Goal: Information Seeking & Learning: Learn about a topic

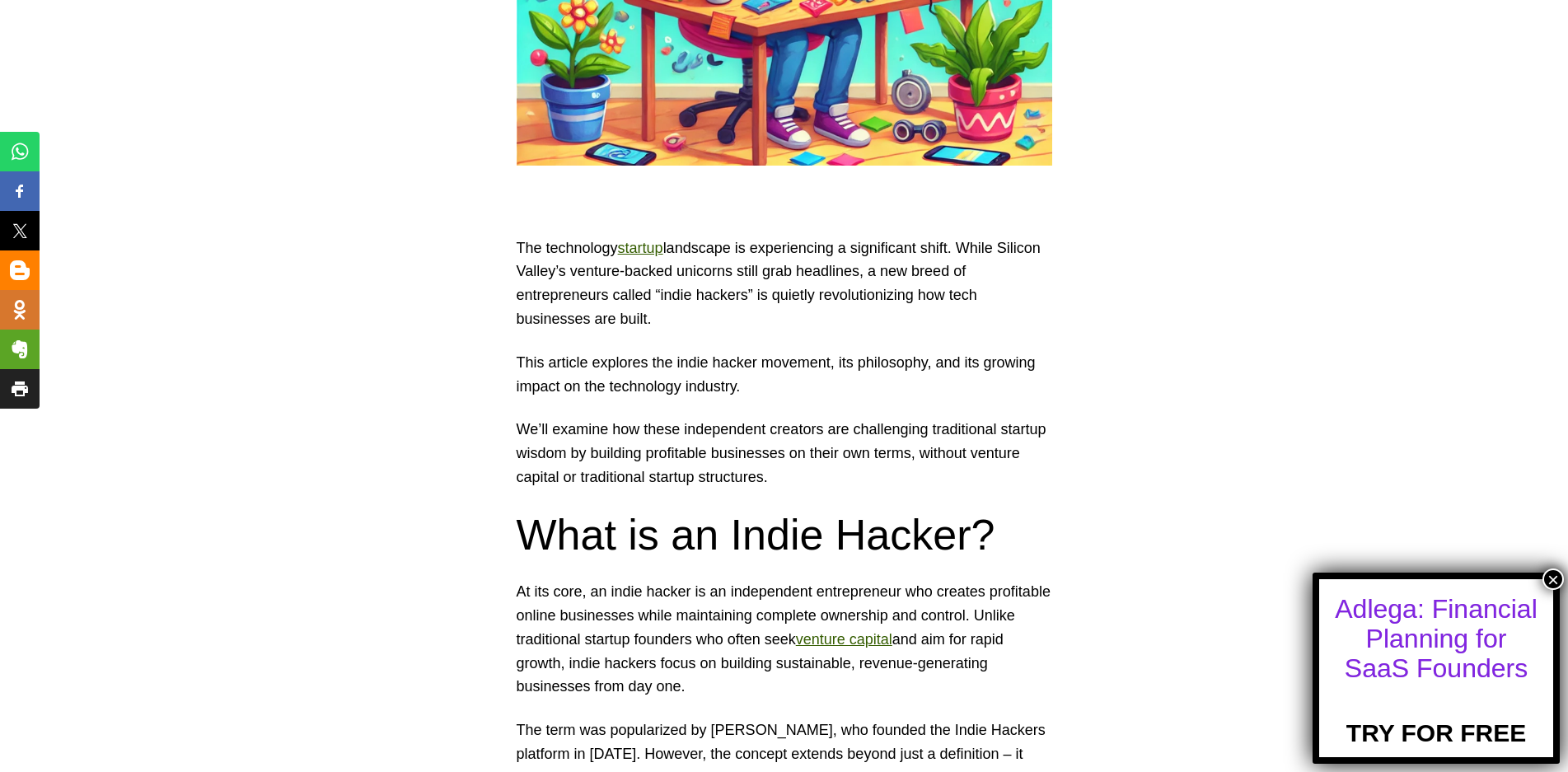
scroll to position [741, 0]
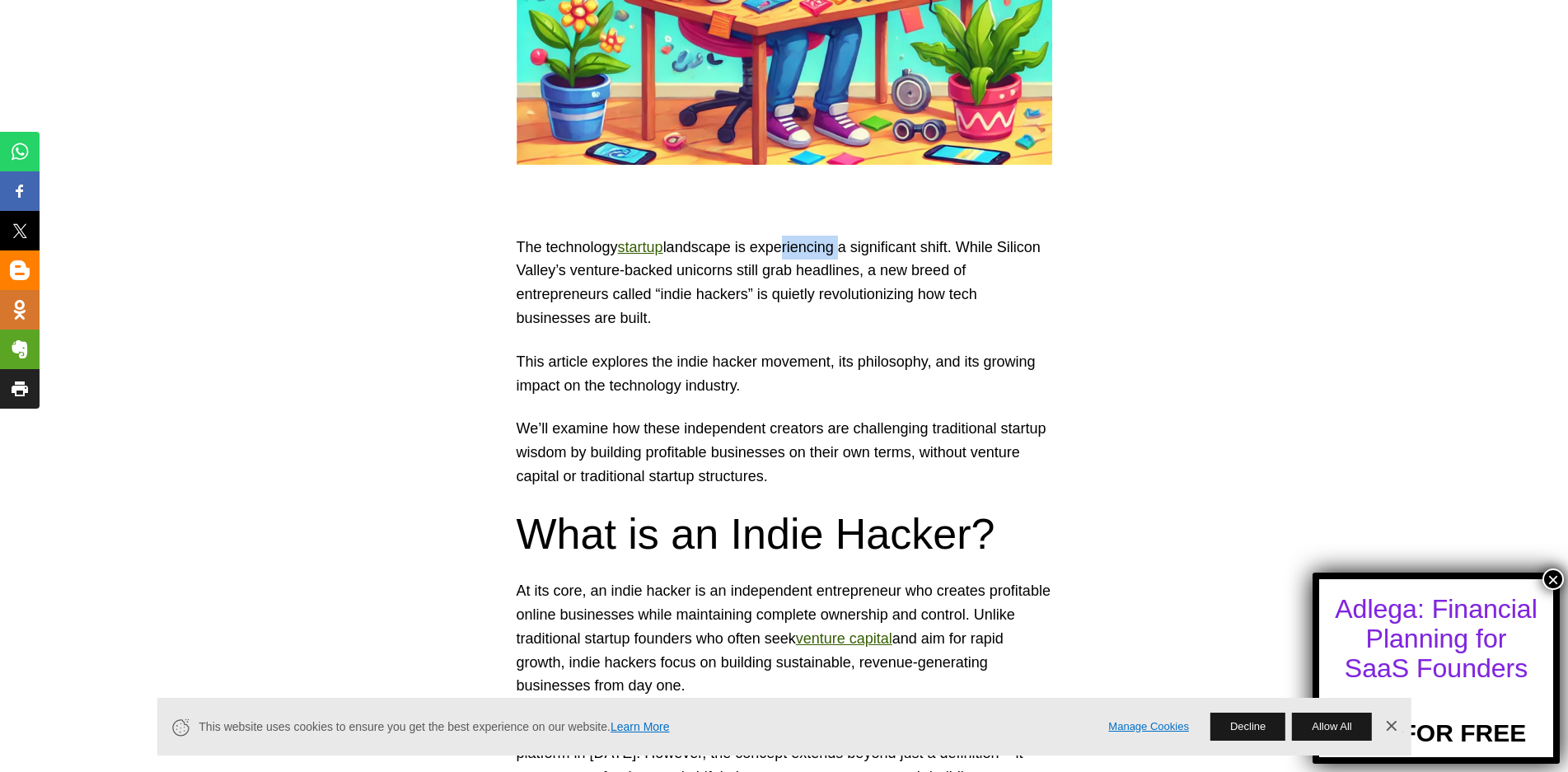
drag, startPoint x: 781, startPoint y: 248, endPoint x: 874, endPoint y: 252, distance: 93.1
click at [861, 250] on p "The technology startup landscape is experiencing a significant shift. While Sil…" at bounding box center [784, 283] width 536 height 94
drag, startPoint x: 905, startPoint y: 251, endPoint x: 961, endPoint y: 257, distance: 56.3
click at [952, 252] on p "The technology startup landscape is experiencing a significant shift. While Sil…" at bounding box center [784, 283] width 536 height 94
drag, startPoint x: 601, startPoint y: 274, endPoint x: 661, endPoint y: 280, distance: 60.3
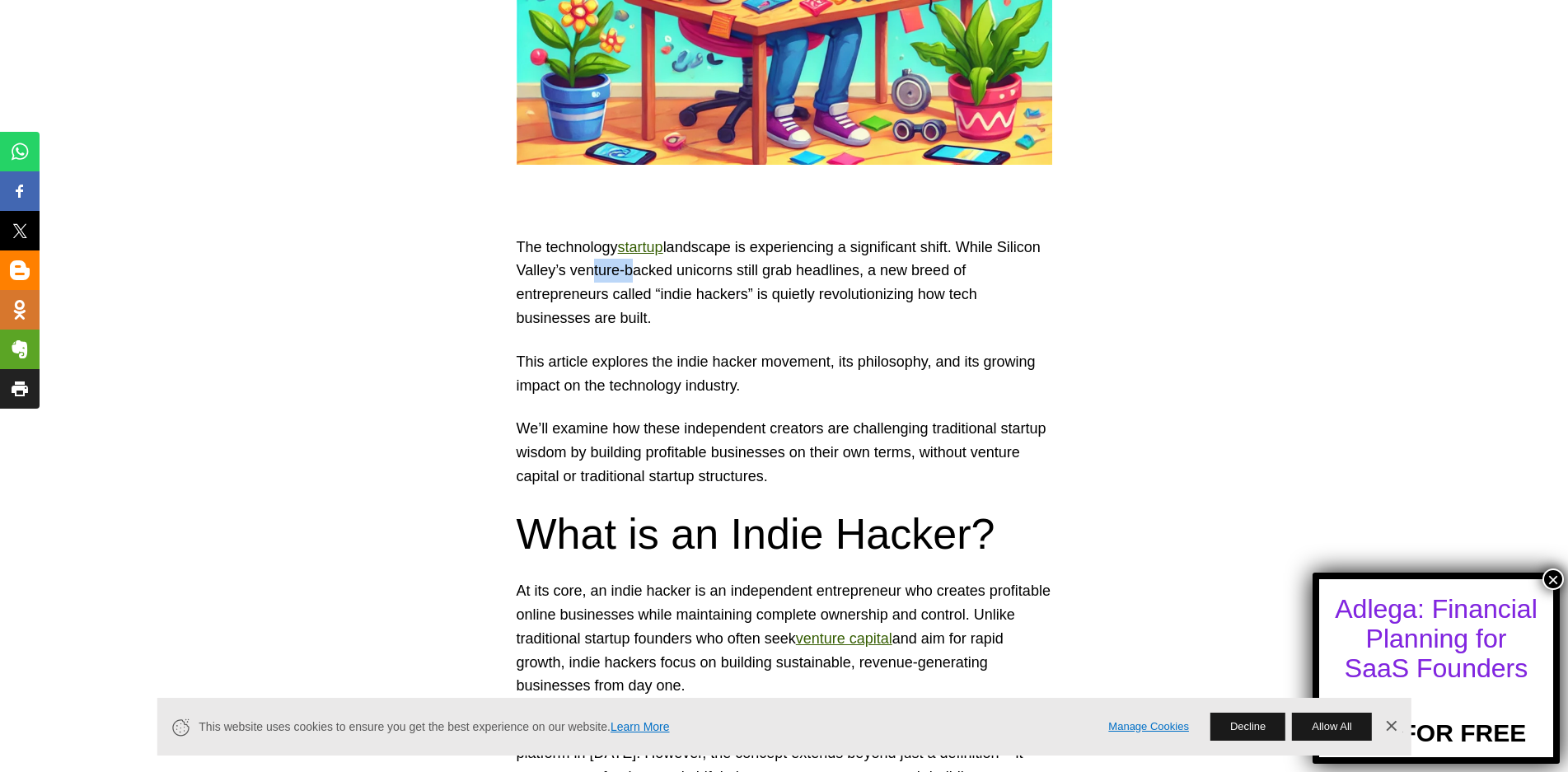
click at [639, 278] on p "The technology startup landscape is experiencing a significant shift. While Sil…" at bounding box center [784, 283] width 536 height 94
drag, startPoint x: 724, startPoint y: 277, endPoint x: 761, endPoint y: 276, distance: 37.0
click at [743, 277] on p "The technology startup landscape is experiencing a significant shift. While Sil…" at bounding box center [784, 283] width 536 height 94
drag, startPoint x: 812, startPoint y: 271, endPoint x: 835, endPoint y: 271, distance: 23.0
click at [825, 271] on p "The technology startup landscape is experiencing a significant shift. While Sil…" at bounding box center [784, 283] width 536 height 94
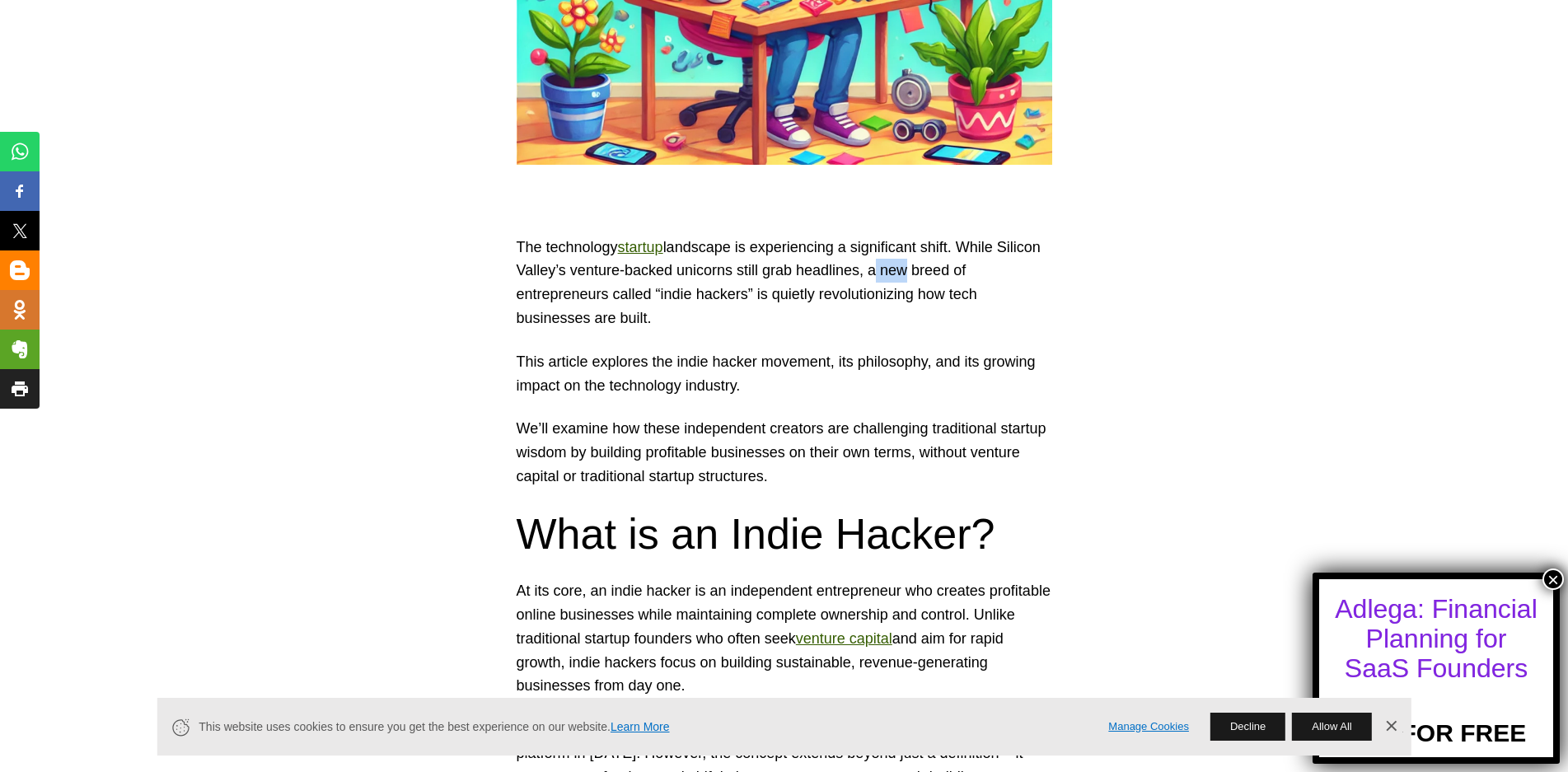
drag, startPoint x: 885, startPoint y: 271, endPoint x: 863, endPoint y: 286, distance: 26.6
click at [896, 273] on p "The technology startup landscape is experiencing a significant shift. While Sil…" at bounding box center [784, 283] width 536 height 94
drag, startPoint x: 613, startPoint y: 290, endPoint x: 675, endPoint y: 295, distance: 62.2
click at [639, 293] on p "The technology startup landscape is experiencing a significant shift. While Sil…" at bounding box center [784, 283] width 536 height 94
drag, startPoint x: 681, startPoint y: 295, endPoint x: 741, endPoint y: 296, distance: 60.0
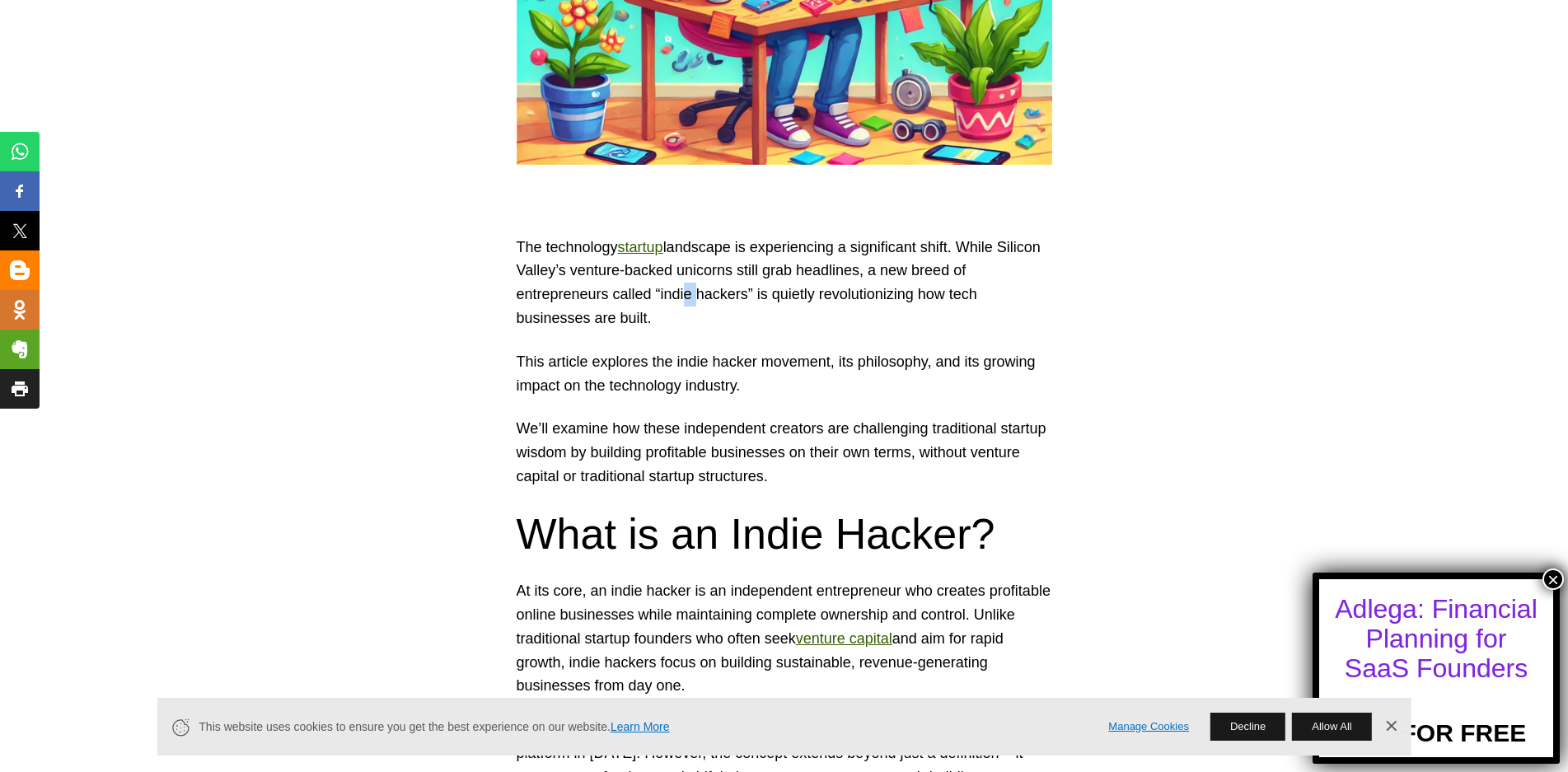
click at [723, 296] on p "The technology startup landscape is experiencing a significant shift. While Sil…" at bounding box center [784, 283] width 536 height 94
drag, startPoint x: 832, startPoint y: 294, endPoint x: 850, endPoint y: 294, distance: 18.0
click at [846, 294] on p "The technology startup landscape is experiencing a significant shift. While Sil…" at bounding box center [784, 283] width 536 height 94
drag, startPoint x: 584, startPoint y: 362, endPoint x: 642, endPoint y: 363, distance: 58.0
click at [628, 364] on p "This article explores the indie hacker movement, its philosophy, and its growin…" at bounding box center [784, 374] width 536 height 48
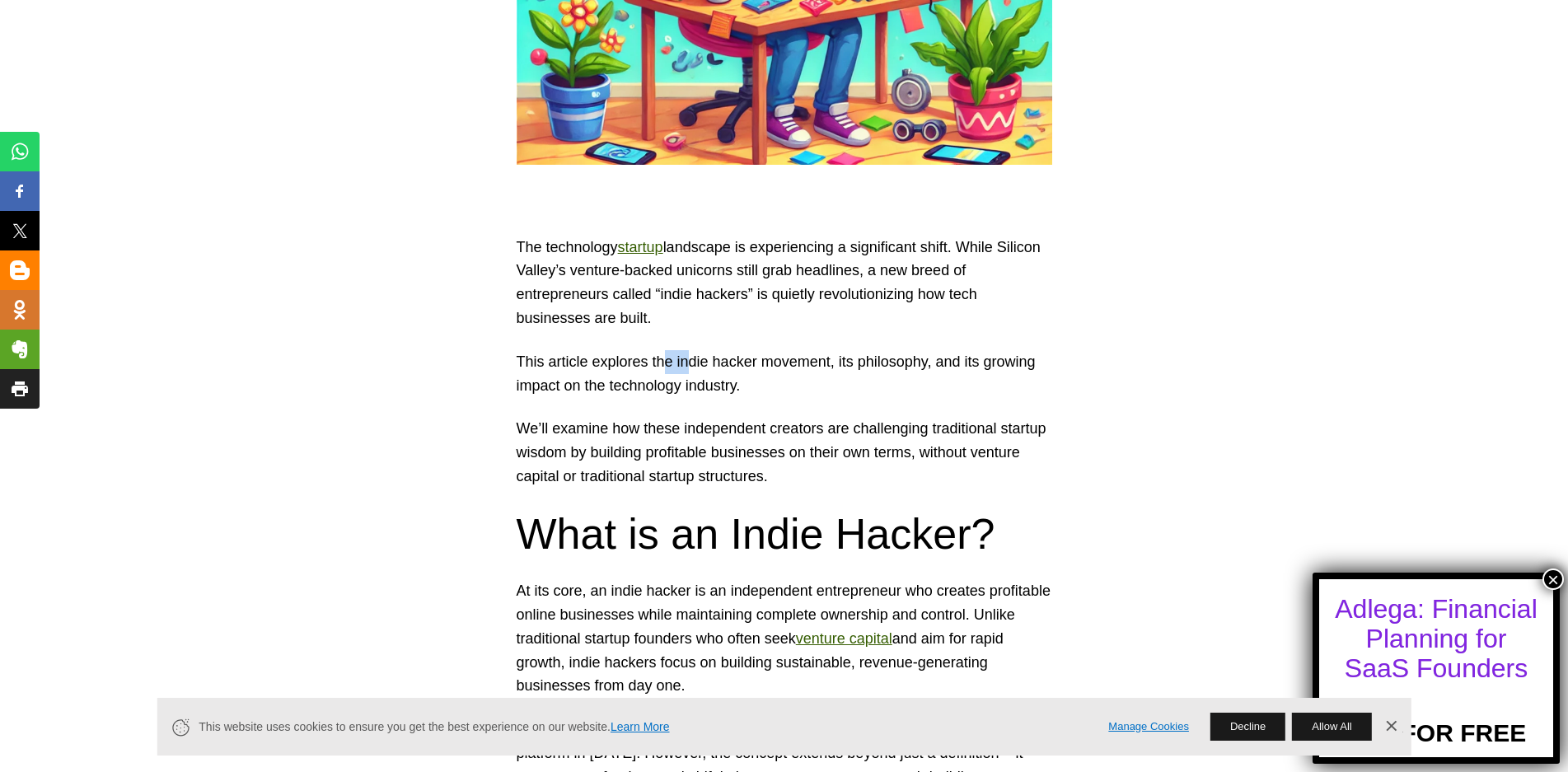
drag, startPoint x: 666, startPoint y: 361, endPoint x: 745, endPoint y: 365, distance: 79.1
click at [724, 361] on p "This article explores the indie hacker movement, its philosophy, and its growin…" at bounding box center [784, 374] width 536 height 48
click at [815, 365] on p "This article explores the indie hacker movement, its philosophy, and its growin…" at bounding box center [784, 374] width 536 height 48
drag, startPoint x: 702, startPoint y: 388, endPoint x: 762, endPoint y: 393, distance: 60.2
click at [735, 391] on p "This article explores the indie hacker movement, its philosophy, and its growin…" at bounding box center [784, 374] width 536 height 48
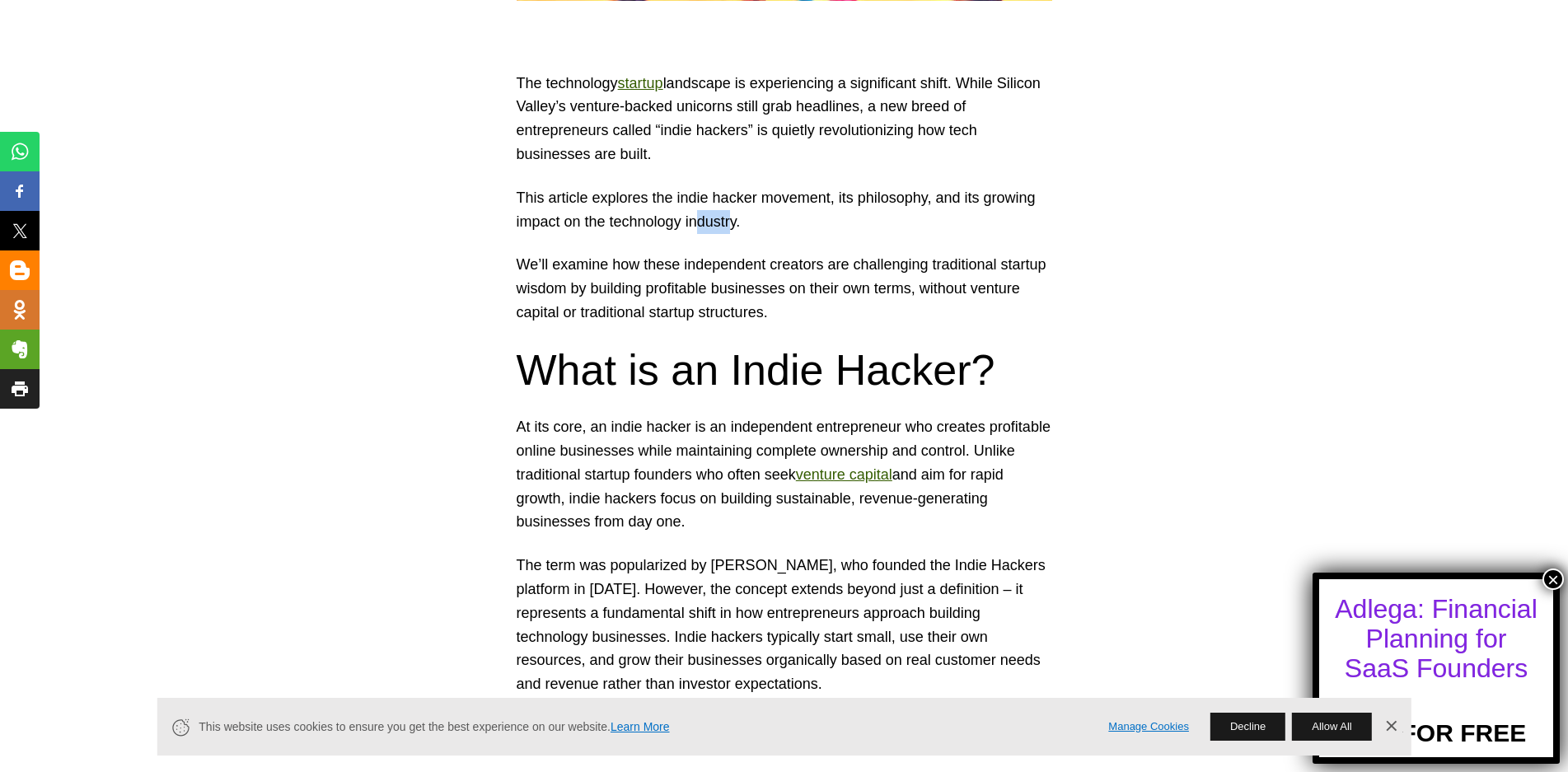
scroll to position [989, 0]
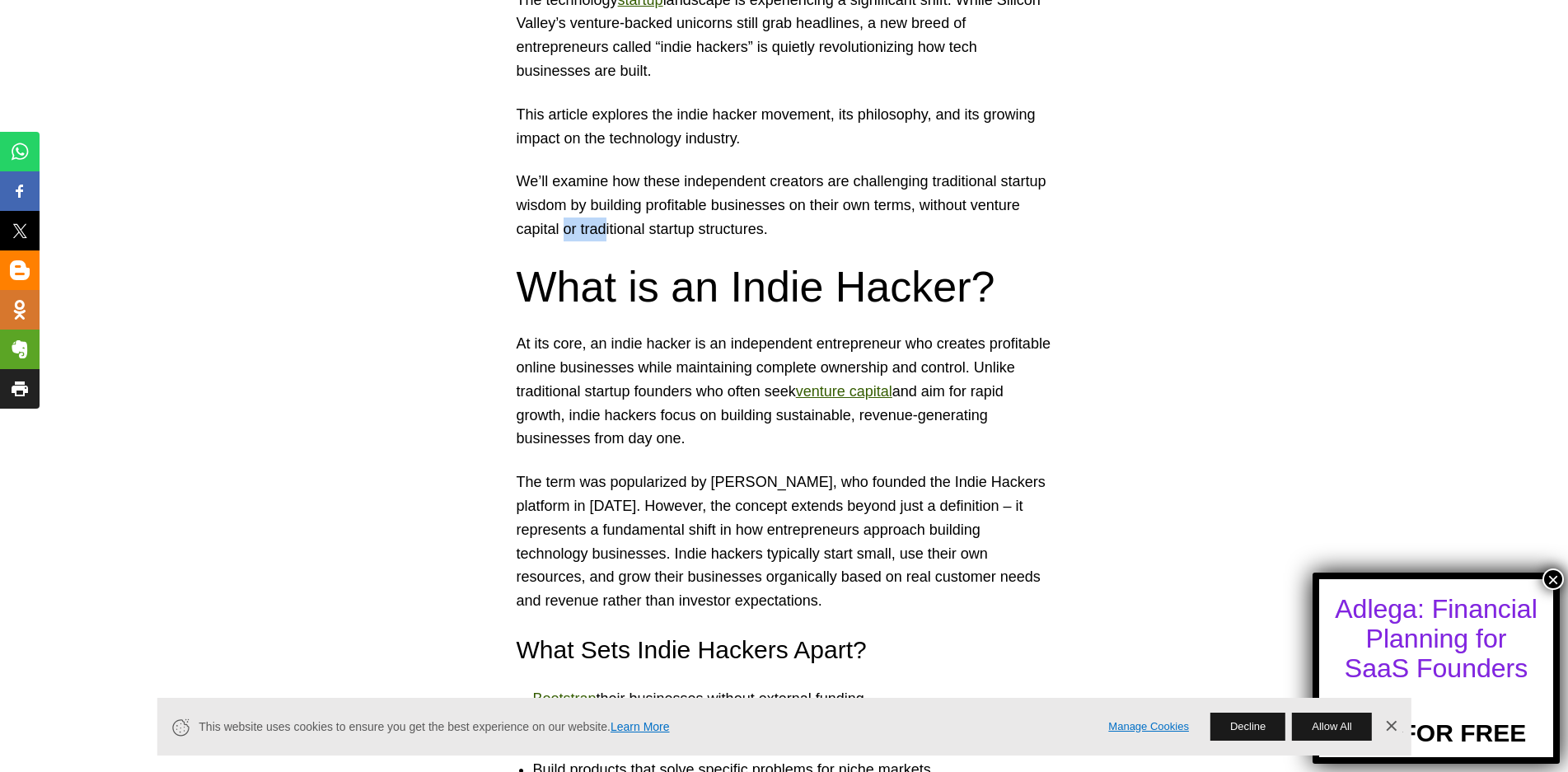
drag, startPoint x: 615, startPoint y: 226, endPoint x: 637, endPoint y: 227, distance: 22.0
click at [619, 227] on p "We’ll examine how these independent creators are challenging traditional startu…" at bounding box center [784, 205] width 536 height 71
drag, startPoint x: 637, startPoint y: 227, endPoint x: 676, endPoint y: 228, distance: 39.0
click at [671, 227] on p "We’ll examine how these independent creators are challenging traditional startu…" at bounding box center [784, 205] width 536 height 71
drag, startPoint x: 695, startPoint y: 228, endPoint x: 717, endPoint y: 230, distance: 22.1
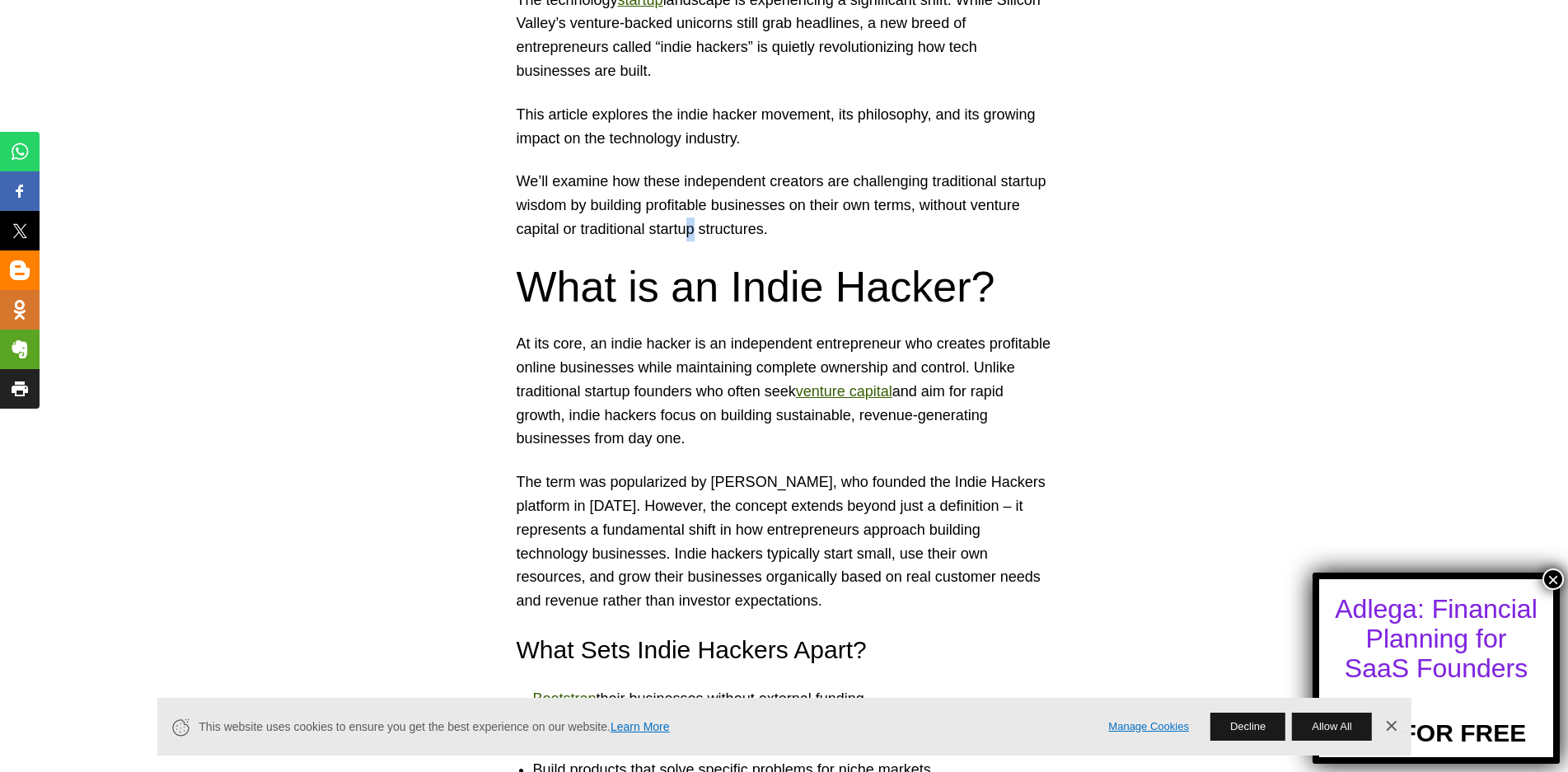
click at [715, 229] on p "We’ll examine how these independent creators are challenging traditional startu…" at bounding box center [784, 205] width 536 height 71
drag, startPoint x: 723, startPoint y: 230, endPoint x: 758, endPoint y: 233, distance: 35.1
click at [754, 233] on p "We’ll examine how these independent creators are challenging traditional startu…" at bounding box center [784, 205] width 536 height 71
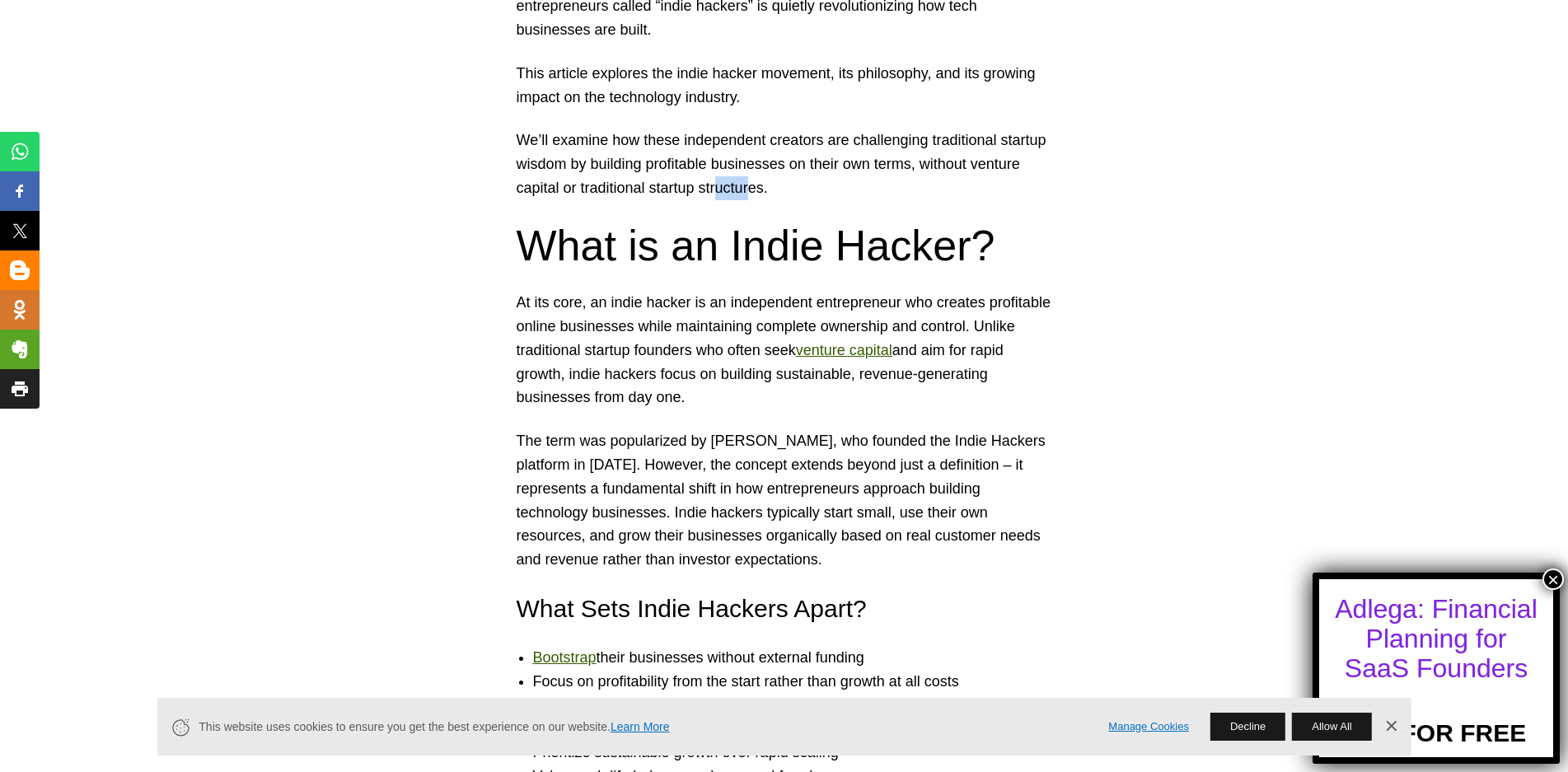
scroll to position [1071, 0]
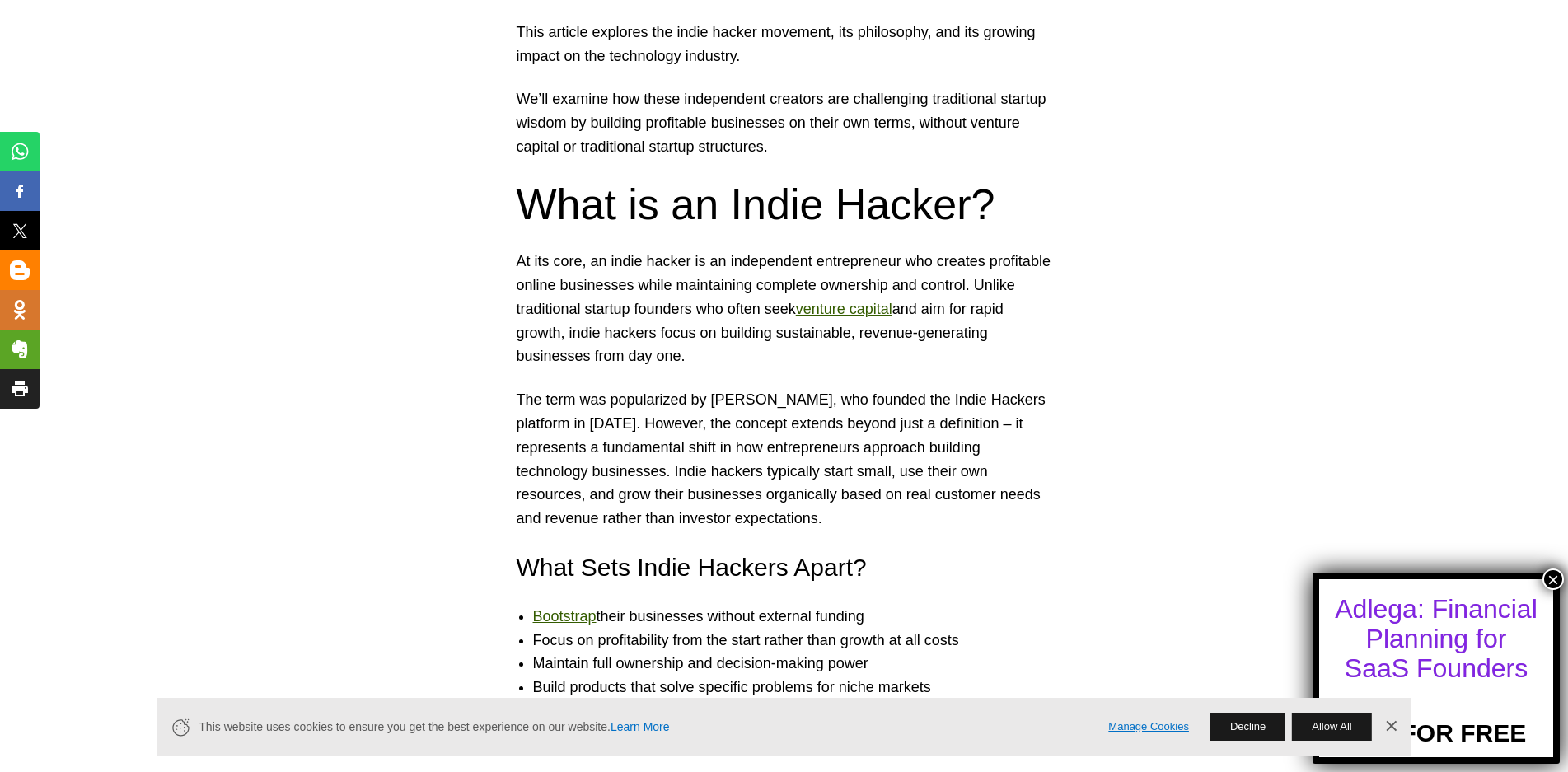
click at [580, 301] on p "At its core, an indie hacker is an independent entrepreneur who creates profita…" at bounding box center [784, 309] width 536 height 118
drag, startPoint x: 589, startPoint y: 288, endPoint x: 630, endPoint y: 289, distance: 41.0
click at [627, 289] on p "At its core, an indie hacker is an independent entrepreneur who creates profita…" at bounding box center [784, 309] width 536 height 118
click at [637, 286] on p "At its core, an indie hacker is an independent entrepreneur who creates profita…" at bounding box center [784, 309] width 536 height 118
click at [702, 315] on p "At its core, an indie hacker is an independent entrepreneur who creates profita…" at bounding box center [784, 309] width 536 height 118
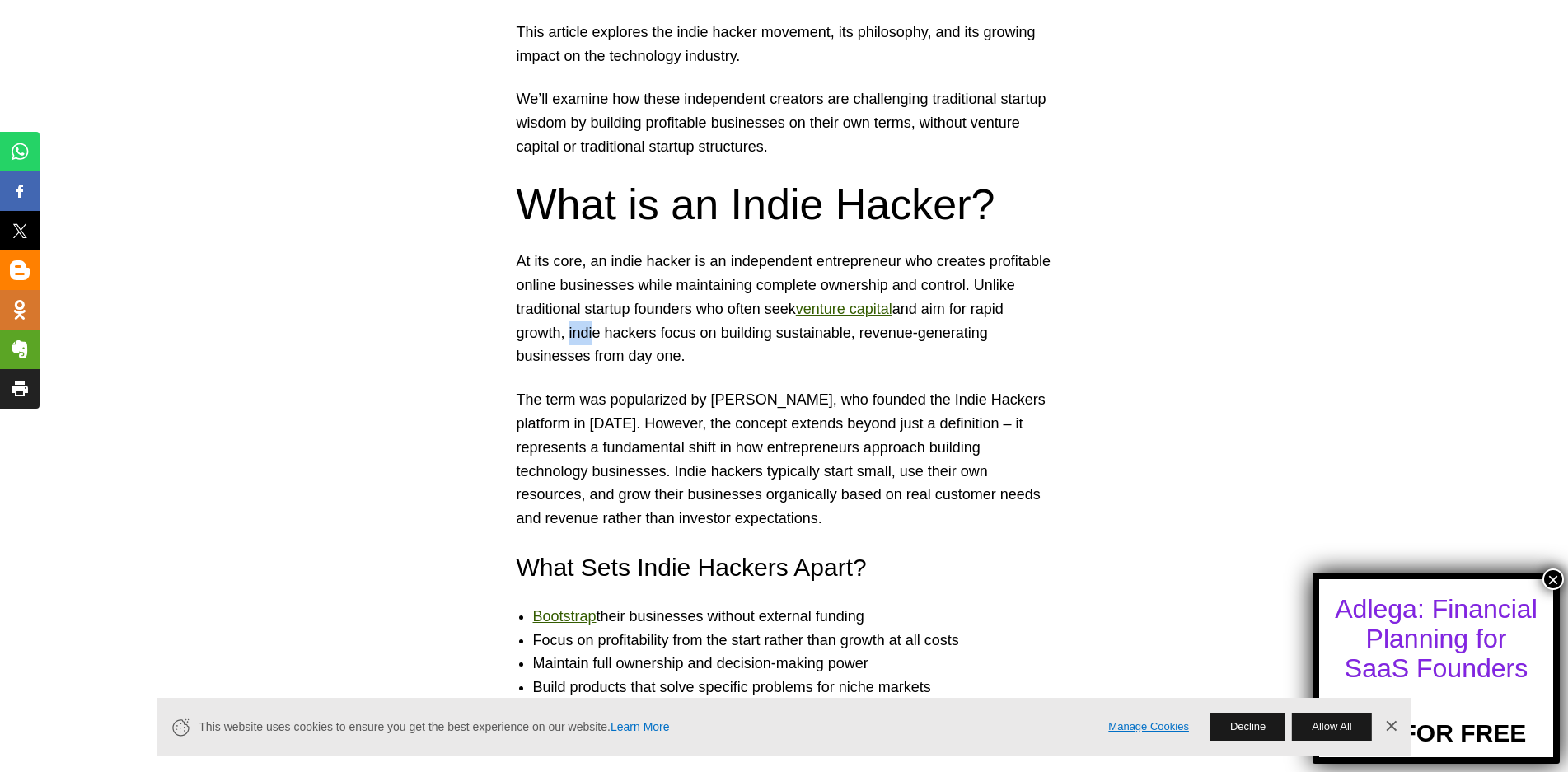
drag, startPoint x: 565, startPoint y: 332, endPoint x: 621, endPoint y: 336, distance: 56.1
click at [601, 333] on p "At its core, an indie hacker is an independent entrepreneur who creates profita…" at bounding box center [784, 309] width 536 height 118
drag, startPoint x: 644, startPoint y: 334, endPoint x: 700, endPoint y: 333, distance: 56.0
click at [670, 335] on p "At its core, an indie hacker is an independent entrepreneur who creates profita…" at bounding box center [784, 309] width 536 height 118
drag, startPoint x: 723, startPoint y: 333, endPoint x: 740, endPoint y: 333, distance: 17.0
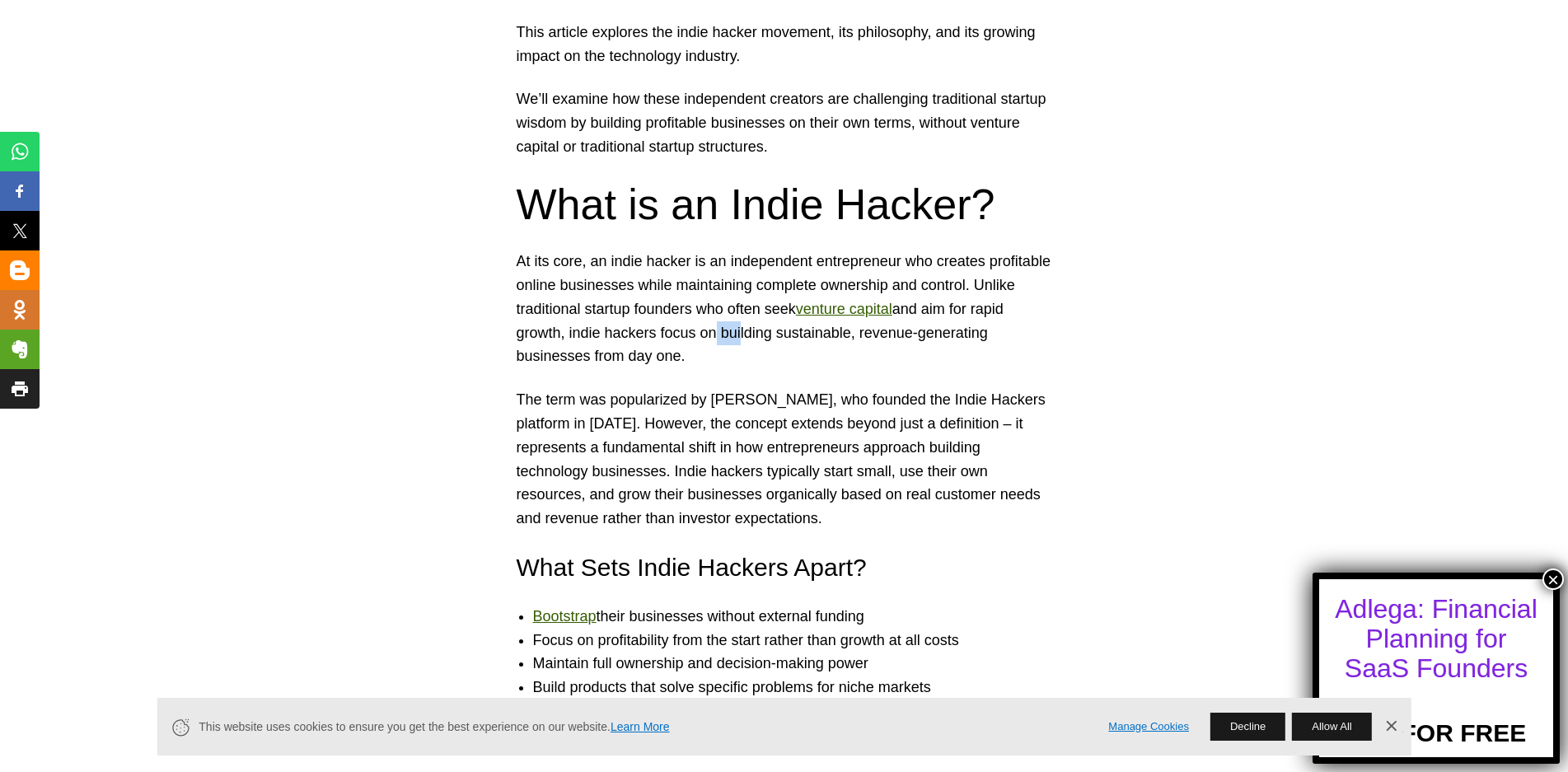
click at [738, 333] on p "At its core, an indie hacker is an independent entrepreneur who creates profita…" at bounding box center [784, 309] width 536 height 118
click at [729, 350] on p "At its core, an indie hacker is an independent entrepreneur who creates profita…" at bounding box center [784, 309] width 536 height 118
drag, startPoint x: 619, startPoint y: 357, endPoint x: 647, endPoint y: 357, distance: 28.0
click at [647, 357] on p "At its core, an indie hacker is an independent entrepreneur who creates profita…" at bounding box center [784, 309] width 536 height 118
click at [647, 357] on p "At its core, an indie hacker is an independent entrepreneur who creates profita…" at bounding box center [784, 309] width 536 height 118
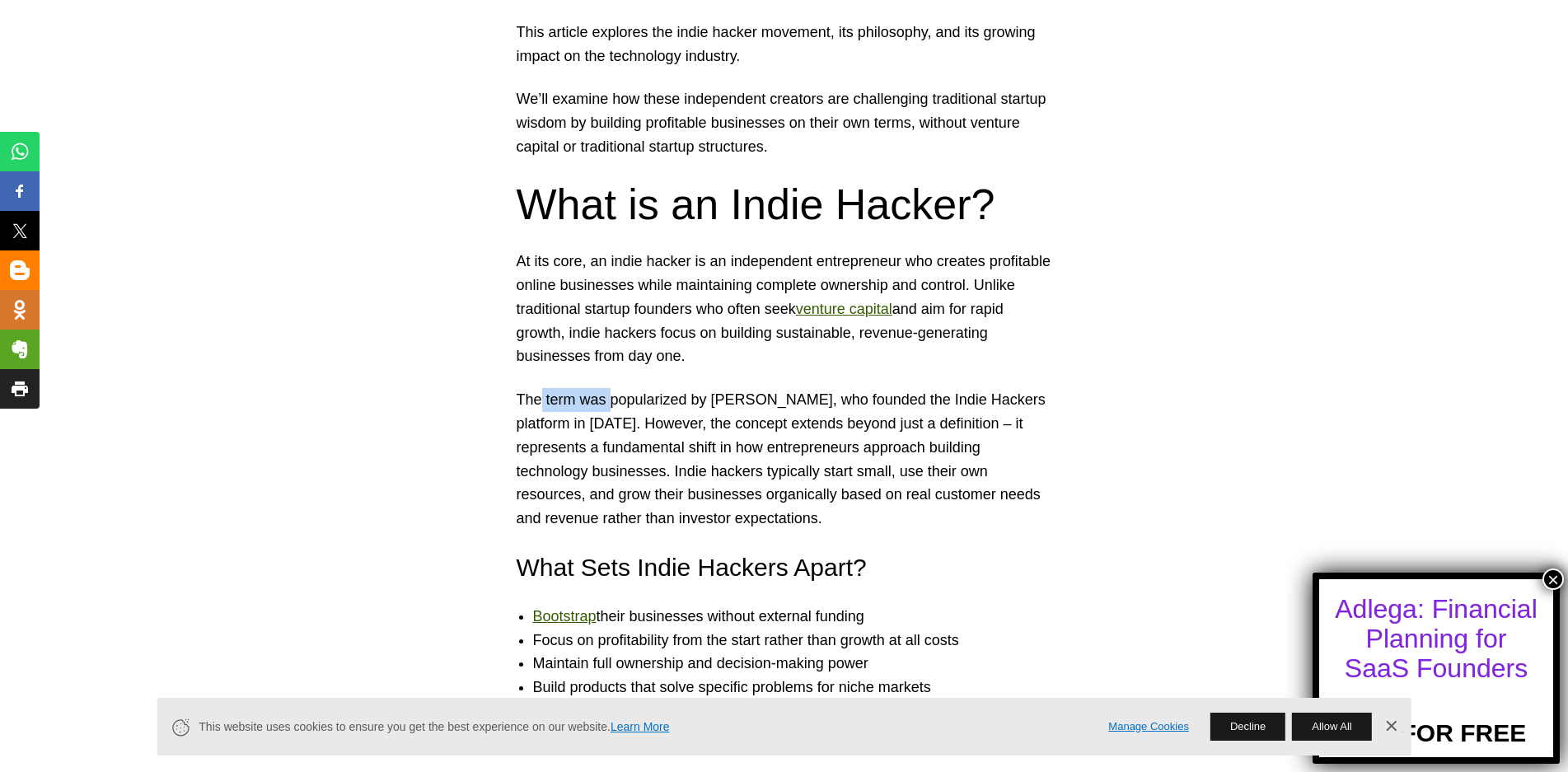
drag, startPoint x: 538, startPoint y: 401, endPoint x: 623, endPoint y: 396, distance: 85.1
click at [618, 396] on p "The term was popularized by [PERSON_NAME], who founded the Indie Hackers platfo…" at bounding box center [784, 459] width 536 height 142
drag, startPoint x: 648, startPoint y: 396, endPoint x: 709, endPoint y: 396, distance: 61.0
click at [676, 396] on p "The term was popularized by [PERSON_NAME], who founded the Indie Hackers platfo…" at bounding box center [784, 459] width 536 height 142
drag, startPoint x: 736, startPoint y: 396, endPoint x: 759, endPoint y: 403, distance: 24.0
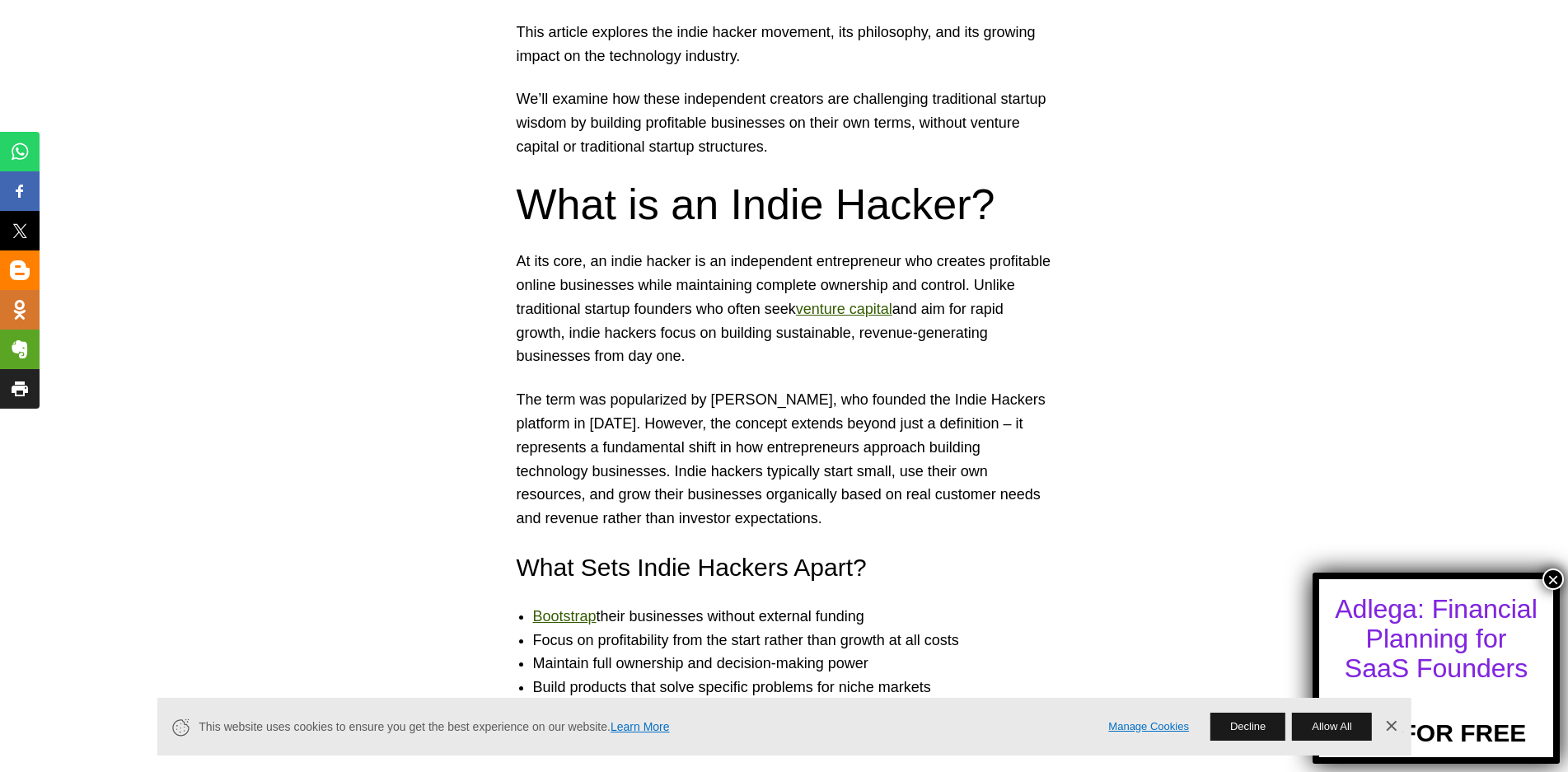
click at [740, 396] on p "The term was popularized by [PERSON_NAME], who founded the Indie Hackers platfo…" at bounding box center [784, 459] width 536 height 142
drag, startPoint x: 828, startPoint y: 400, endPoint x: 861, endPoint y: 396, distance: 33.2
click at [845, 397] on p "The term was popularized by [PERSON_NAME], who founded the Indie Hackers platfo…" at bounding box center [784, 459] width 536 height 142
drag, startPoint x: 883, startPoint y: 396, endPoint x: 867, endPoint y: 398, distance: 16.1
click at [887, 396] on p "The term was popularized by [PERSON_NAME], who founded the Indie Hackers platfo…" at bounding box center [784, 459] width 536 height 142
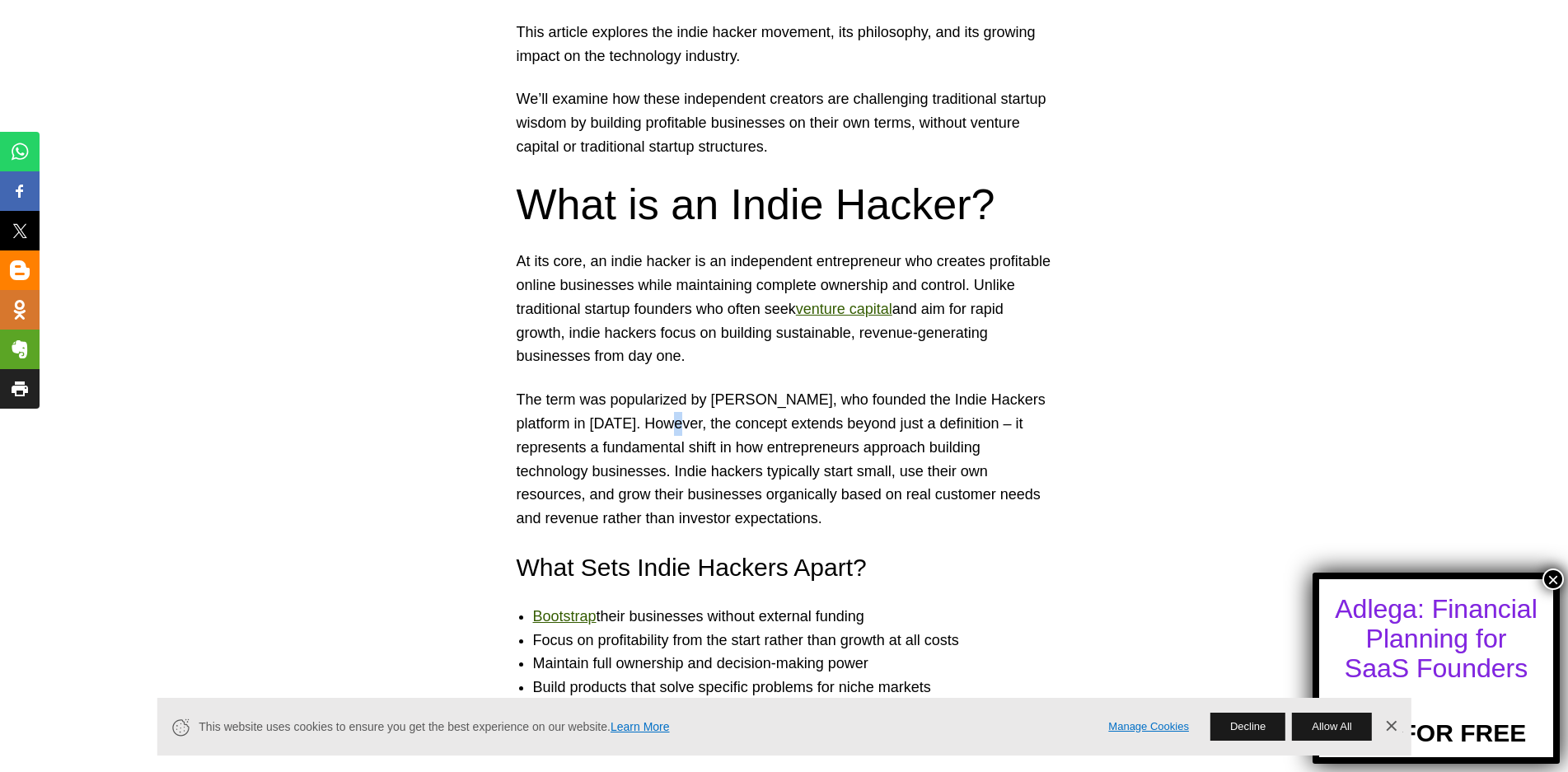
drag, startPoint x: 681, startPoint y: 420, endPoint x: 694, endPoint y: 420, distance: 13.0
click at [694, 420] on p "The term was popularized by [PERSON_NAME], who founded the Indie Hackers platfo…" at bounding box center [784, 459] width 536 height 142
drag, startPoint x: 740, startPoint y: 420, endPoint x: 755, endPoint y: 422, distance: 15.1
click at [755, 422] on p "The term was popularized by [PERSON_NAME], who founded the Indie Hackers platfo…" at bounding box center [784, 459] width 536 height 142
drag, startPoint x: 801, startPoint y: 423, endPoint x: 827, endPoint y: 424, distance: 26.0
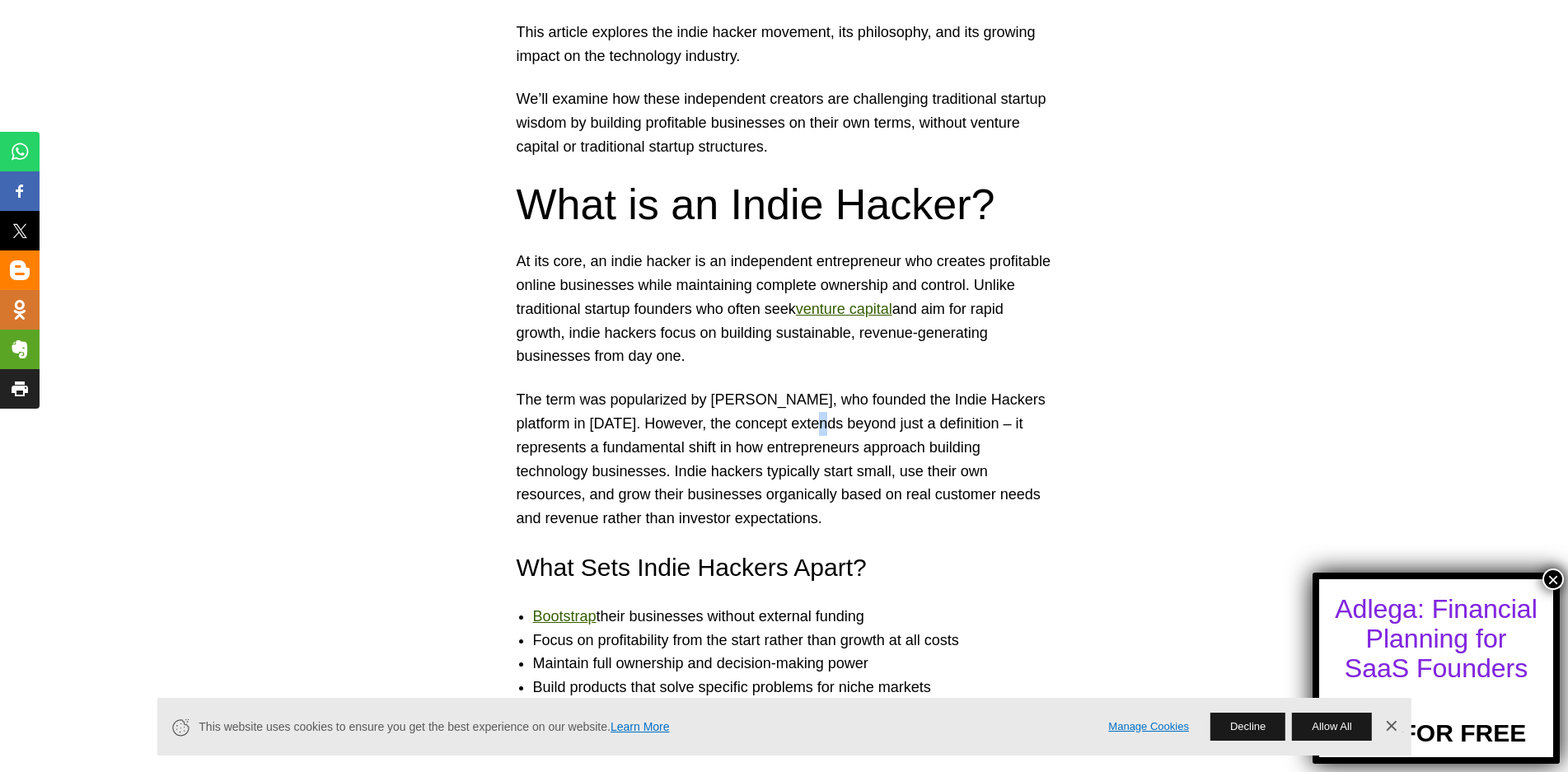
click at [820, 423] on p "The term was popularized by [PERSON_NAME], who founded the Indie Hackers platfo…" at bounding box center [784, 459] width 536 height 142
click at [882, 427] on p "The term was popularized by [PERSON_NAME], who founded the Indie Hackers platfo…" at bounding box center [784, 459] width 536 height 142
drag, startPoint x: 614, startPoint y: 444, endPoint x: 659, endPoint y: 444, distance: 45.0
click at [659, 444] on p "The term was popularized by [PERSON_NAME], who founded the Indie Hackers platfo…" at bounding box center [784, 459] width 536 height 142
drag, startPoint x: 732, startPoint y: 445, endPoint x: 763, endPoint y: 446, distance: 31.0
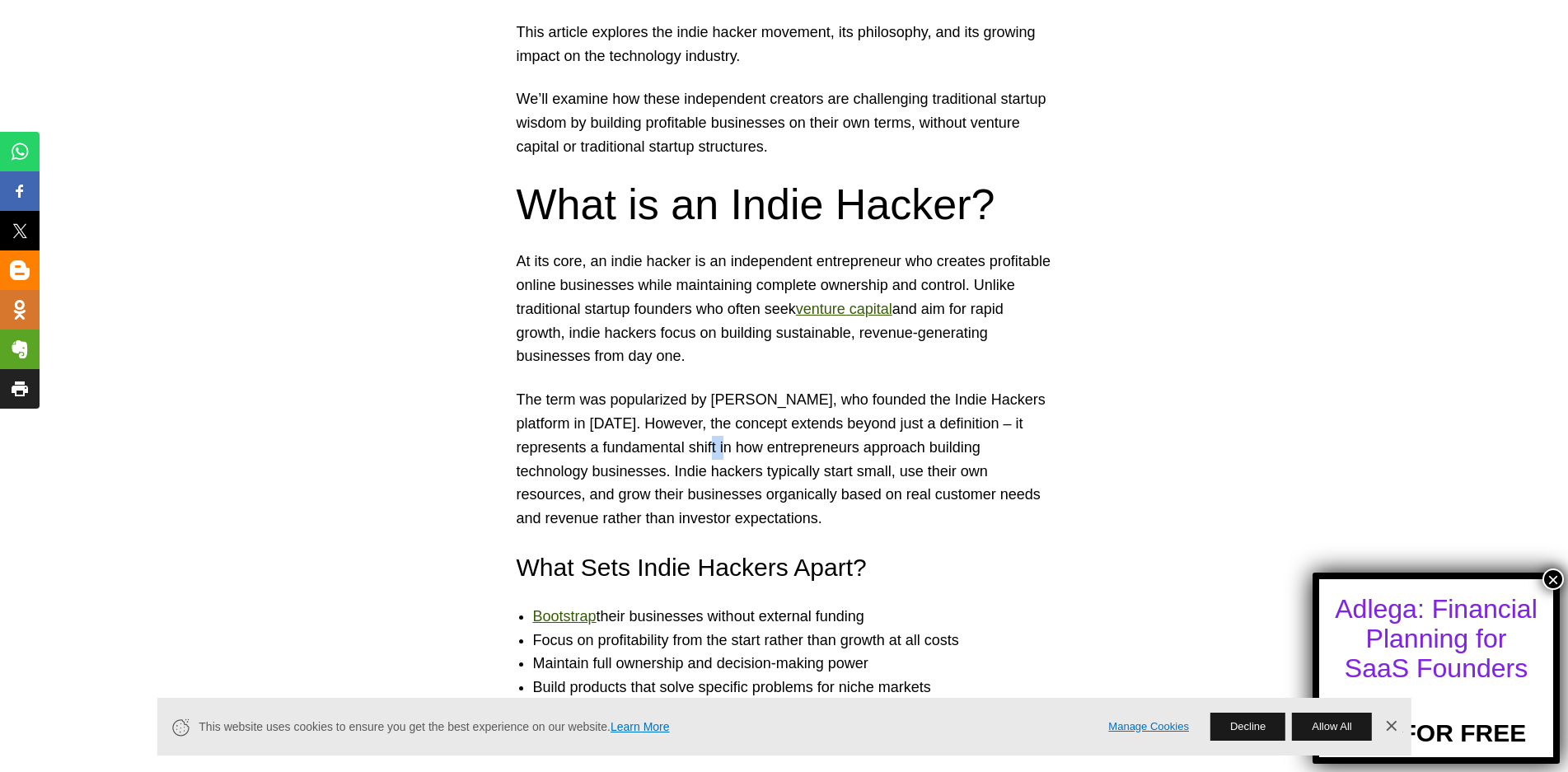
click at [751, 446] on p "The term was popularized by [PERSON_NAME], who founded the Indie Hackers platfo…" at bounding box center [784, 459] width 536 height 142
drag, startPoint x: 820, startPoint y: 444, endPoint x: 834, endPoint y: 447, distance: 14.3
click at [824, 445] on p "The term was popularized by [PERSON_NAME], who founded the Indie Hackers platfo…" at bounding box center [784, 459] width 536 height 142
drag, startPoint x: 878, startPoint y: 448, endPoint x: 886, endPoint y: 450, distance: 8.2
click at [883, 449] on p "The term was popularized by [PERSON_NAME], who founded the Indie Hackers platfo…" at bounding box center [784, 459] width 536 height 142
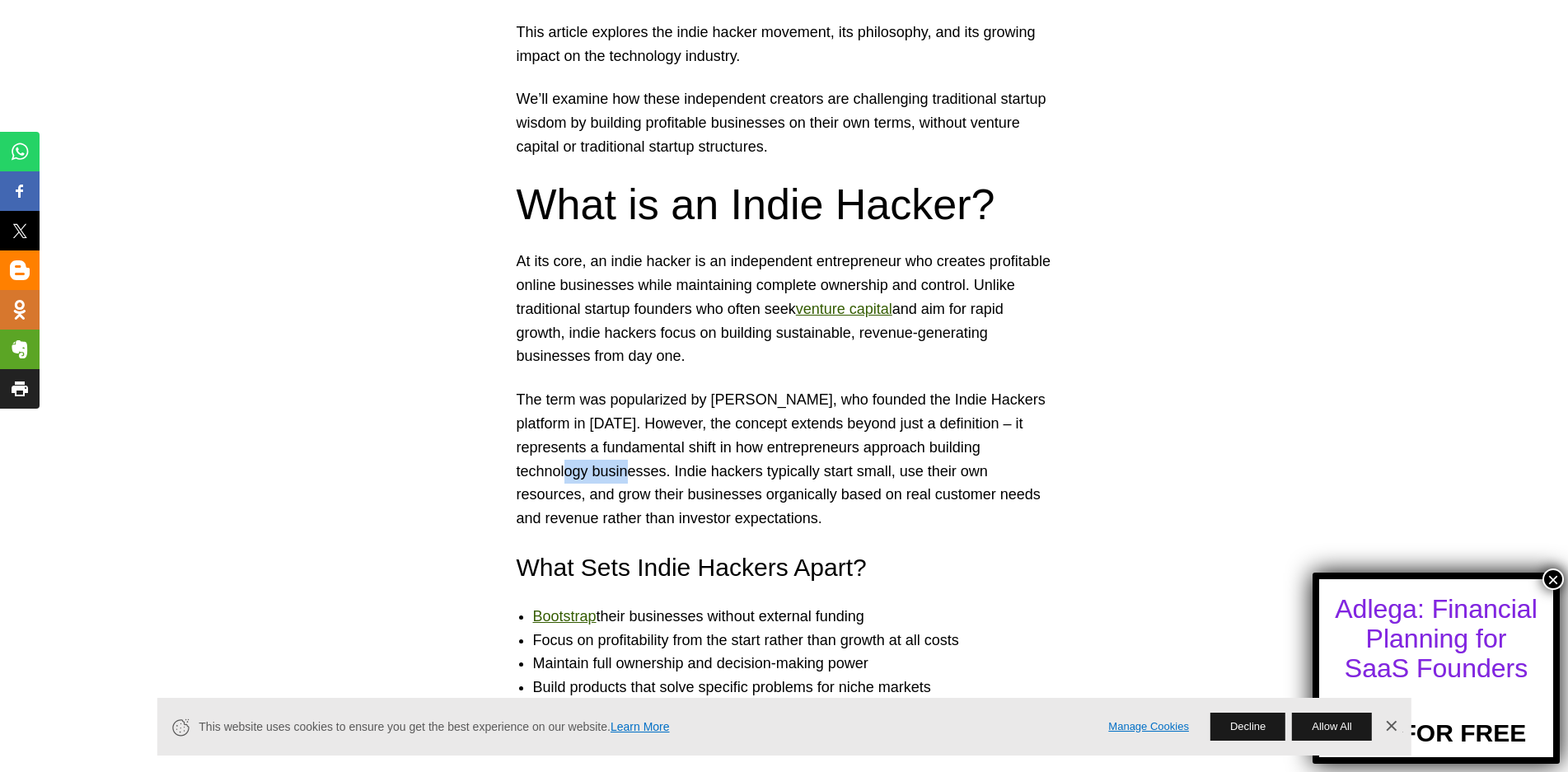
drag, startPoint x: 632, startPoint y: 475, endPoint x: 673, endPoint y: 479, distance: 41.2
click at [651, 478] on p "The term was popularized by [PERSON_NAME], who founded the Indie Hackers platfo…" at bounding box center [784, 459] width 536 height 142
drag, startPoint x: 689, startPoint y: 472, endPoint x: 728, endPoint y: 471, distance: 39.0
click at [728, 471] on p "The term was popularized by [PERSON_NAME], who founded the Indie Hackers platfo…" at bounding box center [784, 459] width 536 height 142
drag, startPoint x: 780, startPoint y: 470, endPoint x: 806, endPoint y: 469, distance: 26.0
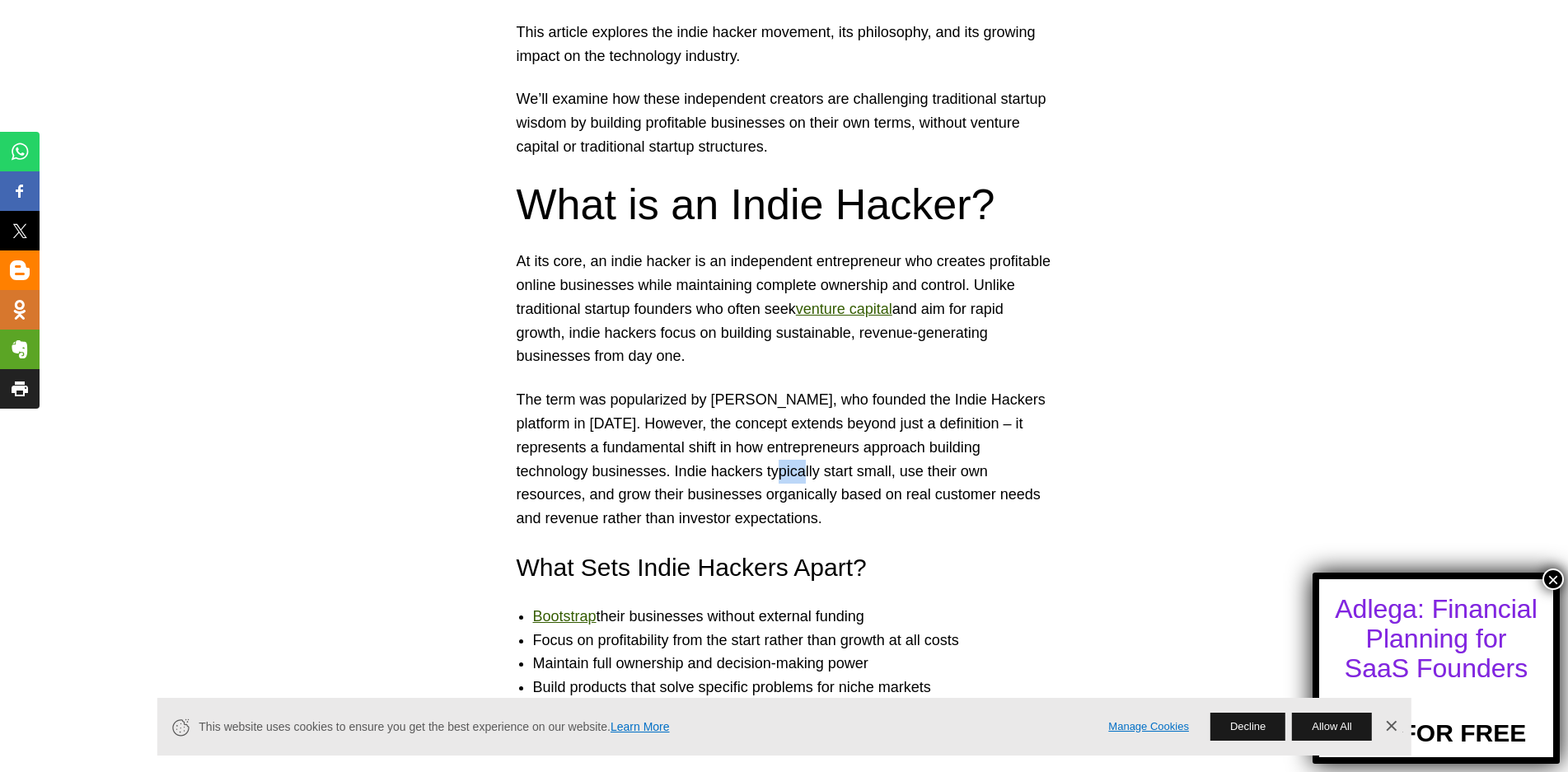
click at [801, 471] on p "The term was popularized by [PERSON_NAME], who founded the Indie Hackers platfo…" at bounding box center [784, 459] width 536 height 142
click at [850, 471] on p "The term was popularized by [PERSON_NAME], who founded the Indie Hackers platfo…" at bounding box center [784, 459] width 536 height 142
click at [886, 473] on p "The term was popularized by [PERSON_NAME], who founded the Indie Hackers platfo…" at bounding box center [784, 459] width 536 height 142
drag, startPoint x: 639, startPoint y: 492, endPoint x: 693, endPoint y: 494, distance: 54.0
click at [661, 492] on p "The term was popularized by [PERSON_NAME], who founded the Indie Hackers platfo…" at bounding box center [784, 459] width 536 height 142
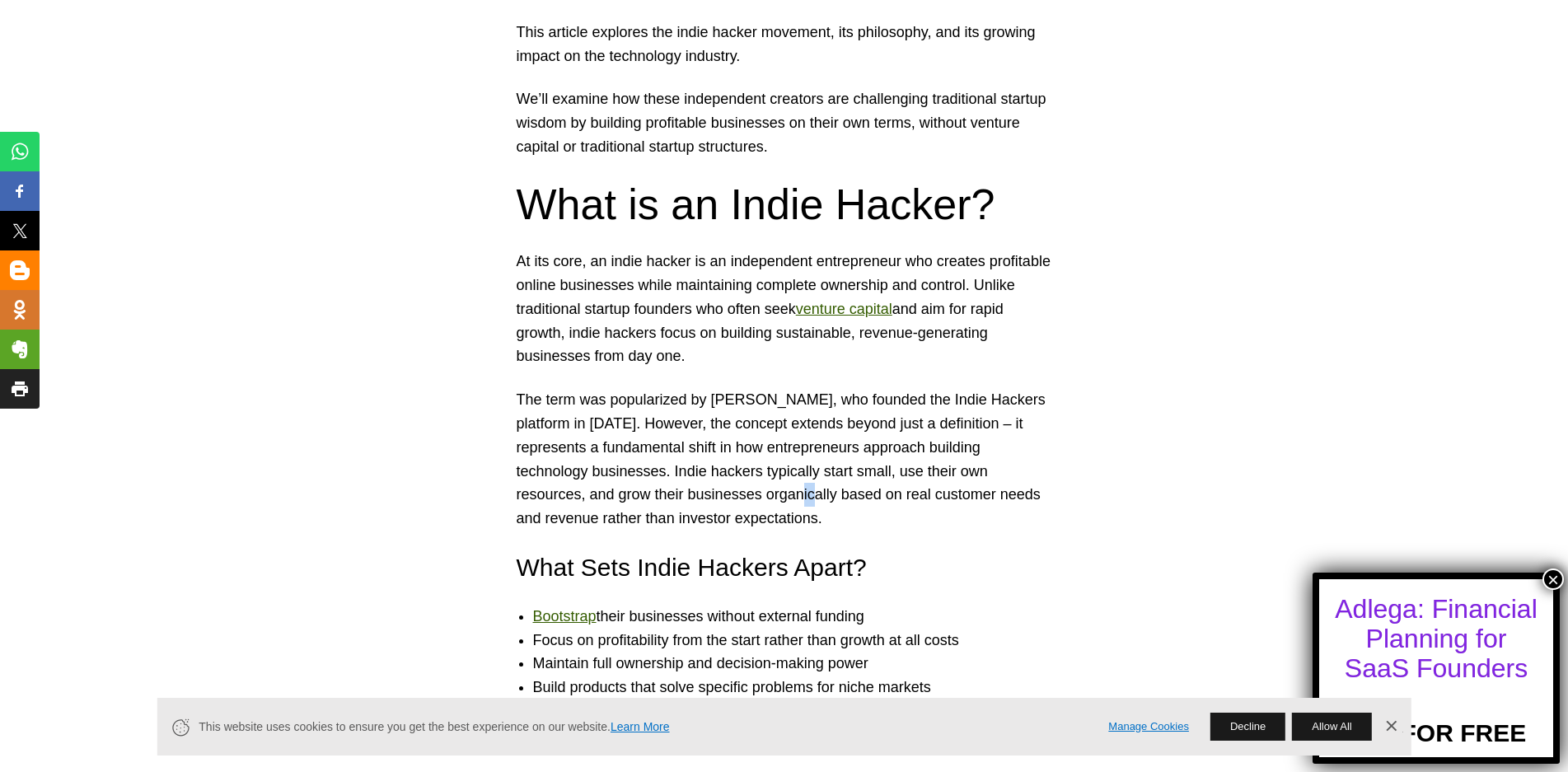
click at [745, 493] on p "The term was popularized by [PERSON_NAME], who founded the Indie Hackers platfo…" at bounding box center [784, 459] width 536 height 142
drag, startPoint x: 615, startPoint y: 519, endPoint x: 663, endPoint y: 520, distance: 48.0
click at [646, 520] on p "The term was popularized by [PERSON_NAME], who founded the Indie Hackers platfo…" at bounding box center [784, 459] width 536 height 142
drag, startPoint x: 675, startPoint y: 515, endPoint x: 710, endPoint y: 518, distance: 35.1
click at [710, 518] on p "The term was popularized by [PERSON_NAME], who founded the Indie Hackers platfo…" at bounding box center [784, 459] width 536 height 142
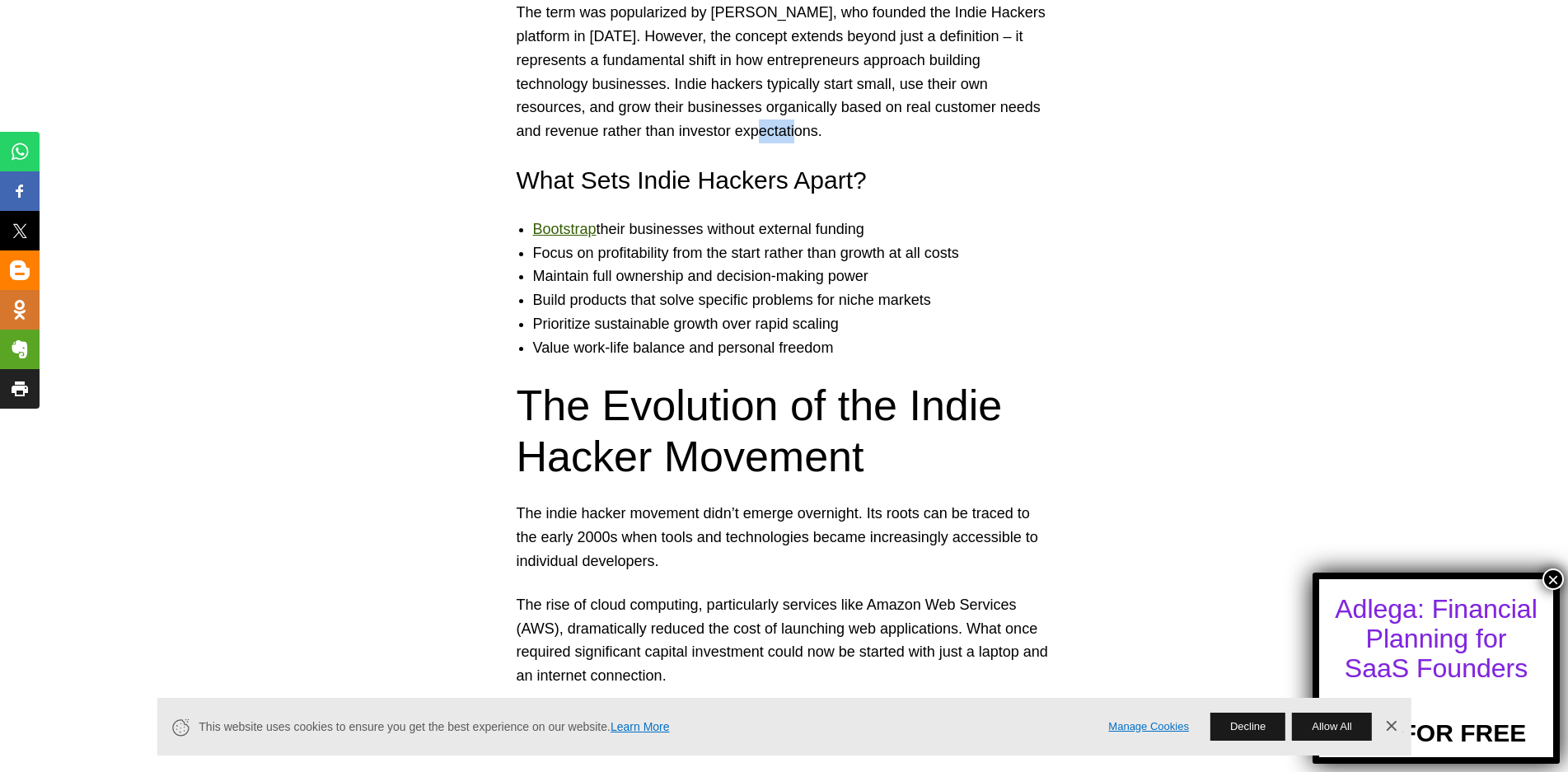
scroll to position [1483, 0]
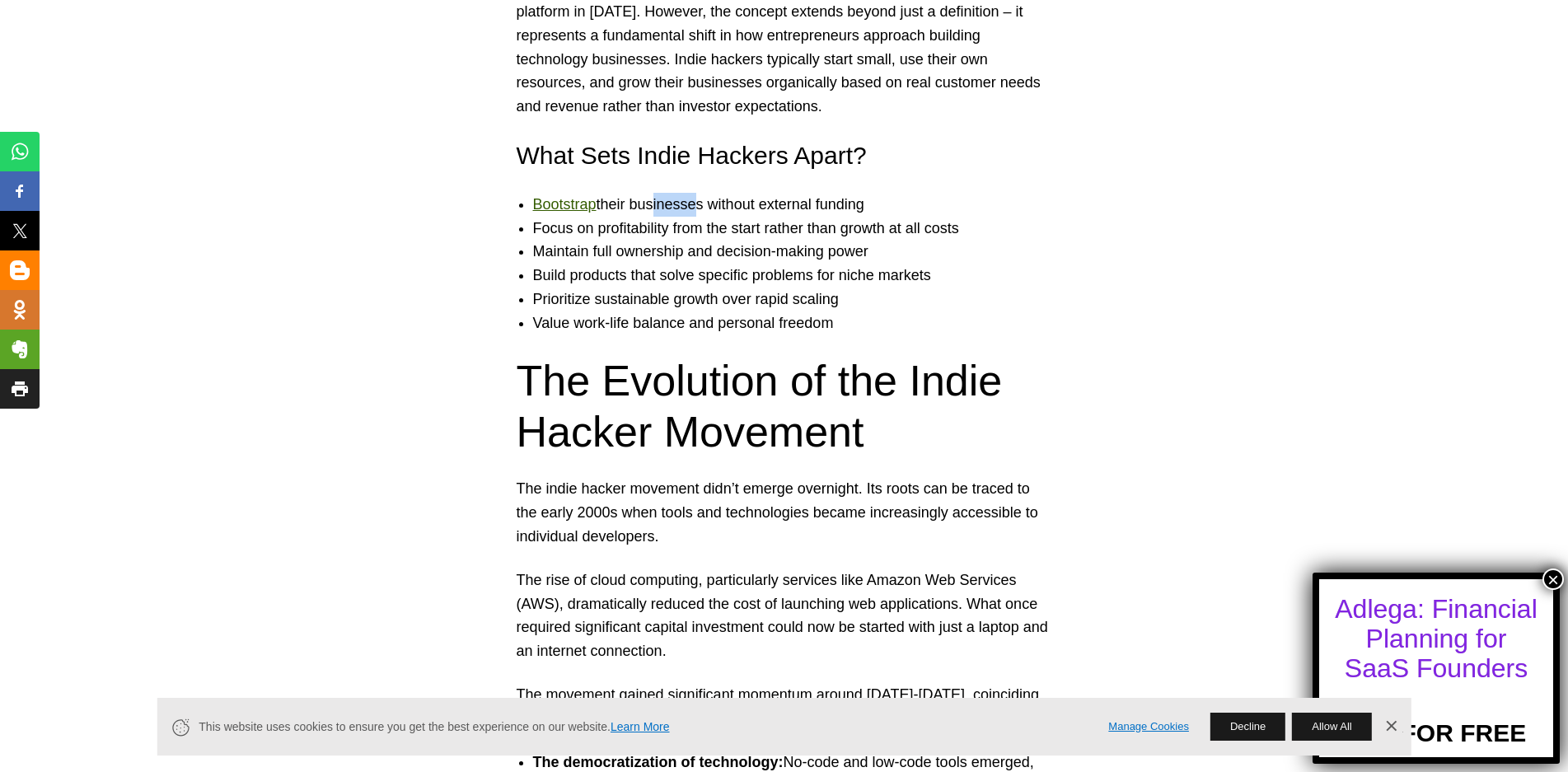
drag, startPoint x: 653, startPoint y: 205, endPoint x: 718, endPoint y: 208, distance: 65.1
click at [718, 208] on li "Bootstrap their businesses without external funding" at bounding box center [801, 204] width 536 height 24
drag, startPoint x: 750, startPoint y: 212, endPoint x: 793, endPoint y: 207, distance: 43.3
click at [787, 209] on li "Bootstrap their businesses without external funding" at bounding box center [801, 204] width 536 height 24
click at [664, 229] on li "Focus on profitability from the start rather than growth at all costs" at bounding box center [801, 228] width 536 height 24
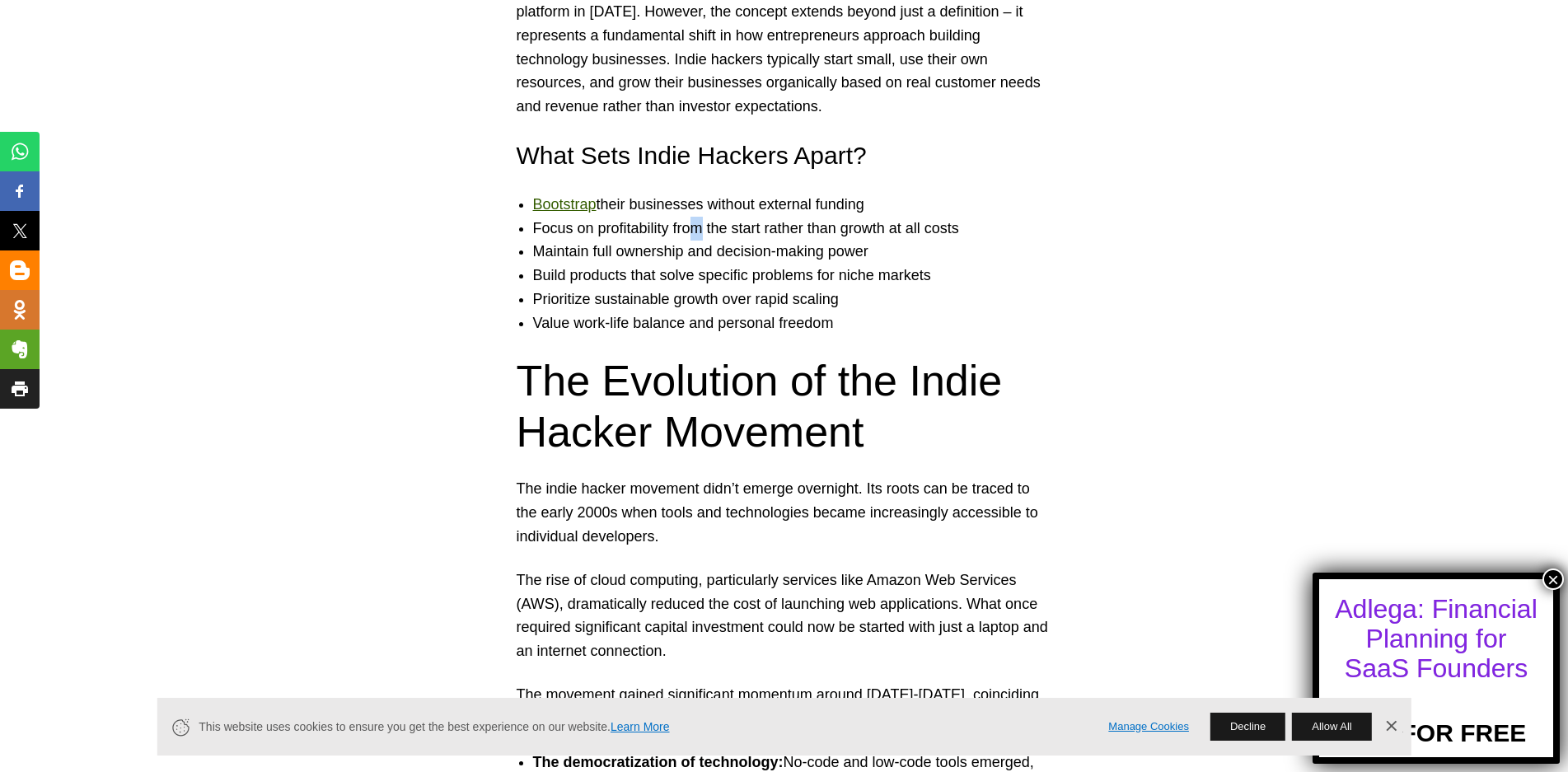
drag, startPoint x: 703, startPoint y: 229, endPoint x: 728, endPoint y: 228, distance: 25.0
click at [712, 229] on li "Focus on profitability from the start rather than growth at all costs" at bounding box center [801, 228] width 536 height 24
drag, startPoint x: 749, startPoint y: 227, endPoint x: 786, endPoint y: 232, distance: 37.3
click at [770, 227] on li "Focus on profitability from the start rather than growth at all costs" at bounding box center [801, 228] width 536 height 24
drag, startPoint x: 859, startPoint y: 228, endPoint x: 879, endPoint y: 228, distance: 20.0
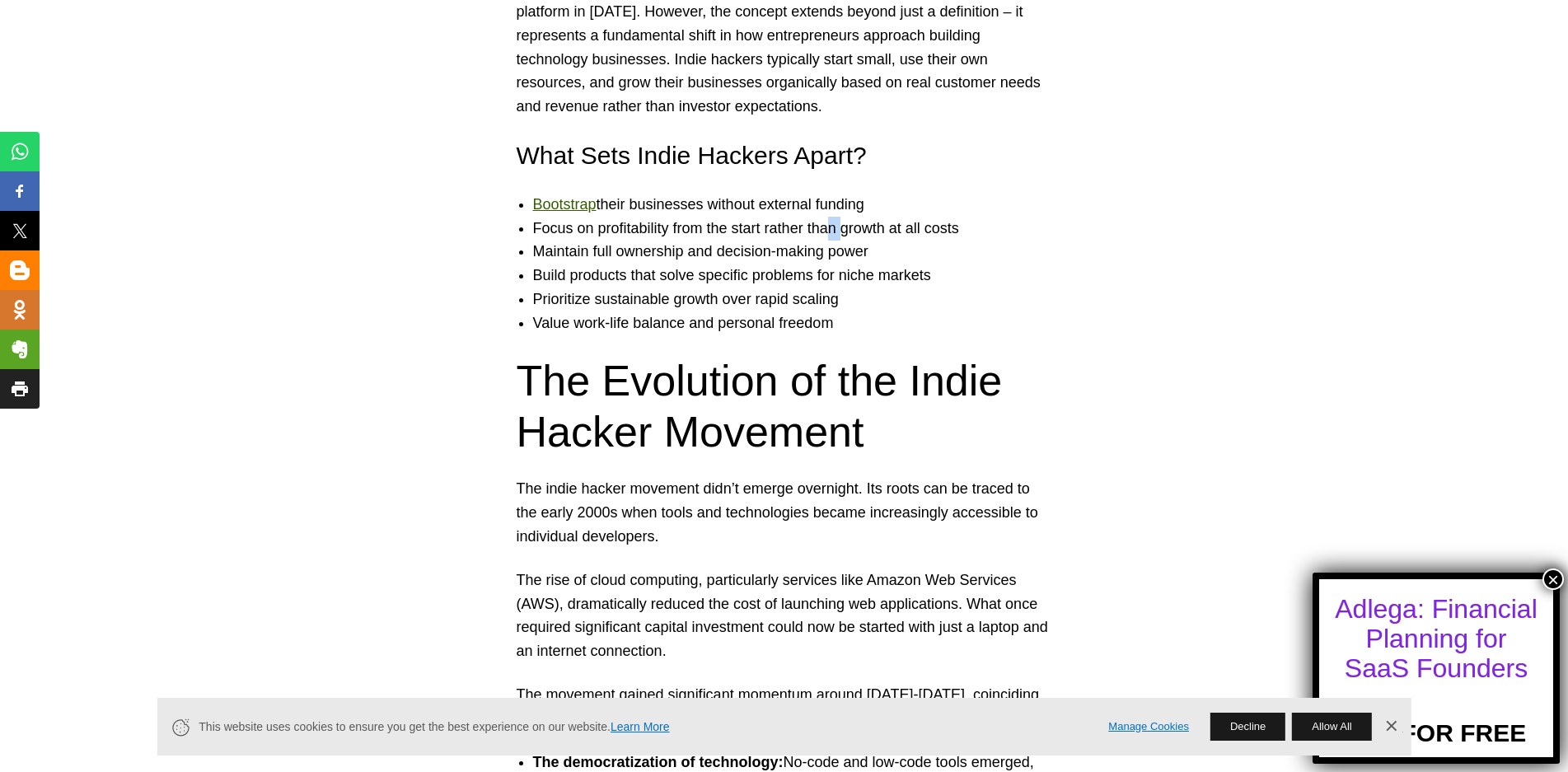
click at [866, 228] on li "Focus on profitability from the start rather than growth at all costs" at bounding box center [801, 228] width 536 height 24
click at [909, 226] on li "Focus on profitability from the start rather than growth at all costs" at bounding box center [801, 228] width 536 height 24
drag, startPoint x: 612, startPoint y: 255, endPoint x: 633, endPoint y: 257, distance: 21.1
click at [628, 257] on li "Maintain full ownership and decision-making power" at bounding box center [801, 252] width 536 height 24
click at [681, 257] on li "Maintain full ownership and decision-making power" at bounding box center [801, 252] width 536 height 24
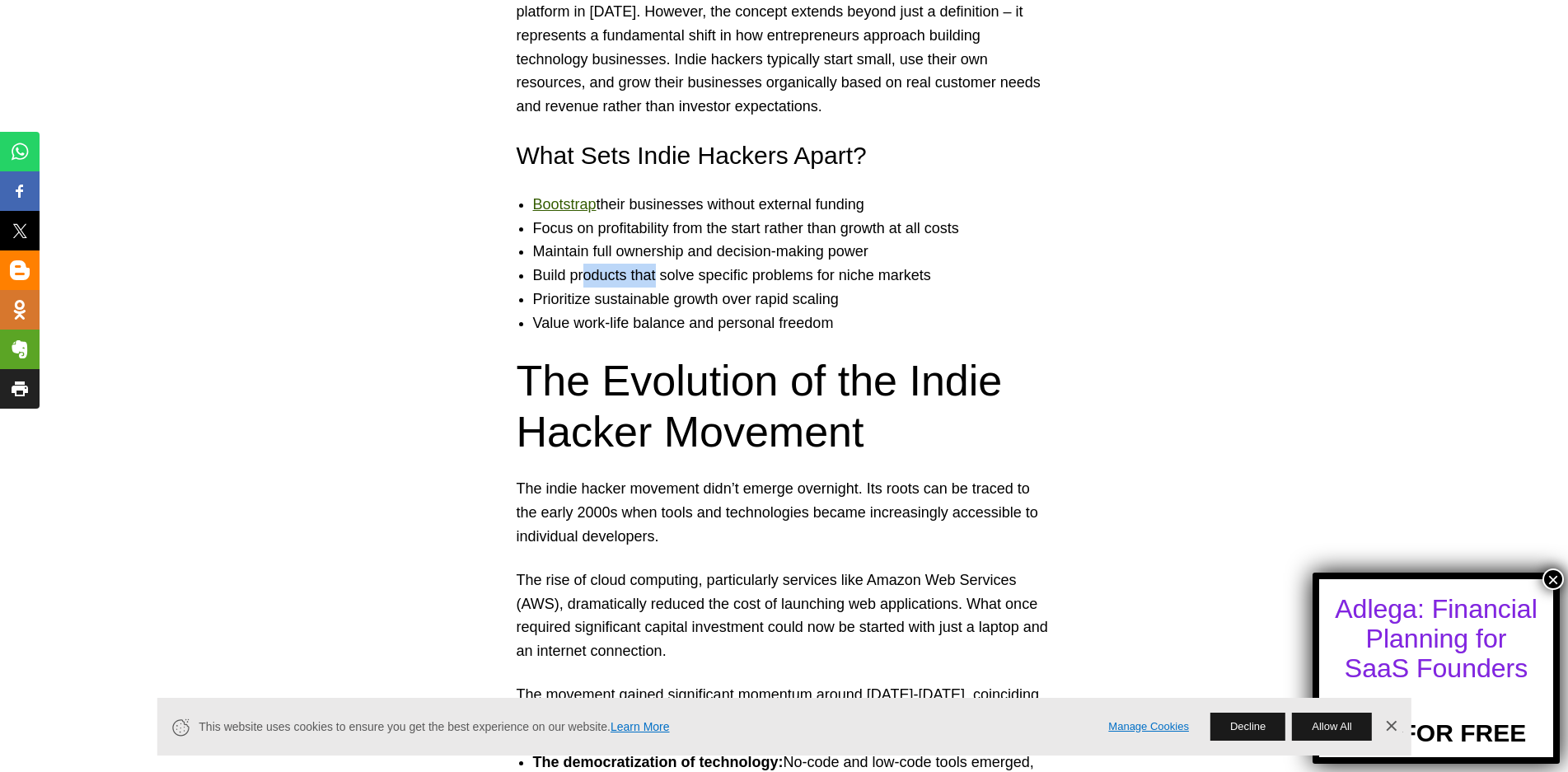
drag, startPoint x: 635, startPoint y: 276, endPoint x: 693, endPoint y: 279, distance: 58.1
click at [663, 277] on li "Build products that solve specific problems for niche markets" at bounding box center [801, 276] width 536 height 24
drag
click at [755, 274] on li "Build products that solve specific problems for niche markets" at bounding box center [801, 276] width 536 height 24
click at [825, 273] on li "Build products that solve specific problems for niche markets" at bounding box center [801, 276] width 536 height 24
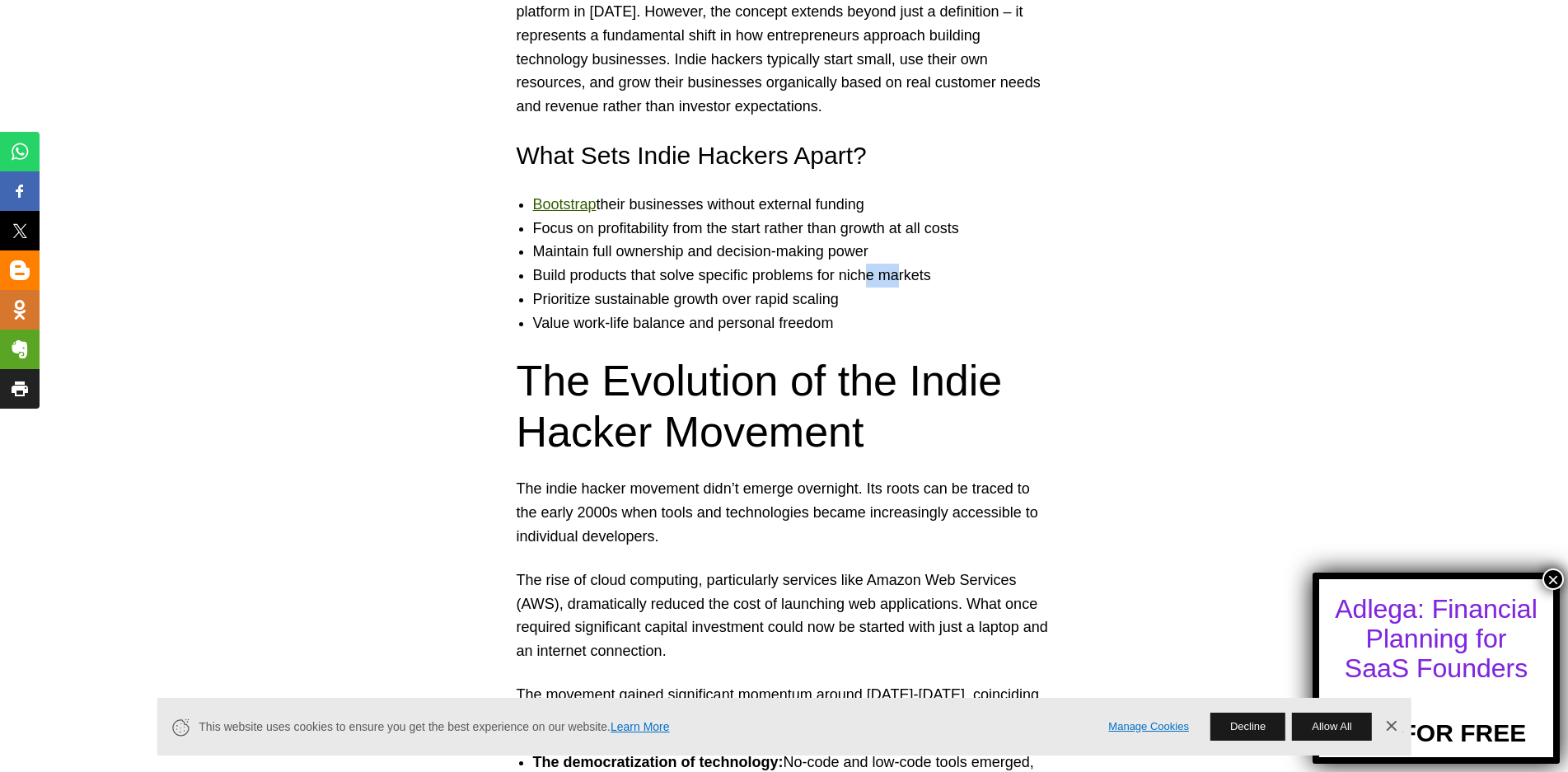
click at [900, 274] on li "Build products that solve specific problems for niche markets" at bounding box center [801, 276] width 536 height 24
click at [613, 300] on li "Prioritize sustainable growth over rapid scaling" at bounding box center [801, 299] width 536 height 24
click at [662, 301] on li "Prioritize sustainable growth over rapid scaling" at bounding box center [801, 299] width 536 height 24
click at [712, 297] on li "Prioritize sustainable growth over rapid scaling" at bounding box center [801, 299] width 536 height 24
click at [756, 297] on li "Prioritize sustainable growth over rapid scaling" at bounding box center [801, 299] width 536 height 24
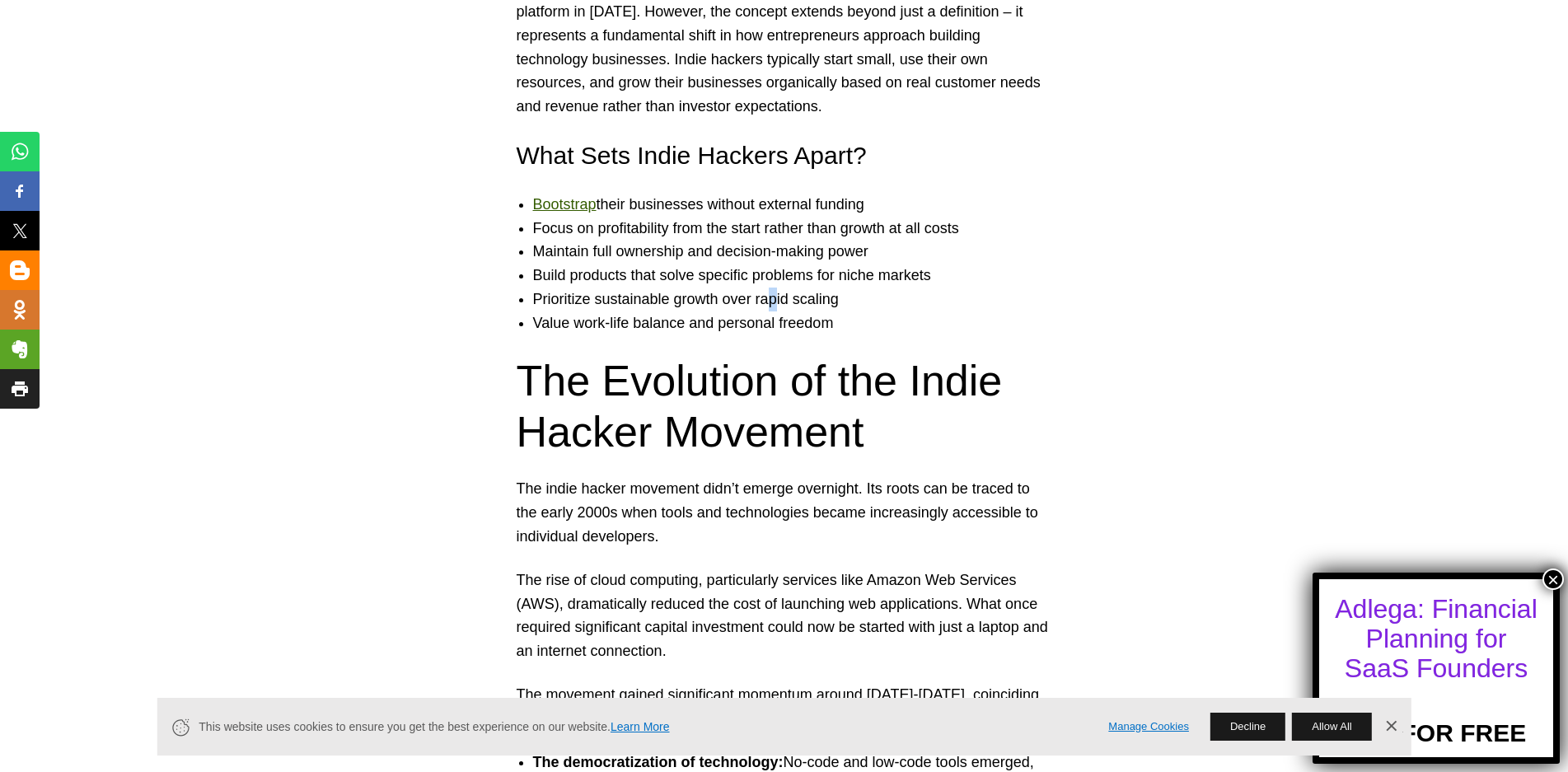
click at [780, 297] on li "Prioritize sustainable growth over rapid scaling" at bounding box center [801, 299] width 536 height 24
click at [823, 300] on li "Prioritize sustainable growth over rapid scaling" at bounding box center [801, 299] width 536 height 24
click at [584, 327] on li "Value work-life balance and personal freedom" at bounding box center [801, 323] width 536 height 24
click at [624, 324] on li "Value work-life balance and personal freedom" at bounding box center [801, 323] width 536 height 24
click at [671, 320] on li "Value work-life balance and personal freedom" at bounding box center [801, 323] width 536 height 24
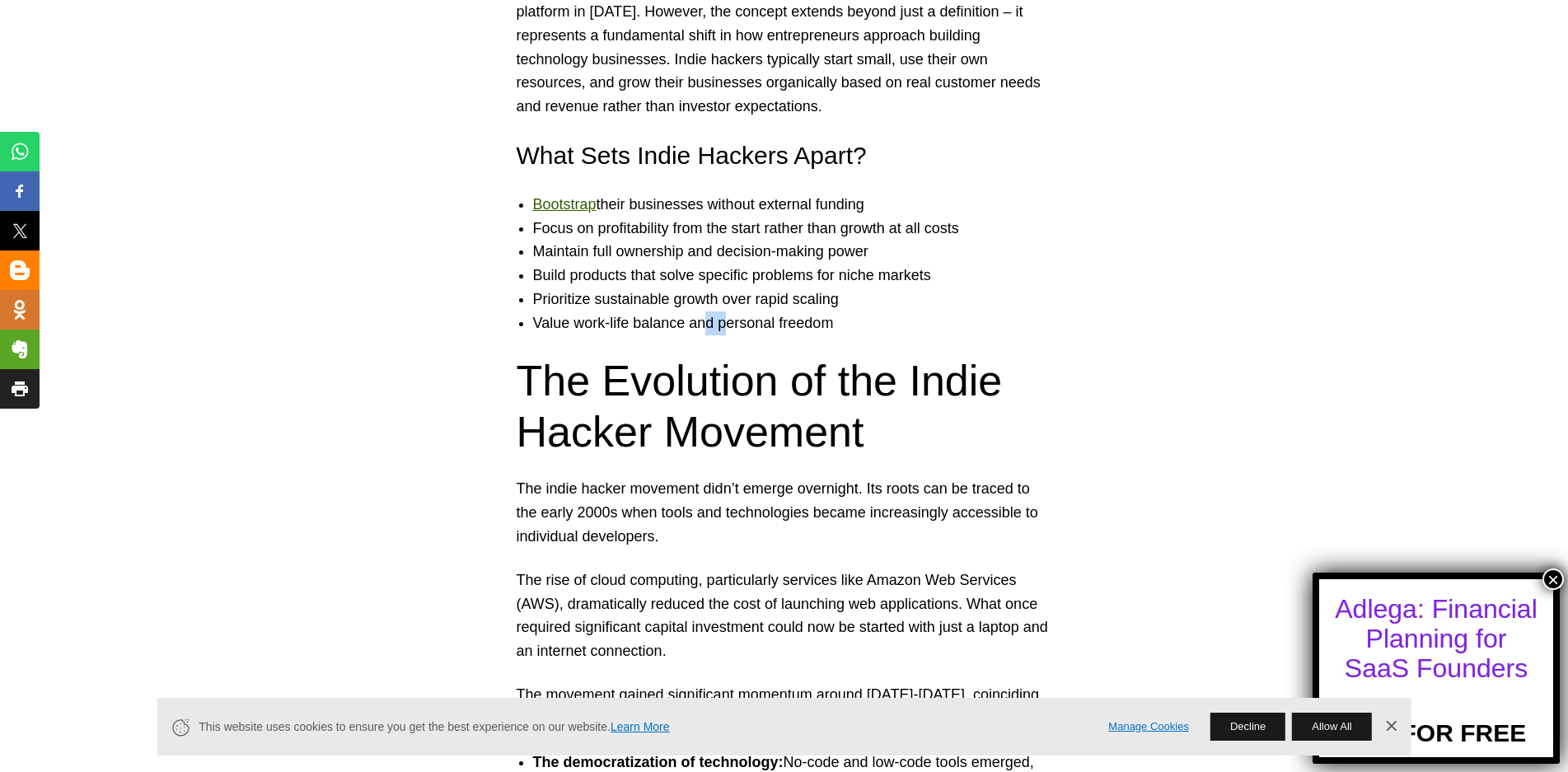
click at [724, 320] on li "Value work-life balance and personal freedom" at bounding box center [801, 323] width 536 height 24
click at [764, 323] on li "Value work-life balance and personal freedom" at bounding box center [801, 323] width 536 height 24
click at [805, 324] on li "Value work-life balance and personal freedom" at bounding box center [801, 323] width 536 height 24
click at [825, 323] on li "Value work-life balance and personal freedom" at bounding box center [801, 323] width 536 height 24
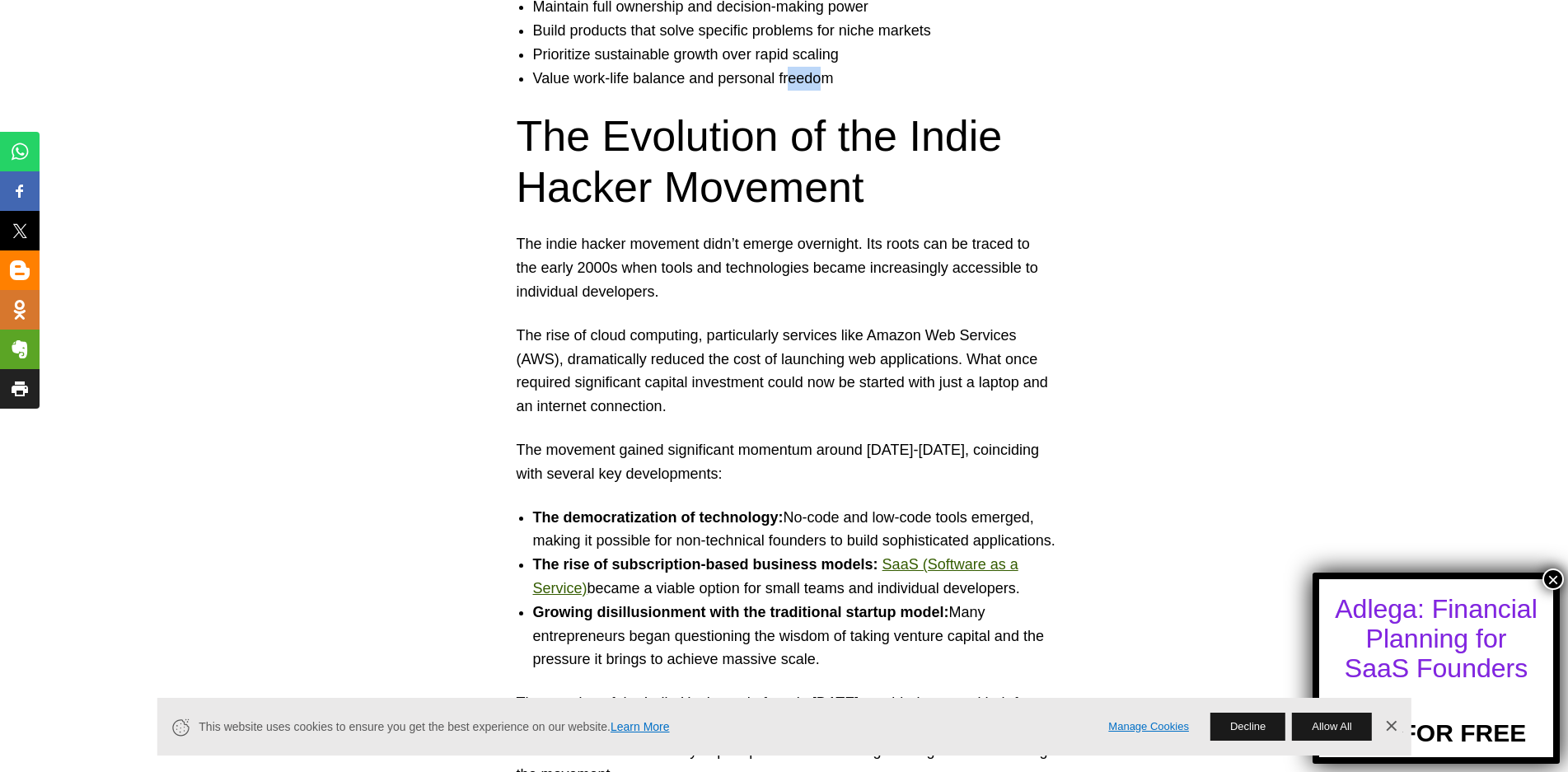
scroll to position [1730, 0]
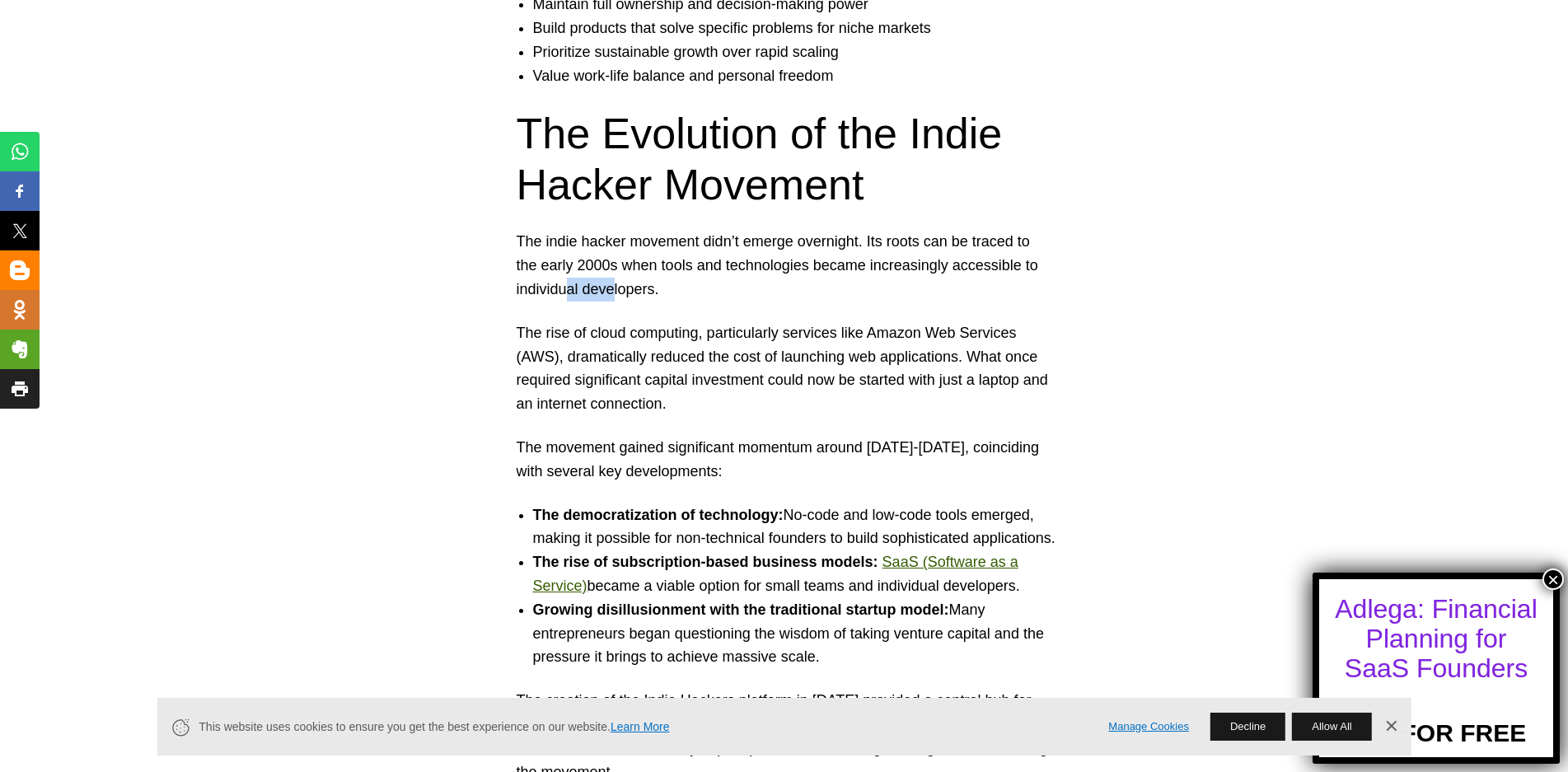
click at [615, 290] on p "The indie hacker movement didn’t emerge overnight. Its roots can be traced to t…" at bounding box center [784, 266] width 536 height 71
click at [657, 328] on p "The rise of cloud computing, particularly services like Amazon Web Services (AW…" at bounding box center [784, 368] width 536 height 94
click at [758, 331] on p "The rise of cloud computing, particularly services like Amazon Web Services (AW…" at bounding box center [784, 368] width 536 height 94
click at [836, 334] on p "The rise of cloud computing, particularly services like Amazon Web Services (AW…" at bounding box center [784, 368] width 536 height 94
click at [921, 355] on p "The rise of cloud computing, particularly services like Amazon Web Services (AW…" at bounding box center [784, 368] width 536 height 94
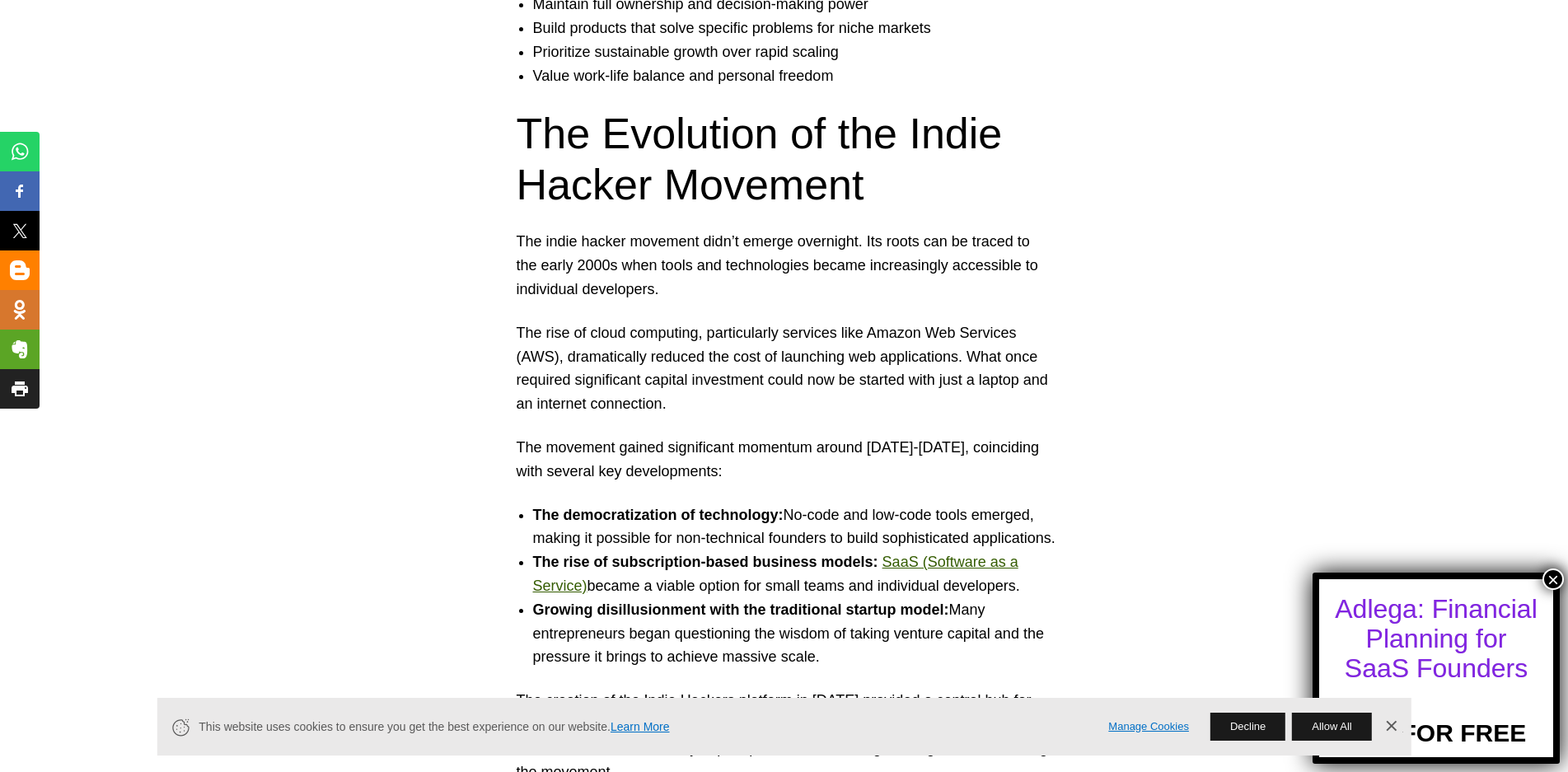
click at [937, 357] on p "The rise of cloud computing, particularly services like Amazon Web Services (AW…" at bounding box center [784, 368] width 536 height 94
drag, startPoint x: 620, startPoint y: 380, endPoint x: 654, endPoint y: 379, distance: 34.0
click at [635, 380] on p "The rise of cloud computing, particularly services like Amazon Web Services (AW…" at bounding box center [784, 368] width 536 height 94
drag, startPoint x: 672, startPoint y: 378, endPoint x: 699, endPoint y: 379, distance: 27.0
click at [687, 379] on p "The rise of cloud computing, particularly services like Amazon Web Services (AW…" at bounding box center [784, 368] width 536 height 94
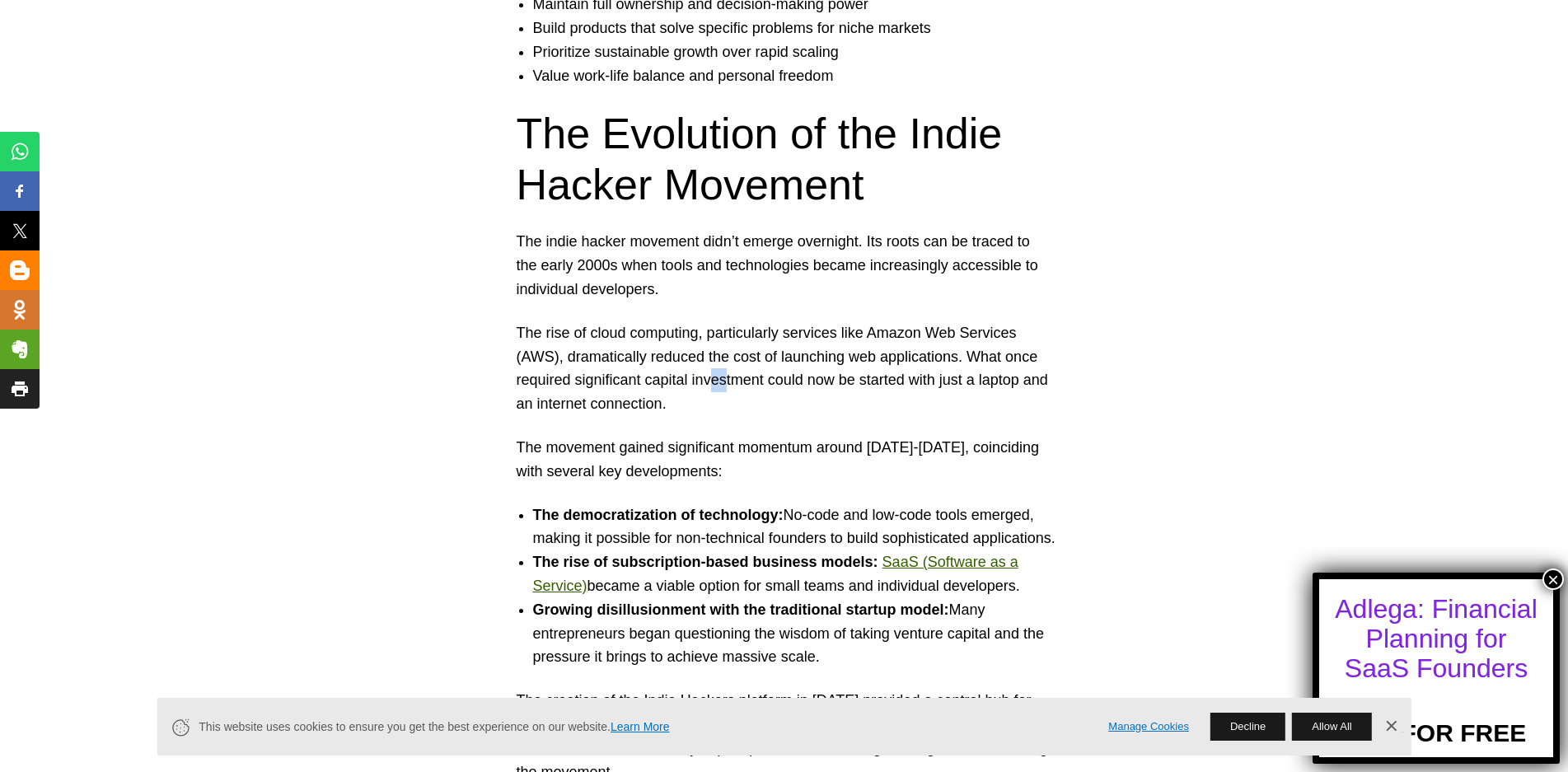
click at [736, 383] on p "The rise of cloud computing, particularly services like Amazon Web Services (AW…" at bounding box center [784, 368] width 536 height 94
click at [859, 378] on p "The rise of cloud computing, particularly services like Amazon Web Services (AW…" at bounding box center [784, 368] width 536 height 94
drag, startPoint x: 873, startPoint y: 378, endPoint x: 886, endPoint y: 381, distance: 13.3
click at [884, 381] on p "The rise of cloud computing, particularly services like Amazon Web Services (AW…" at bounding box center [784, 368] width 536 height 94
click at [907, 377] on p "The rise of cloud computing, particularly services like Amazon Web Services (AW…" at bounding box center [784, 368] width 536 height 94
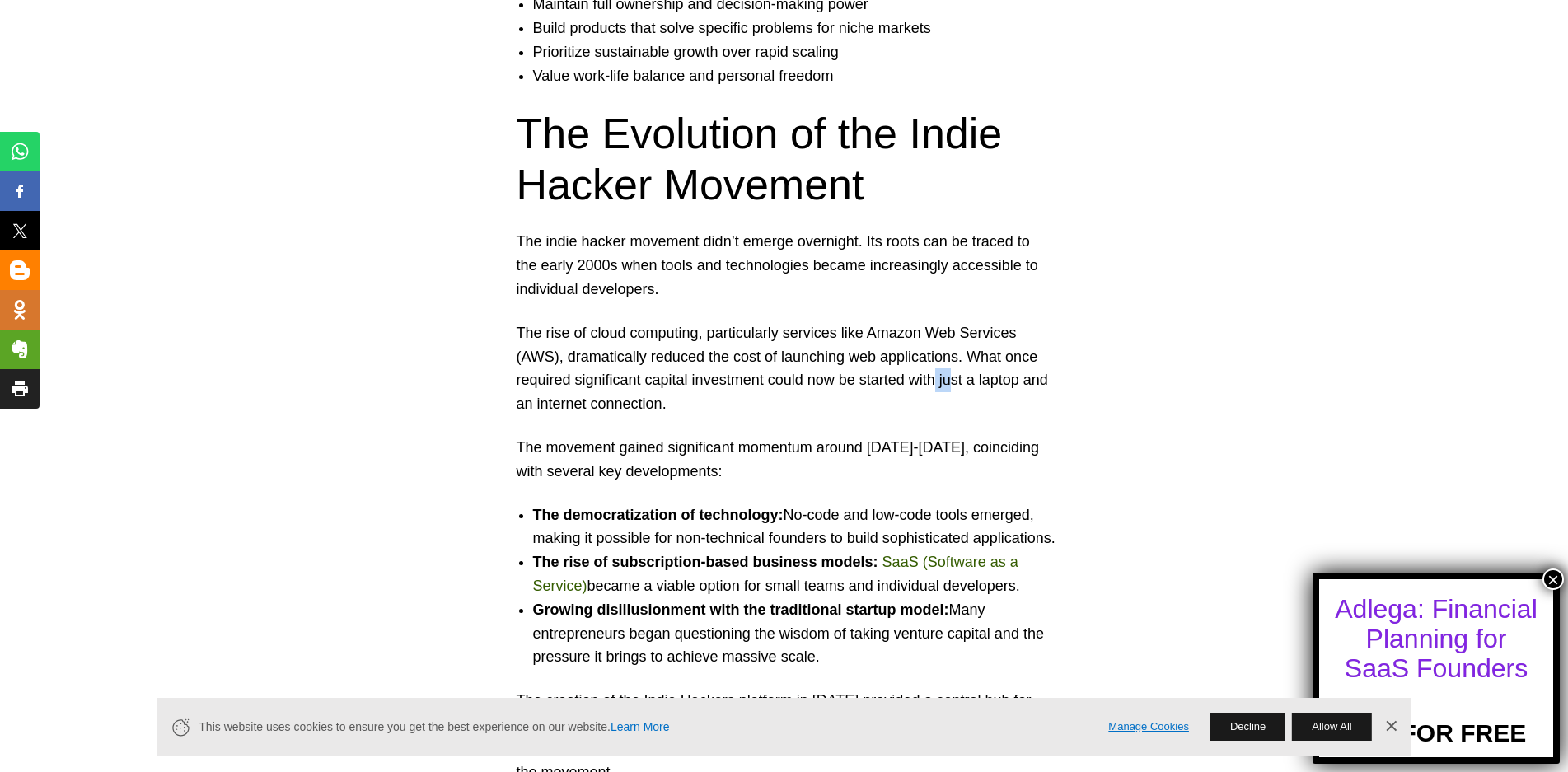
click at [962, 380] on p "The rise of cloud computing, particularly services like Amazon Web Services (AW…" at bounding box center [784, 368] width 536 height 94
click at [1003, 385] on p "The rise of cloud computing, particularly services like Amazon Web Services (AW…" at bounding box center [784, 368] width 536 height 94
click at [626, 411] on p "The rise of cloud computing, particularly services like Amazon Web Services (AW…" at bounding box center [784, 368] width 536 height 94
click at [683, 410] on p "The rise of cloud computing, particularly services like Amazon Web Services (AW…" at bounding box center [784, 368] width 536 height 94
click at [639, 448] on p "The movement gained significant momentum around [DATE]-[DATE], coinciding with …" at bounding box center [784, 460] width 536 height 48
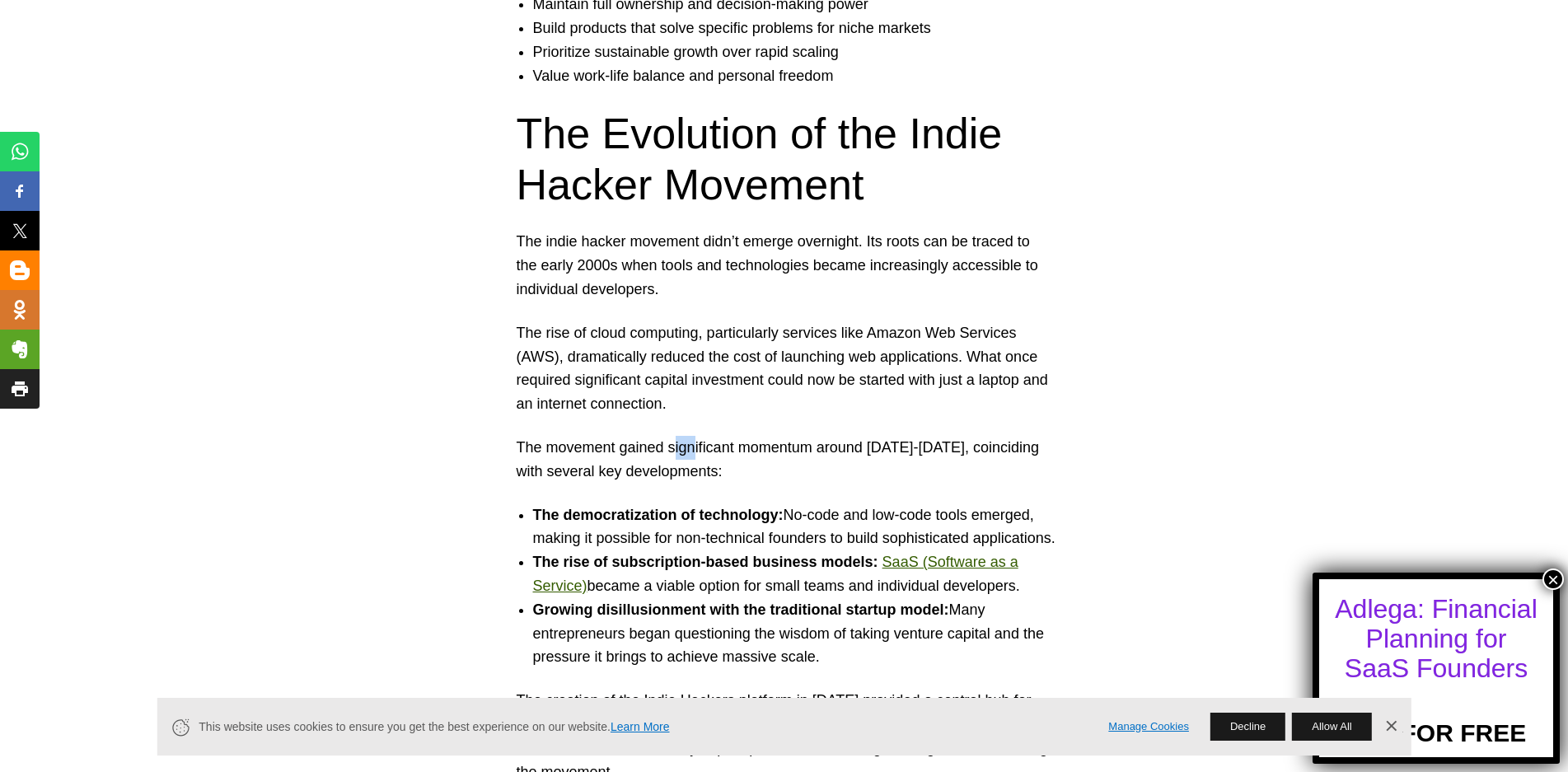
click at [722, 448] on p "The movement gained significant momentum around [DATE]-[DATE], coinciding with …" at bounding box center [784, 460] width 536 height 48
click at [838, 444] on p "The movement gained significant momentum around [DATE]-[DATE], coinciding with …" at bounding box center [784, 460] width 536 height 48
click at [613, 474] on p "The movement gained significant momentum around [DATE]-[DATE], coinciding with …" at bounding box center [784, 460] width 536 height 48
click at [658, 472] on p "The movement gained significant momentum around [DATE]-[DATE], coinciding with …" at bounding box center [784, 460] width 536 height 48
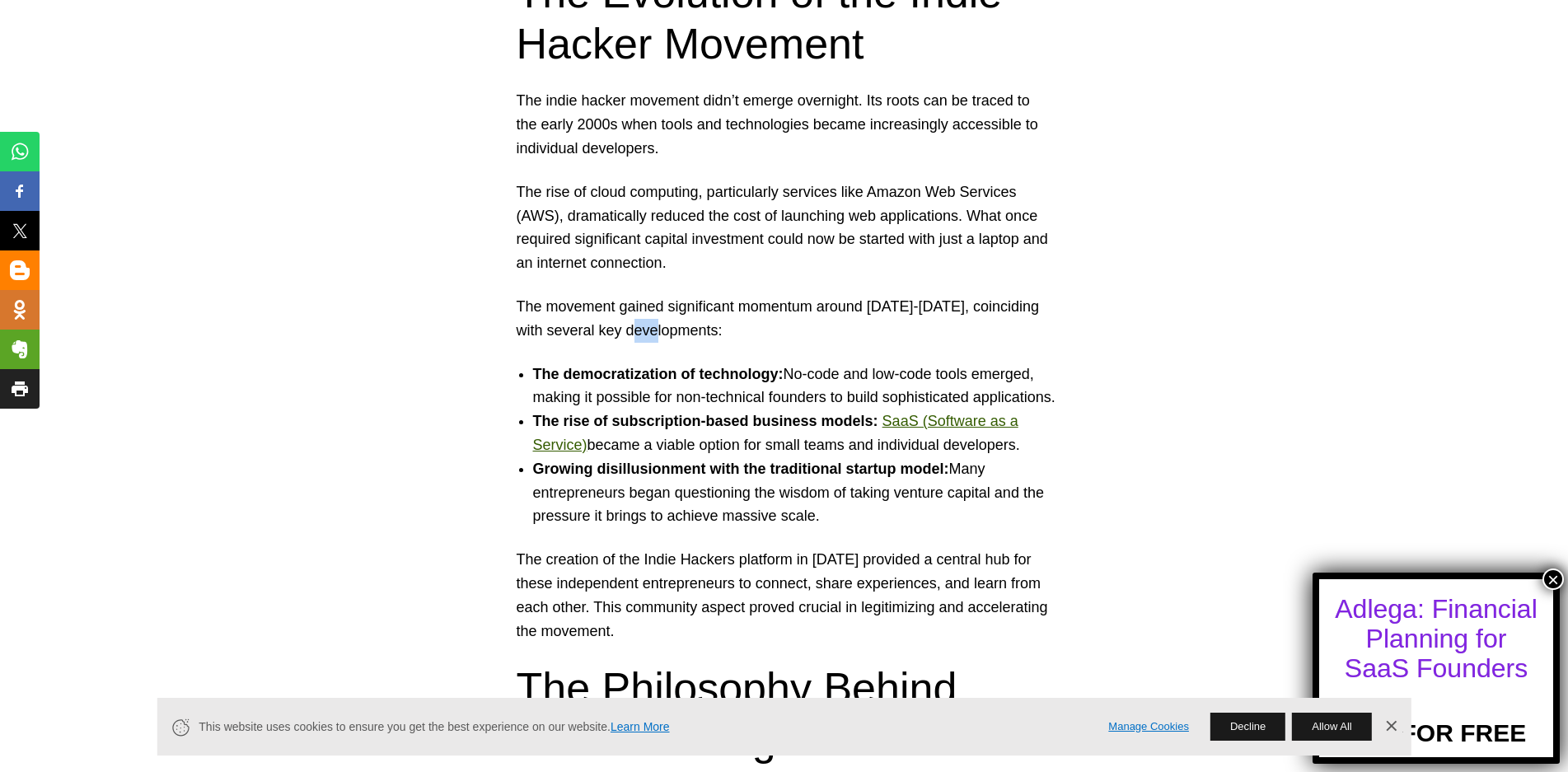
scroll to position [1895, 0]
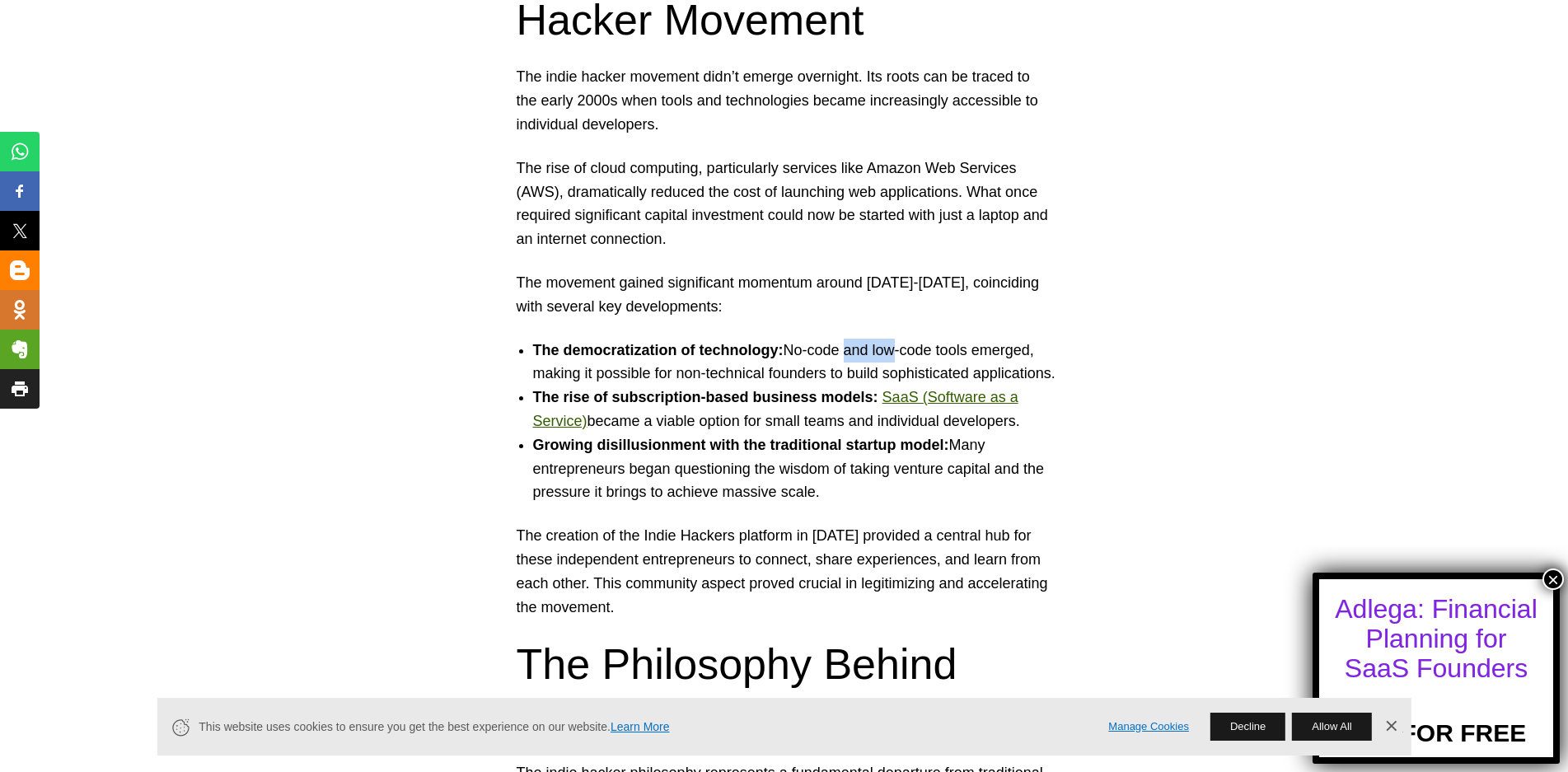
click at [931, 348] on li "The democratization of technology: No-code and low-code tools emerged, making i…" at bounding box center [801, 362] width 536 height 48
click at [946, 350] on li "The democratization of technology: No-code and low-code tools emerged, making i…" at bounding box center [801, 362] width 536 height 48
click at [661, 382] on li "The democratization of technology: No-code and low-code tools emerged, making i…" at bounding box center [801, 362] width 536 height 48
click at [758, 382] on li "The democratization of technology: No-code and low-code tools emerged, making i…" at bounding box center [801, 362] width 536 height 48
click at [844, 372] on li "The democratization of technology: No-code and low-code tools emerged, making i…" at bounding box center [801, 362] width 536 height 48
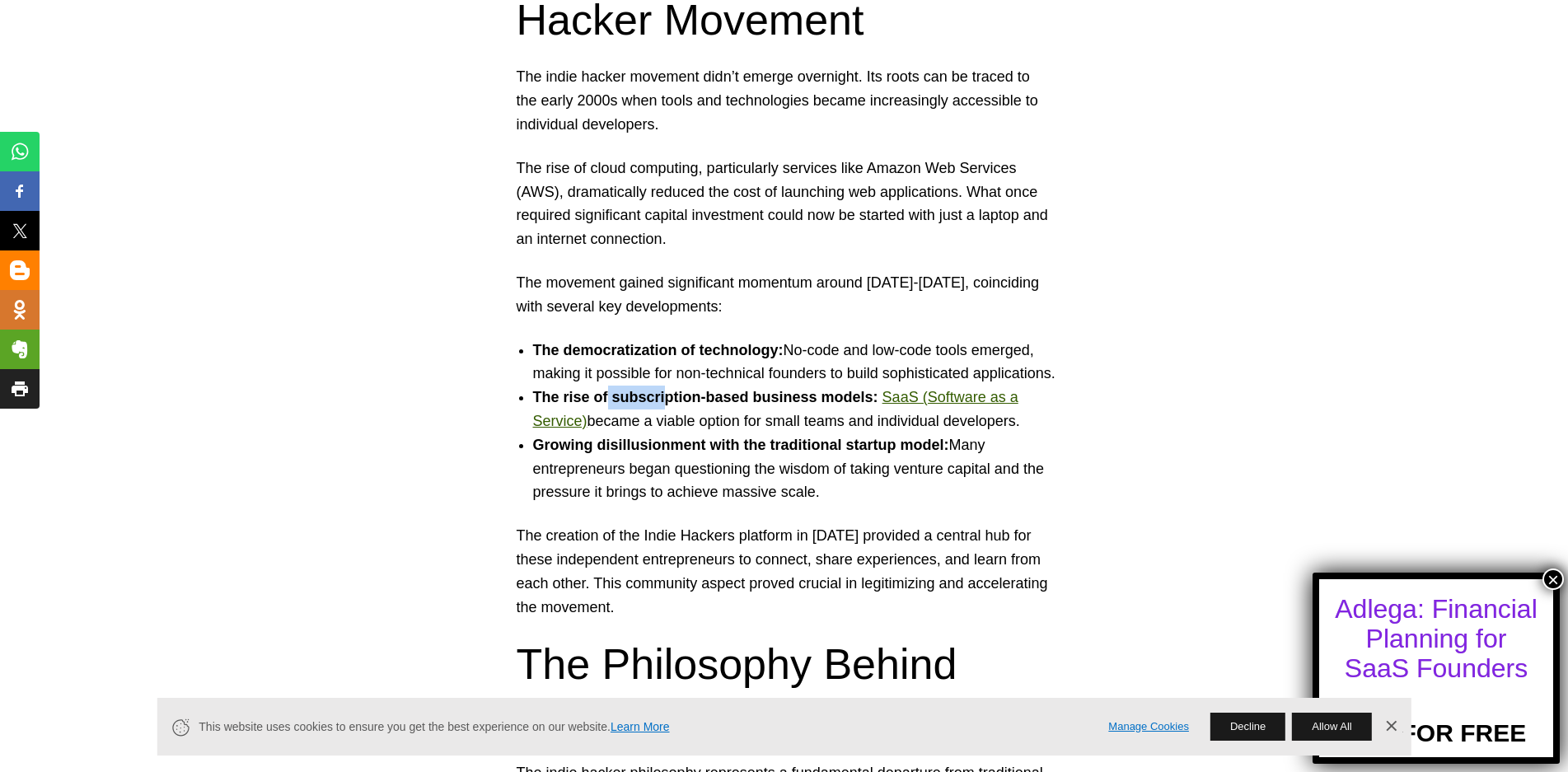
click at [674, 399] on strong "The rise of subscription-based business models:" at bounding box center [705, 397] width 345 height 17
click at [712, 400] on strong "The rise of subscription-based business models:" at bounding box center [705, 397] width 345 height 17
click at [777, 410] on li "The rise of subscription-based business models: SaaS (Software as a Service) be…" at bounding box center [801, 410] width 536 height 48
click at [827, 411] on li "The rise of subscription-based business models: SaaS (Software as a Service) be…" at bounding box center [801, 410] width 536 height 48
click at [647, 422] on li "The rise of subscription-based business models: SaaS (Software as a Service) be…" at bounding box center [801, 410] width 536 height 48
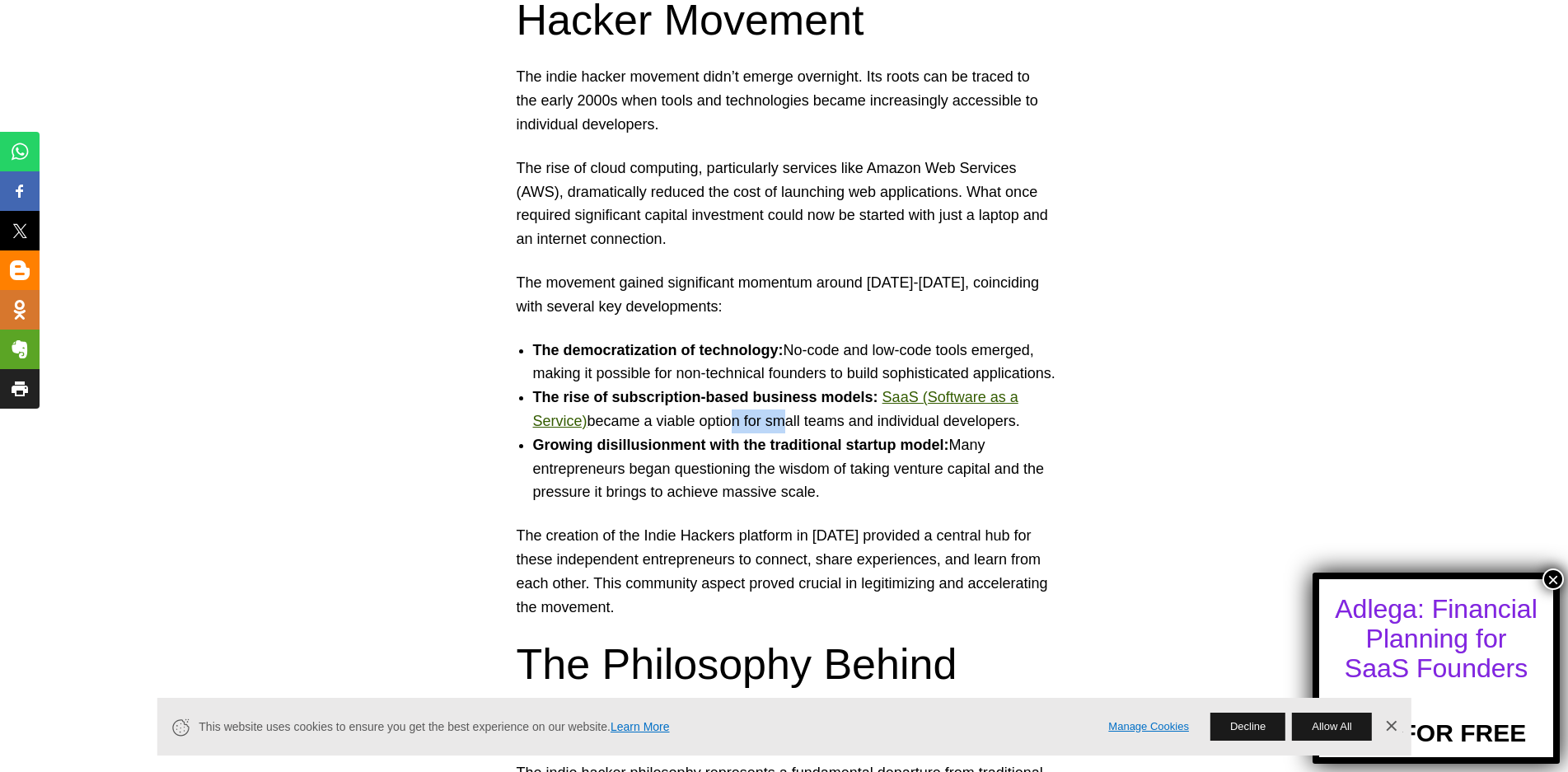
click at [729, 424] on li "The rise of subscription-based business models: SaaS (Software as a Service) be…" at bounding box center [801, 410] width 536 height 48
click at [801, 423] on li "The rise of subscription-based business models: SaaS (Software as a Service) be…" at bounding box center [801, 410] width 536 height 48
click at [868, 420] on li "The rise of subscription-based business models: SaaS (Software as a Service) be…" at bounding box center [801, 410] width 536 height 48
click at [626, 443] on strong "Growing disillusionment with the traditional startup model:" at bounding box center [741, 445] width 416 height 17
click at [701, 447] on strong "Growing disillusionment with the traditional startup model:" at bounding box center [741, 445] width 416 height 17
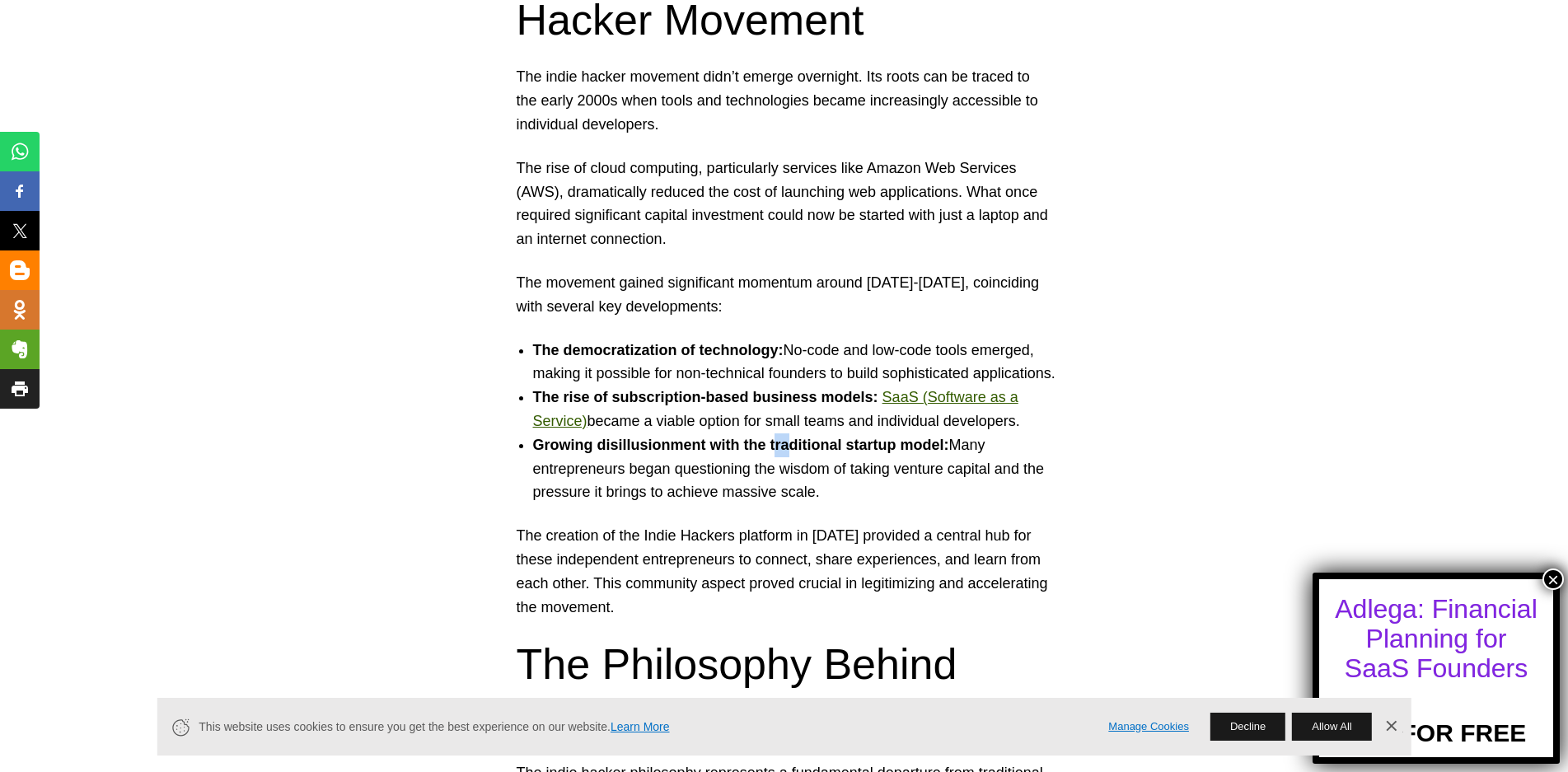
click at [801, 442] on strong "Growing disillusionment with the traditional startup model:" at bounding box center [741, 445] width 416 height 17
click at [889, 445] on strong "Growing disillusionment with the traditional startup model:" at bounding box center [741, 445] width 416 height 17
click at [843, 472] on li "Growing disillusionment with the traditional startup model: Many entrepreneurs …" at bounding box center [801, 469] width 536 height 71
click at [894, 468] on li "Growing disillusionment with the traditional startup model: Many entrepreneurs …" at bounding box center [801, 469] width 536 height 71
click at [935, 468] on li "Growing disillusionment with the traditional startup model: Many entrepreneurs …" at bounding box center [801, 469] width 536 height 71
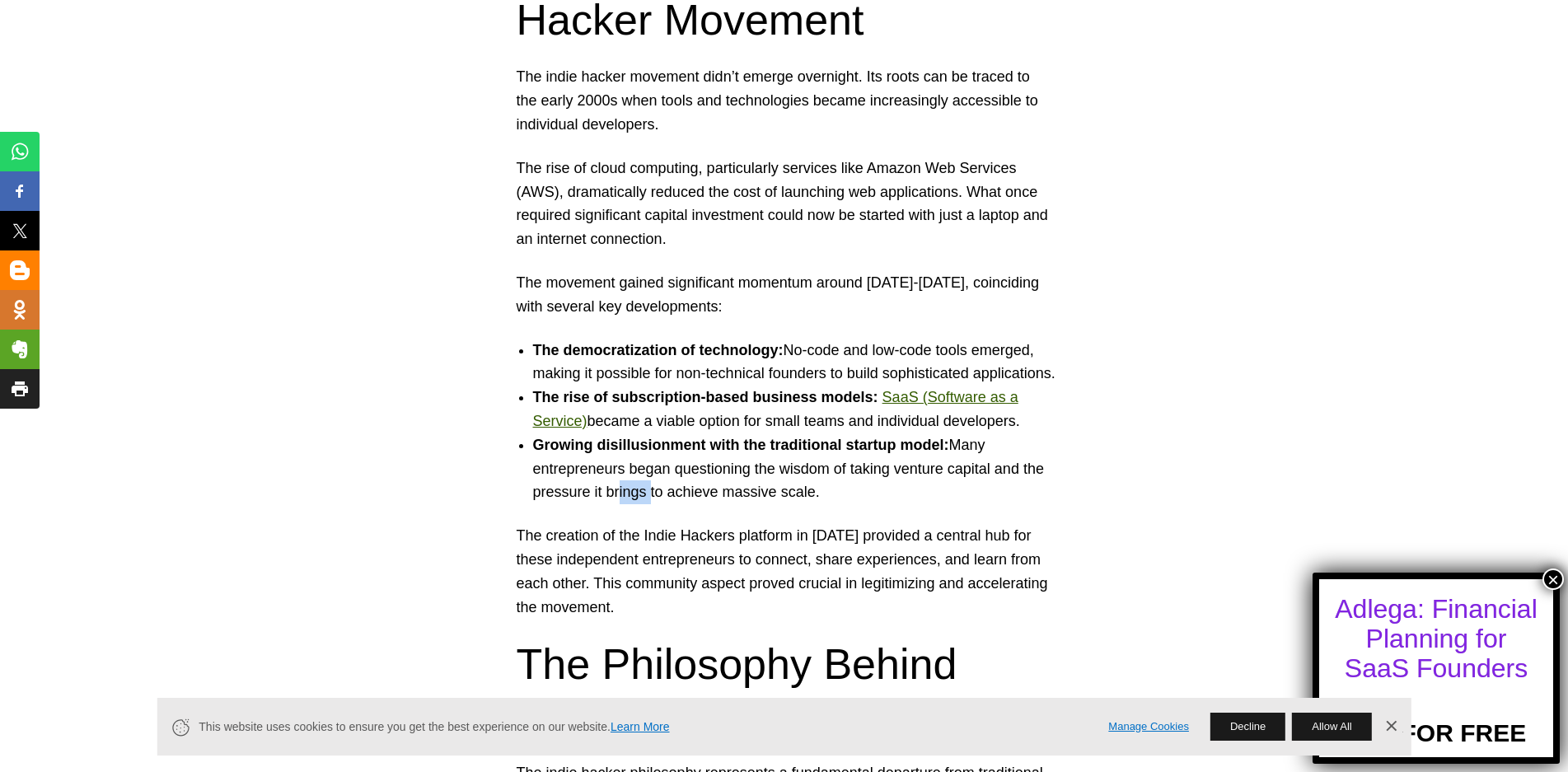
click at [660, 490] on li "Growing disillusionment with the traditional startup model: Many entrepreneurs …" at bounding box center [801, 469] width 536 height 71
click at [701, 492] on li "Growing disillusionment with the traditional startup model: Many entrepreneurs …" at bounding box center [801, 469] width 536 height 71
click at [761, 494] on li "Growing disillusionment with the traditional startup model: Many entrepreneurs …" at bounding box center [801, 469] width 536 height 71
click at [801, 492] on li "Growing disillusionment with the traditional startup model: Many entrepreneurs …" at bounding box center [801, 469] width 536 height 71
click at [681, 533] on p "The creation of the Indie Hackers platform in [DATE] provided a central hub for…" at bounding box center [784, 571] width 536 height 94
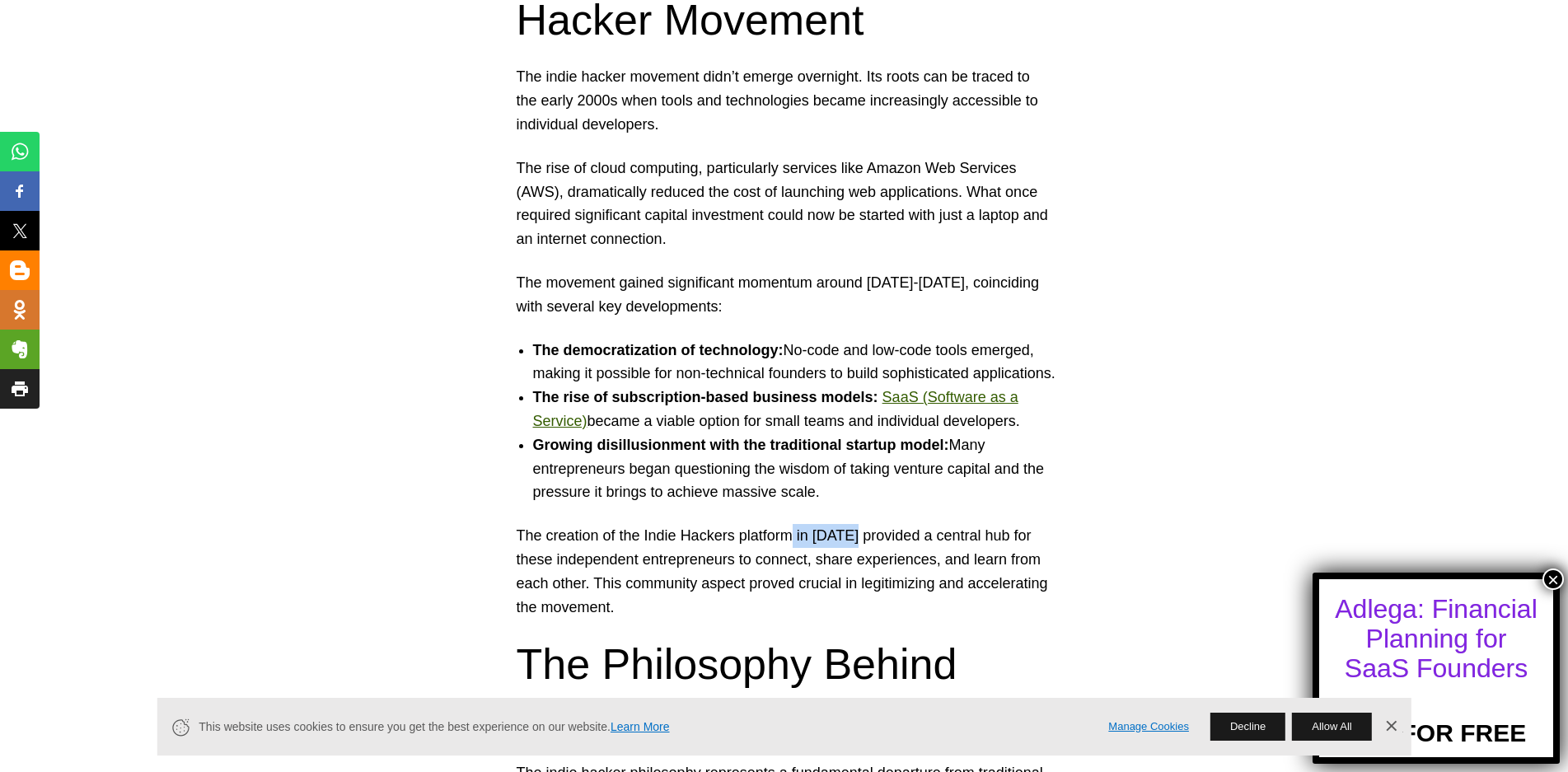
click at [861, 538] on p "The creation of the Indie Hackers platform in [DATE] provided a central hub for…" at bounding box center [784, 571] width 536 height 94
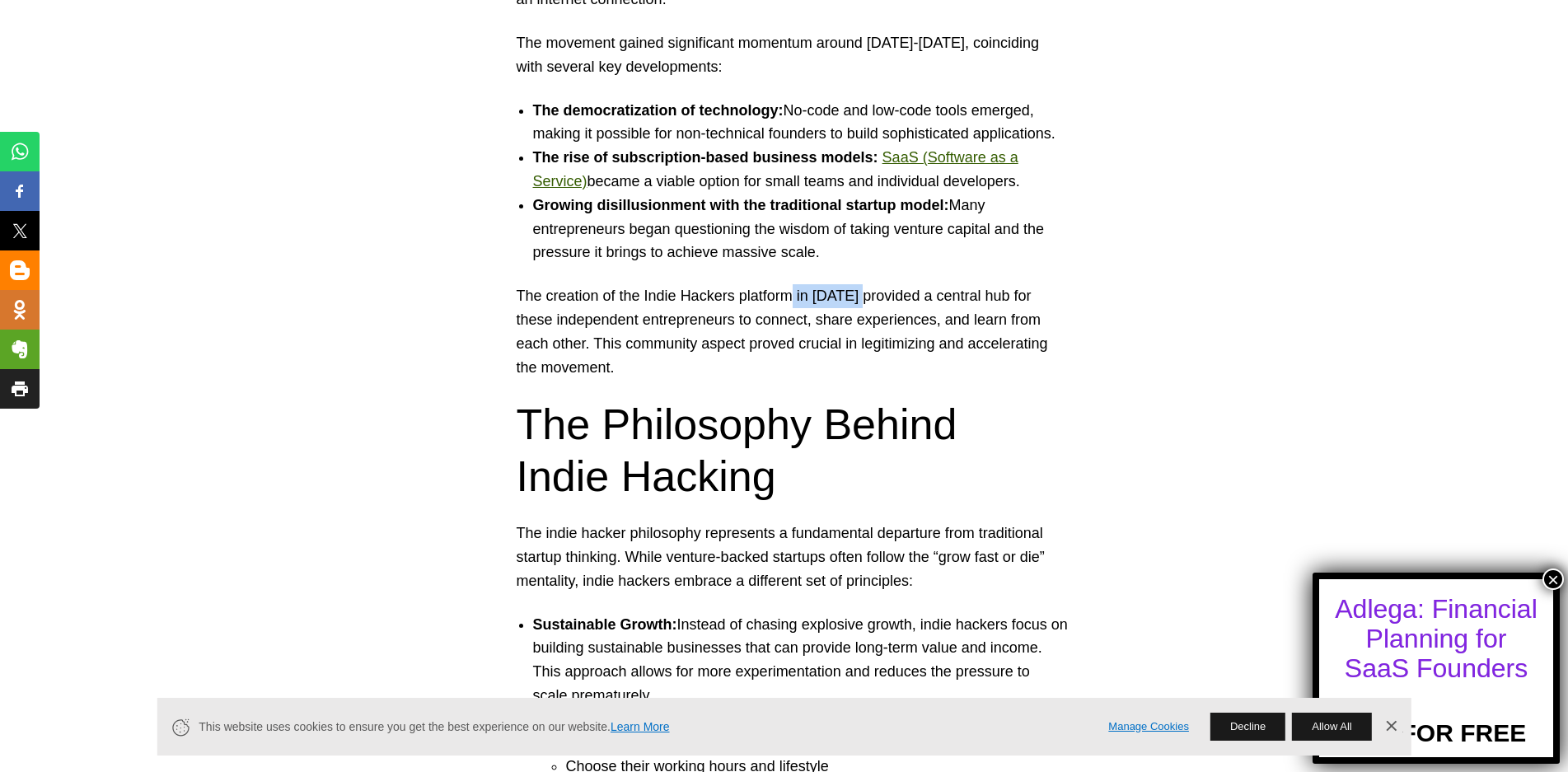
scroll to position [2224, 0]
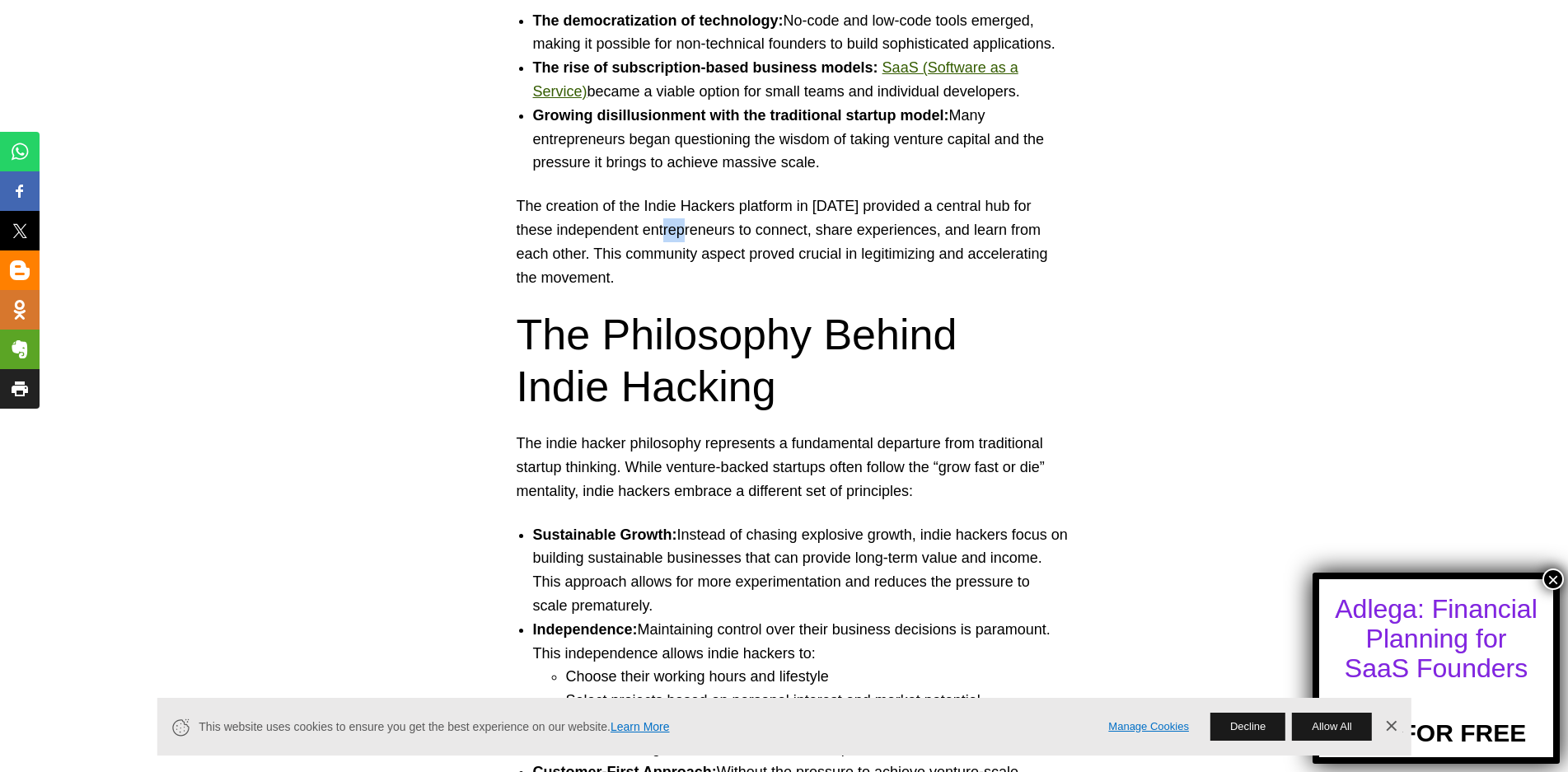
click at [705, 230] on p "The creation of the Indie Hackers platform in [DATE] provided a central hub for…" at bounding box center [784, 242] width 536 height 94
click at [643, 256] on p "The creation of the Indie Hackers platform in [DATE] provided a central hub for…" at bounding box center [784, 242] width 536 height 94
click at [685, 253] on p "The creation of the Indie Hackers platform in [DATE] provided a central hub for…" at bounding box center [784, 242] width 536 height 94
click at [756, 257] on p "The creation of the Indie Hackers platform in [DATE] provided a central hub for…" at bounding box center [784, 242] width 536 height 94
click at [790, 256] on p "The creation of the Indie Hackers platform in [DATE] provided a central hub for…" at bounding box center [784, 242] width 536 height 94
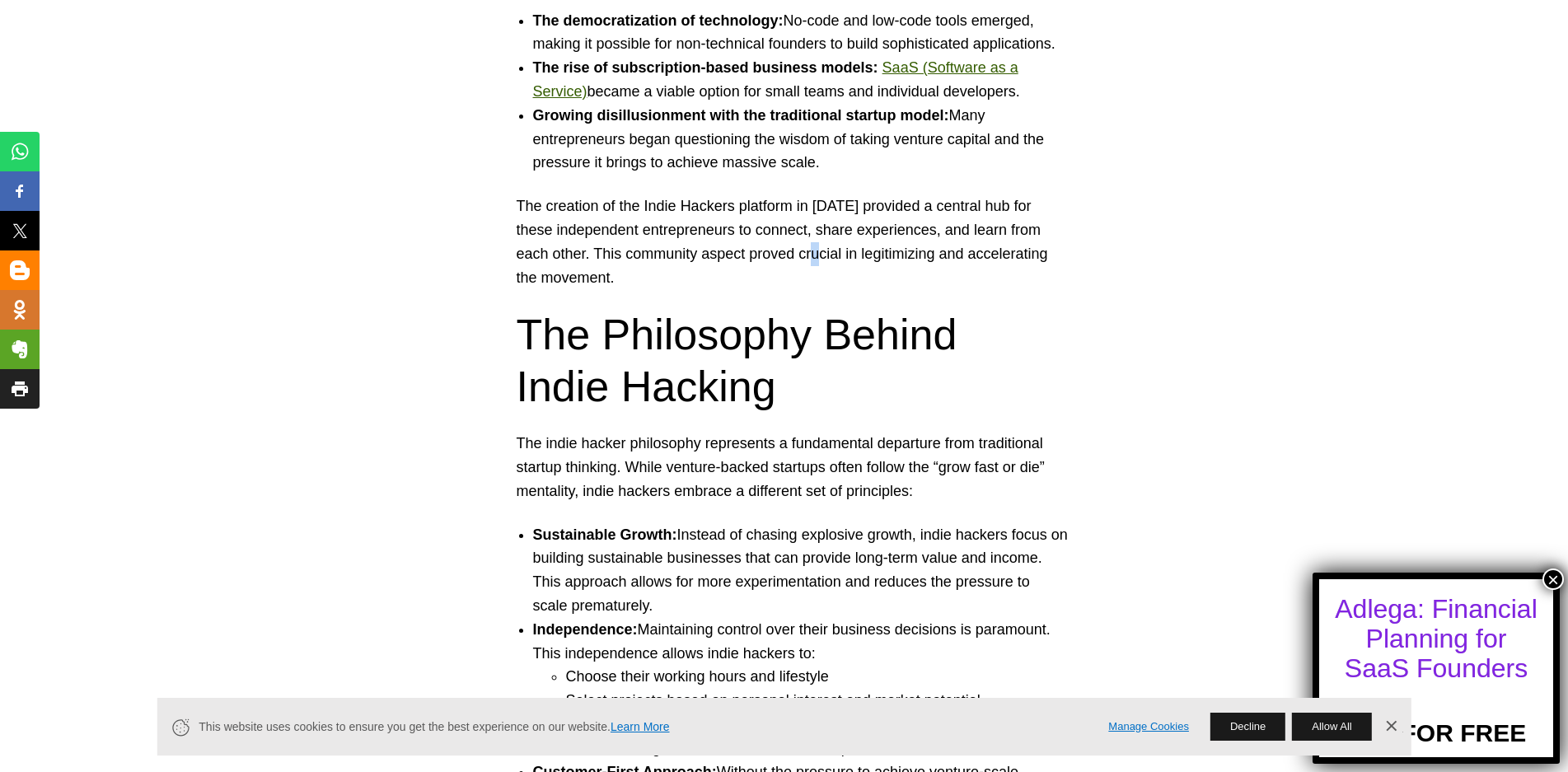
click at [842, 257] on p "The creation of the Indie Hackers platform in [DATE] provided a central hub for…" at bounding box center [784, 242] width 536 height 94
click at [600, 274] on p "The creation of the Indie Hackers platform in [DATE] provided a central hub for…" at bounding box center [784, 242] width 536 height 94
click at [755, 335] on h2 "The Philosophy Behind Indie Hacking" at bounding box center [784, 360] width 536 height 103
click at [894, 324] on h2 "The Philosophy Behind Indie Hacking" at bounding box center [784, 360] width 536 height 103
click at [701, 391] on h2 "The Philosophy Behind Indie Hacking" at bounding box center [784, 360] width 536 height 103
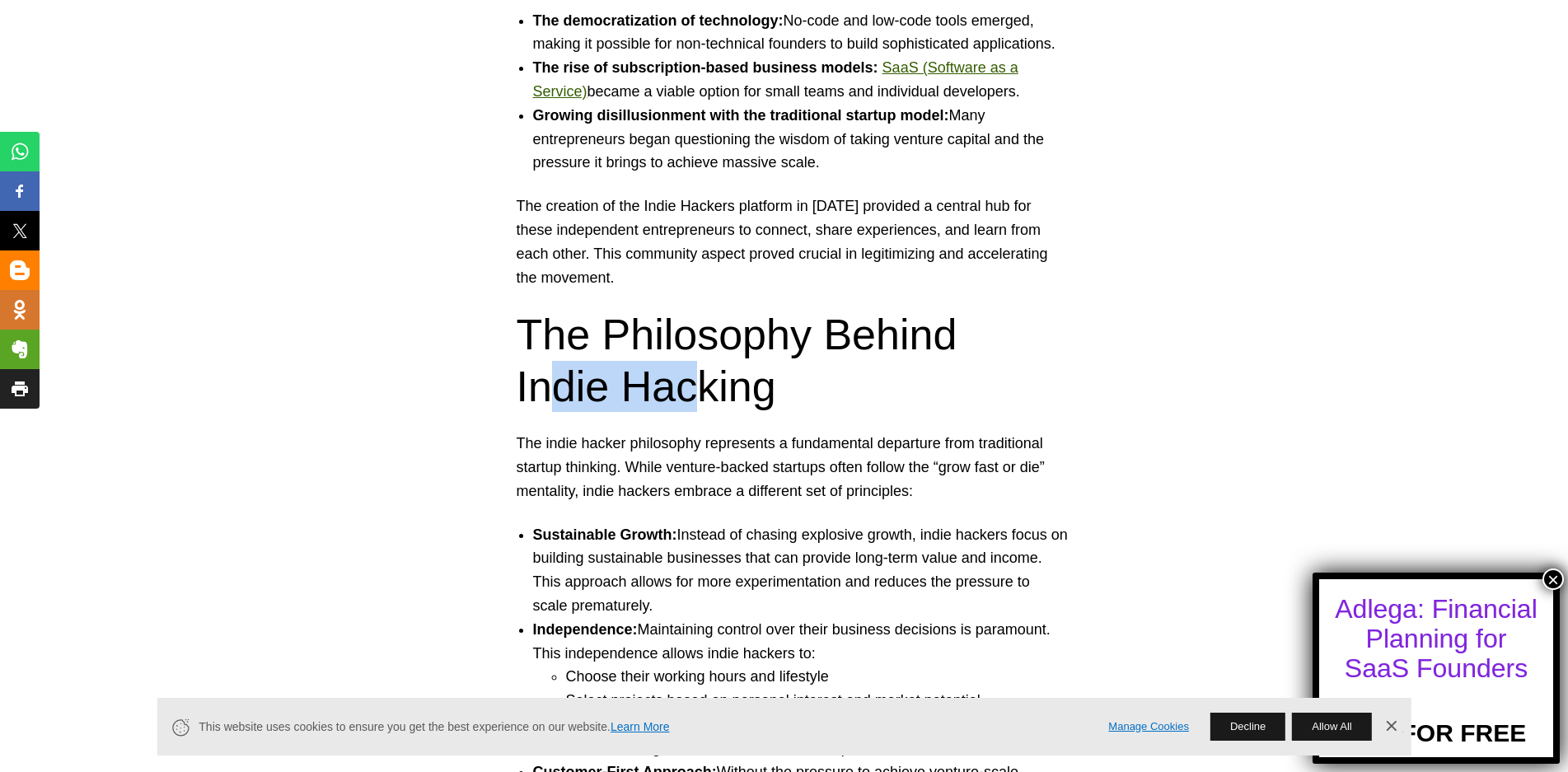
click at [703, 392] on h2 "The Philosophy Behind Indie Hacking" at bounding box center [784, 360] width 536 height 103
click at [635, 443] on p "The indie hacker philosophy represents a fundamental departure from traditional…" at bounding box center [784, 468] width 536 height 71
click at [703, 443] on p "The indie hacker philosophy represents a fundamental departure from traditional…" at bounding box center [784, 468] width 536 height 71
click at [769, 440] on p "The indie hacker philosophy represents a fundamental departure from traditional…" at bounding box center [784, 468] width 536 height 71
click at [839, 435] on p "The indie hacker philosophy represents a fundamental departure from traditional…" at bounding box center [784, 468] width 536 height 71
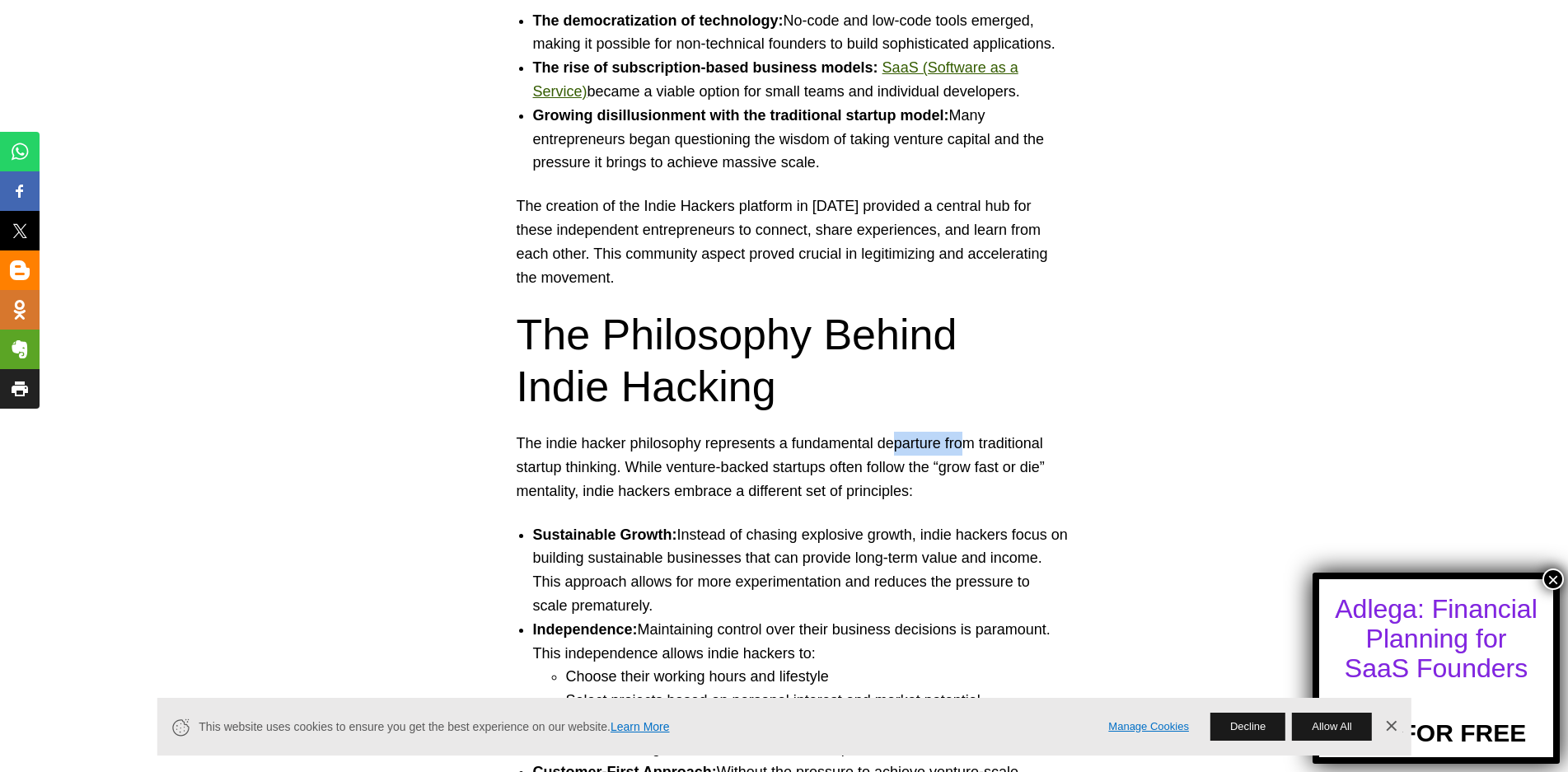
click at [961, 436] on p "The indie hacker philosophy represents a fundamental departure from traditional…" at bounding box center [784, 468] width 536 height 71
click at [610, 468] on p "The indie hacker philosophy represents a fundamental departure from traditional…" at bounding box center [784, 468] width 536 height 71
click at [658, 469] on p "The indie hacker philosophy represents a fundamental departure from traditional…" at bounding box center [784, 468] width 536 height 71
click at [723, 464] on p "The indie hacker philosophy represents a fundamental departure from traditional…" at bounding box center [784, 468] width 536 height 71
click at [781, 468] on p "The indie hacker philosophy represents a fundamental departure from traditional…" at bounding box center [784, 468] width 536 height 71
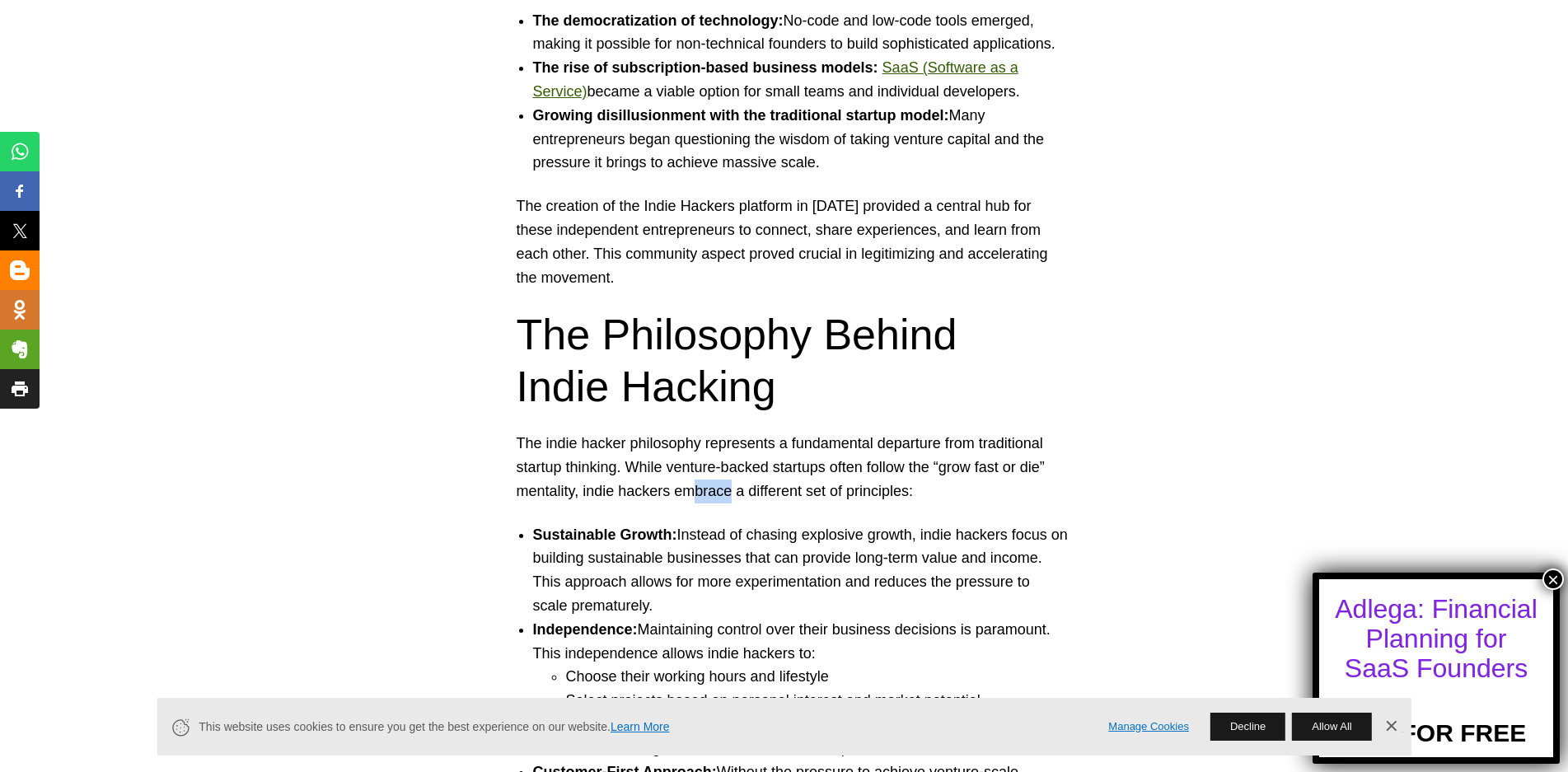
click at [767, 491] on p "The indie hacker philosophy represents a fundamental departure from traditional…" at bounding box center [784, 468] width 536 height 71
click at [839, 488] on p "The indie hacker philosophy represents a fundamental departure from traditional…" at bounding box center [784, 468] width 536 height 71
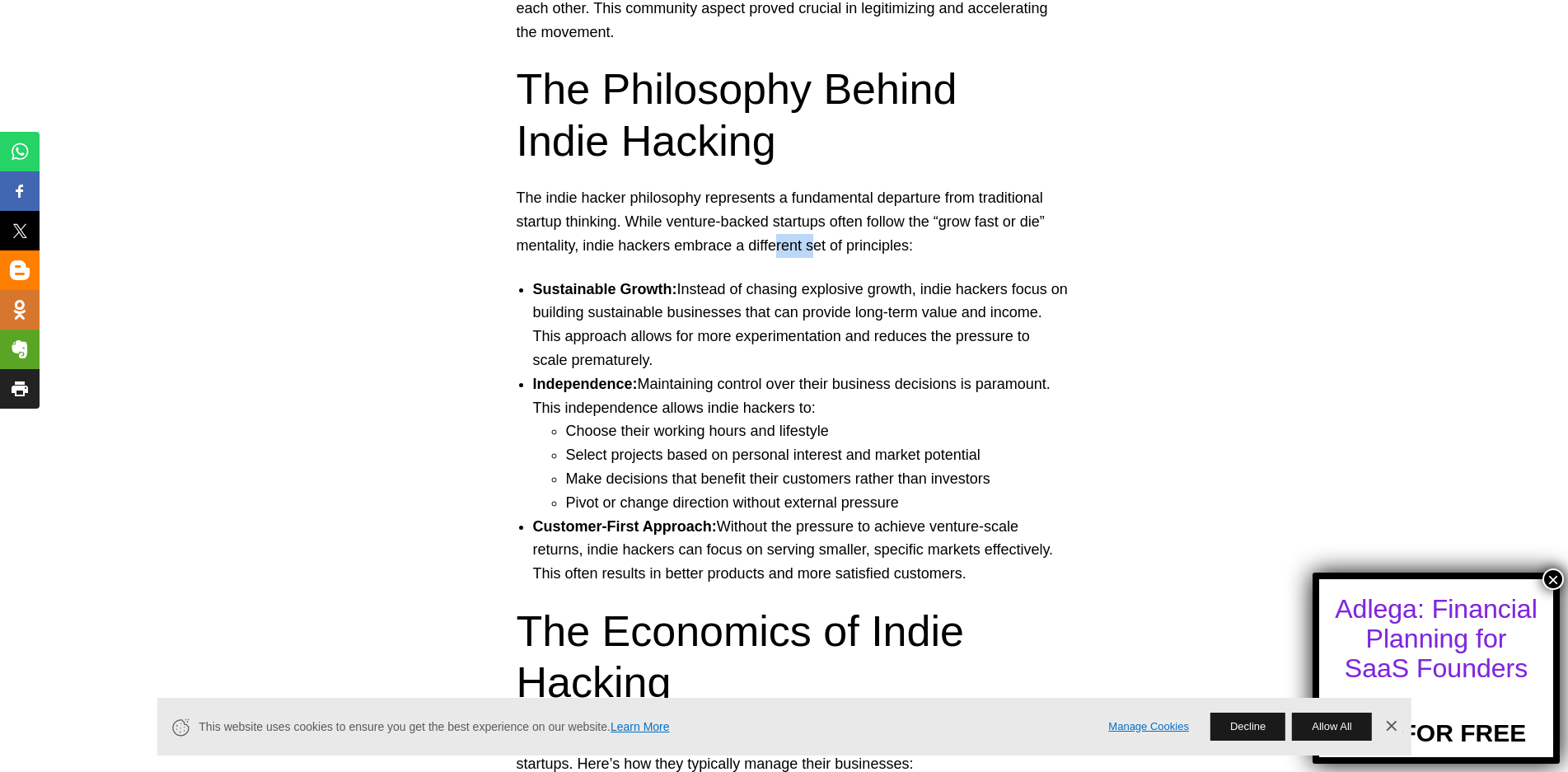
scroll to position [2471, 0]
click at [705, 311] on li "Sustainable Growth: Instead of chasing explosive growth, indie hackers focus on…" at bounding box center [801, 323] width 536 height 94
click at [777, 313] on li "Sustainable Growth: Instead of chasing explosive growth, indie hackers focus on…" at bounding box center [801, 323] width 536 height 94
click at [696, 336] on li "Sustainable Growth: Instead of chasing explosive growth, indie hackers focus on…" at bounding box center [801, 323] width 536 height 94
click at [752, 342] on li "Sustainable Growth: Instead of chasing explosive growth, indie hackers focus on…" at bounding box center [801, 323] width 536 height 94
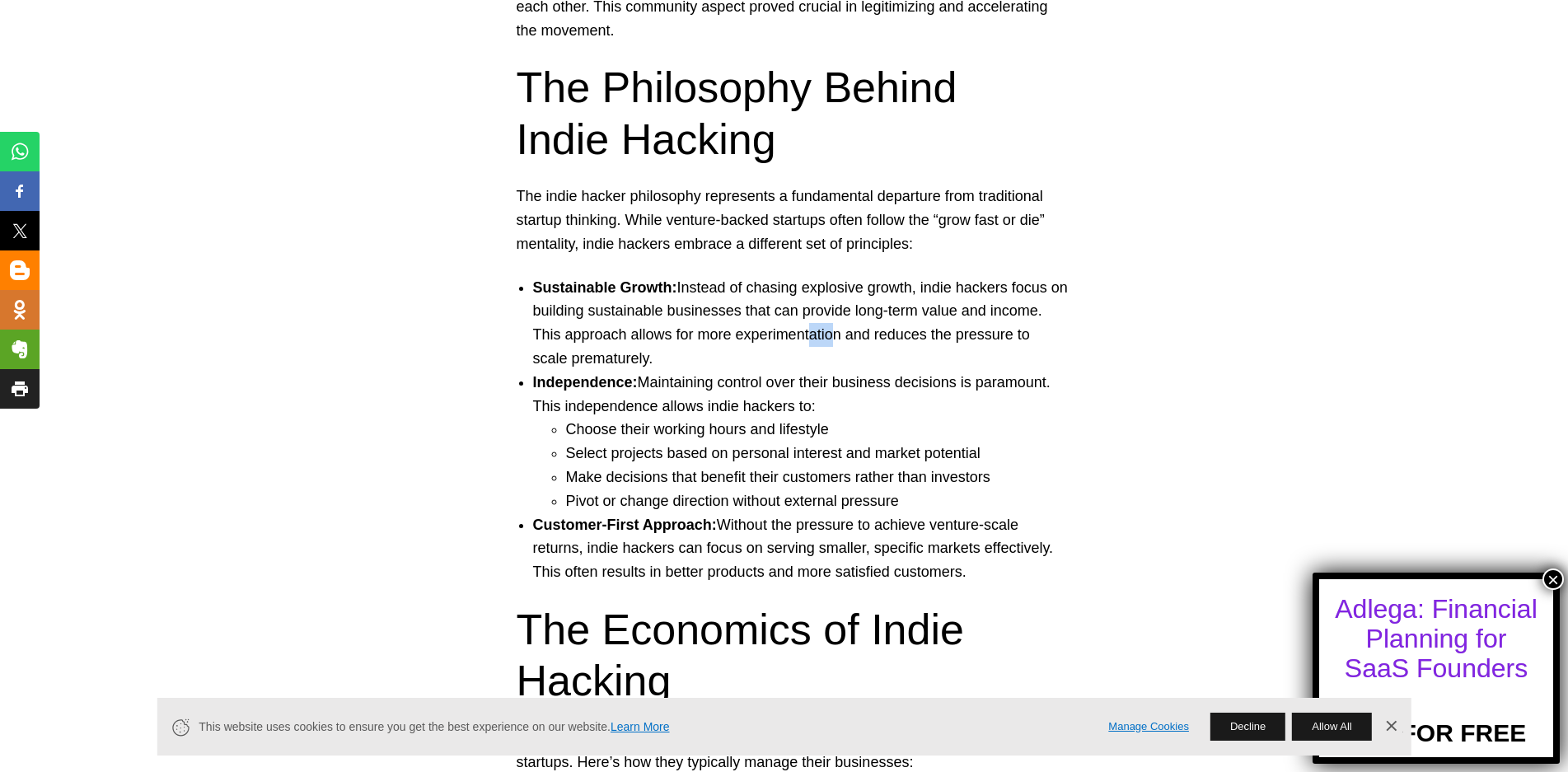
click at [849, 336] on li "Sustainable Growth: Instead of chasing explosive growth, indie hackers focus on…" at bounding box center [801, 323] width 536 height 94
click at [911, 335] on li "Sustainable Growth: Instead of chasing explosive growth, indie hackers focus on…" at bounding box center [801, 323] width 536 height 94
click at [974, 334] on li "Sustainable Growth: Instead of chasing explosive growth, indie hackers focus on…" at bounding box center [801, 323] width 536 height 94
click at [1017, 337] on li "Sustainable Growth: Instead of chasing explosive growth, indie hackers focus on…" at bounding box center [801, 323] width 536 height 94
click at [588, 359] on li "Sustainable Growth: Instead of chasing explosive growth, indie hackers focus on…" at bounding box center [801, 323] width 536 height 94
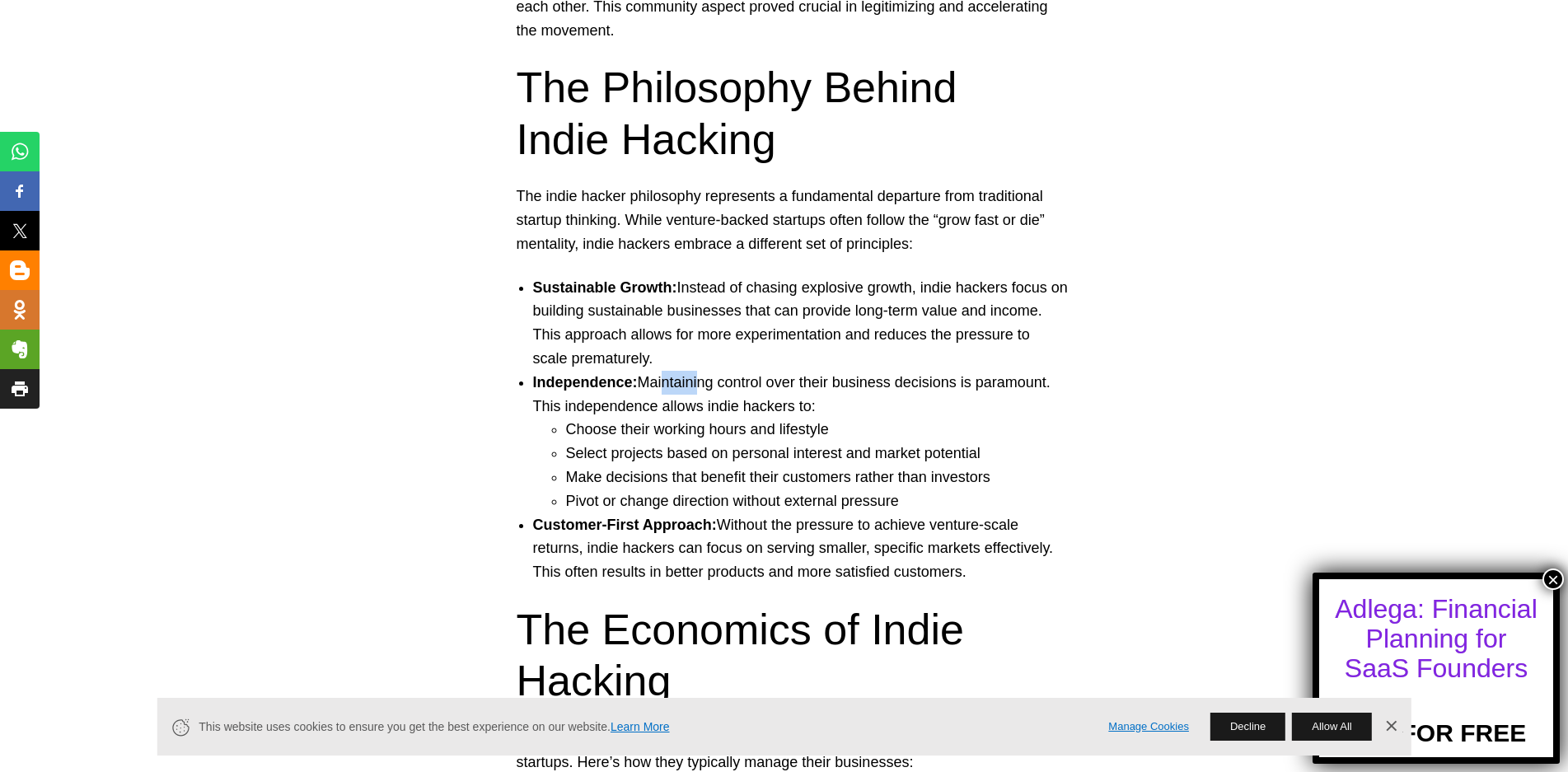
click at [707, 388] on li "Independence: Maintaining control over their business decisions is paramount. T…" at bounding box center [801, 442] width 536 height 142
click at [752, 389] on li "Independence: Maintaining control over their business decisions is paramount. T…" at bounding box center [801, 442] width 536 height 142
click at [719, 415] on li "Independence: Maintaining control over their business decisions is paramount. T…" at bounding box center [801, 442] width 536 height 142
click at [723, 417] on li "Independence: Maintaining control over their business decisions is paramount. T…" at bounding box center [801, 442] width 536 height 142
click at [698, 434] on li "Choose their working hours and lifestyle" at bounding box center [817, 429] width 503 height 24
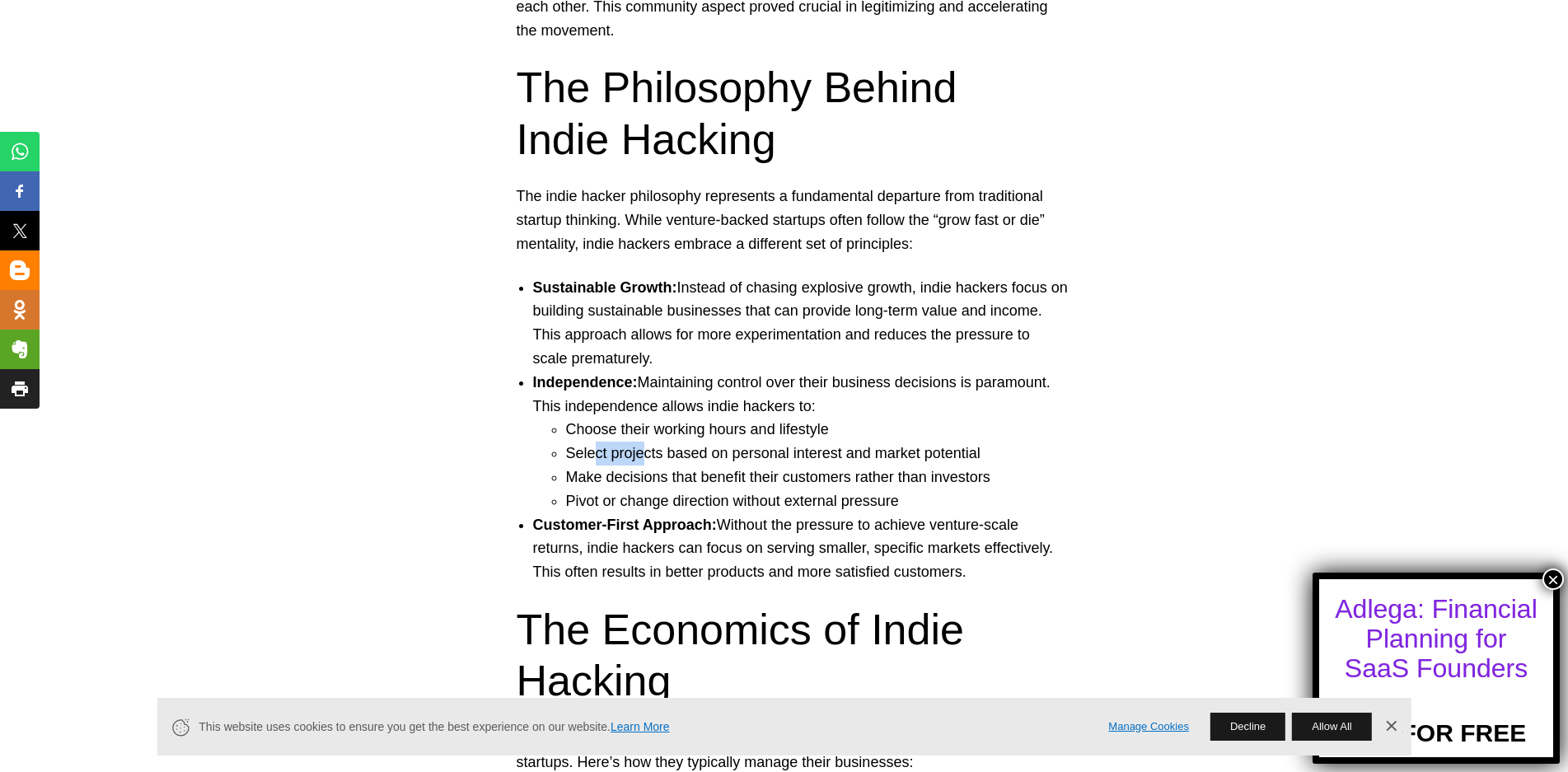
click at [651, 456] on li "Select projects based on personal interest and market potential" at bounding box center [817, 453] width 503 height 24
click at [702, 455] on li "Select projects based on personal interest and market potential" at bounding box center [817, 453] width 503 height 24
click at [772, 451] on li "Select projects based on personal interest and market potential" at bounding box center [817, 453] width 503 height 24
click at [855, 453] on li "Select projects based on personal interest and market potential" at bounding box center [817, 453] width 503 height 24
click at [654, 481] on li "Make decisions that benefit their customers rather than investors" at bounding box center [817, 477] width 503 height 24
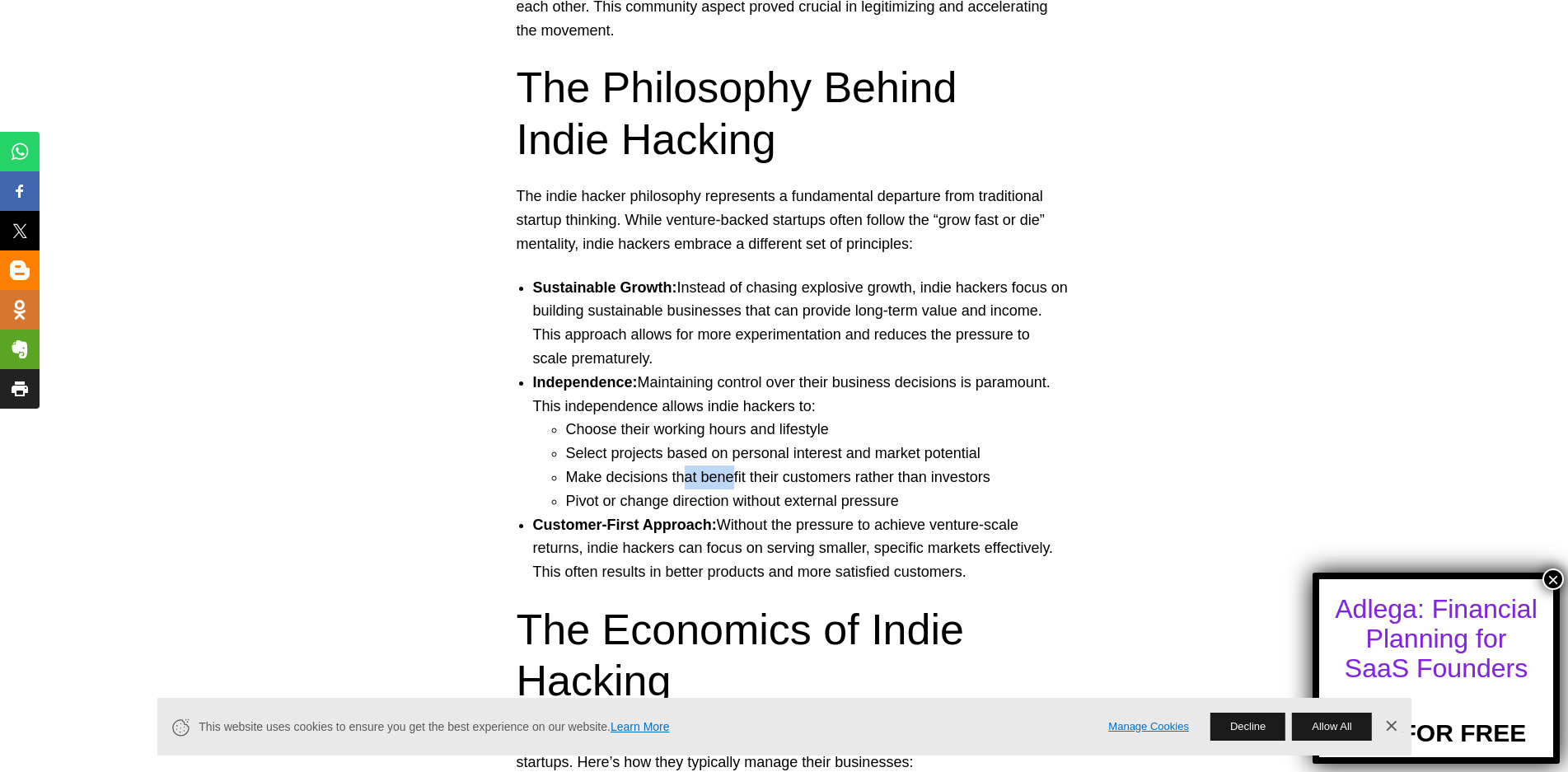
click at [733, 479] on li "Make decisions that benefit their customers rather than investors" at bounding box center [817, 477] width 503 height 24
click at [802, 481] on li "Make decisions that benefit their customers rather than investors" at bounding box center [817, 477] width 503 height 24
click at [913, 475] on li "Make decisions that benefit their customers rather than investors" at bounding box center [817, 477] width 503 height 24
click at [944, 477] on li "Make decisions that benefit their customers rather than investors" at bounding box center [817, 477] width 503 height 24
click at [623, 502] on li "Pivot or change direction without external pressure" at bounding box center [817, 501] width 503 height 24
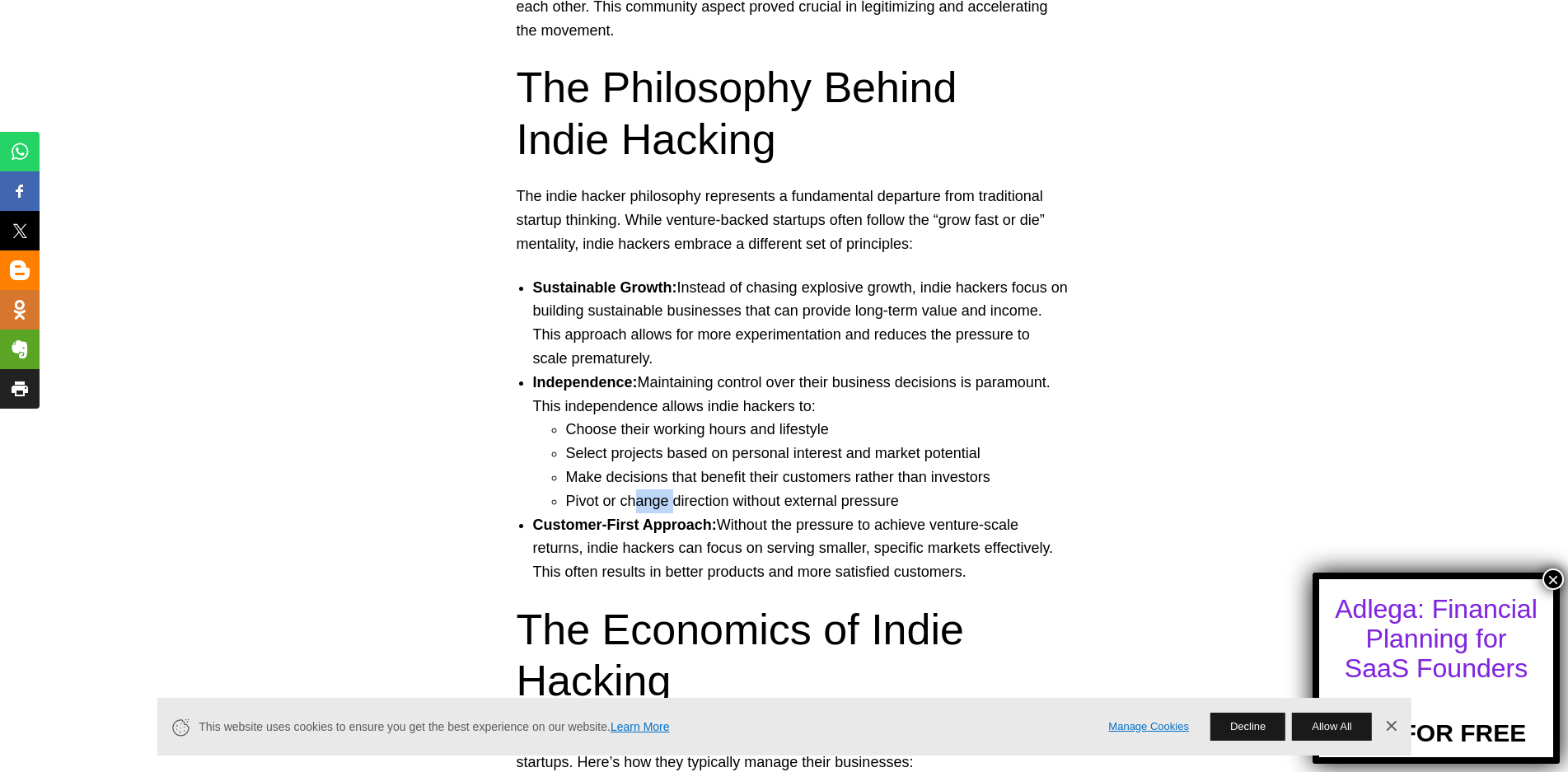
click at [676, 500] on li "Pivot or change direction without external pressure" at bounding box center [817, 501] width 503 height 24
click at [729, 498] on li "Pivot or change direction without external pressure" at bounding box center [817, 501] width 503 height 24
click at [792, 501] on li "Pivot or change direction without external pressure" at bounding box center [817, 501] width 503 height 24
click at [851, 500] on li "Pivot or change direction without external pressure" at bounding box center [817, 501] width 503 height 24
click at [878, 501] on li "Pivot or change direction without external pressure" at bounding box center [817, 501] width 503 height 24
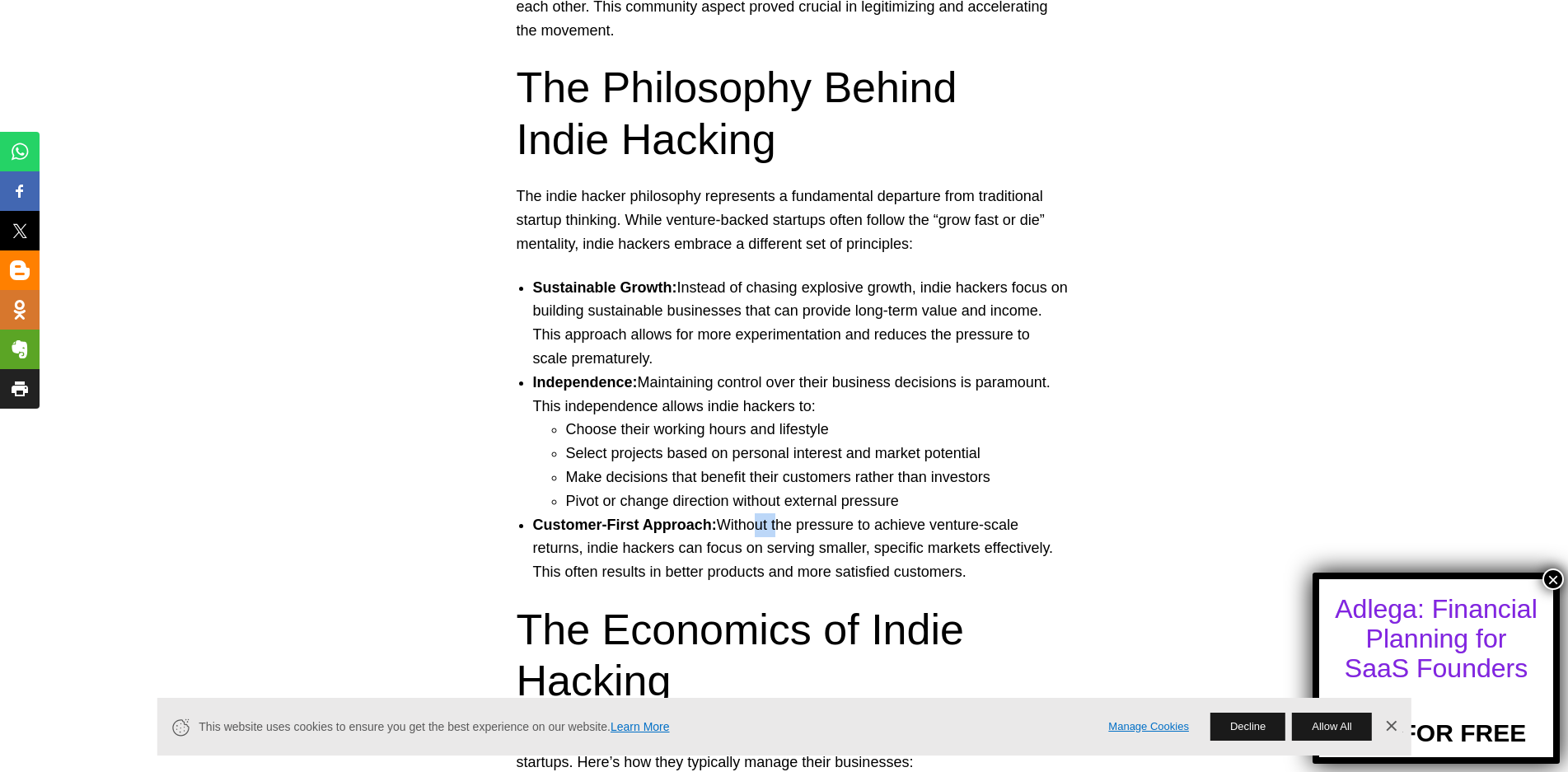
click at [782, 524] on li "Customer-First Approach: Without the pressure to achieve venture-scale returns,…" at bounding box center [801, 549] width 536 height 71
click at [839, 524] on li "Customer-First Approach: Without the pressure to achieve venture-scale returns,…" at bounding box center [801, 549] width 536 height 71
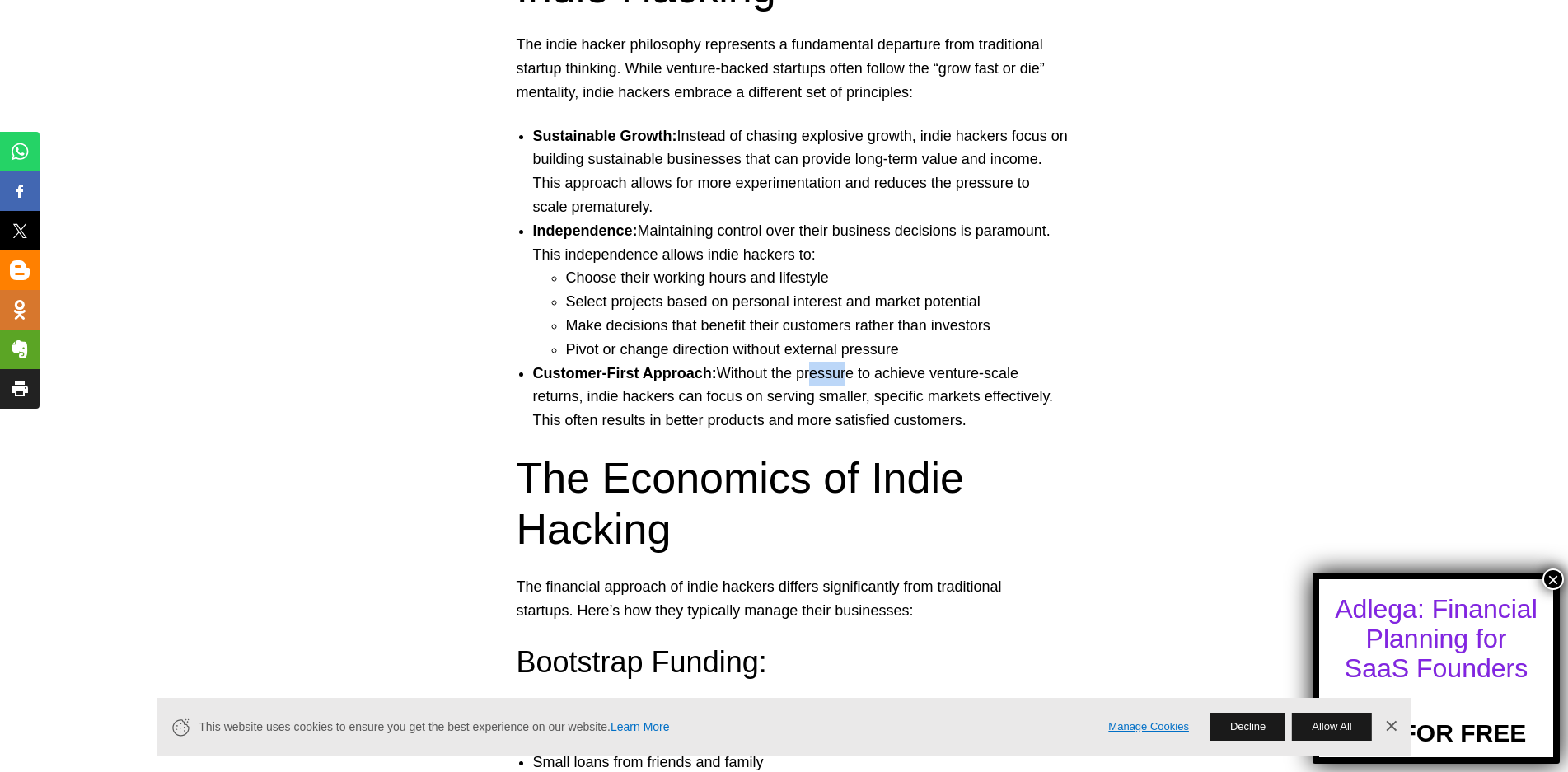
scroll to position [2718, 0]
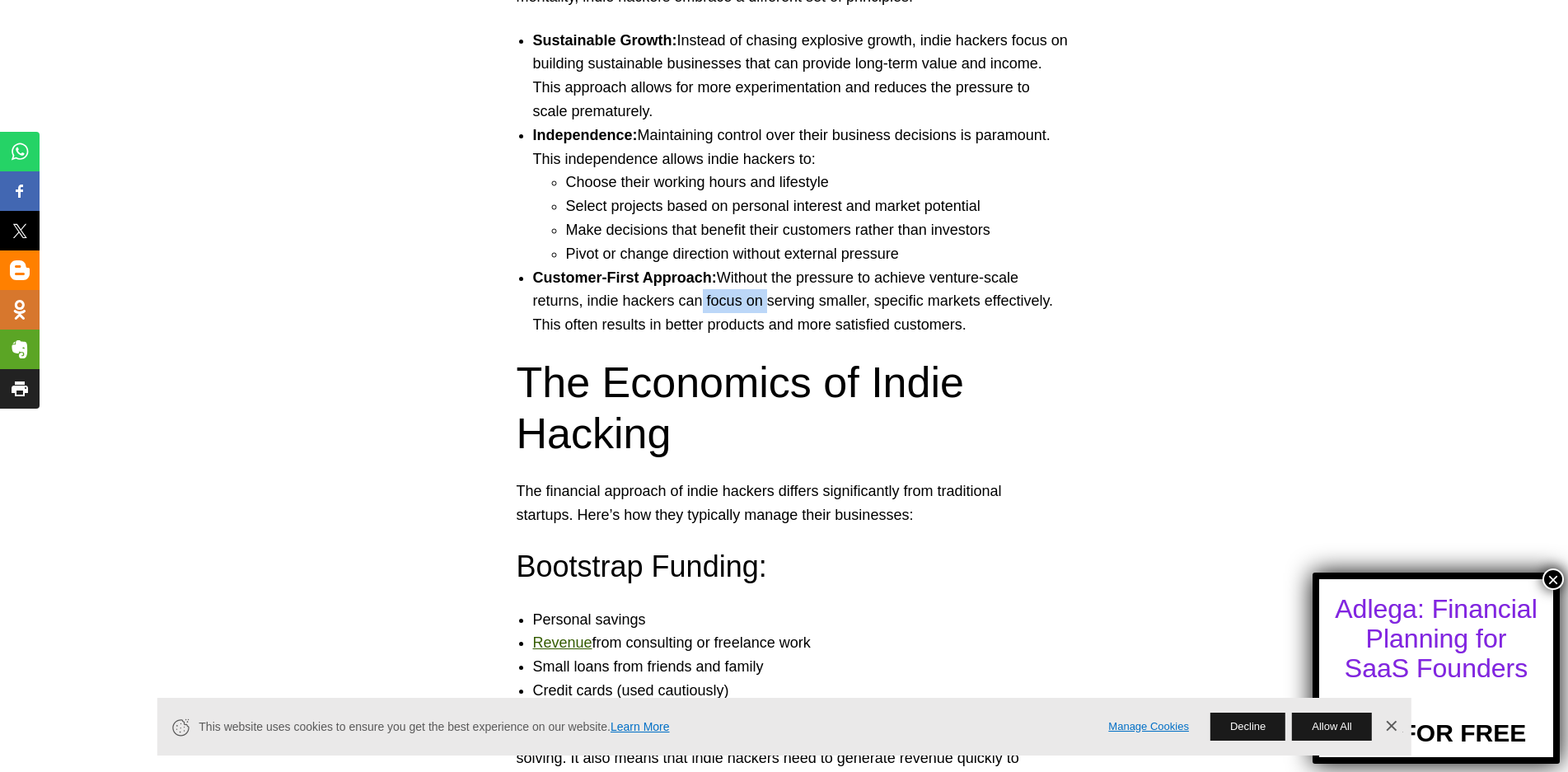
click at [712, 305] on li "Customer-First Approach: Without the pressure to achieve venture-scale returns,…" at bounding box center [801, 302] width 536 height 71
click at [802, 309] on li "Customer-First Approach: Without the pressure to achieve venture-scale returns,…" at bounding box center [801, 302] width 536 height 71
click at [894, 297] on li "Customer-First Approach: Without the pressure to achieve venture-scale returns,…" at bounding box center [801, 302] width 536 height 71
click at [945, 302] on li "Customer-First Approach: Without the pressure to achieve venture-scale returns,…" at bounding box center [801, 302] width 536 height 71
click at [608, 328] on li "Customer-First Approach: Without the pressure to achieve venture-scale returns,…" at bounding box center [801, 302] width 536 height 71
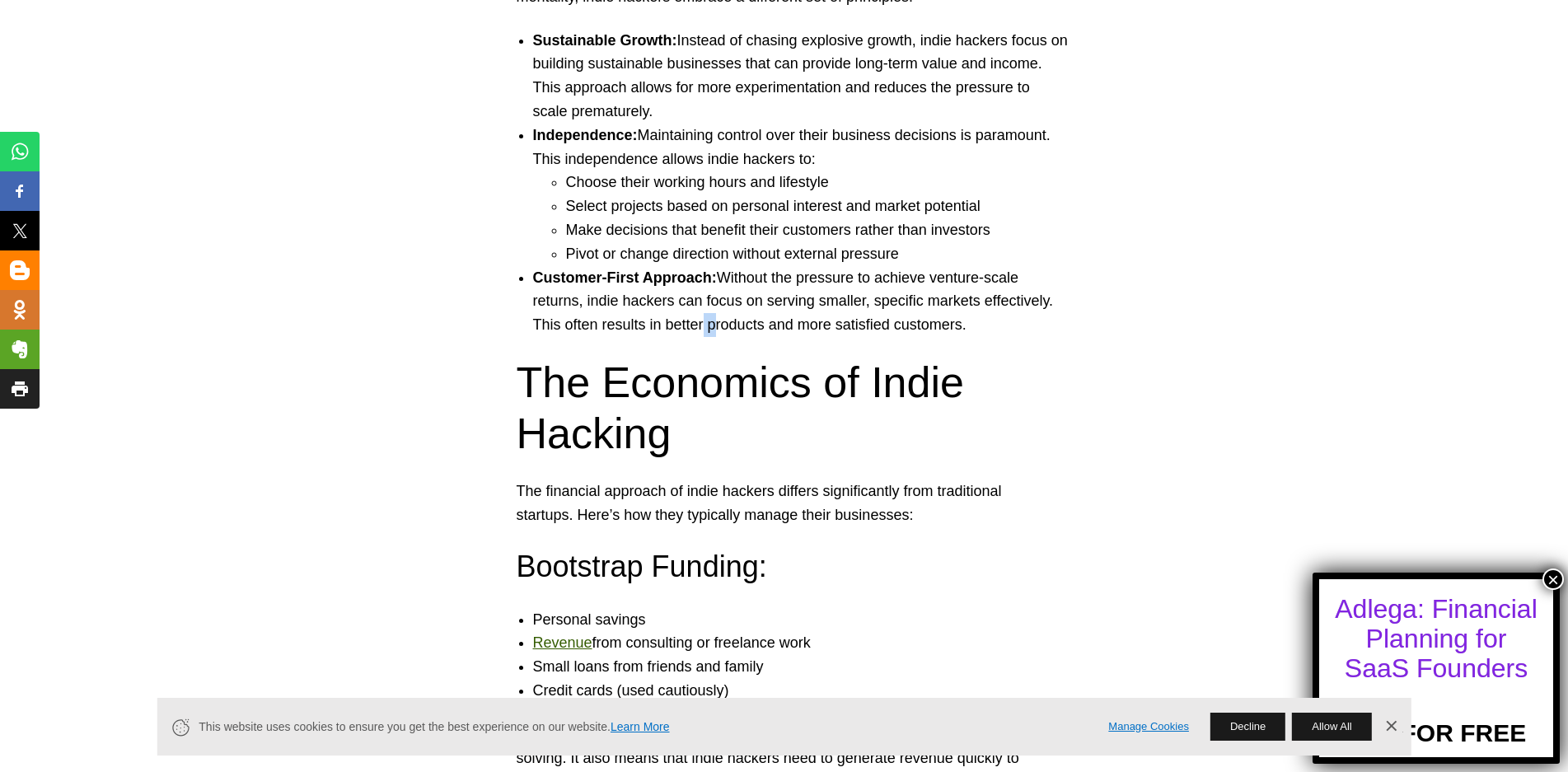
click at [672, 329] on li "Customer-First Approach: Without the pressure to achieve venture-scale returns,…" at bounding box center [801, 302] width 536 height 71
click at [738, 332] on li "Customer-First Approach: Without the pressure to achieve venture-scale returns,…" at bounding box center [801, 302] width 536 height 71
click at [815, 325] on li "Customer-First Approach: Without the pressure to achieve venture-scale returns,…" at bounding box center [801, 302] width 536 height 71
click at [875, 330] on li "Customer-First Approach: Without the pressure to achieve venture-scale returns,…" at bounding box center [801, 302] width 536 height 71
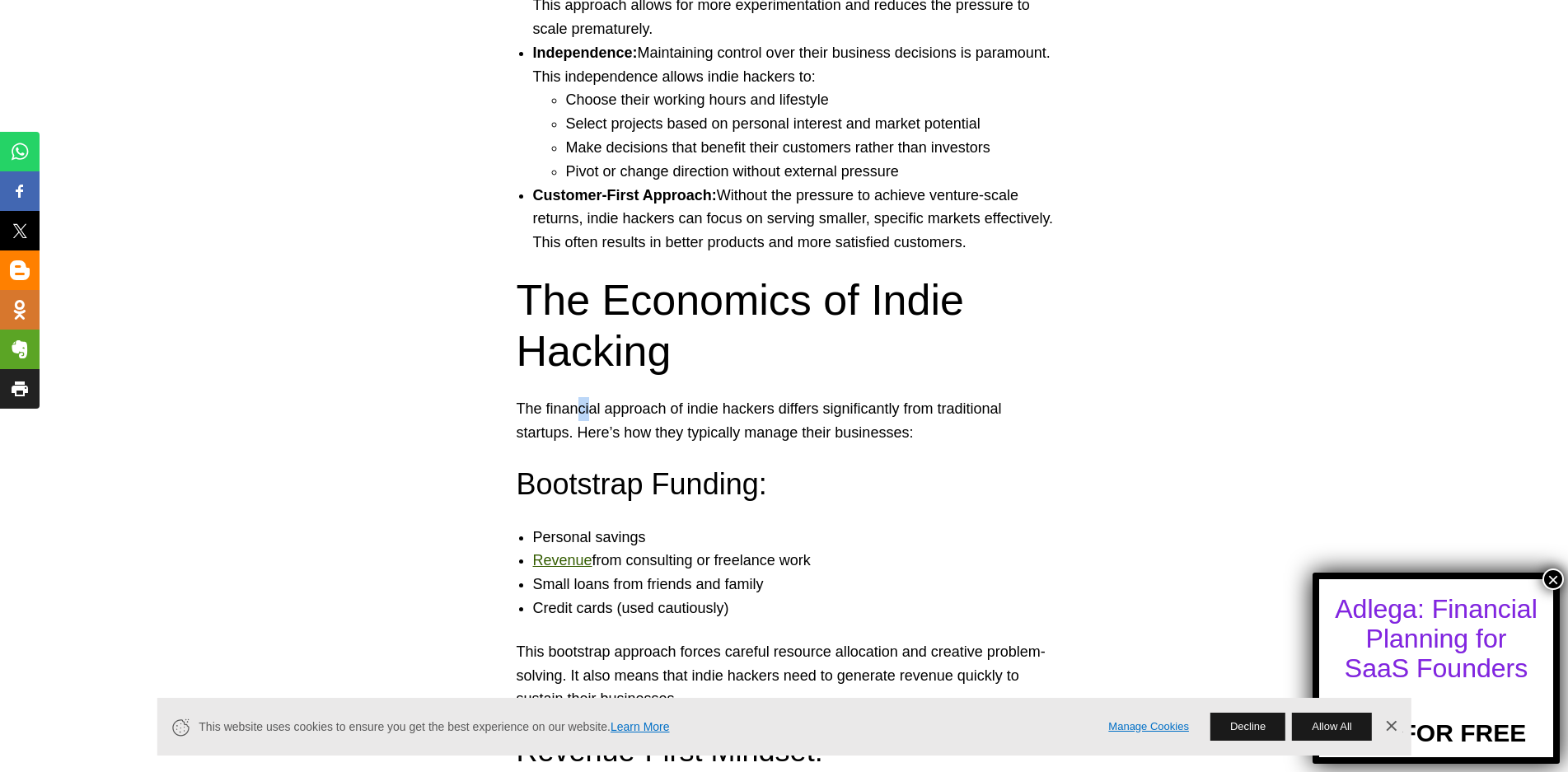
click at [618, 405] on p "The financial approach of indie hackers differs significantly from traditional …" at bounding box center [784, 421] width 536 height 48
click at [681, 409] on p "The financial approach of indie hackers differs significantly from traditional …" at bounding box center [784, 421] width 536 height 48
click at [756, 405] on p "The financial approach of indie hackers differs significantly from traditional …" at bounding box center [784, 421] width 536 height 48
click at [797, 407] on p "The financial approach of indie hackers differs significantly from traditional …" at bounding box center [784, 421] width 536 height 48
click at [891, 409] on p "The financial approach of indie hackers differs significantly from traditional …" at bounding box center [784, 421] width 536 height 48
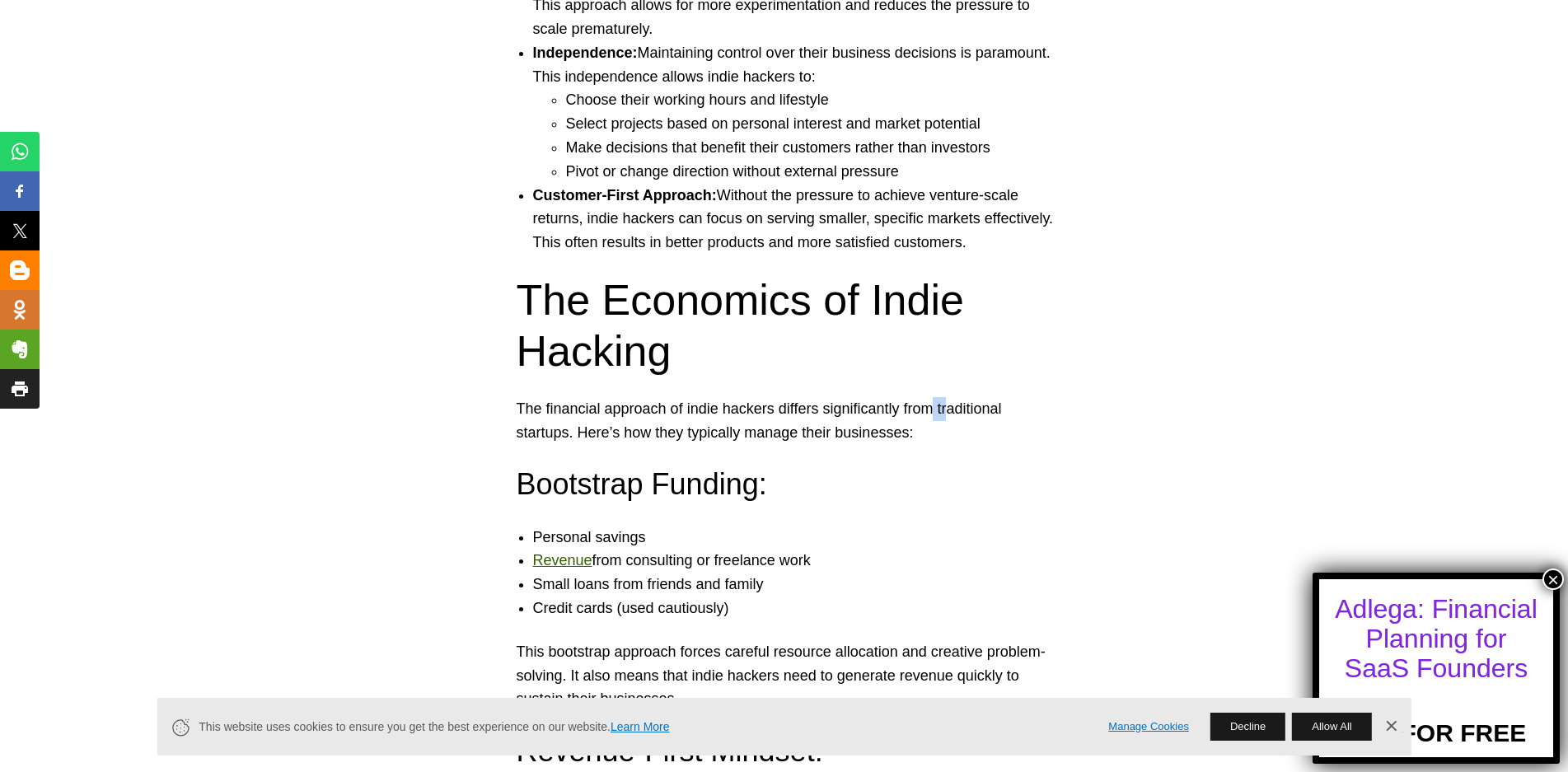
click at [964, 410] on p "The financial approach of indie hackers differs significantly from traditional …" at bounding box center [784, 421] width 536 height 48
click at [998, 414] on p "The financial approach of indie hackers differs significantly from traditional …" at bounding box center [784, 421] width 536 height 48
click at [566, 430] on p "The financial approach of indie hackers differs significantly from traditional …" at bounding box center [784, 421] width 536 height 48
click at [646, 431] on p "The financial approach of indie hackers differs significantly from traditional …" at bounding box center [784, 421] width 536 height 48
click at [697, 430] on p "The financial approach of indie hackers differs significantly from traditional …" at bounding box center [784, 421] width 536 height 48
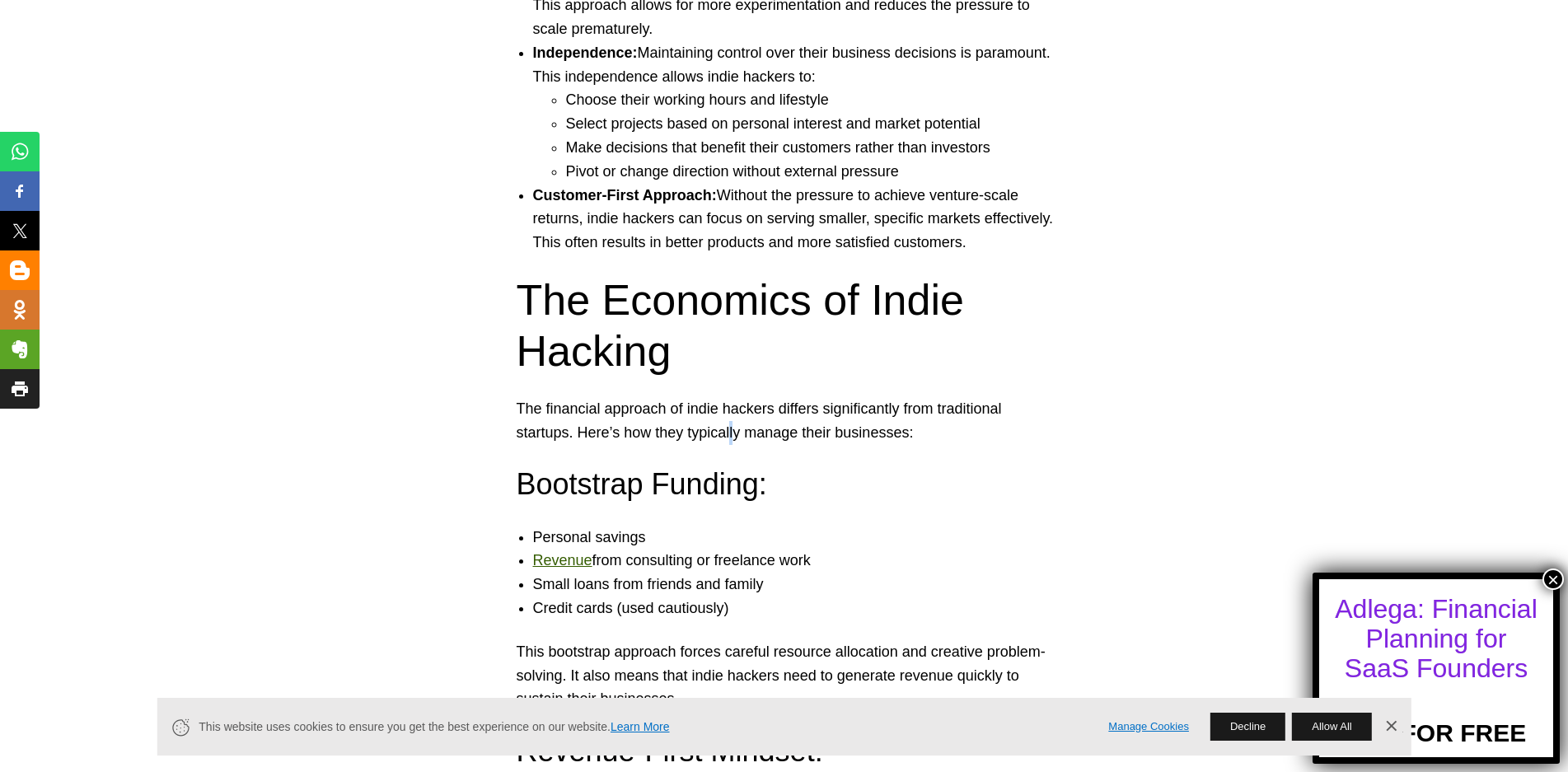
click at [748, 434] on p "The financial approach of indie hackers differs significantly from traditional …" at bounding box center [784, 421] width 536 height 48
click at [794, 434] on p "The financial approach of indie hackers differs significantly from traditional …" at bounding box center [784, 421] width 536 height 48
click at [836, 434] on p "The financial approach of indie hackers differs significantly from traditional …" at bounding box center [784, 421] width 536 height 48
click at [894, 439] on p "The financial approach of indie hackers differs significantly from traditional …" at bounding box center [784, 421] width 536 height 48
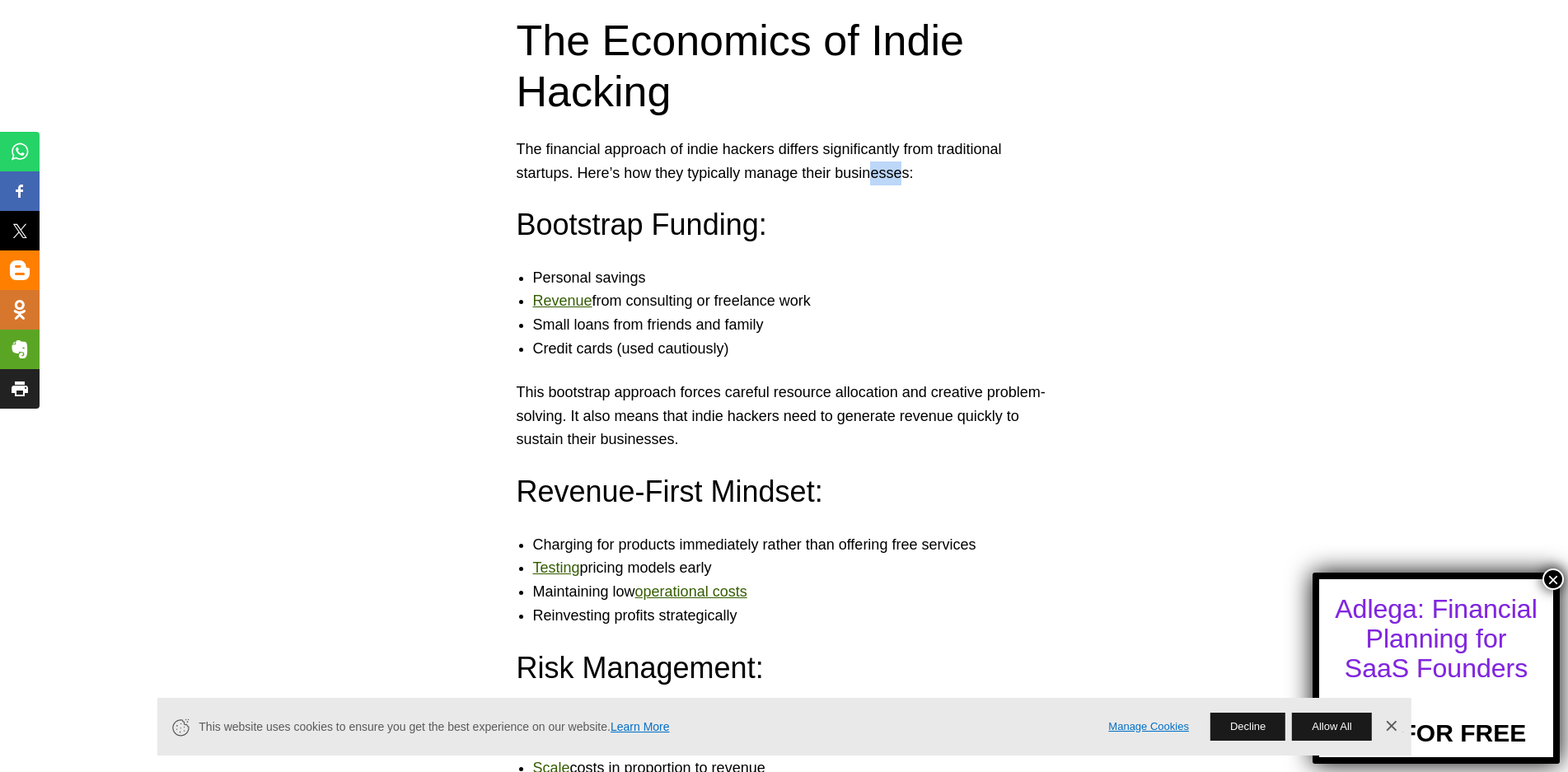
scroll to position [3130, 0]
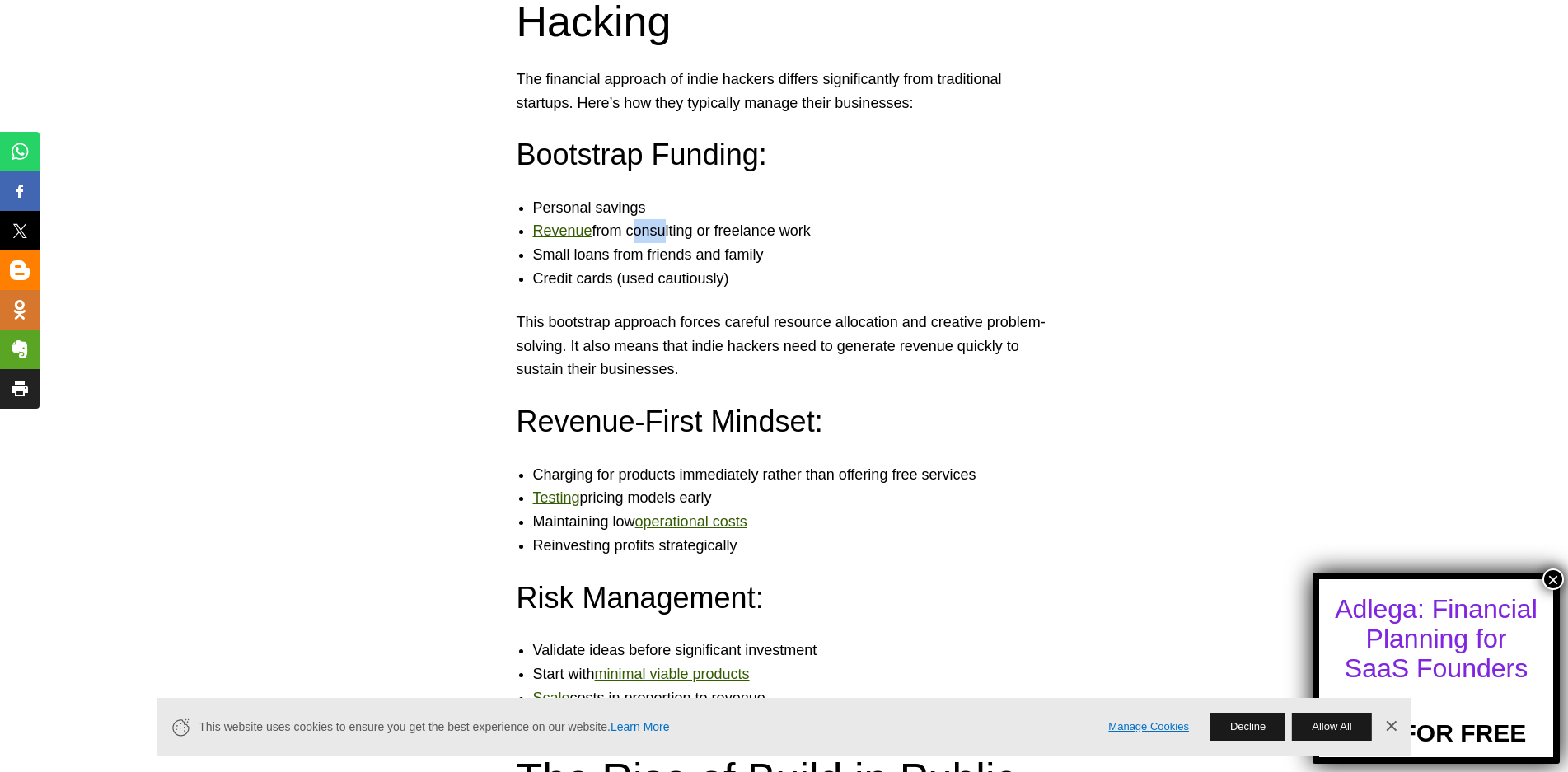
click at [665, 228] on li "Revenue from consulting or freelance work" at bounding box center [801, 231] width 536 height 24
click at [694, 228] on li "Revenue from consulting or freelance work" at bounding box center [801, 231] width 536 height 24
click at [743, 231] on li "Revenue from consulting or freelance work" at bounding box center [801, 231] width 536 height 24
click at [786, 228] on li "Revenue from consulting or freelance work" at bounding box center [801, 231] width 536 height 24
click at [599, 258] on li "Small loans from friends and family" at bounding box center [801, 255] width 536 height 24
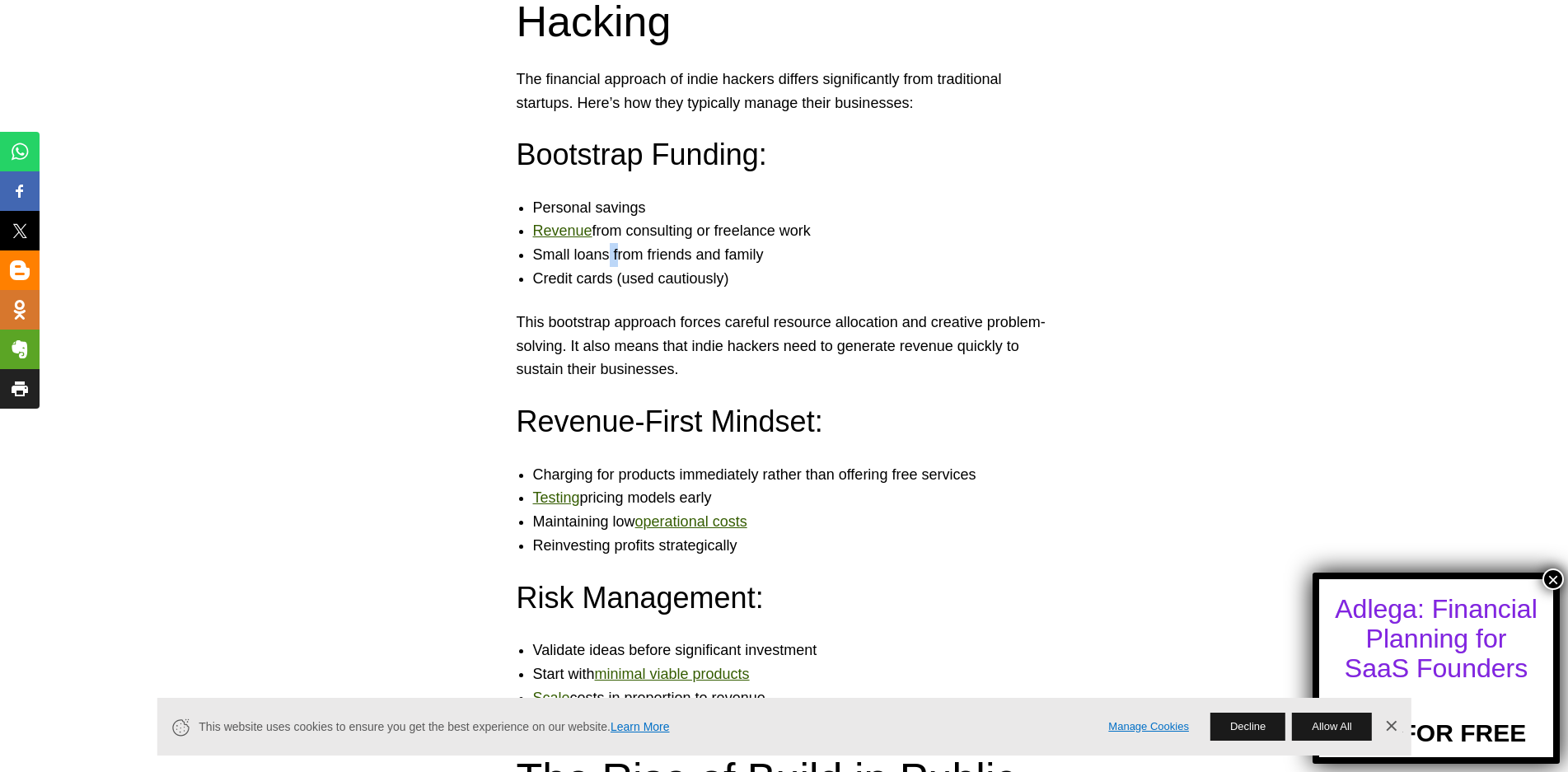
click at [632, 257] on li "Small loans from friends and family" at bounding box center [801, 255] width 536 height 24
click at [604, 253] on li "Small loans from friends and family" at bounding box center [801, 255] width 536 height 24
click at [666, 248] on li "Small loans from friends and family" at bounding box center [801, 255] width 536 height 24
click at [732, 257] on li "Small loans from friends and family" at bounding box center [801, 255] width 536 height 24
click at [582, 276] on li "Credit cards (used cautiously)" at bounding box center [801, 279] width 536 height 24
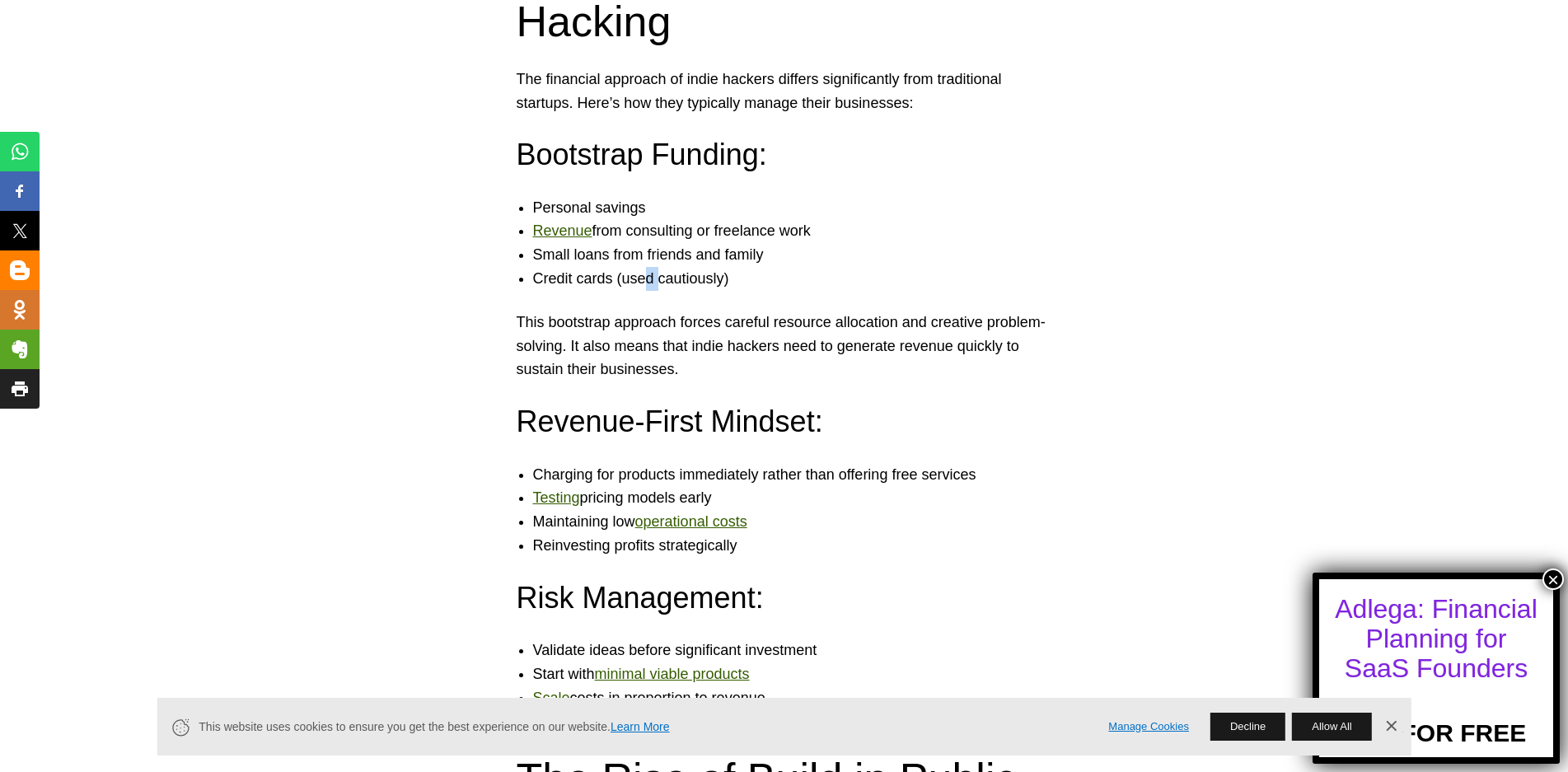
click at [654, 281] on li "Credit cards (used cautiously)" at bounding box center [801, 279] width 536 height 24
click at [729, 348] on p "This bootstrap approach forces careful resource allocation and creative problem…" at bounding box center [784, 346] width 536 height 71
click at [881, 345] on p "This bootstrap approach forces careful resource allocation and creative problem…" at bounding box center [784, 346] width 536 height 71
click at [642, 374] on p "This bootstrap approach forces careful resource allocation and creative problem…" at bounding box center [784, 346] width 536 height 71
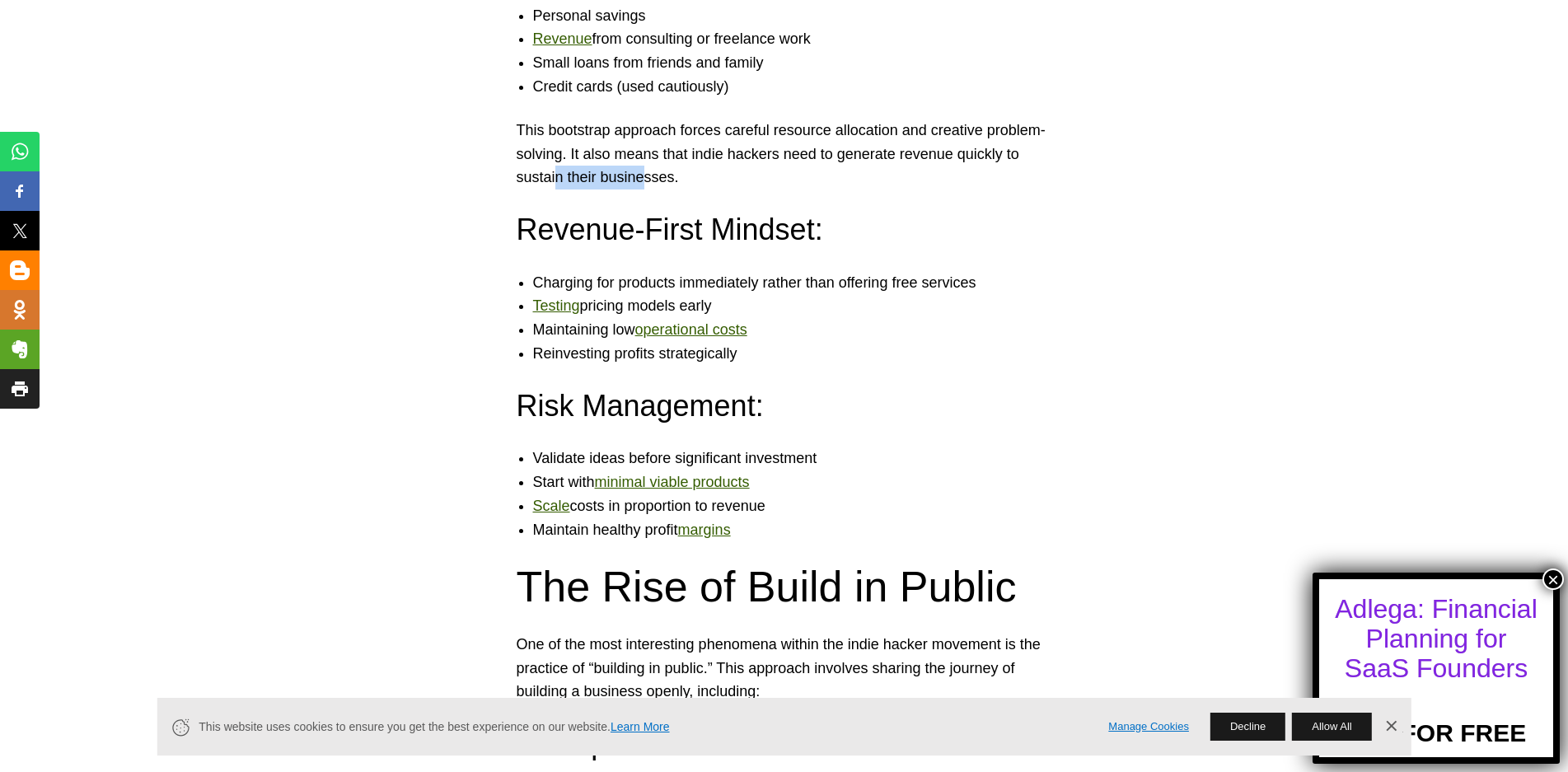
scroll to position [3377, 0]
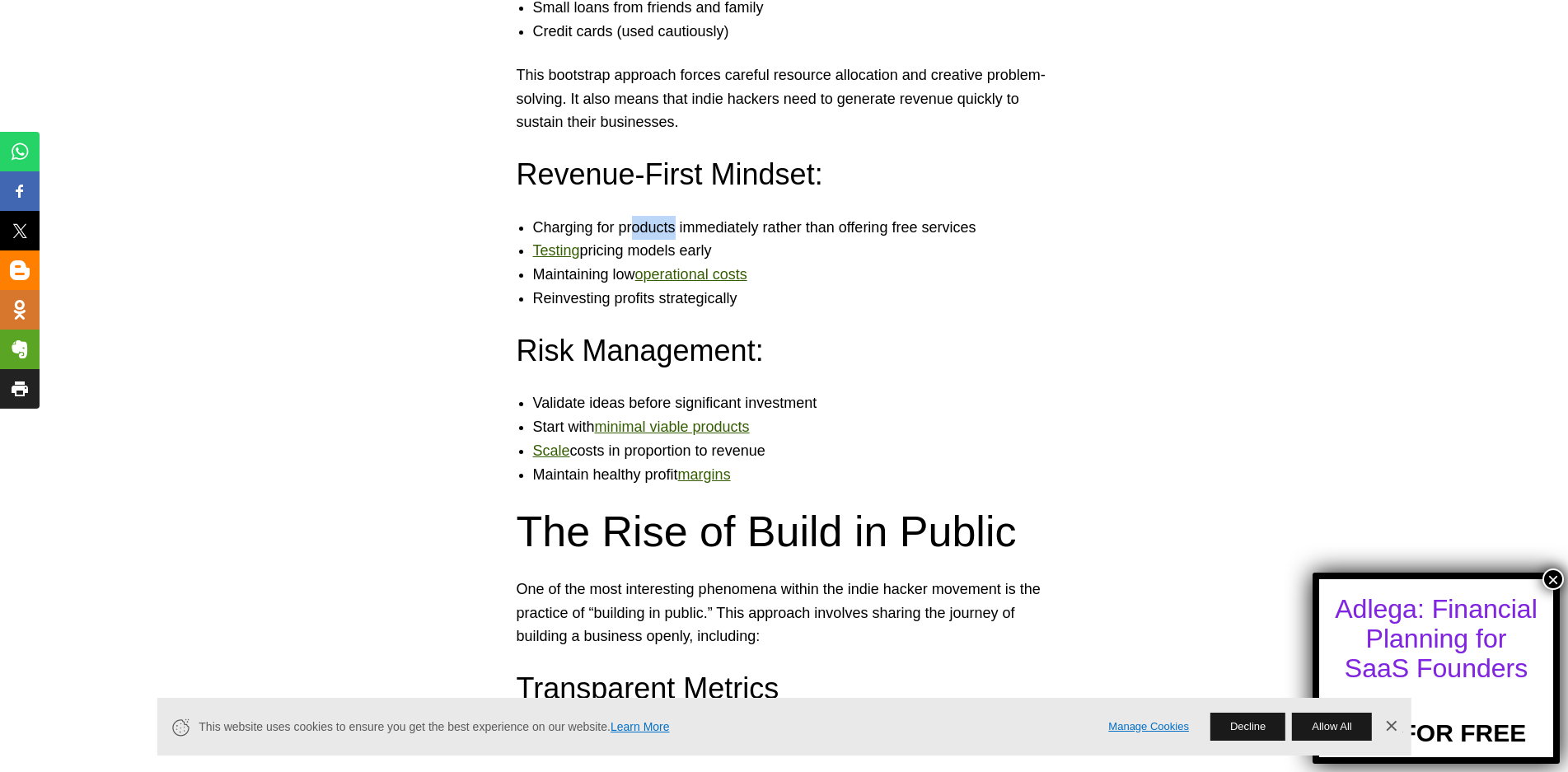
click at [700, 228] on li "Charging for products immediately rather than offering free services" at bounding box center [801, 228] width 536 height 24
click at [806, 229] on li "Charging for products immediately rather than offering free services" at bounding box center [801, 228] width 536 height 24
click at [886, 227] on li "Charging for products immediately rather than offering free services" at bounding box center [801, 228] width 536 height 24
click at [941, 228] on li "Charging for products immediately rather than offering free services" at bounding box center [801, 228] width 536 height 24
click at [665, 250] on li "Testing pricing models early" at bounding box center [801, 251] width 536 height 24
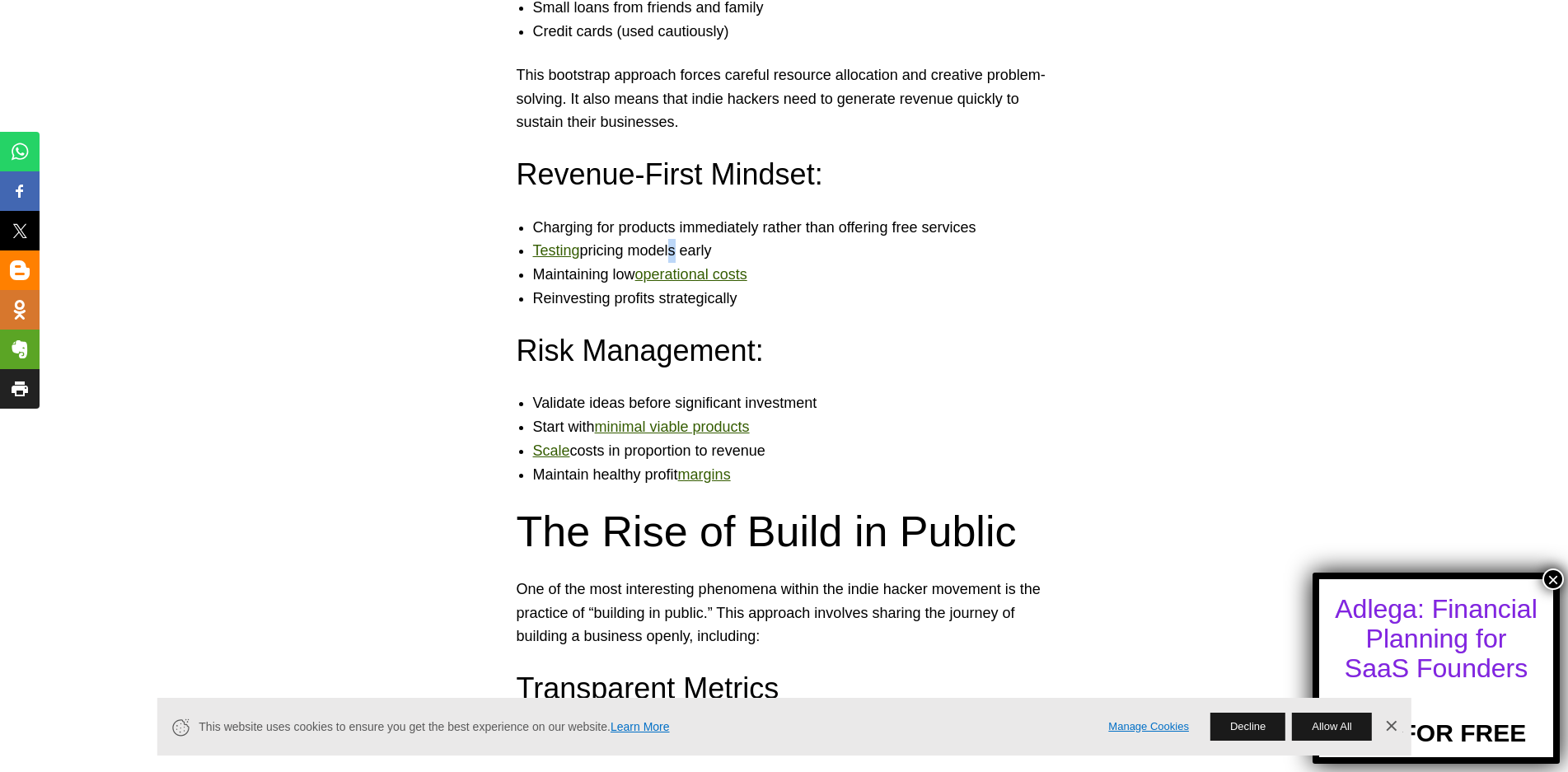
click at [700, 250] on li "Testing pricing models early" at bounding box center [801, 251] width 536 height 24
click at [890, 265] on li "Maintaining low operational costs" at bounding box center [801, 275] width 536 height 24
click at [639, 255] on li "Testing pricing models early" at bounding box center [801, 251] width 536 height 24
click at [682, 252] on li "Testing pricing models early" at bounding box center [801, 251] width 536 height 24
click at [714, 250] on li "Testing pricing models early" at bounding box center [801, 251] width 536 height 24
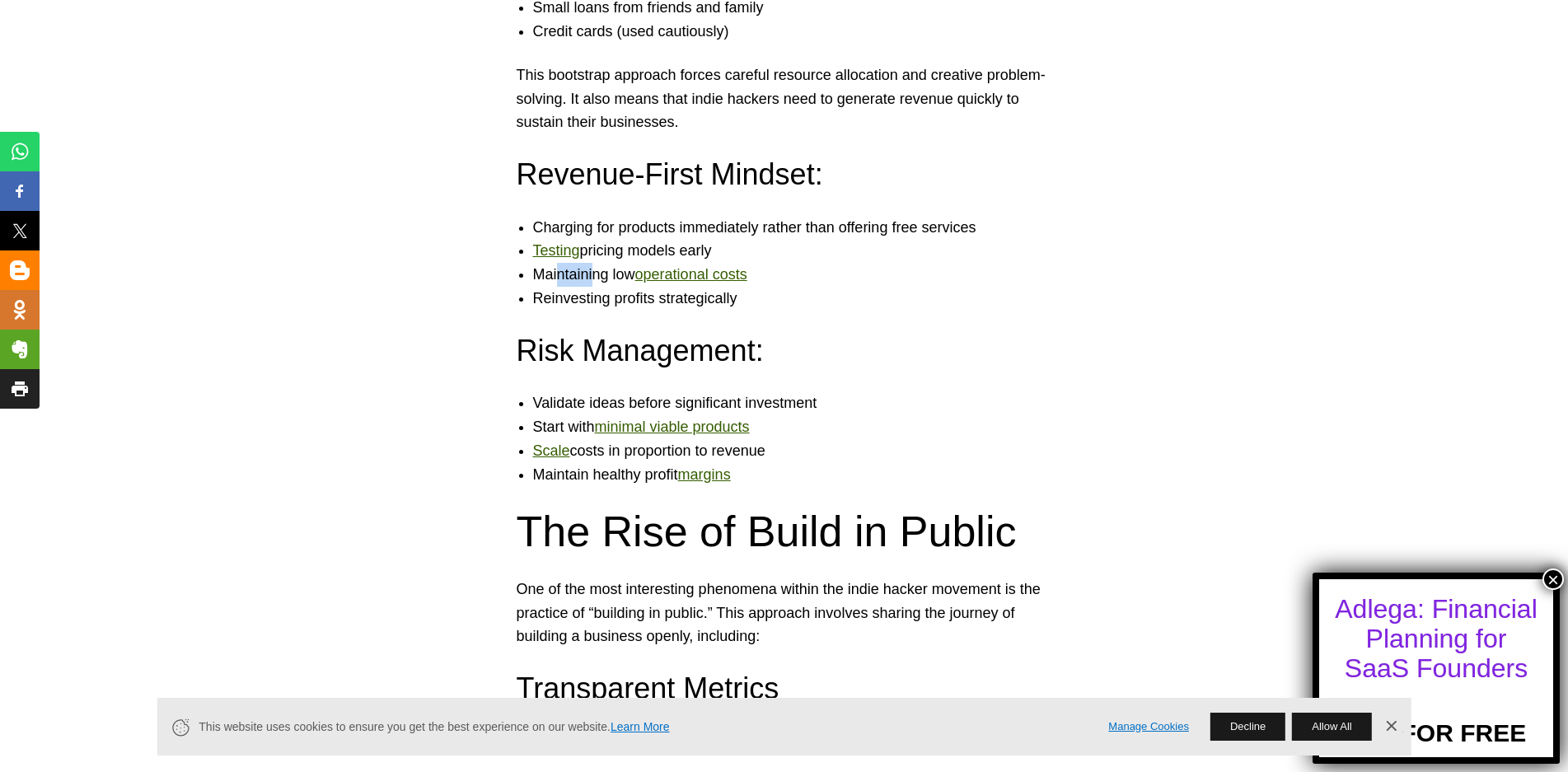
click at [610, 273] on li "Maintaining low operational costs" at bounding box center [801, 275] width 536 height 24
click at [634, 273] on li "Maintaining low operational costs" at bounding box center [801, 275] width 536 height 24
click at [589, 303] on li "Reinvesting profits strategically" at bounding box center [801, 298] width 536 height 24
click at [637, 304] on li "Reinvesting profits strategically" at bounding box center [801, 298] width 536 height 24
click at [680, 300] on li "Reinvesting profits strategically" at bounding box center [801, 298] width 536 height 24
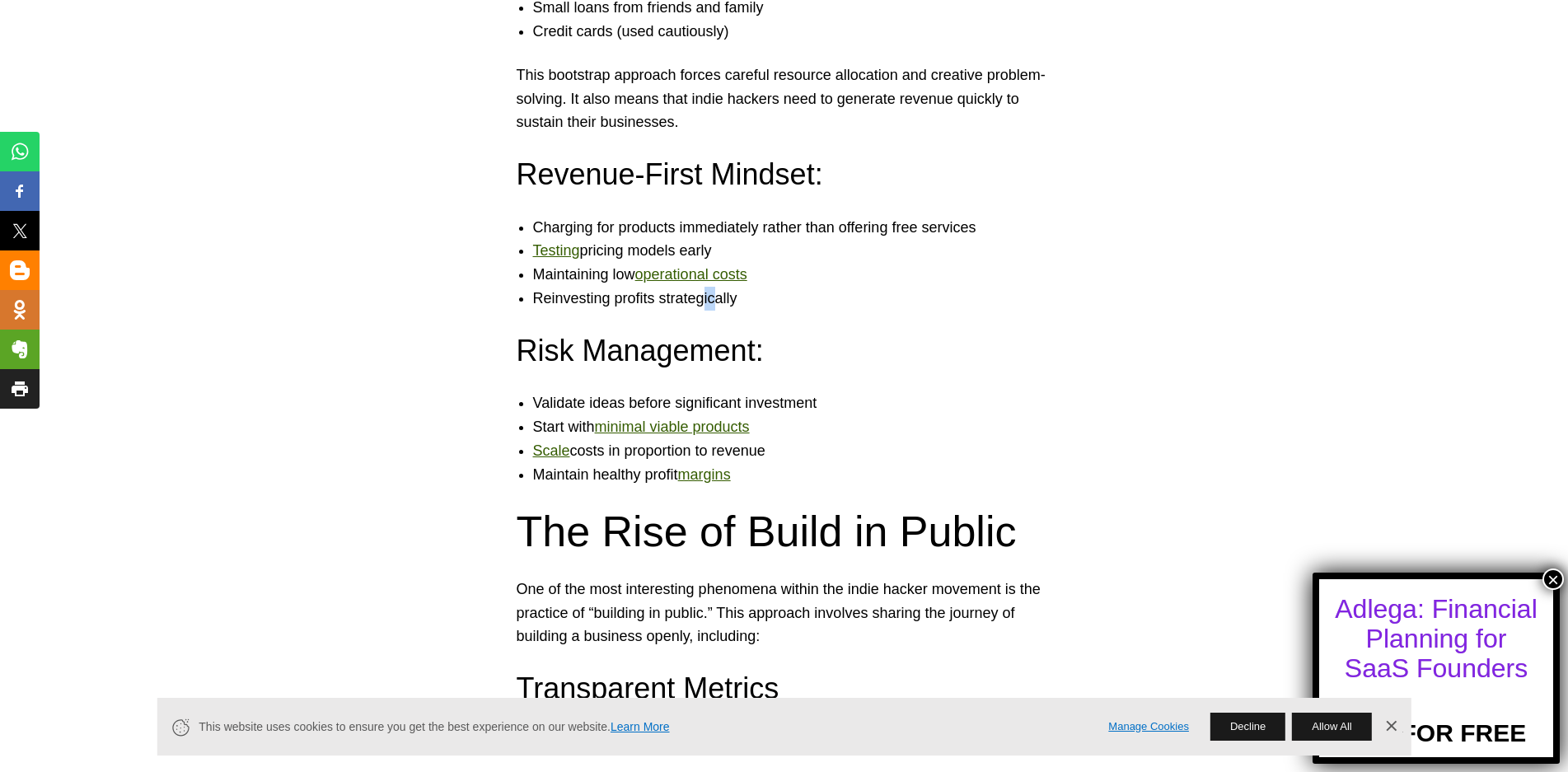
click at [735, 300] on li "Reinvesting profits strategically" at bounding box center [801, 298] width 536 height 24
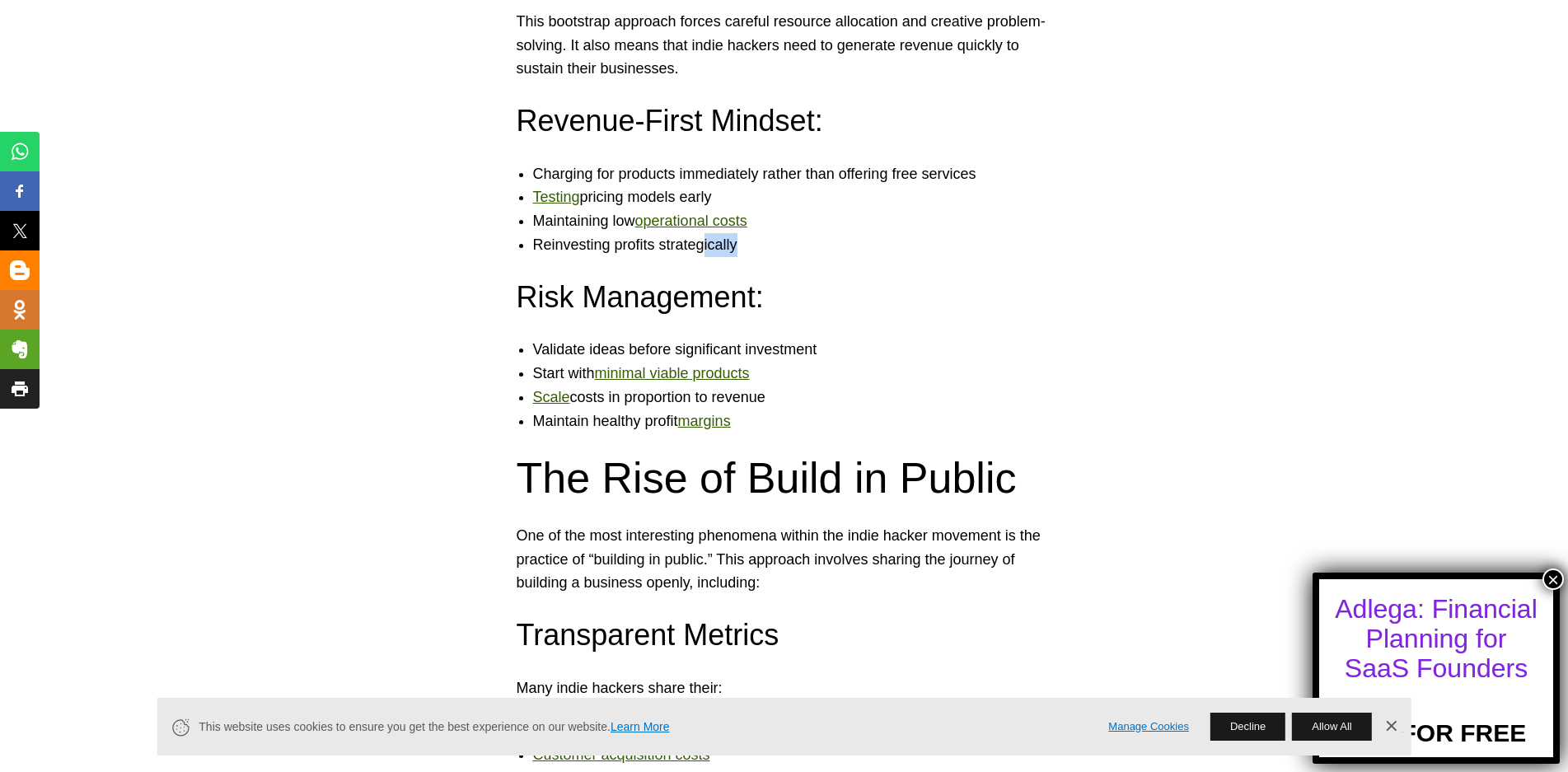
scroll to position [3460, 0]
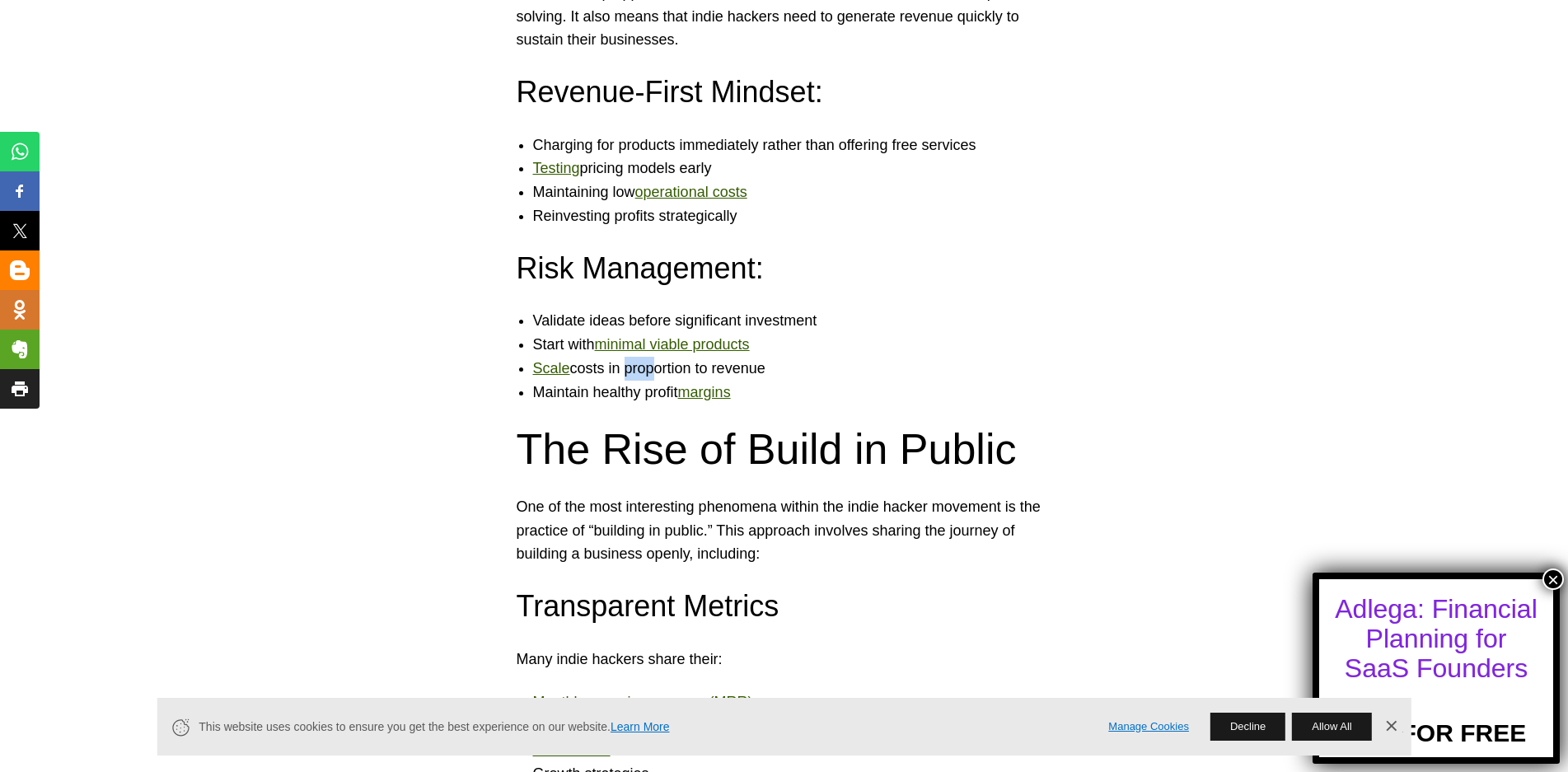
click at [655, 372] on li "Scale costs in proportion to revenue" at bounding box center [801, 368] width 536 height 24
click at [714, 367] on li "Scale costs in proportion to revenue" at bounding box center [801, 368] width 536 height 24
click at [760, 367] on li "Scale costs in proportion to revenue" at bounding box center [801, 368] width 536 height 24
click at [625, 392] on li "Maintain healthy profit margins" at bounding box center [801, 392] width 536 height 24
click at [663, 395] on li "Maintain healthy profit margins" at bounding box center [801, 392] width 536 height 24
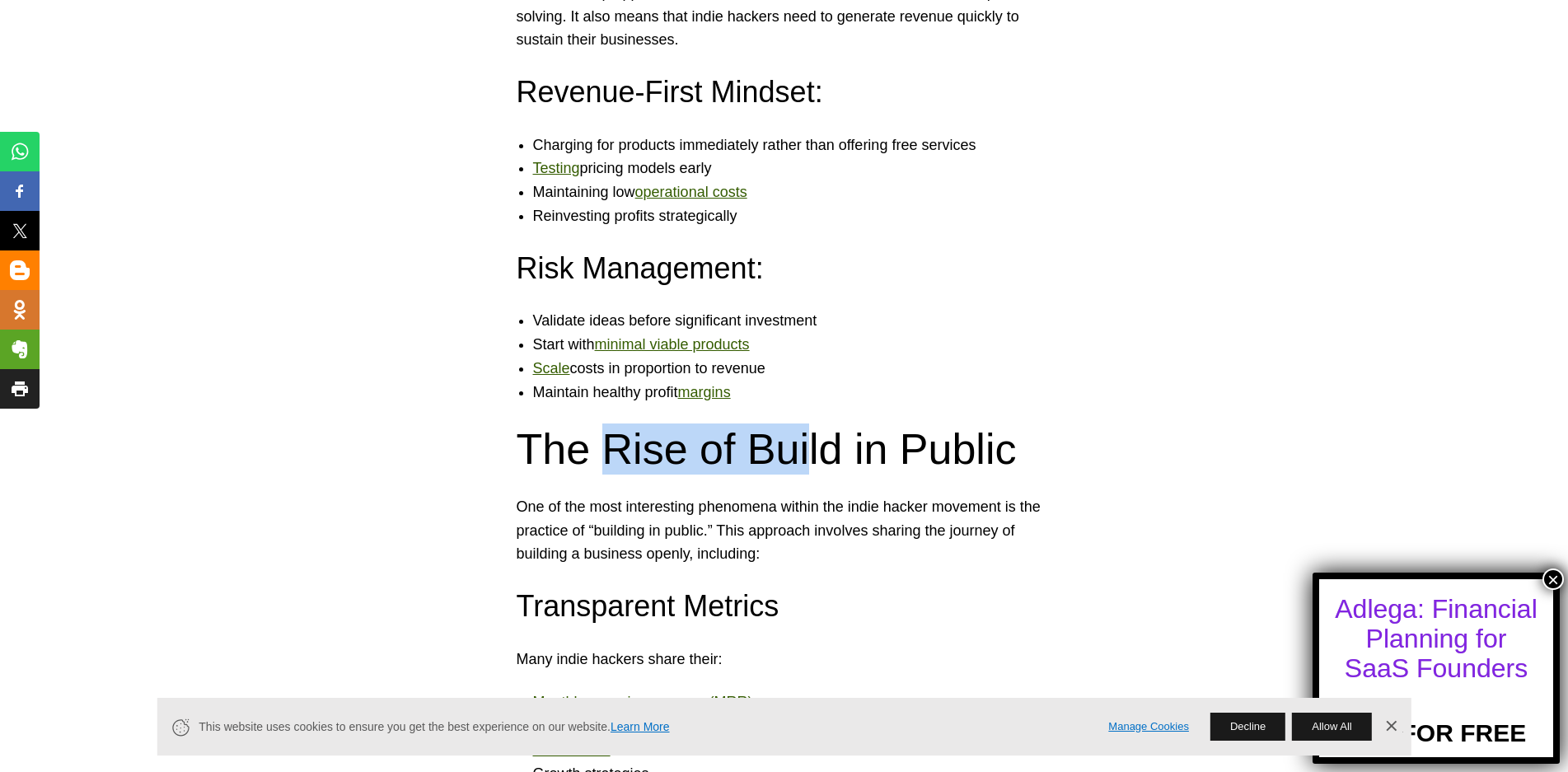
click at [810, 446] on h2 "The Rise of Build in Public" at bounding box center [784, 449] width 536 height 51
click at [869, 445] on h2 "The Rise of Build in Public" at bounding box center [784, 449] width 536 height 51
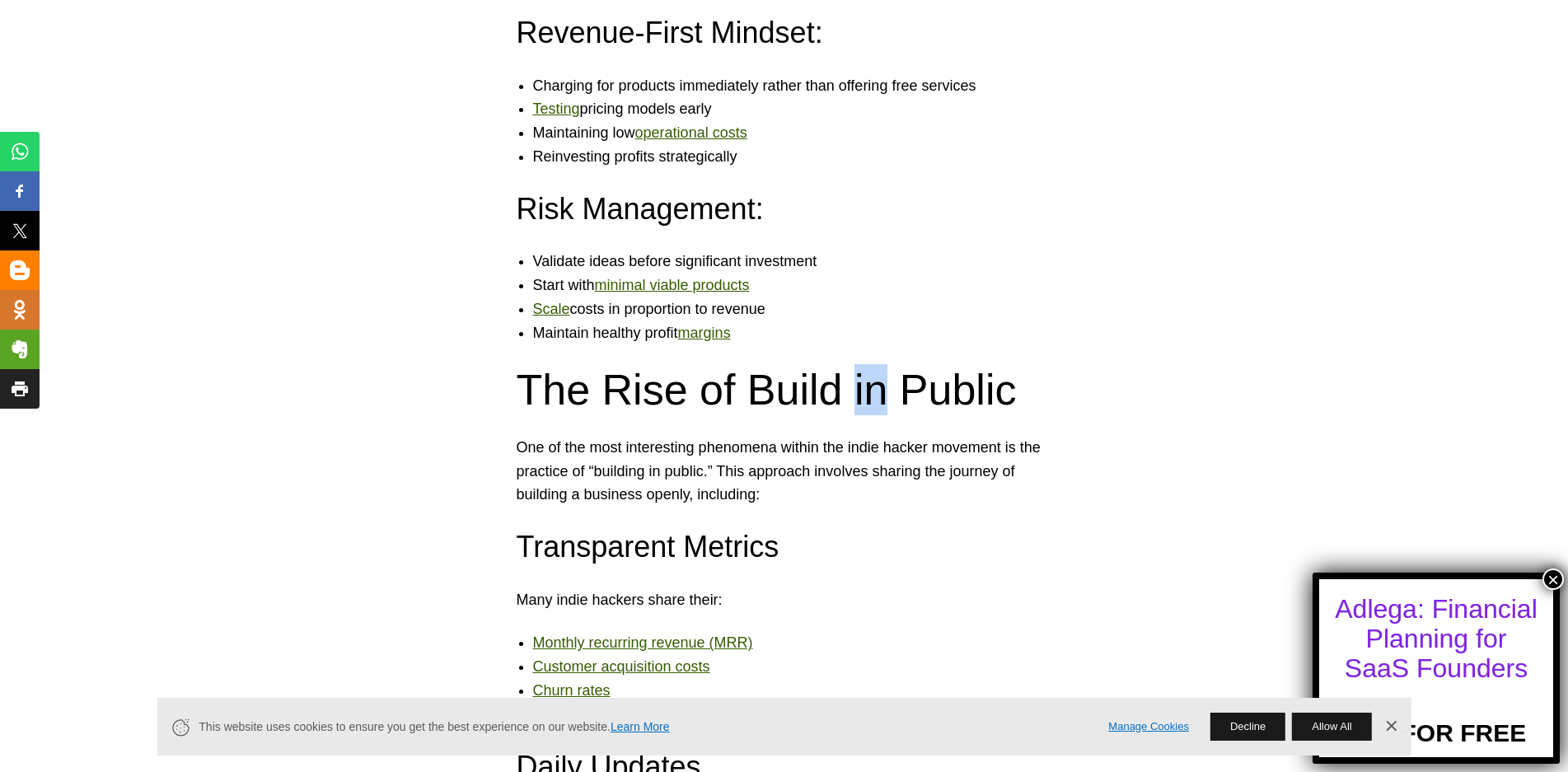
scroll to position [3707, 0]
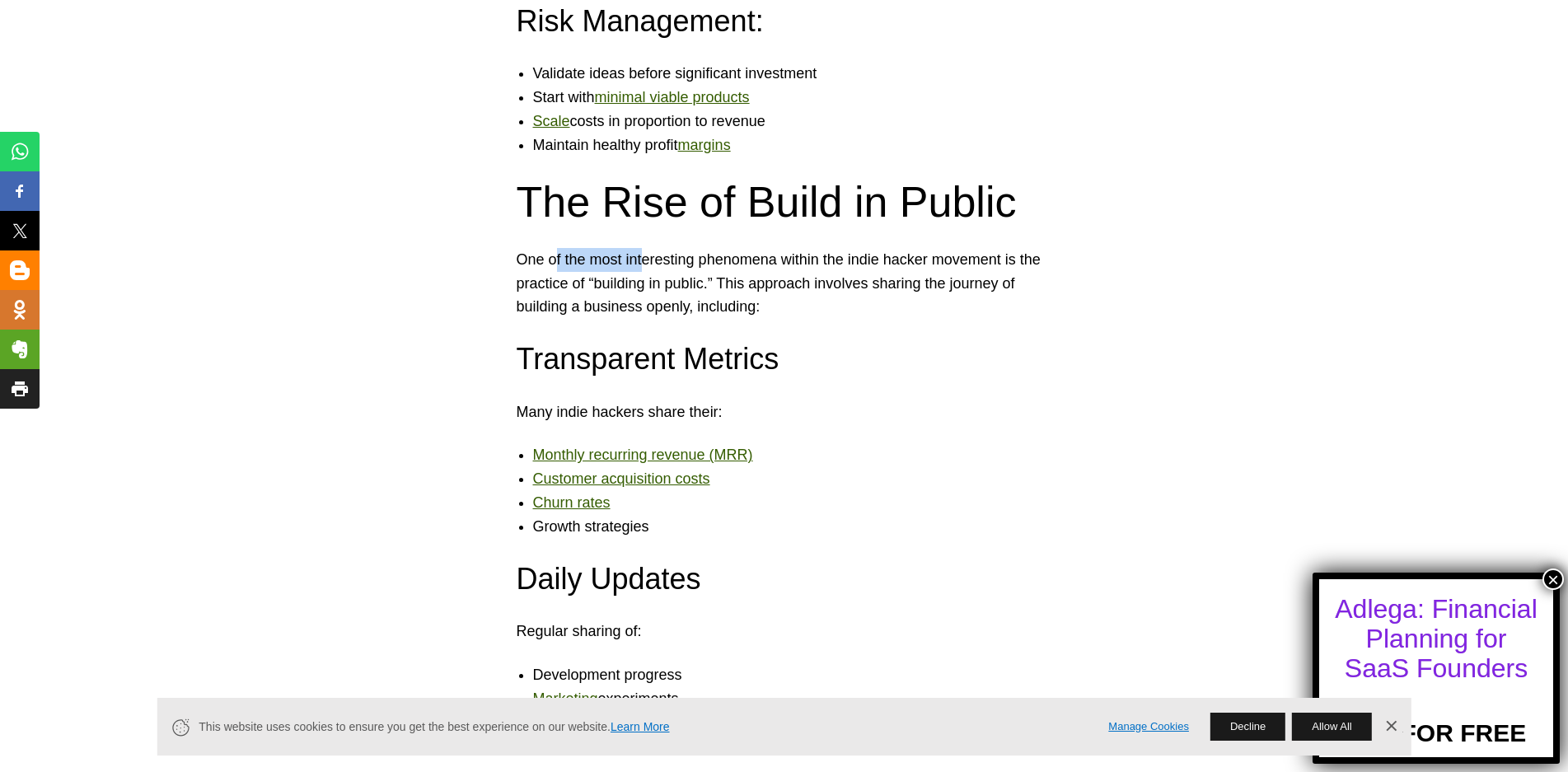
click at [659, 262] on p "One of the most interesting phenomena within the indie hacker movement is the p…" at bounding box center [784, 284] width 536 height 71
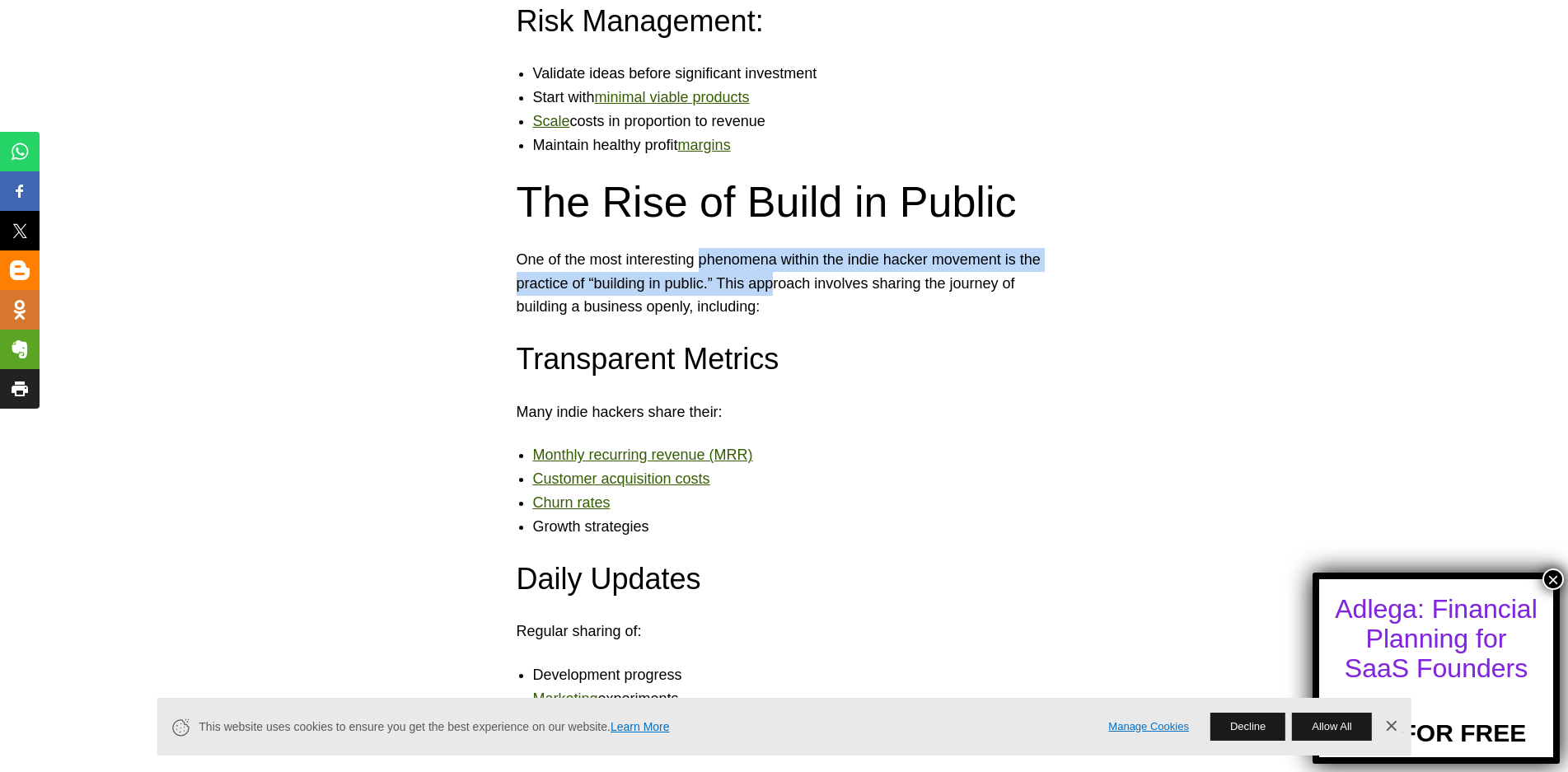
click at [787, 275] on p "One of the most interesting phenomena within the indie hacker movement is the p…" at bounding box center [784, 284] width 536 height 71
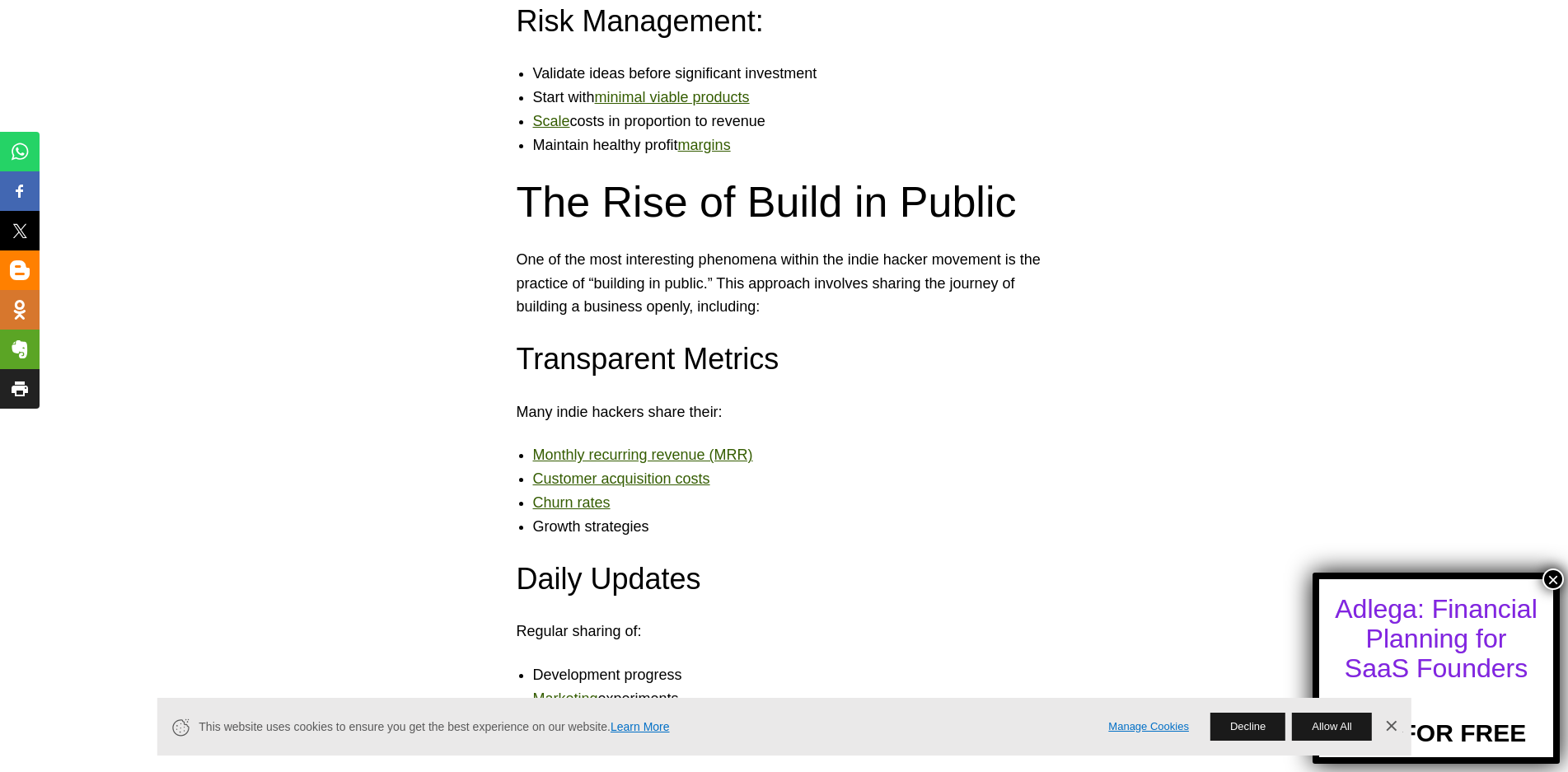
click at [820, 276] on p "One of the most interesting phenomena within the indie hacker movement is the p…" at bounding box center [784, 284] width 536 height 71
click at [888, 283] on p "One of the most interesting phenomena within the indie hacker movement is the p…" at bounding box center [784, 284] width 536 height 71
click at [963, 287] on p "One of the most interesting phenomena within the indie hacker movement is the p…" at bounding box center [784, 284] width 536 height 71
click at [592, 285] on p "One of the most interesting phenomena within the indie hacker movement is the p…" at bounding box center [784, 284] width 536 height 71
click at [651, 285] on p "One of the most interesting phenomena within the indie hacker movement is the p…" at bounding box center [784, 284] width 536 height 71
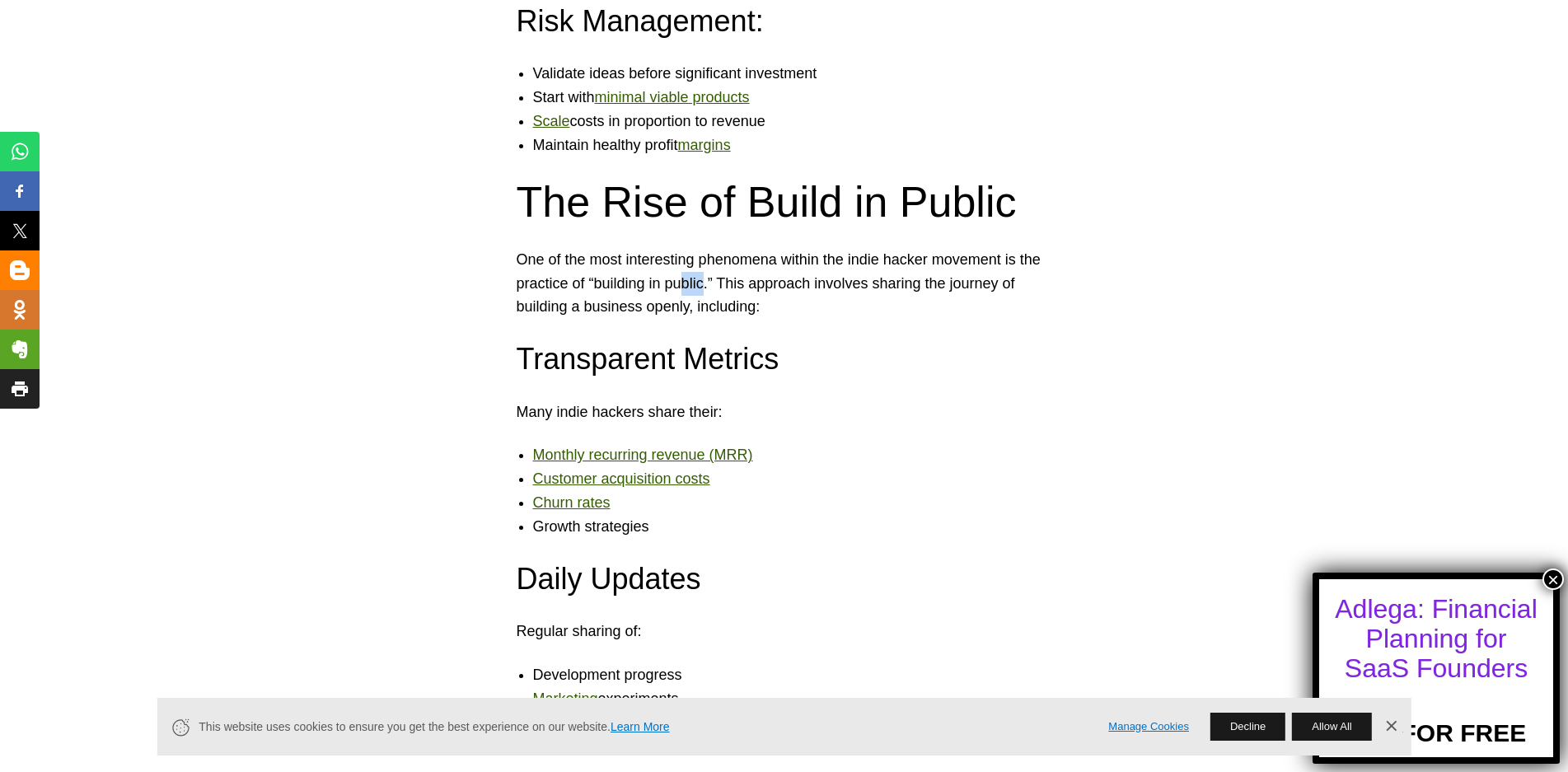
click at [714, 283] on p "One of the most interesting phenomena within the indie hacker movement is the p…" at bounding box center [784, 284] width 536 height 71
click at [800, 282] on p "One of the most interesting phenomena within the indie hacker movement is the p…" at bounding box center [784, 284] width 536 height 71
click at [882, 285] on p "One of the most interesting phenomena within the indie hacker movement is the p…" at bounding box center [784, 284] width 536 height 71
click at [955, 288] on p "One of the most interesting phenomena within the indie hacker movement is the p…" at bounding box center [784, 284] width 536 height 71
click at [598, 304] on p "One of the most interesting phenomena within the indie hacker movement is the p…" at bounding box center [784, 284] width 536 height 71
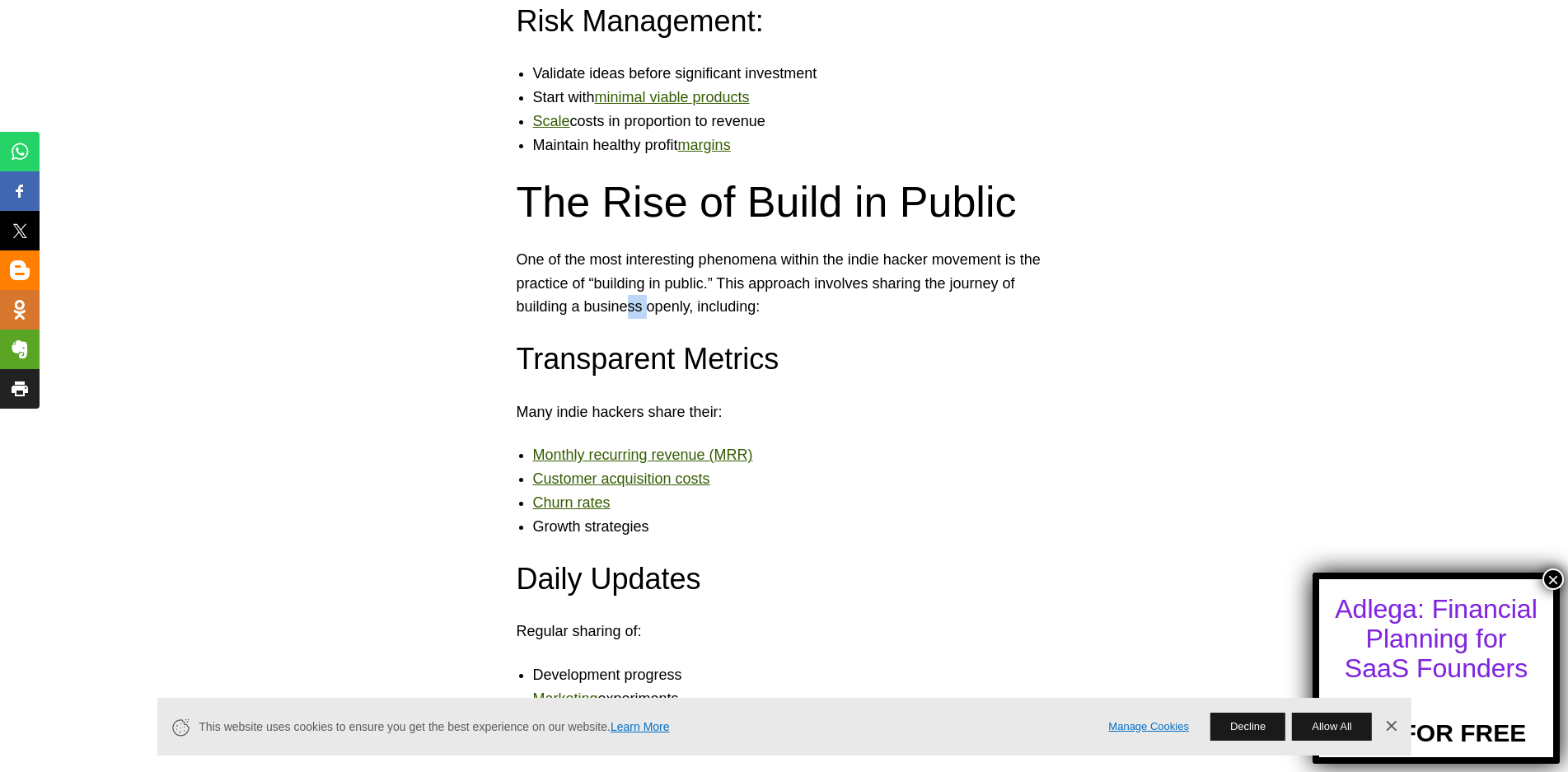
click at [662, 304] on p "One of the most interesting phenomena within the indie hacker movement is the p…" at bounding box center [784, 284] width 536 height 71
click at [747, 307] on p "One of the most interesting phenomena within the indie hacker movement is the p…" at bounding box center [784, 284] width 536 height 71
click at [864, 348] on h3 "Transparent Metrics" at bounding box center [784, 359] width 536 height 41
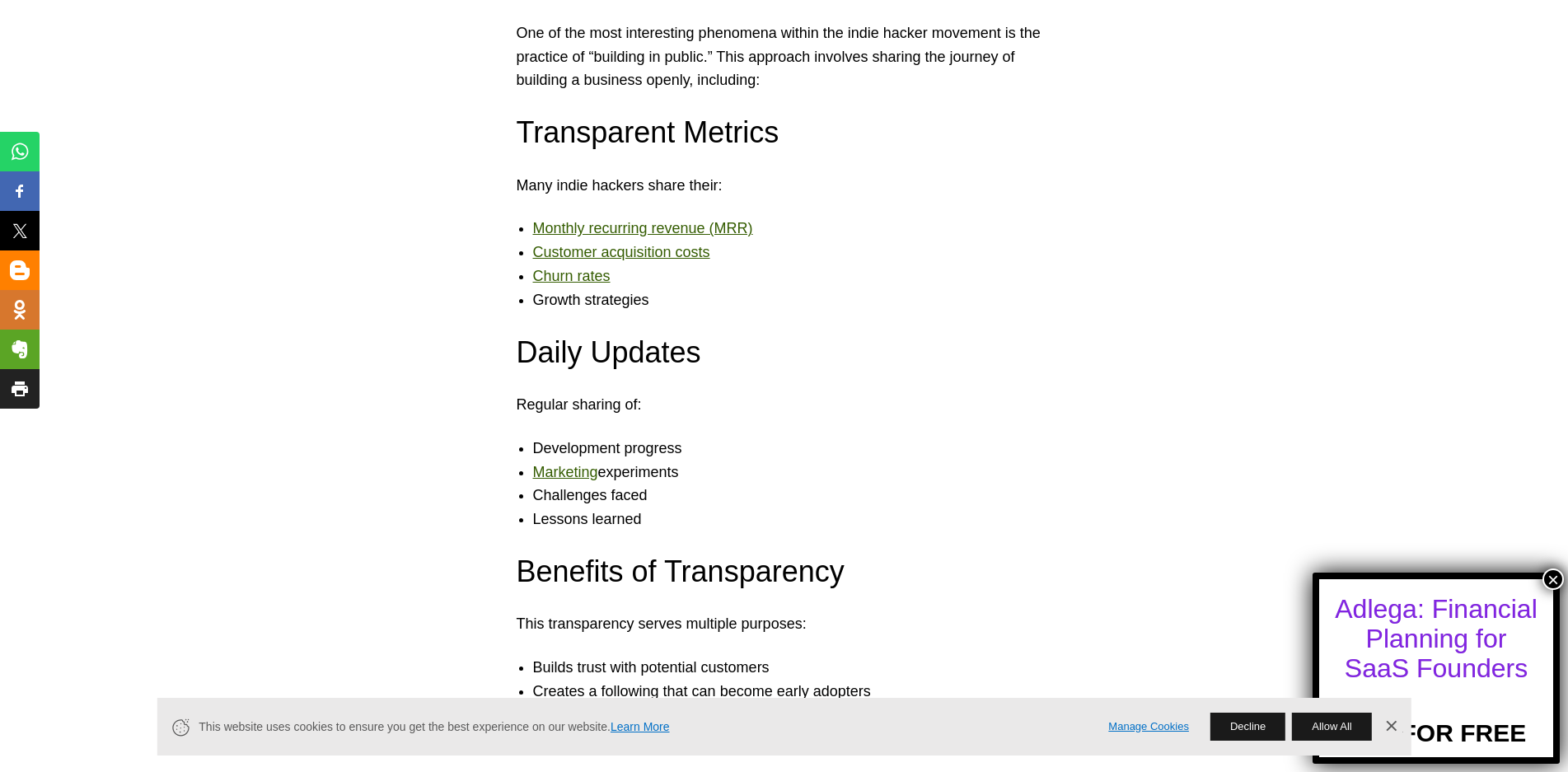
scroll to position [3954, 0]
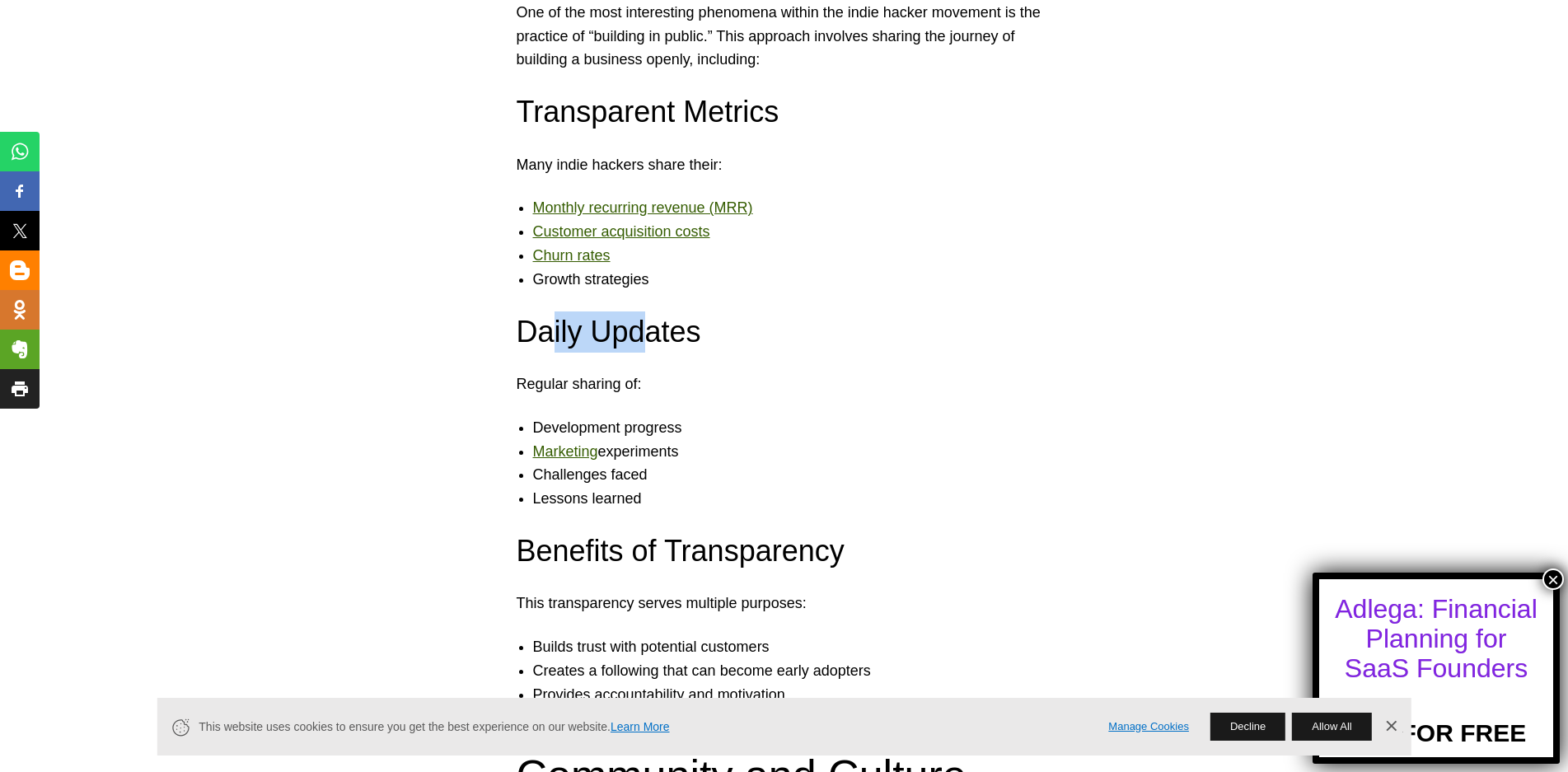
click at [657, 329] on h3 "Daily Updates" at bounding box center [784, 332] width 536 height 41
click at [615, 384] on p "Regular sharing of:" at bounding box center [784, 384] width 536 height 24
click at [666, 386] on p "Regular sharing of:" at bounding box center [784, 384] width 536 height 24
click at [664, 429] on li "Development progress" at bounding box center [801, 428] width 536 height 24
click at [667, 457] on li "Marketing experiments" at bounding box center [801, 452] width 536 height 24
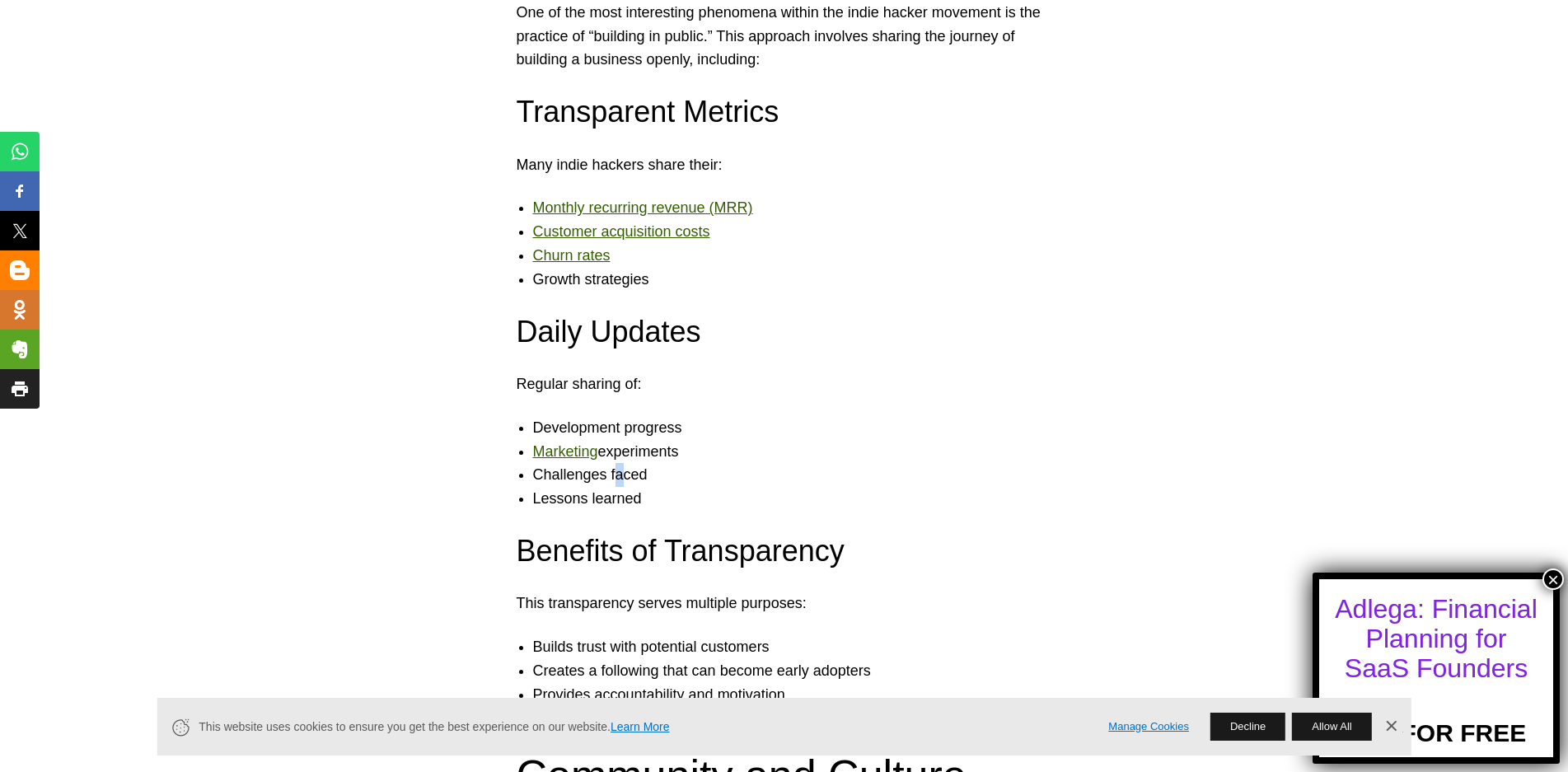
click at [642, 472] on li "Challenges faced" at bounding box center [801, 474] width 536 height 24
click at [657, 491] on li "Lessons learned" at bounding box center [801, 498] width 536 height 24
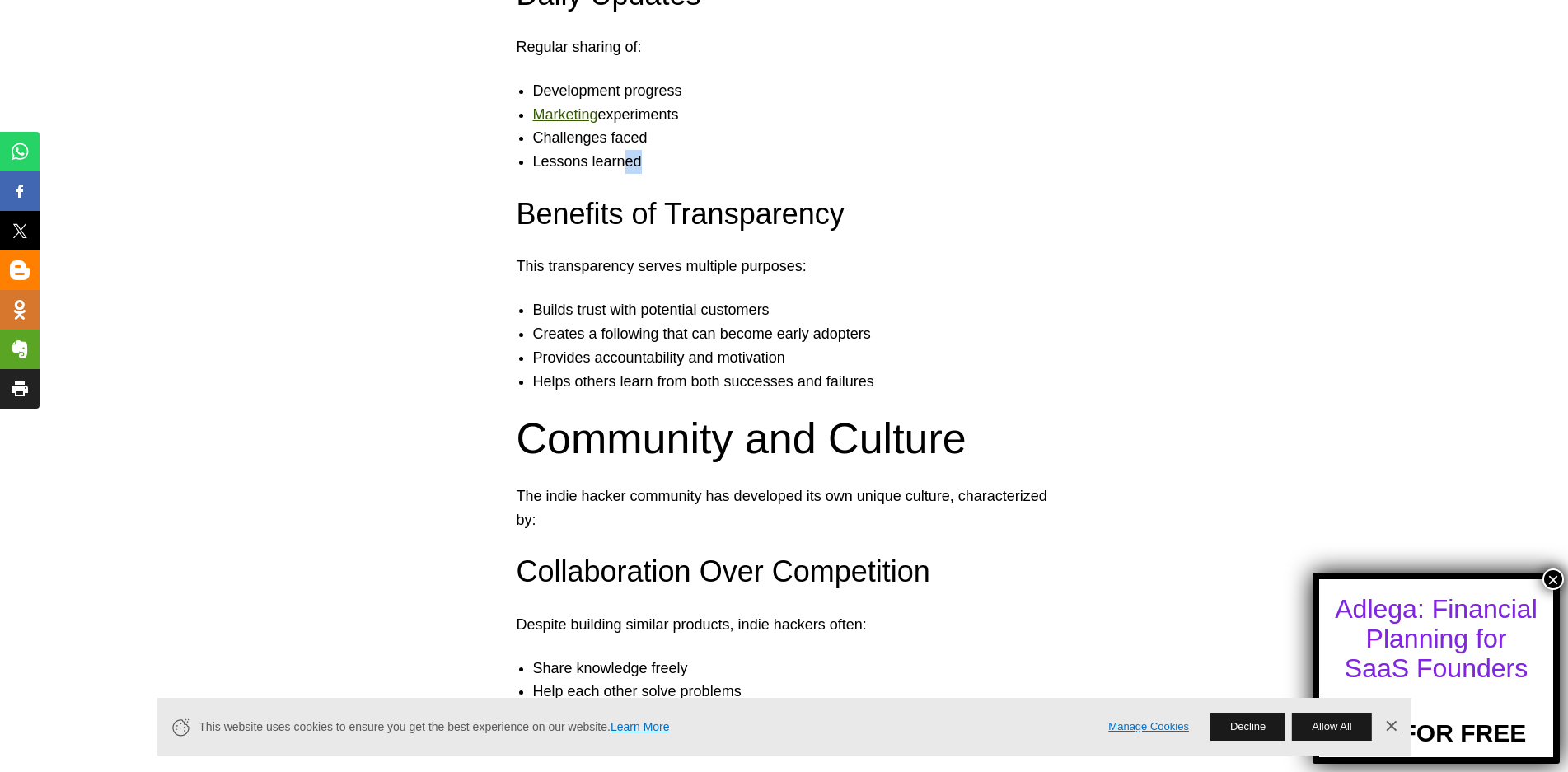
scroll to position [4366, 0]
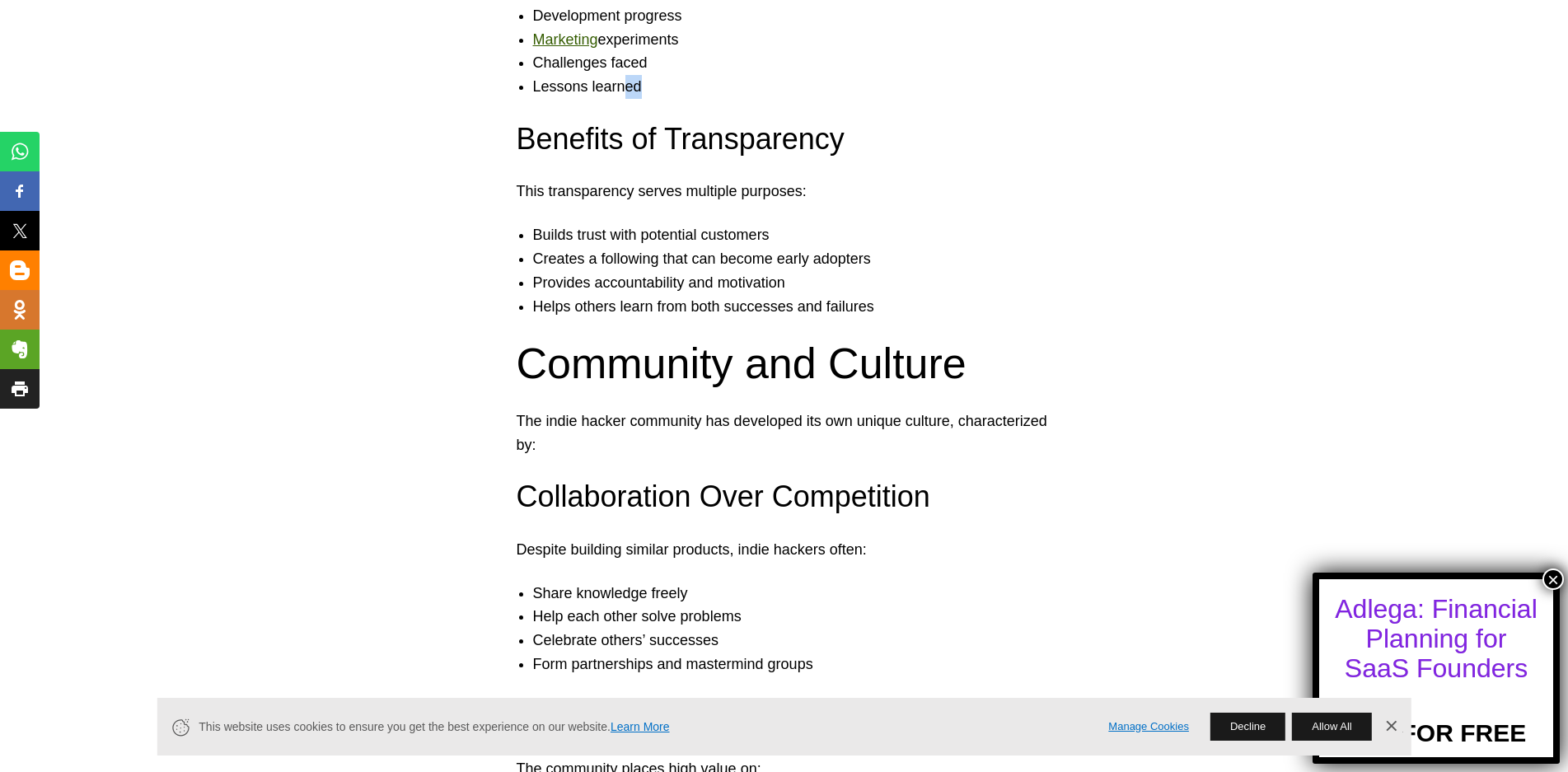
click at [1551, 578] on button "×" at bounding box center [1554, 579] width 22 height 22
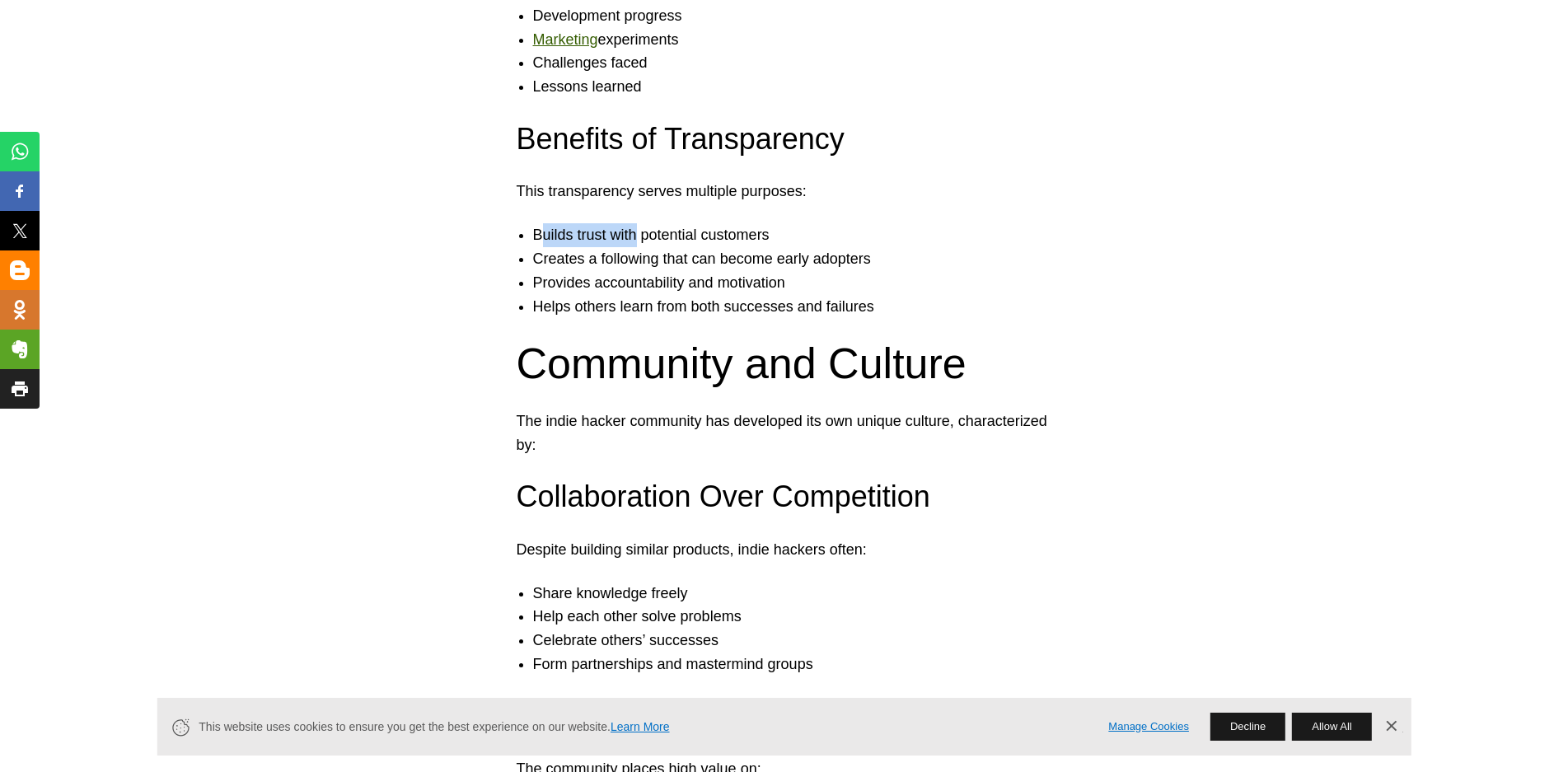
click at [636, 242] on li "Builds trust with potential customers" at bounding box center [801, 235] width 536 height 24
click at [683, 238] on li "Builds trust with potential customers" at bounding box center [801, 235] width 536 height 24
click at [743, 237] on li "Builds trust with potential customers" at bounding box center [801, 235] width 536 height 24
click at [575, 260] on li "Creates a following that can become early adopters" at bounding box center [801, 259] width 536 height 24
click at [637, 259] on li "Creates a following that can become early adopters" at bounding box center [801, 259] width 536 height 24
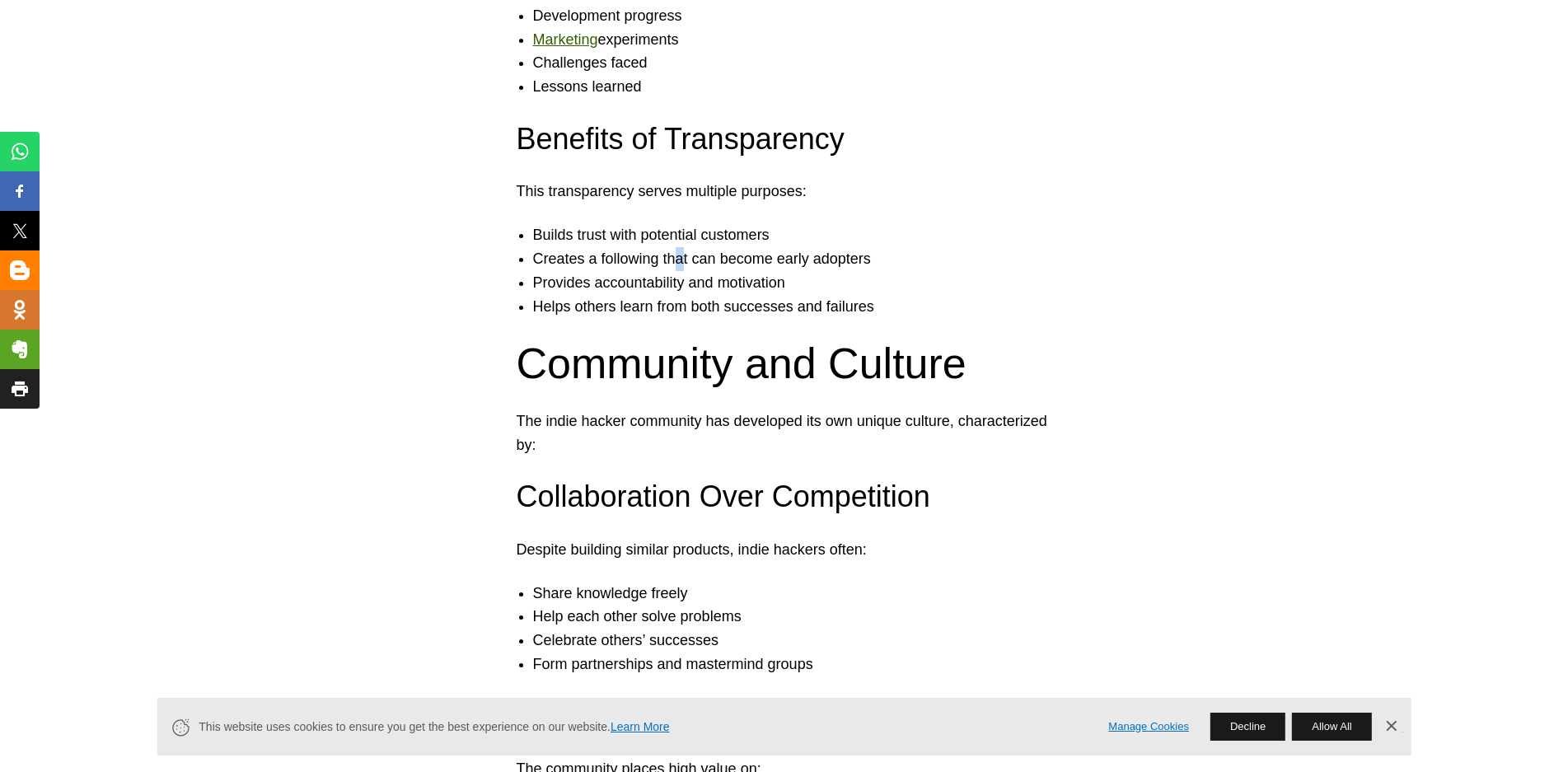
click at [697, 255] on li "Creates a following that can become early adopters" at bounding box center [801, 259] width 536 height 24
click at [750, 256] on li "Creates a following that can become early adopters" at bounding box center [801, 259] width 536 height 24
click at [839, 258] on li "Creates a following that can become early adopters" at bounding box center [801, 259] width 536 height 24
click at [564, 280] on li "Provides accountability and motivation" at bounding box center [801, 283] width 536 height 24
click at [643, 282] on li "Provides accountability and motivation" at bounding box center [801, 283] width 536 height 24
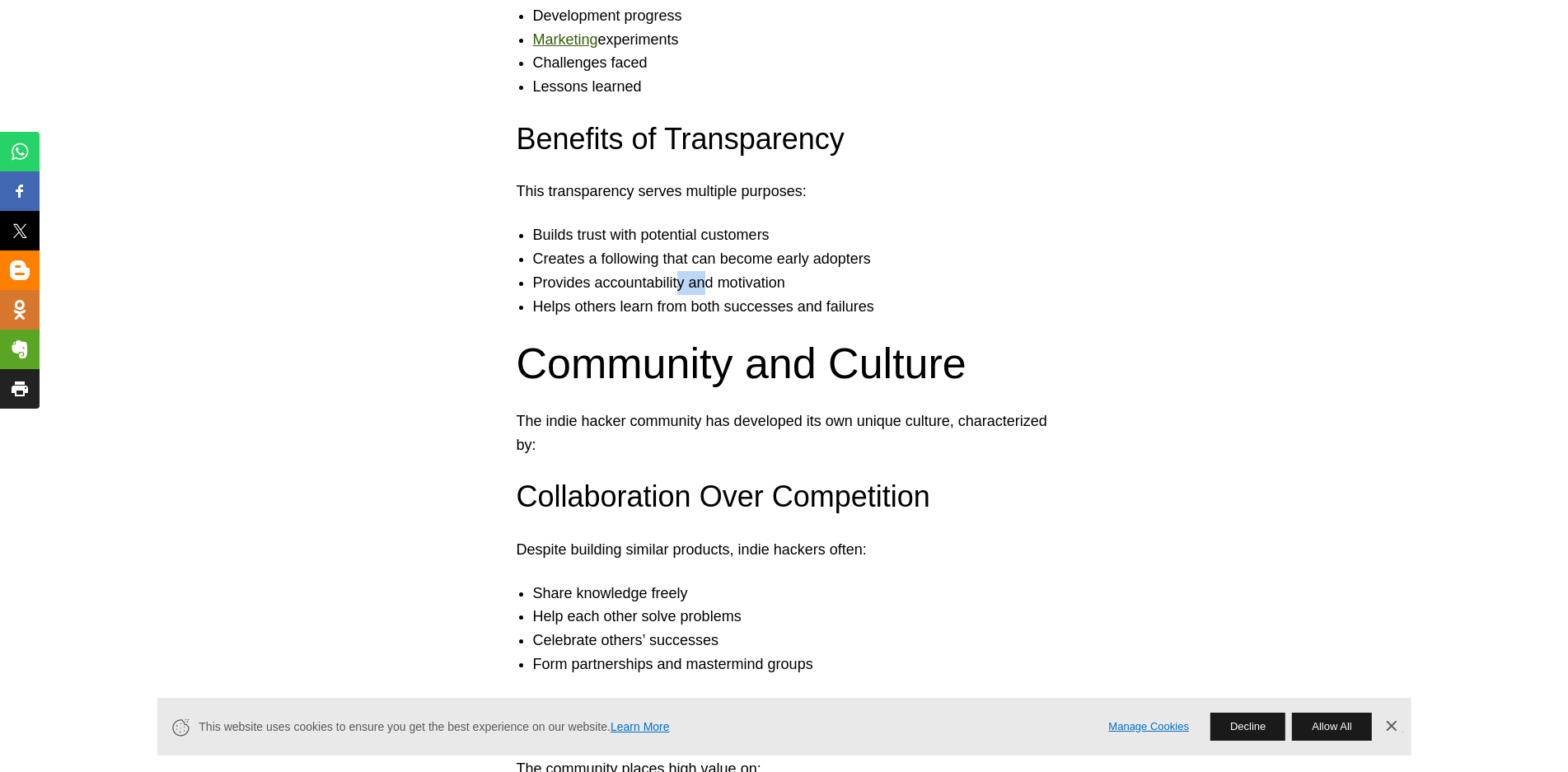
click at [705, 282] on li "Provides accountability and motivation" at bounding box center [801, 283] width 536 height 24
click at [760, 283] on li "Provides accountability and motivation" at bounding box center [801, 283] width 536 height 24
click at [575, 308] on li "Helps others learn from both successes and failures" at bounding box center [801, 306] width 536 height 24
click at [606, 307] on li "Helps others learn from both successes and failures" at bounding box center [801, 306] width 536 height 24
click at [652, 304] on li "Helps others learn from both successes and failures" at bounding box center [801, 306] width 536 height 24
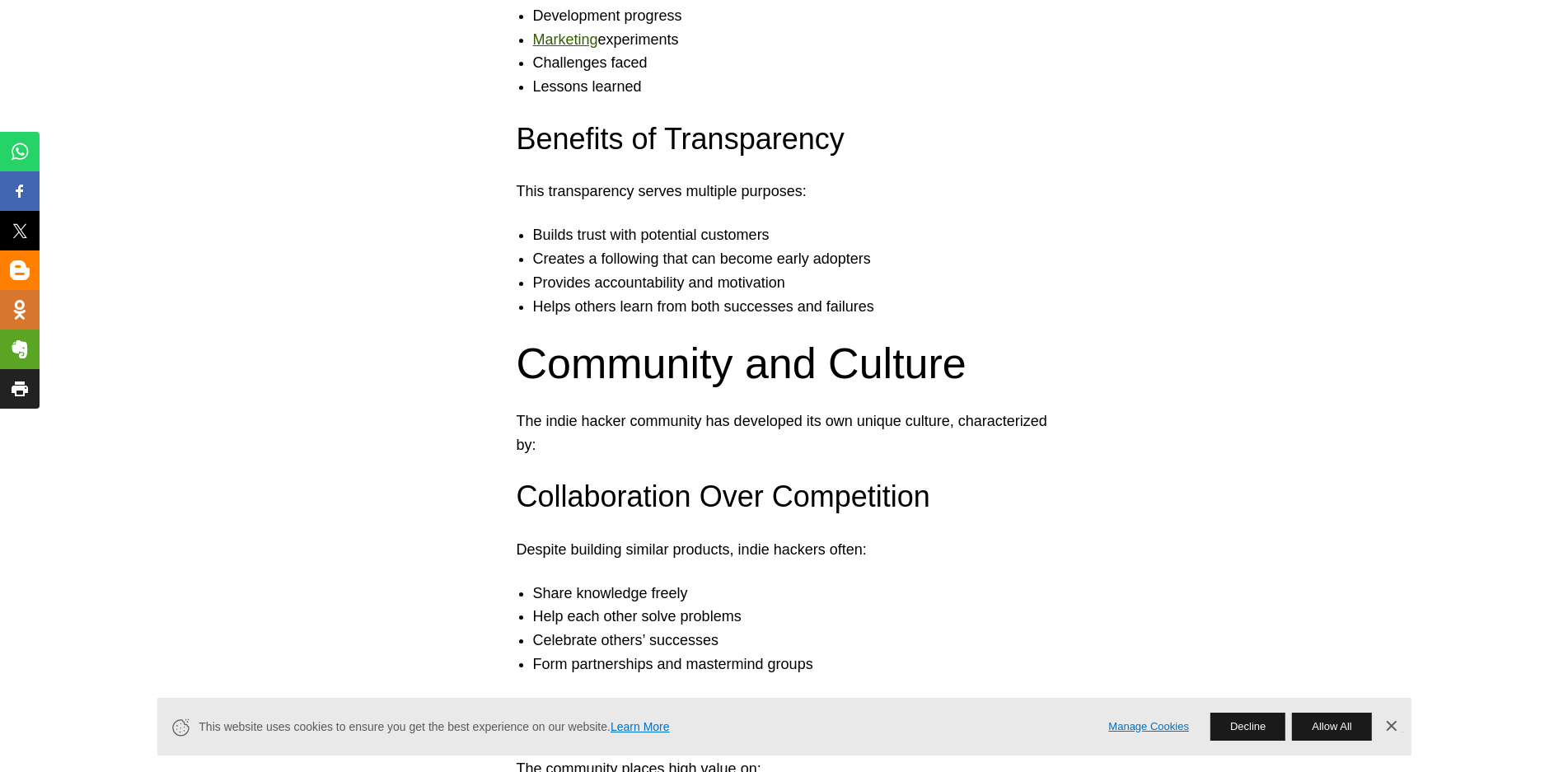
click at [700, 303] on li "Helps others learn from both successes and failures" at bounding box center [801, 306] width 536 height 24
click at [739, 304] on li "Helps others learn from both successes and failures" at bounding box center [801, 306] width 536 height 24
click at [806, 308] on li "Helps others learn from both successes and failures" at bounding box center [801, 306] width 536 height 24
click at [868, 311] on li "Helps others learn from both successes and failures" at bounding box center [801, 306] width 536 height 24
click at [796, 367] on h2 "Community and Culture" at bounding box center [784, 363] width 536 height 51
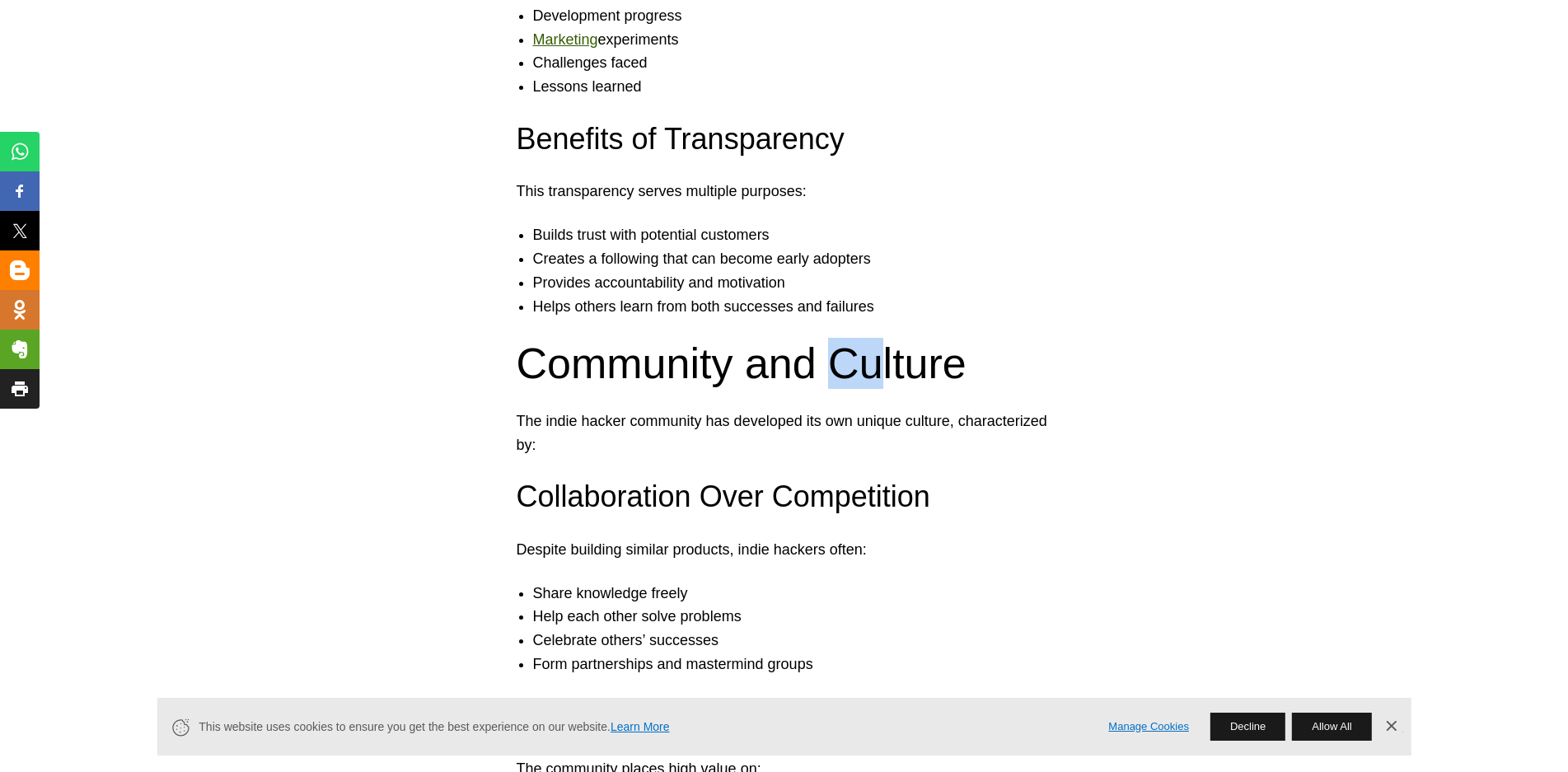
click at [888, 363] on h2 "Community and Culture" at bounding box center [784, 363] width 536 height 51
click at [983, 381] on h2 "Community and Culture" at bounding box center [784, 363] width 536 height 51
click at [616, 424] on p "The indie hacker community has developed its own unique culture, characterized …" at bounding box center [784, 434] width 536 height 48
click at [695, 423] on p "The indie hacker community has developed its own unique culture, characterized …" at bounding box center [784, 434] width 536 height 48
click at [760, 417] on p "The indie hacker community has developed its own unique culture, characterized …" at bounding box center [784, 434] width 536 height 48
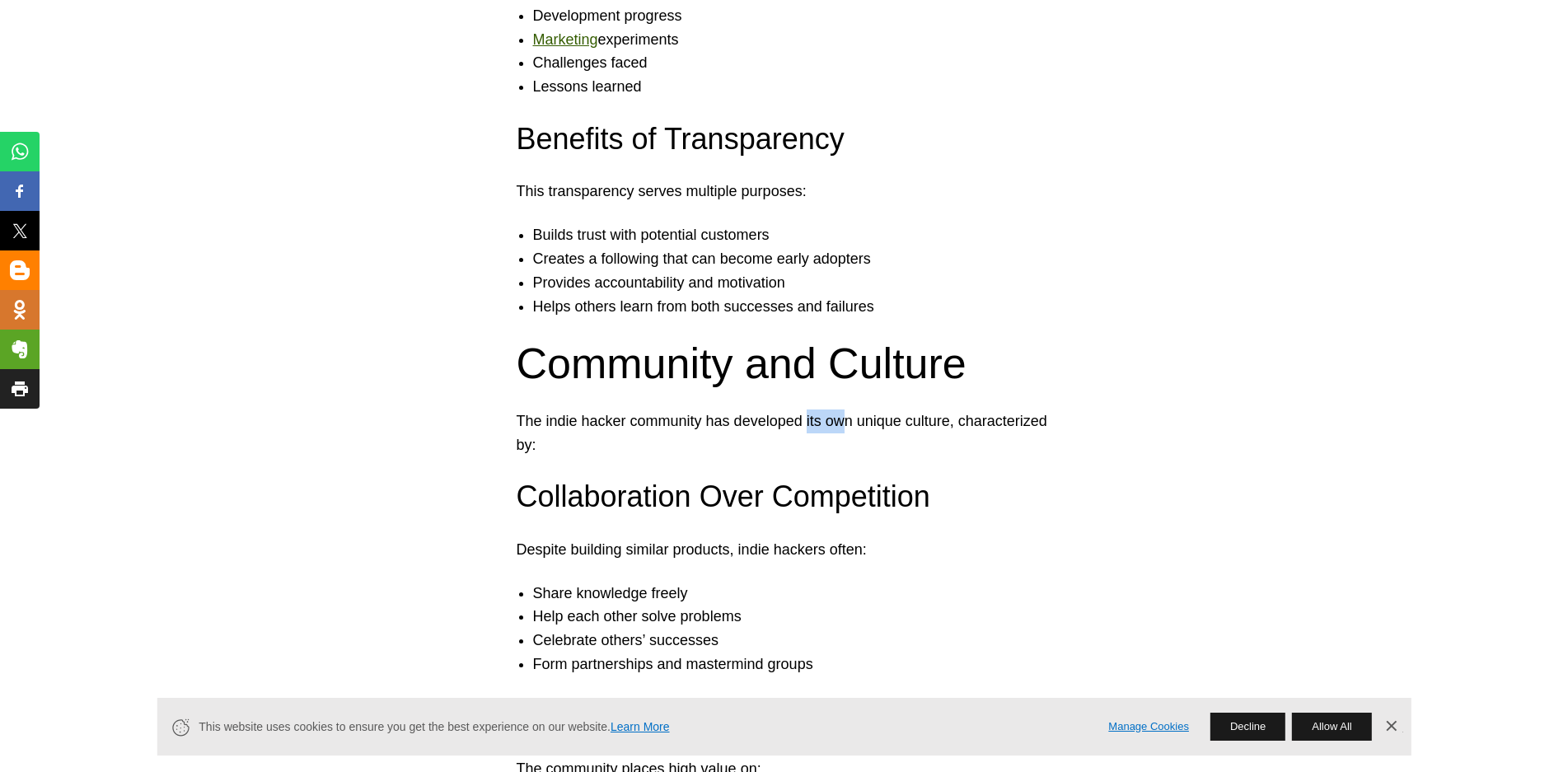
click at [878, 421] on p "The indie hacker community has developed its own unique culture, characterized …" at bounding box center [784, 434] width 536 height 48
click at [938, 425] on p "The indie hacker community has developed its own unique culture, characterized …" at bounding box center [784, 434] width 536 height 48
click at [1019, 426] on p "The indie hacker community has developed its own unique culture, characterized …" at bounding box center [784, 434] width 536 height 48
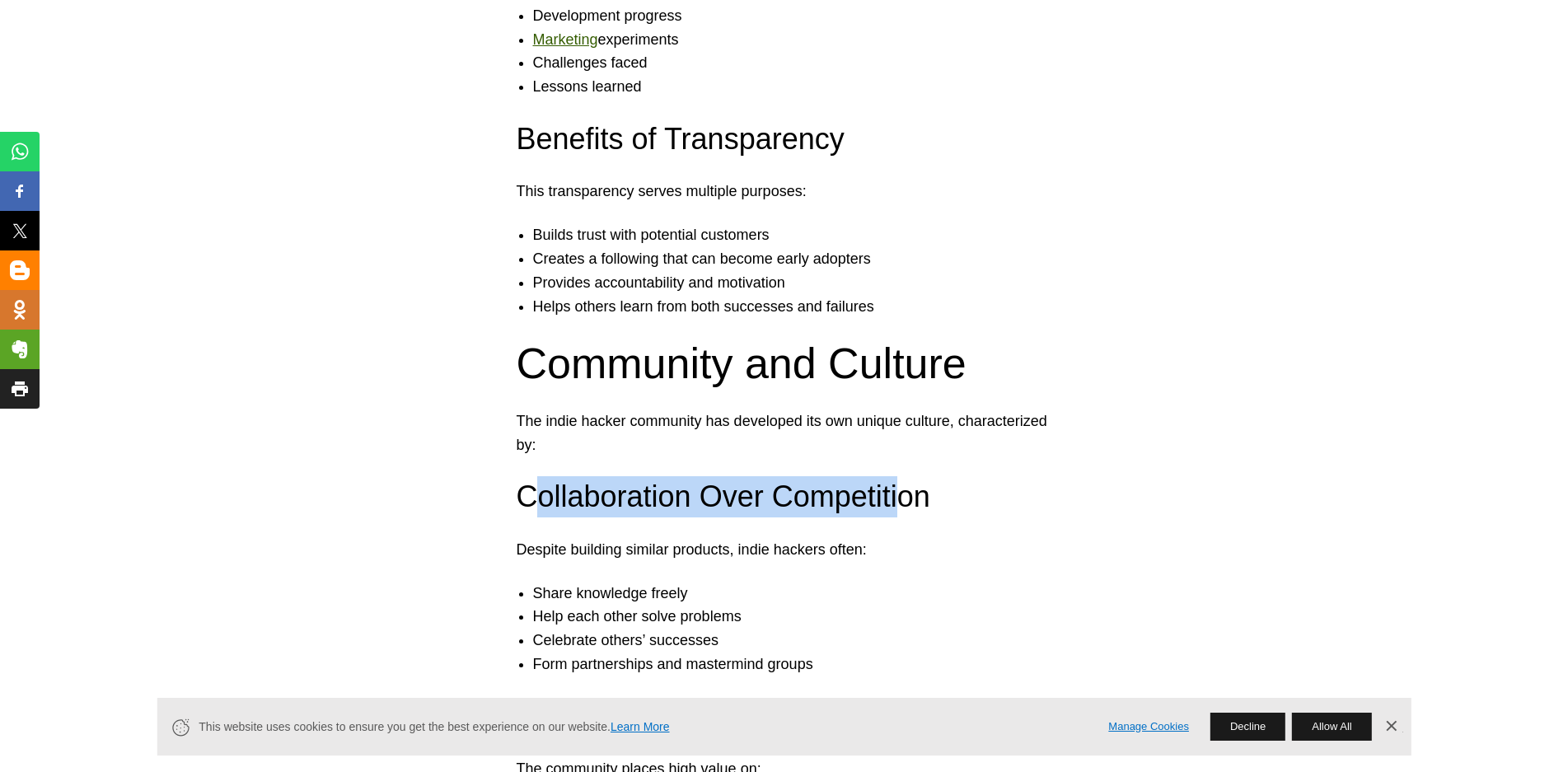
click at [901, 511] on h3 "Collaboration Over Competition" at bounding box center [784, 496] width 536 height 41
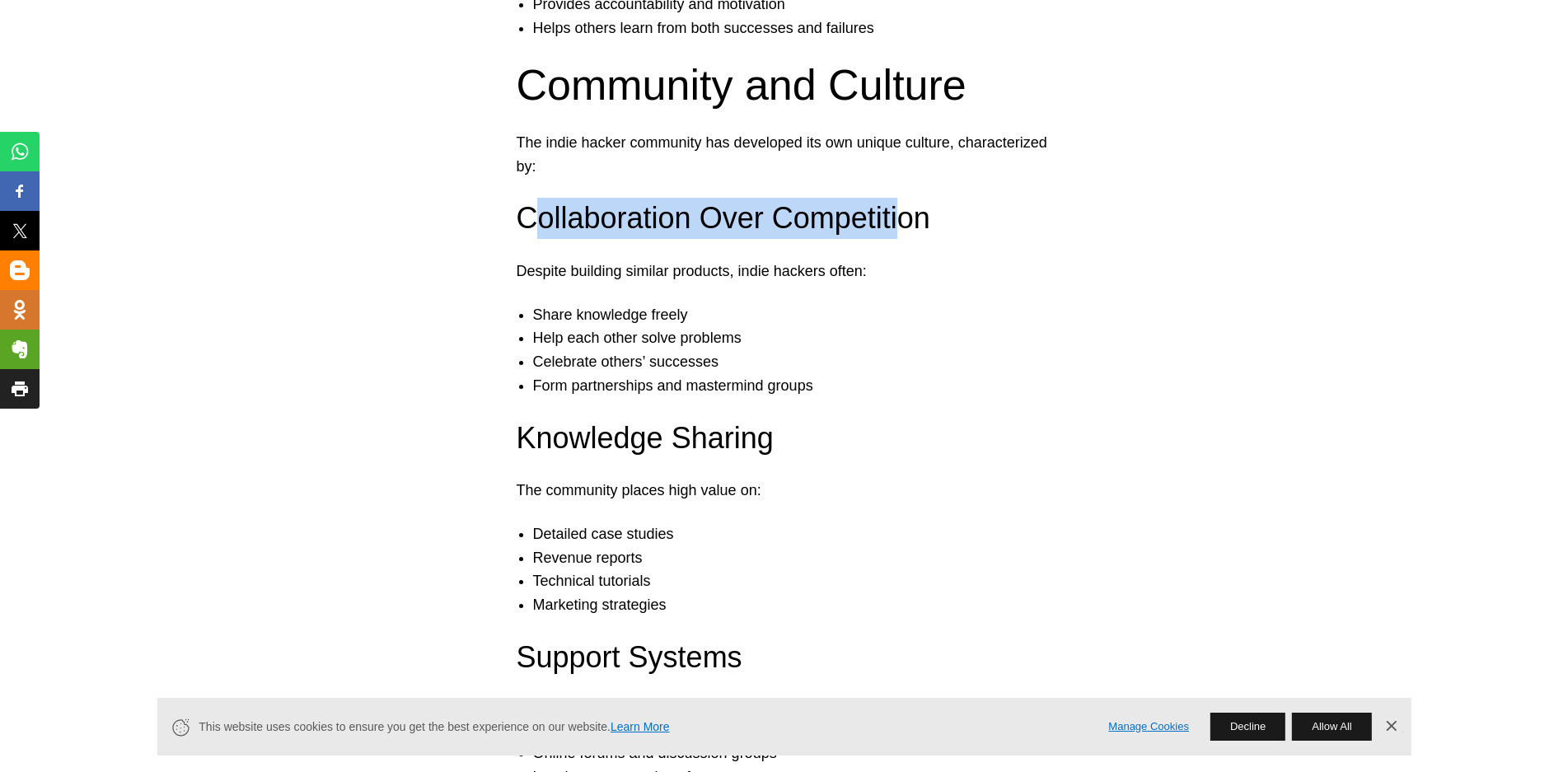
scroll to position [4695, 0]
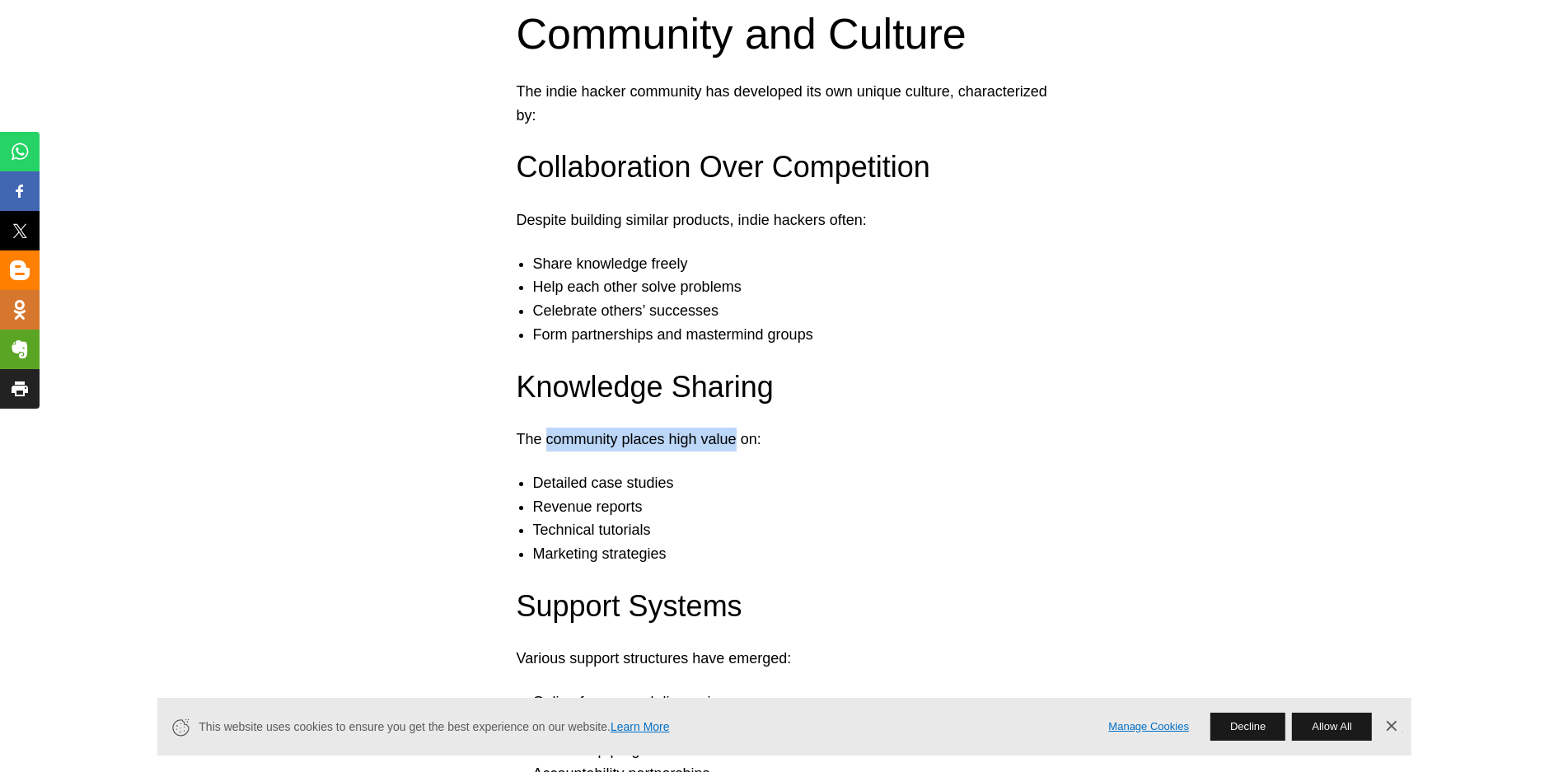
click at [733, 446] on p "The community places high value on:" at bounding box center [784, 439] width 536 height 24
click at [650, 482] on li "Detailed case studies" at bounding box center [801, 482] width 536 height 24
click at [627, 511] on li "Revenue reports" at bounding box center [801, 506] width 536 height 24
click at [632, 531] on li "Technical tutorials" at bounding box center [801, 530] width 536 height 24
click at [659, 555] on li "Marketing strategies" at bounding box center [801, 554] width 536 height 24
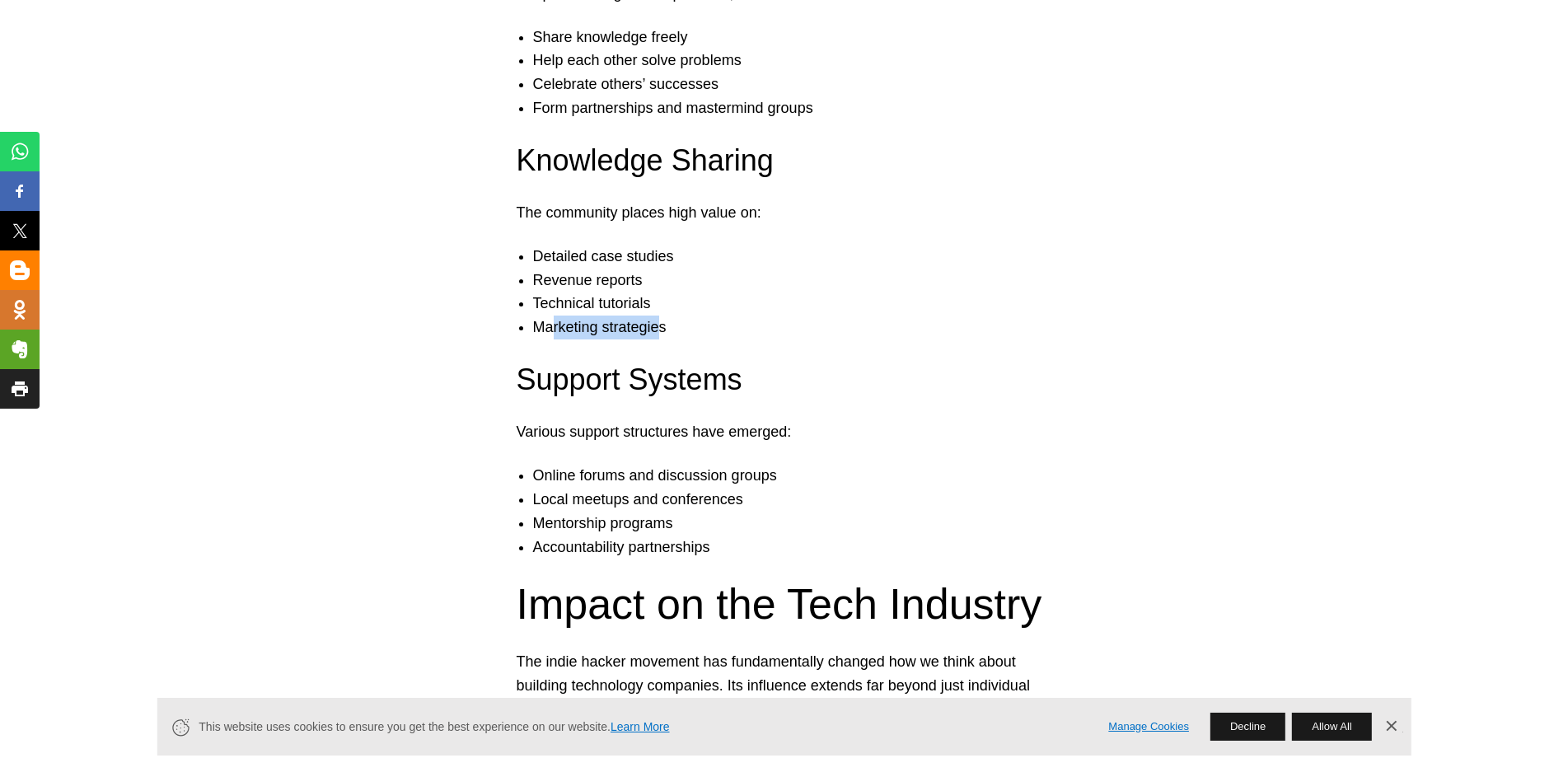
scroll to position [5024, 0]
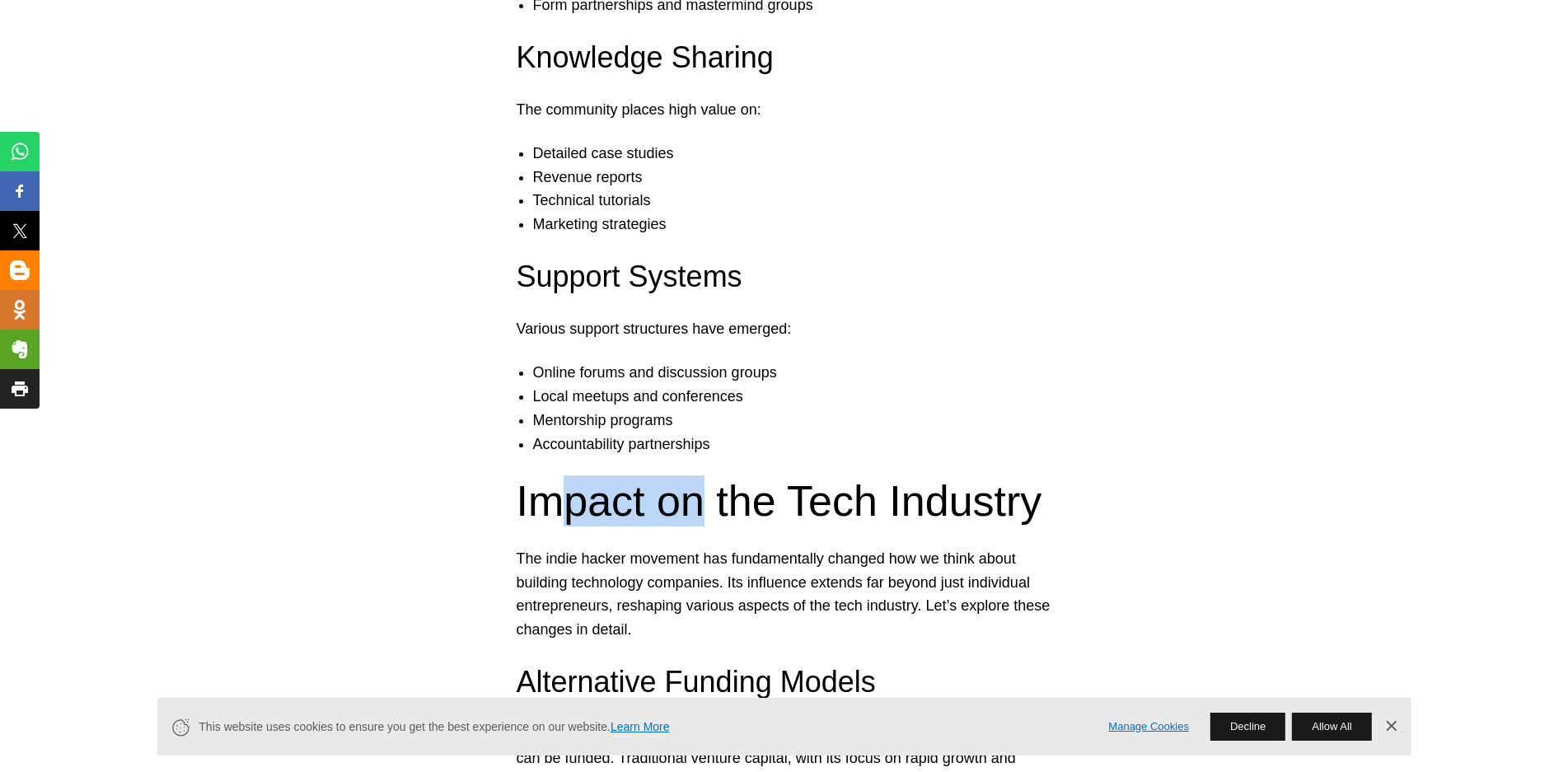
click at [778, 499] on h2 "Impact on the Tech Industry" at bounding box center [784, 501] width 536 height 51
click at [875, 498] on h2 "Impact on the Tech Industry" at bounding box center [784, 501] width 536 height 51
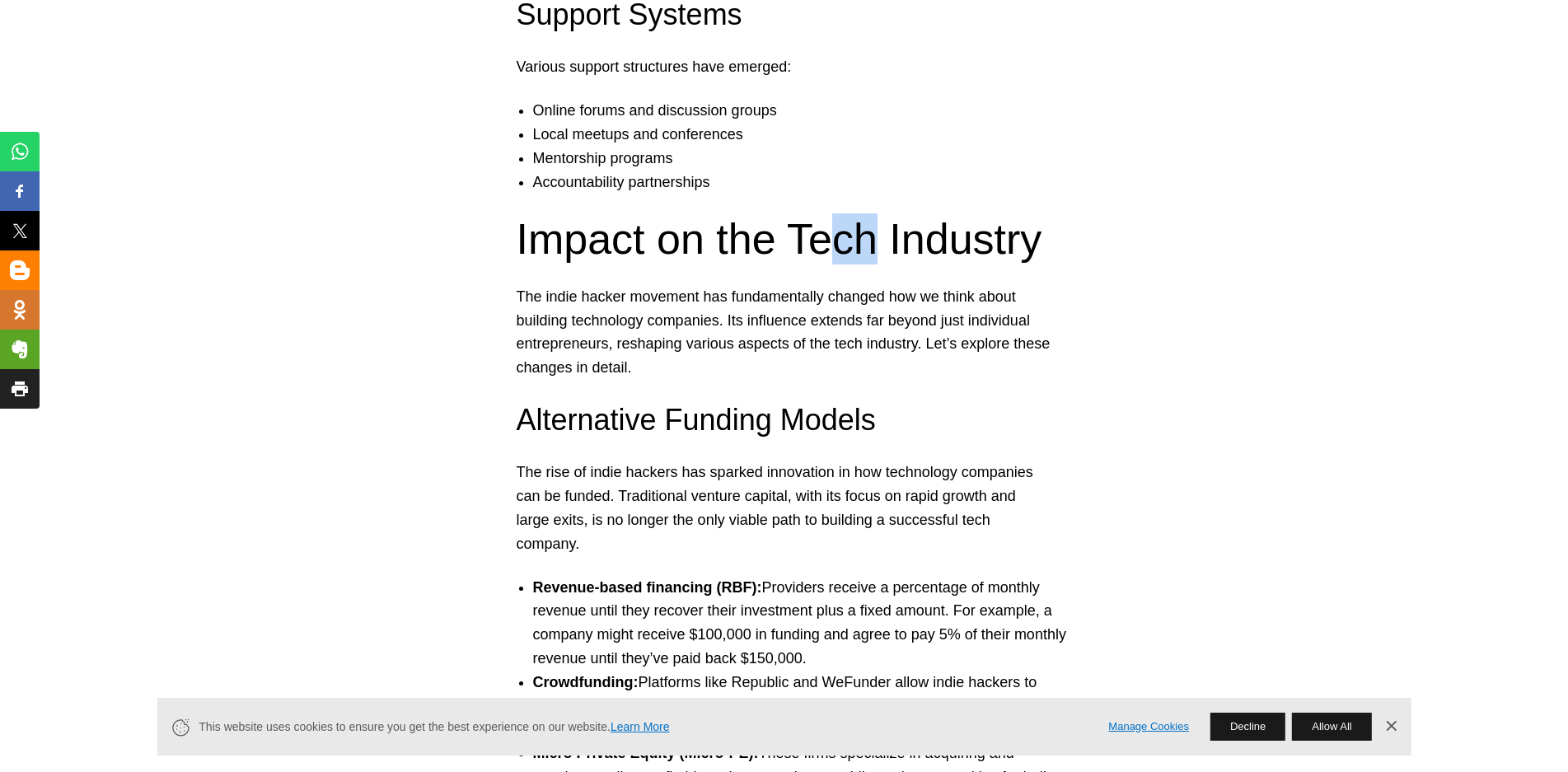
scroll to position [5354, 0]
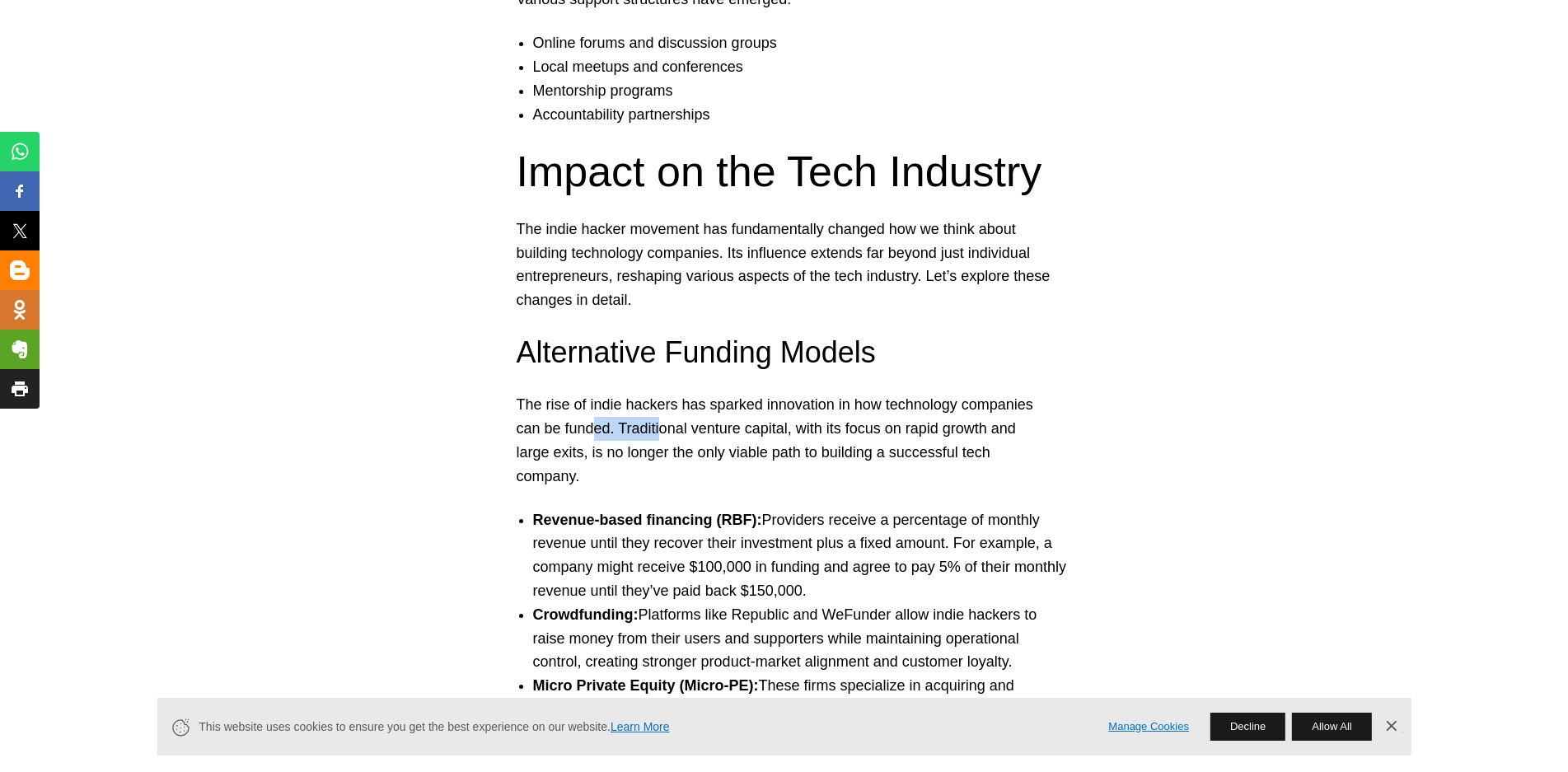
click at [705, 439] on p "The rise of indie hackers has sparked innovation in how technology companies ca…" at bounding box center [784, 440] width 536 height 94
click at [718, 443] on p "The rise of indie hackers has sparked innovation in how technology companies ca…" at bounding box center [784, 440] width 536 height 94
click at [672, 518] on strong "Revenue-based financing (RBF):" at bounding box center [647, 520] width 229 height 17
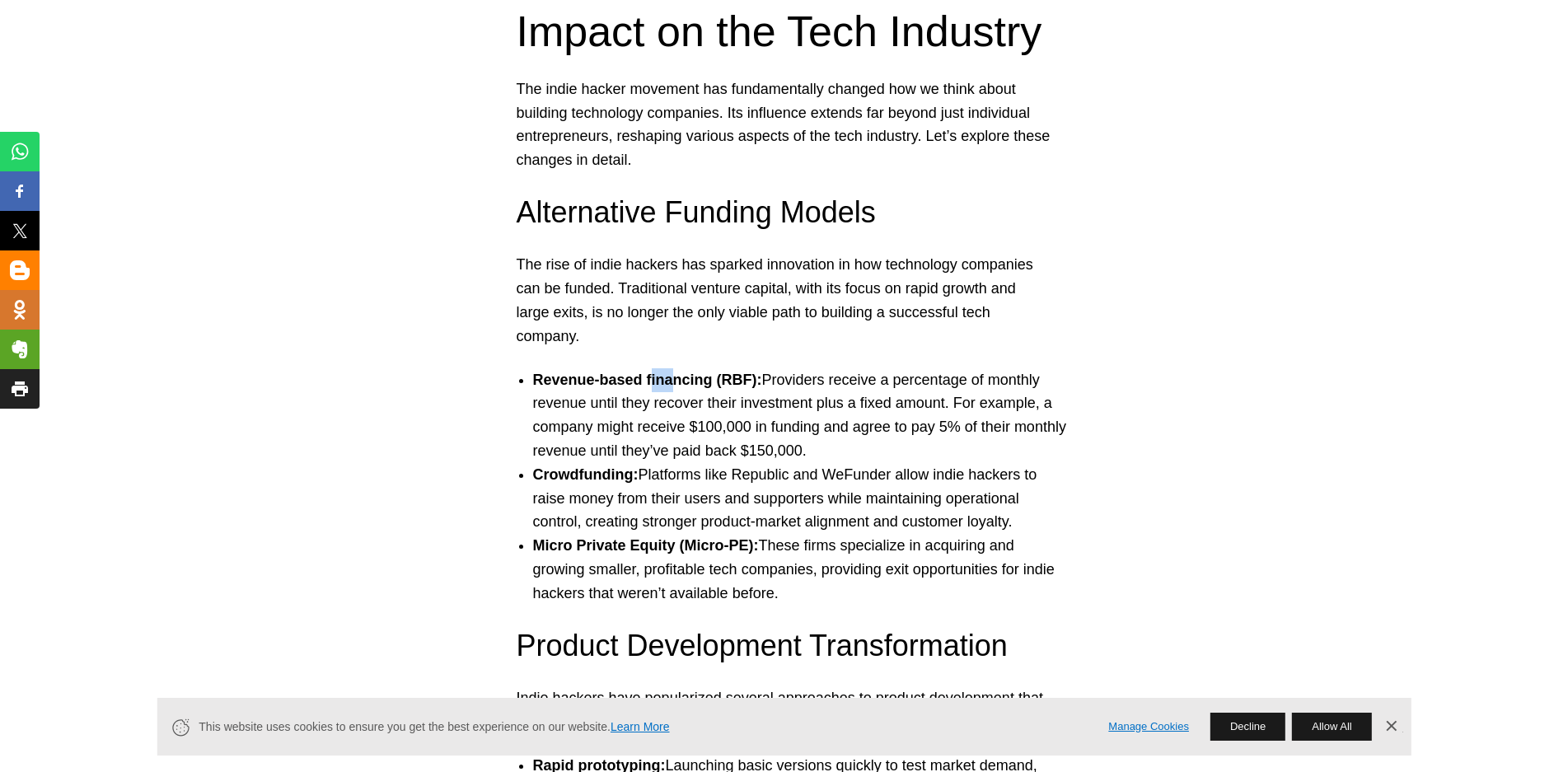
scroll to position [5519, 0]
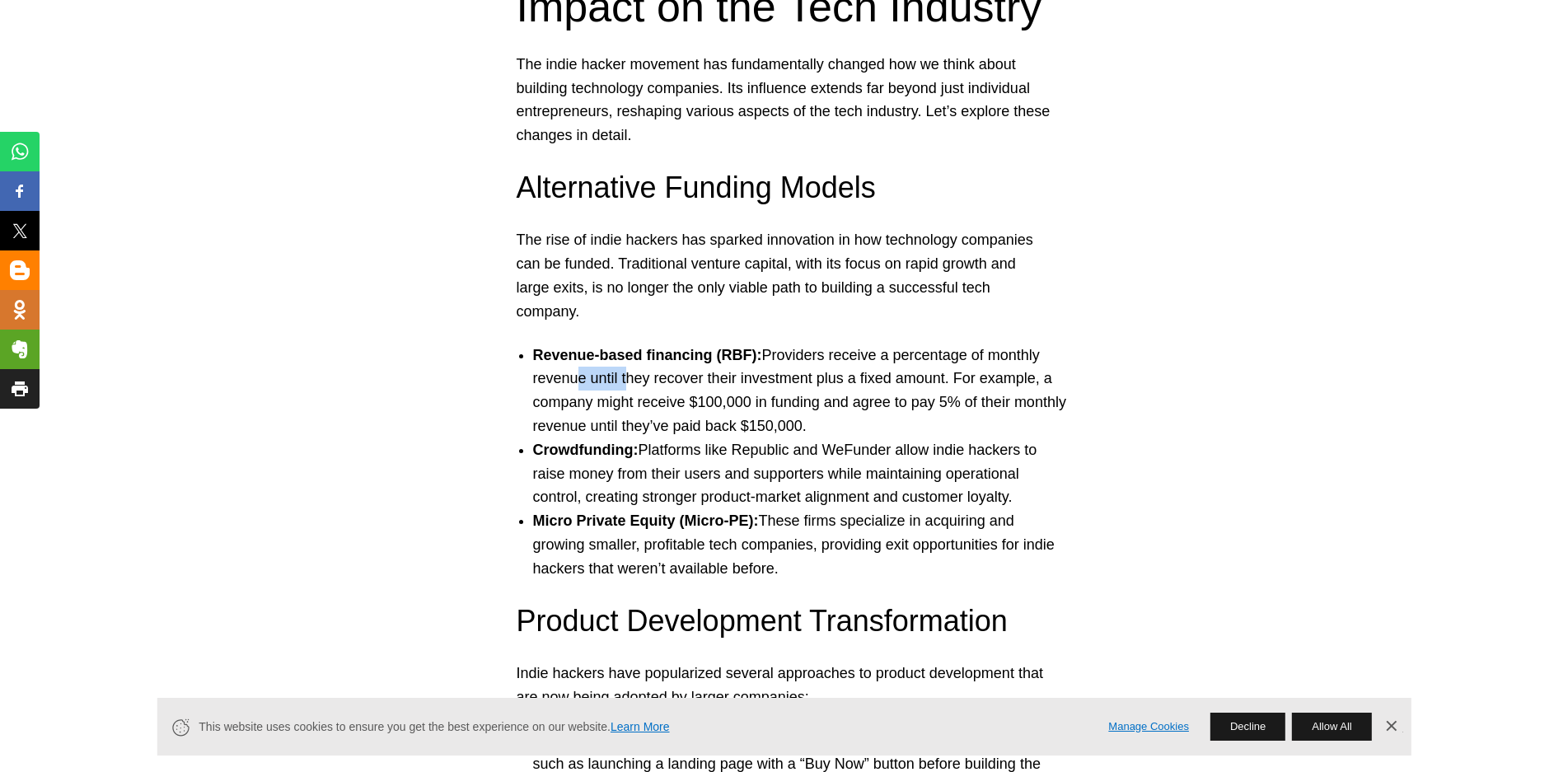
click at [659, 376] on li "Revenue-based financing (RBF): Providers receive a percentage of monthly revenu…" at bounding box center [801, 391] width 536 height 94
click at [772, 386] on li "Revenue-based financing (RBF): Providers receive a percentage of monthly revenu…" at bounding box center [801, 391] width 536 height 94
click at [835, 387] on li "Revenue-based financing (RBF): Providers receive a percentage of monthly revenu…" at bounding box center [801, 391] width 536 height 94
click at [902, 381] on li "Revenue-based financing (RBF): Providers receive a percentage of monthly revenu…" at bounding box center [801, 391] width 536 height 94
click at [647, 405] on li "Revenue-based financing (RBF): Providers receive a percentage of monthly revenu…" at bounding box center [801, 391] width 536 height 94
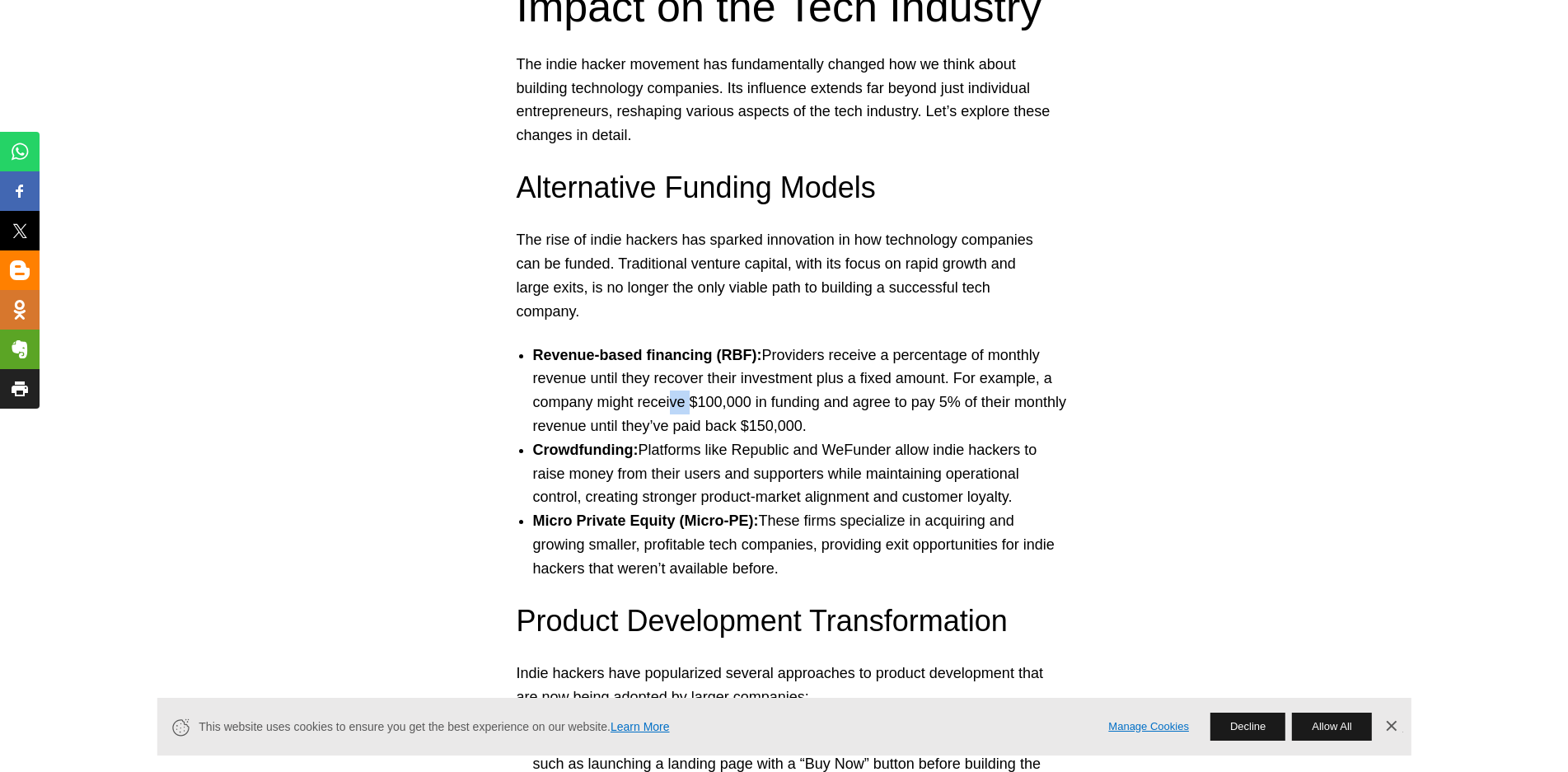
click at [698, 405] on li "Revenue-based financing (RBF): Providers receive a percentage of monthly revenu…" at bounding box center [801, 391] width 536 height 94
click at [814, 403] on li "Revenue-based financing (RBF): Providers receive a percentage of monthly revenu…" at bounding box center [801, 391] width 536 height 94
click at [878, 406] on li "Revenue-based financing (RBF): Providers receive a percentage of monthly revenu…" at bounding box center [801, 391] width 536 height 94
click at [944, 406] on li "Revenue-based financing (RBF): Providers receive a percentage of monthly revenu…" at bounding box center [801, 391] width 536 height 94
click at [1030, 404] on li "Revenue-based financing (RBF): Providers receive a percentage of monthly revenu…" at bounding box center [801, 391] width 536 height 94
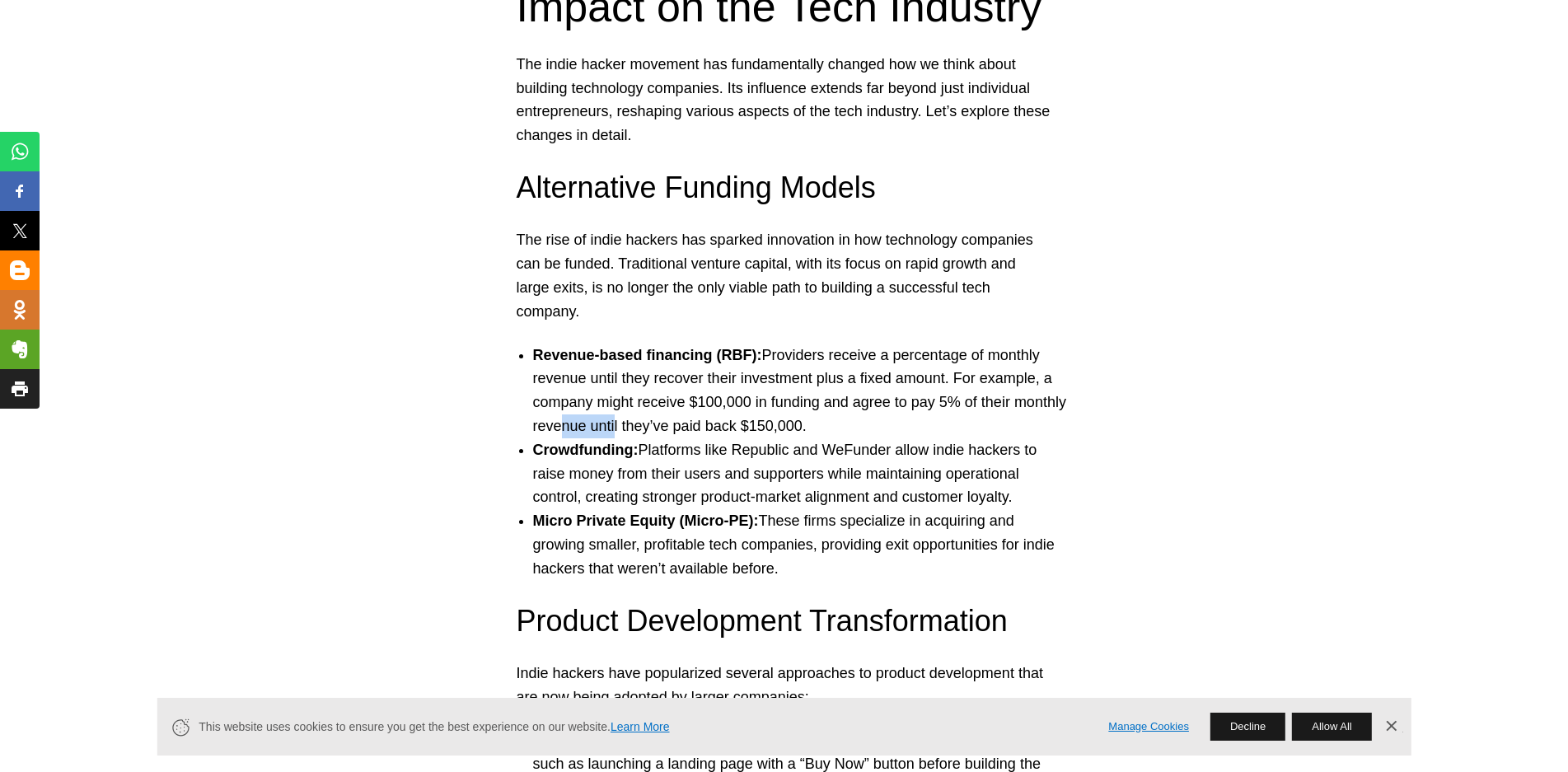
click at [632, 427] on li "Revenue-based financing (RBF): Providers receive a percentage of monthly revenu…" at bounding box center [801, 391] width 536 height 94
click at [695, 425] on li "Revenue-based financing (RBF): Providers receive a percentage of monthly revenu…" at bounding box center [801, 391] width 536 height 94
click at [724, 425] on li "Revenue-based financing (RBF): Providers receive a percentage of monthly revenu…" at bounding box center [801, 391] width 536 height 94
click at [832, 429] on li "Revenue-based financing (RBF): Providers receive a percentage of monthly revenu…" at bounding box center [801, 391] width 536 height 94
click at [914, 399] on li "Revenue-based financing (RBF): Providers receive a percentage of monthly revenu…" at bounding box center [801, 391] width 536 height 94
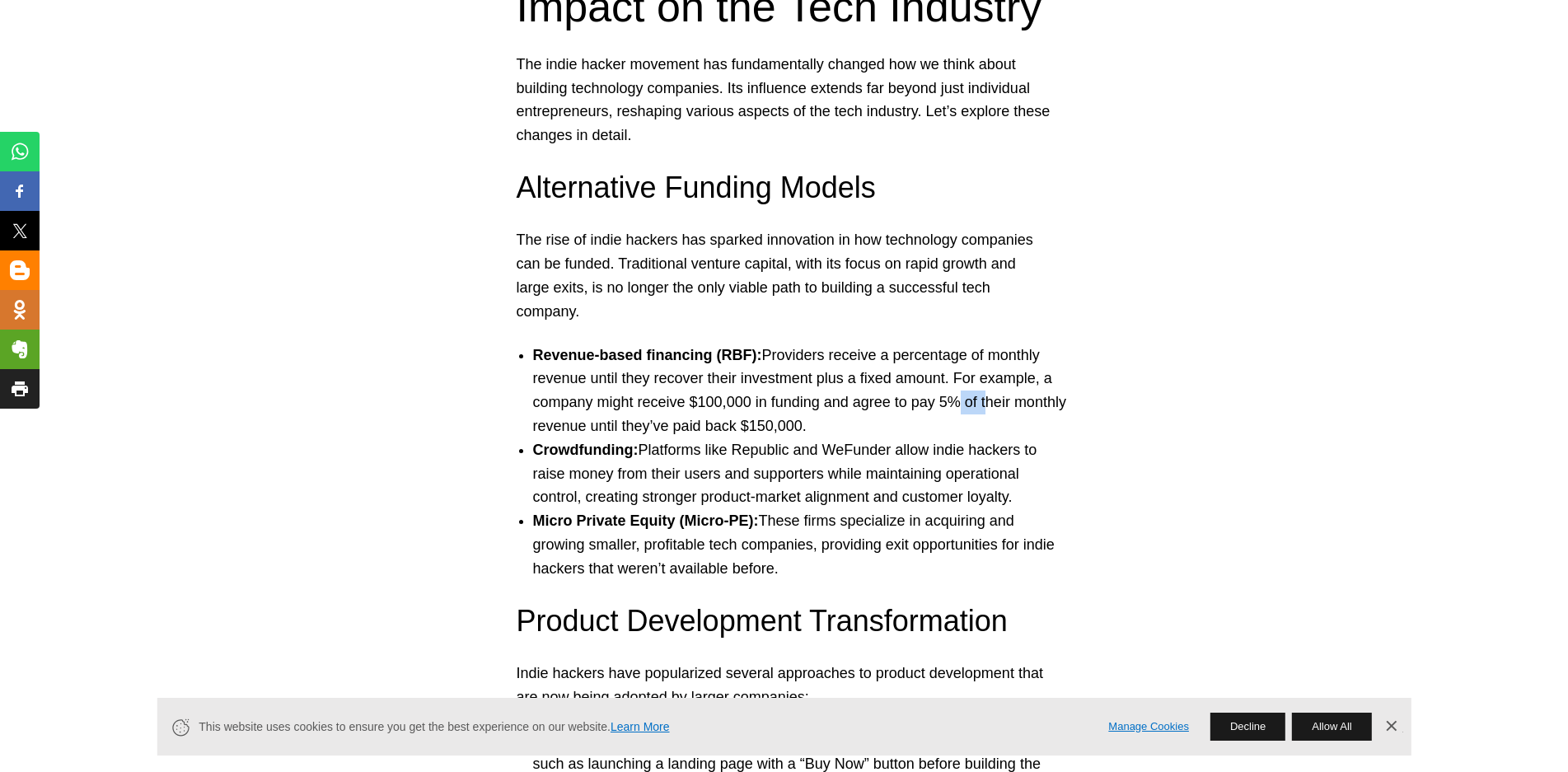
click at [980, 393] on li "Revenue-based financing (RBF): Providers receive a percentage of monthly revenu…" at bounding box center [801, 391] width 536 height 94
click at [613, 453] on strong "Crowdfunding:" at bounding box center [585, 450] width 105 height 17
click at [746, 453] on li "Crowdfunding: Platforms like Republic and WeFunder allow indie hackers to raise…" at bounding box center [801, 474] width 536 height 71
click at [813, 458] on li "Crowdfunding: Platforms like Republic and WeFunder allow indie hackers to raise…" at bounding box center [801, 474] width 536 height 71
click at [890, 449] on li "Crowdfunding: Platforms like Republic and WeFunder allow indie hackers to raise…" at bounding box center [801, 474] width 536 height 71
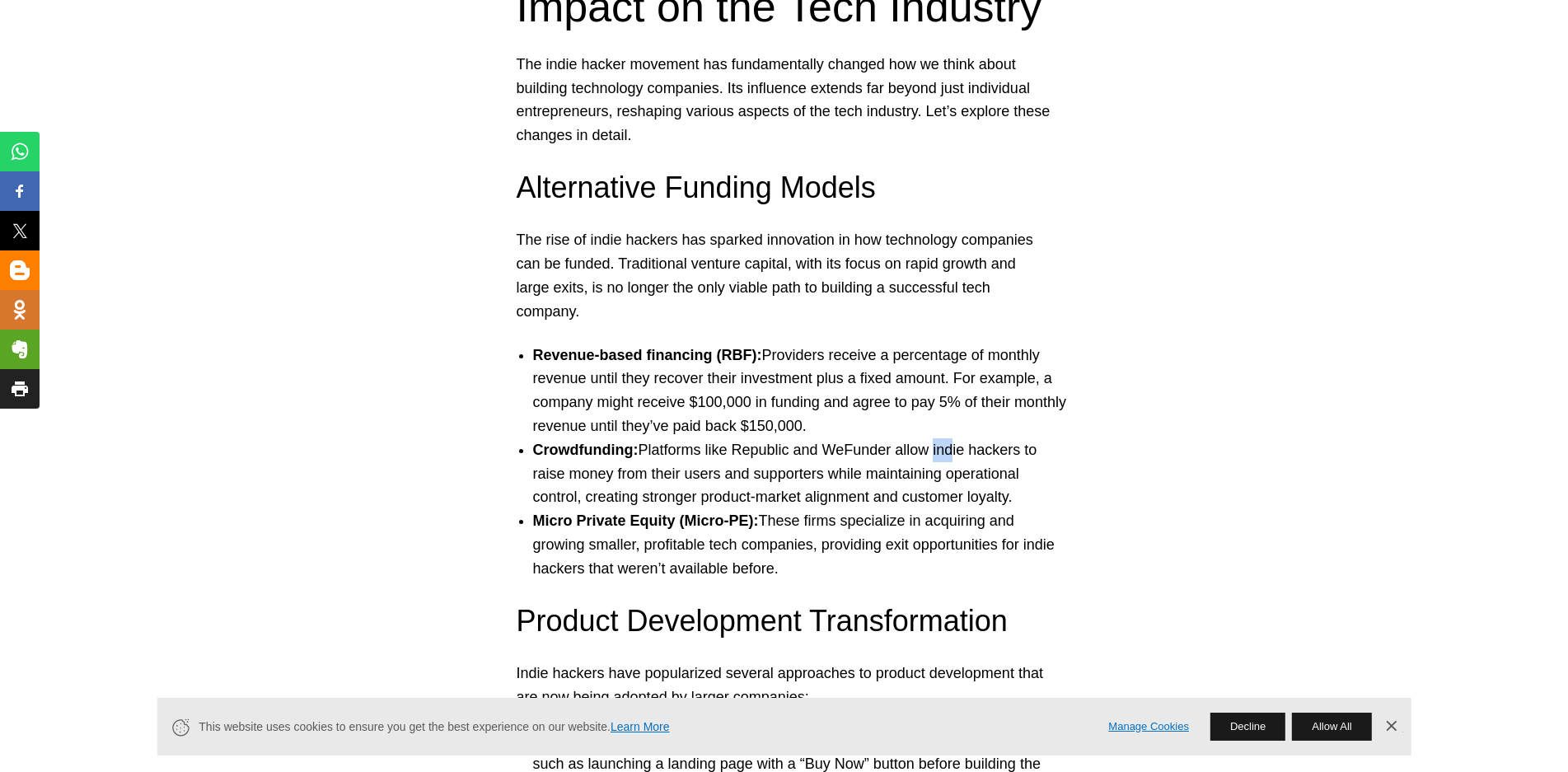
click at [953, 453] on li "Crowdfunding: Platforms like Republic and WeFunder allow indie hackers to raise…" at bounding box center [801, 474] width 536 height 71
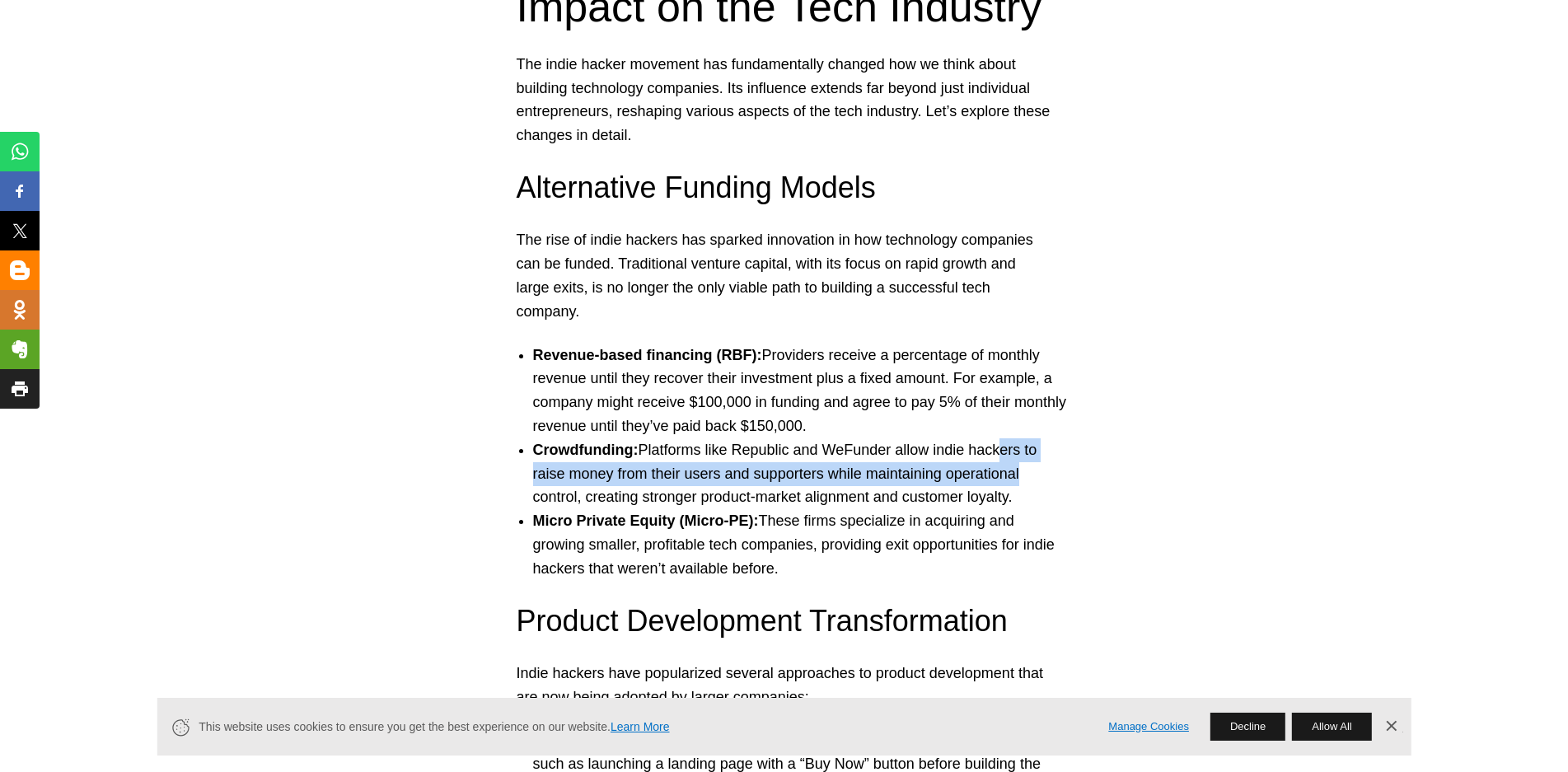
click at [1018, 463] on li "Crowdfunding: Platforms like Republic and WeFunder allow indie hackers to raise…" at bounding box center [801, 474] width 536 height 71
click at [579, 480] on li "Crowdfunding: Platforms like Republic and WeFunder allow indie hackers to raise…" at bounding box center [801, 474] width 536 height 71
click at [647, 473] on li "Crowdfunding: Platforms like Republic and WeFunder allow indie hackers to raise…" at bounding box center [801, 474] width 536 height 71
click at [743, 475] on li "Crowdfunding: Platforms like Republic and WeFunder allow indie hackers to raise…" at bounding box center [801, 474] width 536 height 71
click at [828, 481] on li "Crowdfunding: Platforms like Republic and WeFunder allow indie hackers to raise…" at bounding box center [801, 474] width 536 height 71
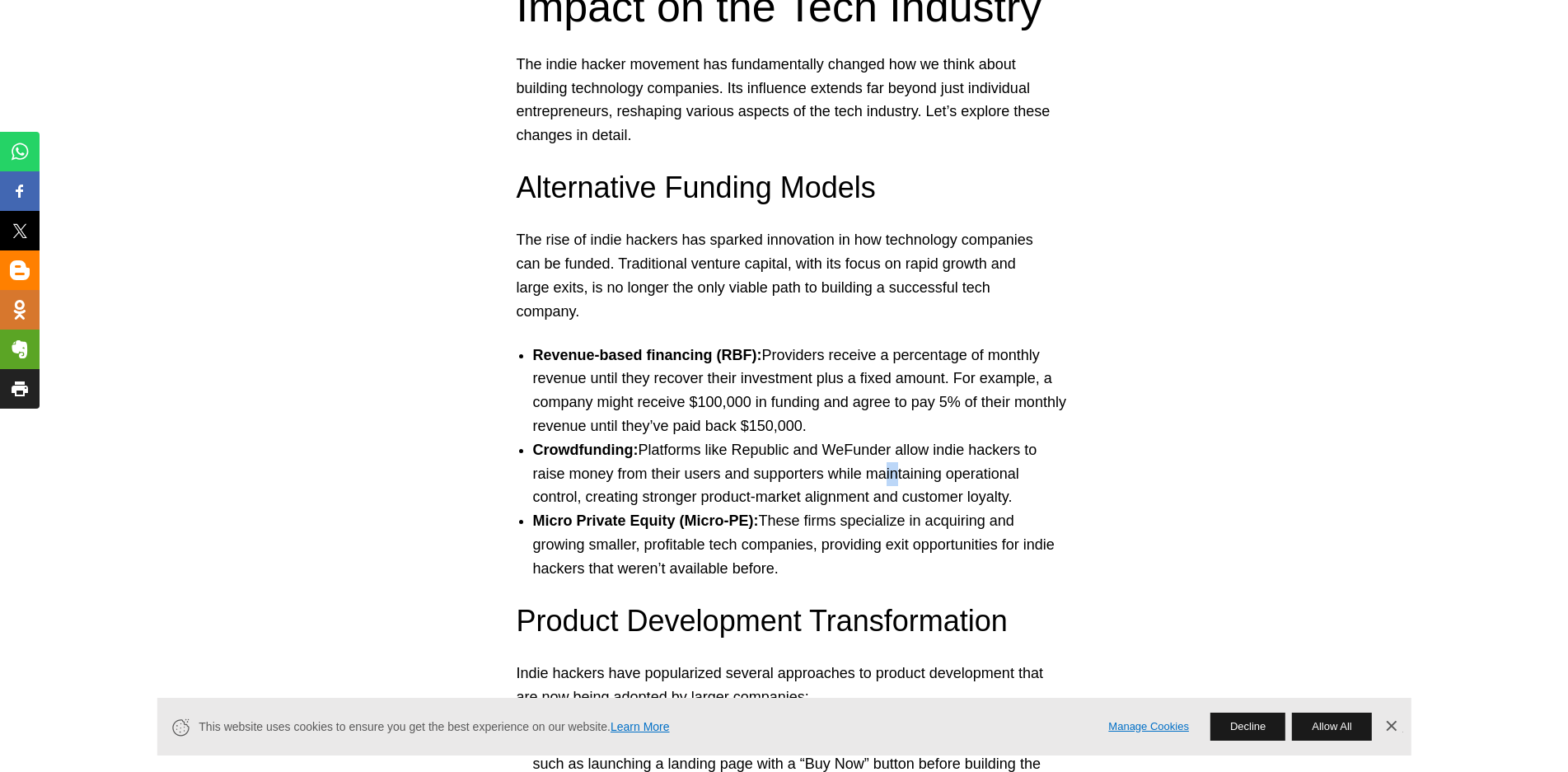
click at [904, 474] on li "Crowdfunding: Platforms like Republic and WeFunder allow indie hackers to raise…" at bounding box center [801, 474] width 536 height 71
click at [977, 476] on li "Crowdfunding: Platforms like Republic and WeFunder allow indie hackers to raise…" at bounding box center [801, 474] width 536 height 71
click at [600, 492] on li "Crowdfunding: Platforms like Republic and WeFunder allow indie hackers to raise…" at bounding box center [801, 474] width 536 height 71
click at [669, 498] on li "Crowdfunding: Platforms like Republic and WeFunder allow indie hackers to raise…" at bounding box center [801, 474] width 536 height 71
click at [727, 501] on li "Crowdfunding: Platforms like Republic and WeFunder allow indie hackers to raise…" at bounding box center [801, 474] width 536 height 71
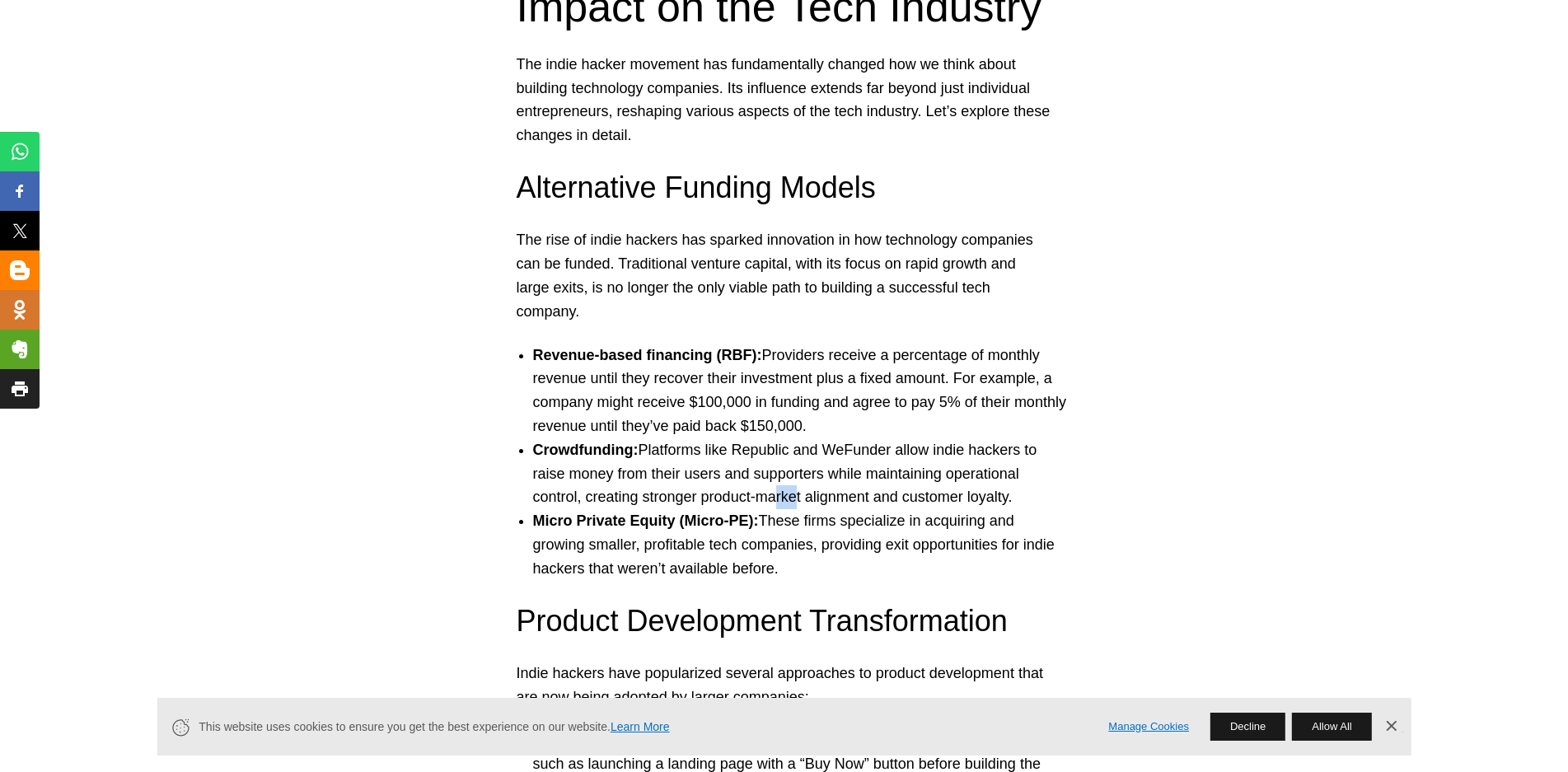
click at [804, 501] on li "Crowdfunding: Platforms like Republic and WeFunder allow indie hackers to raise…" at bounding box center [801, 474] width 536 height 71
click at [843, 502] on li "Crowdfunding: Platforms like Republic and WeFunder allow indie hackers to raise…" at bounding box center [801, 474] width 536 height 71
click at [936, 500] on li "Crowdfunding: Platforms like Republic and WeFunder allow indie hackers to raise…" at bounding box center [801, 474] width 536 height 71
click at [991, 504] on li "Crowdfunding: Platforms like Republic and WeFunder allow indie hackers to raise…" at bounding box center [801, 474] width 536 height 71
click at [827, 523] on li "Micro Private Equity (Micro-PE): These firms specialize in acquiring and growin…" at bounding box center [801, 544] width 536 height 71
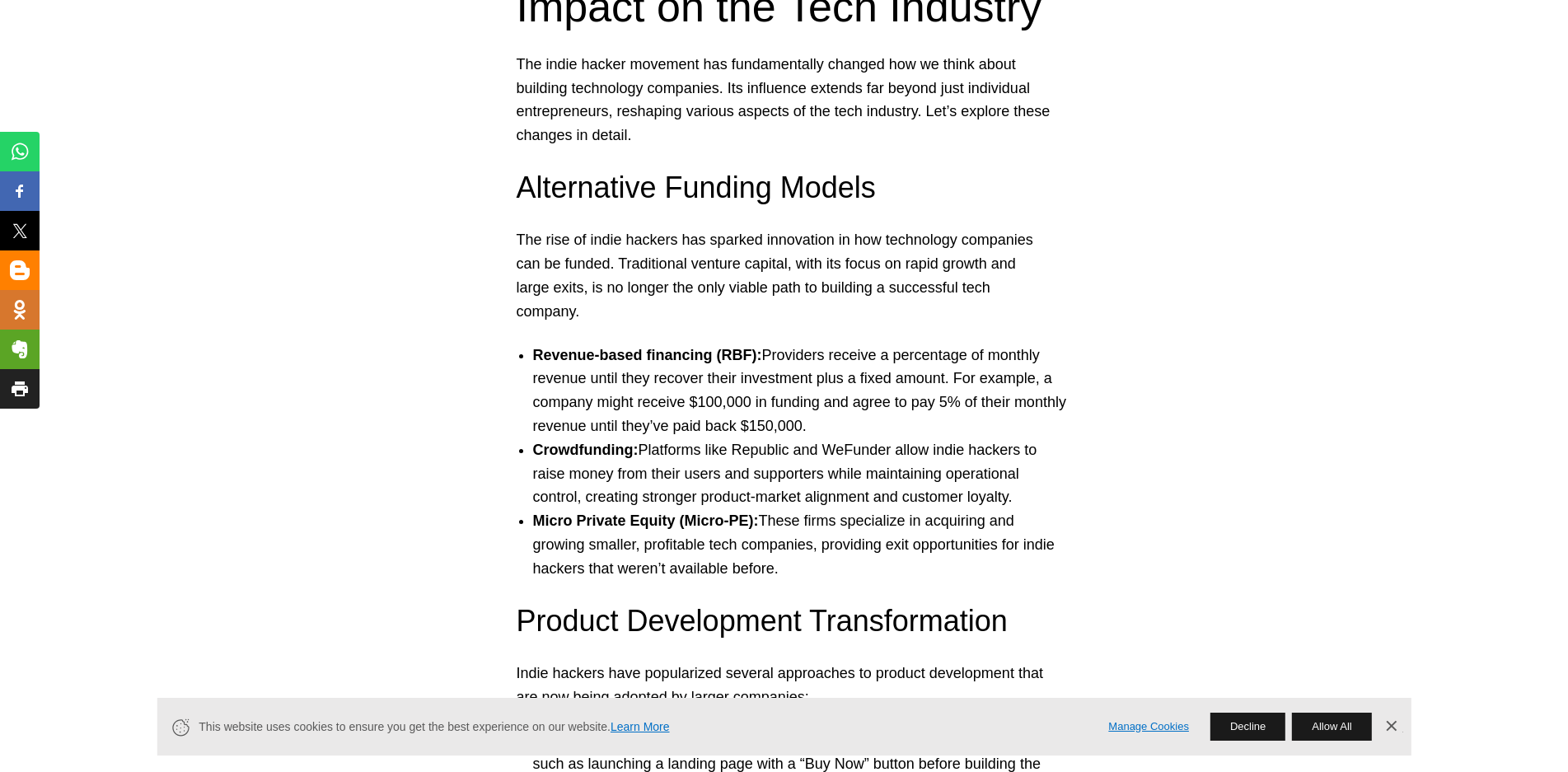
click at [851, 522] on li "Micro Private Equity (Micro-PE): These firms specialize in acquiring and growin…" at bounding box center [801, 544] width 536 height 71
click at [911, 524] on li "Micro Private Equity (Micro-PE): These firms specialize in acquiring and growin…" at bounding box center [801, 544] width 536 height 71
click at [594, 544] on li "Micro Private Equity (Micro-PE): These firms specialize in acquiring and growin…" at bounding box center [801, 544] width 536 height 71
click at [716, 576] on li "Micro Private Equity (Micro-PE): These firms specialize in acquiring and growin…" at bounding box center [801, 544] width 536 height 71
click at [620, 567] on li "Micro Private Equity (Micro-PE): These firms specialize in acquiring and growin…" at bounding box center [801, 544] width 536 height 71
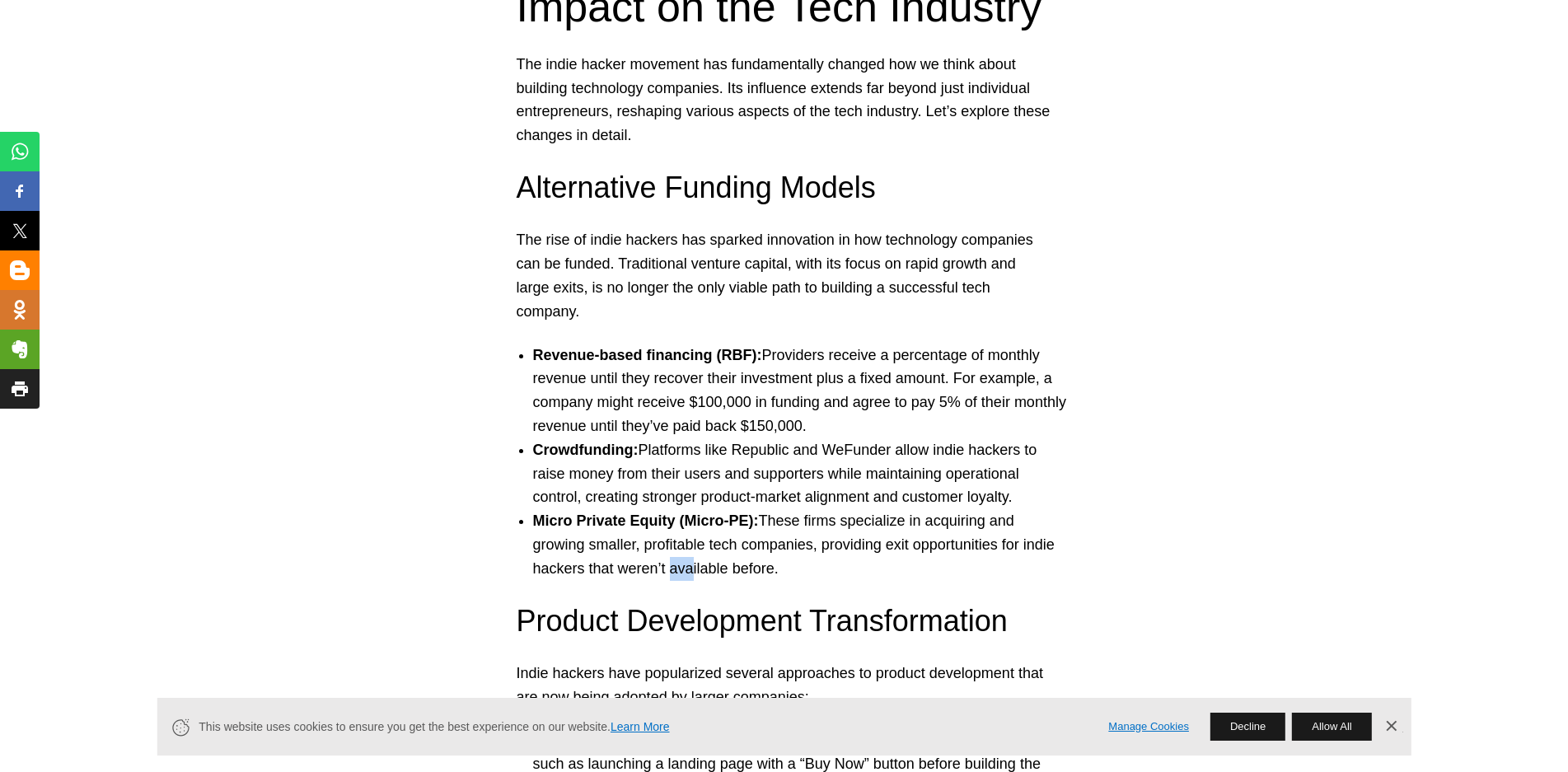
click at [700, 570] on li "Micro Private Equity (Micro-PE): These firms specialize in acquiring and growin…" at bounding box center [801, 544] width 536 height 71
click at [763, 568] on li "Micro Private Equity (Micro-PE): These firms specialize in acquiring and growin…" at bounding box center [801, 544] width 536 height 71
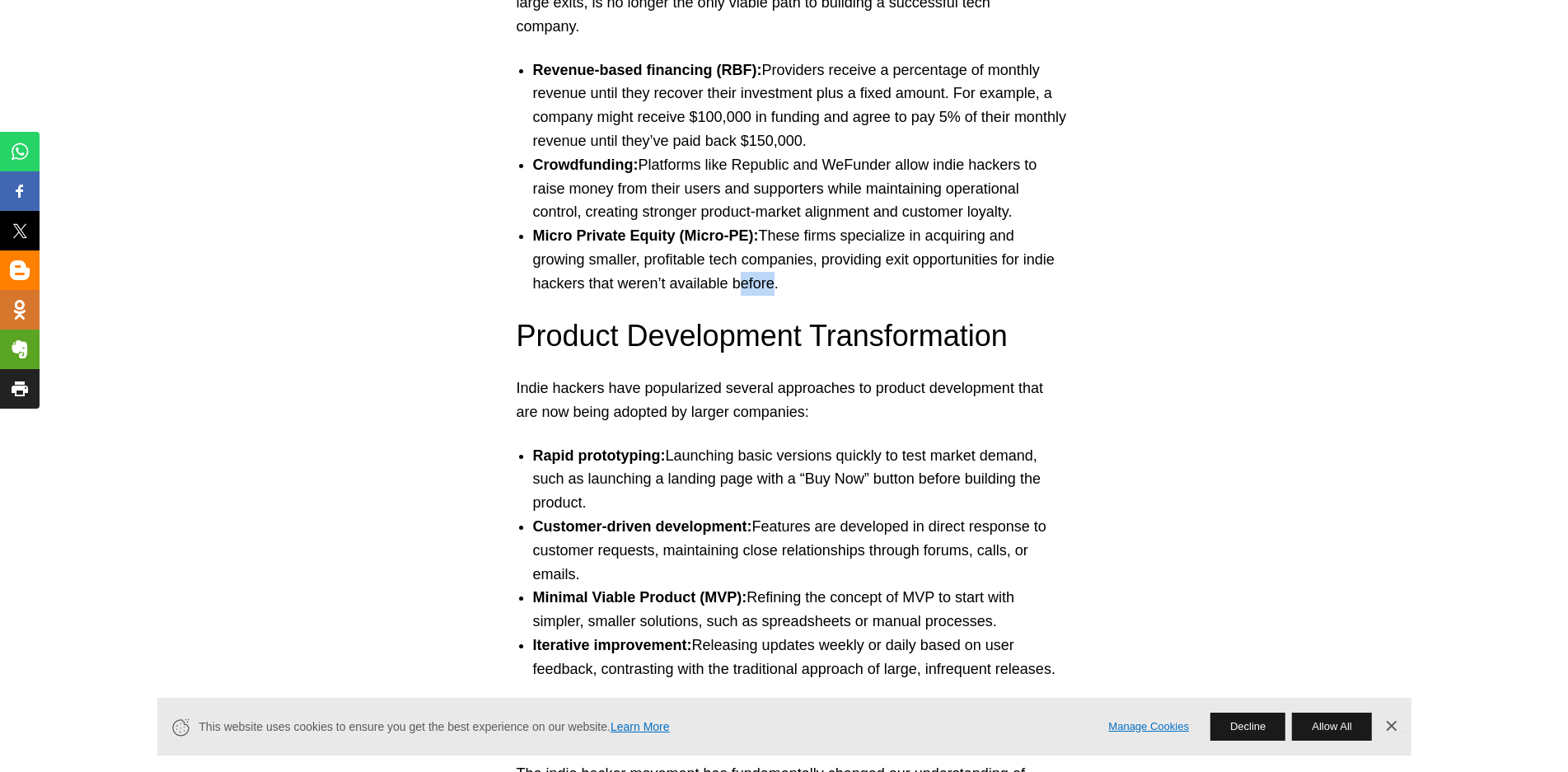
scroll to position [5848, 0]
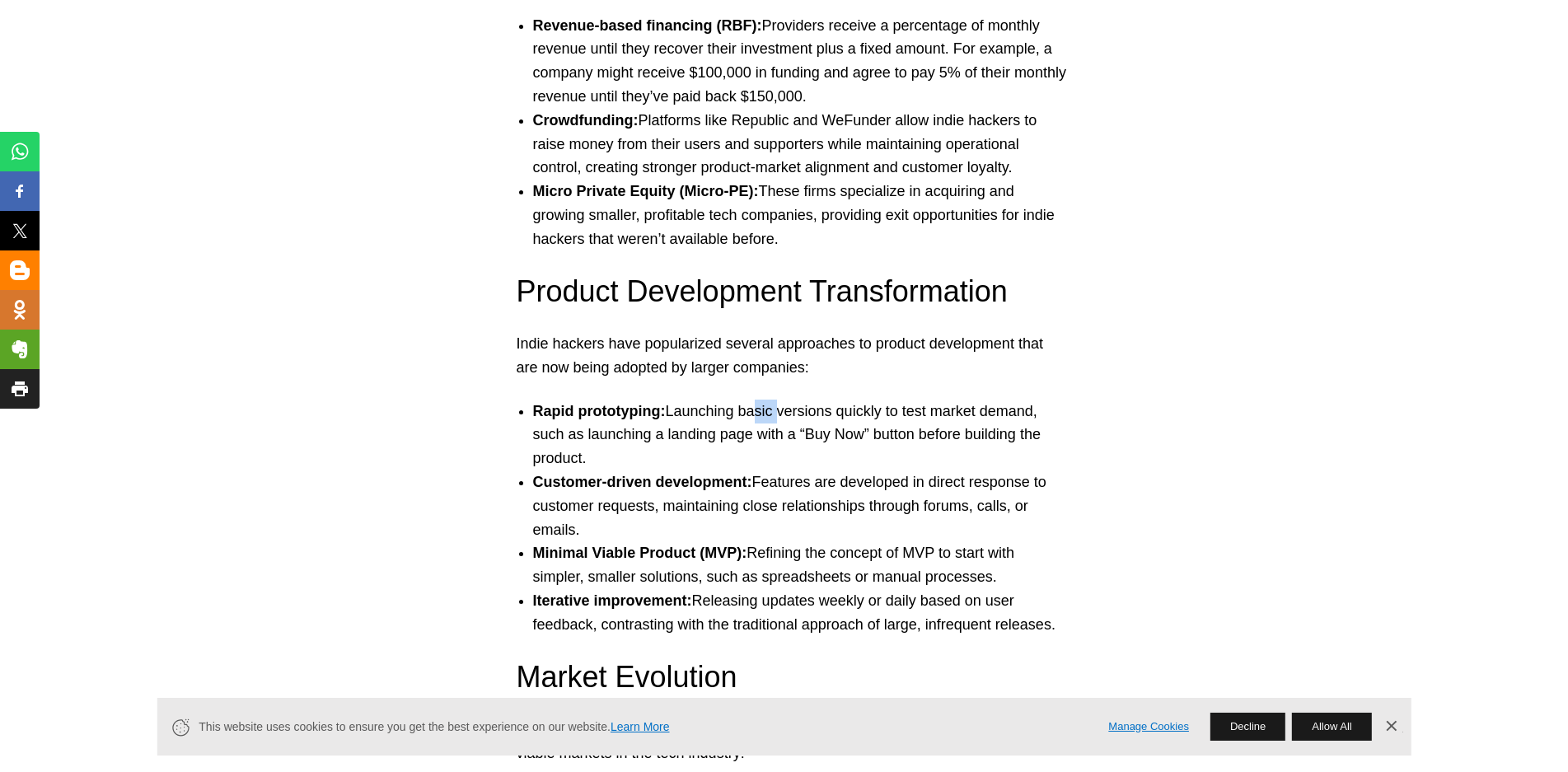
click at [791, 408] on li "Rapid prototyping: Launching basic versions quickly to test market demand, such…" at bounding box center [801, 435] width 536 height 71
click at [841, 415] on li "Rapid prototyping: Launching basic versions quickly to test market demand, such…" at bounding box center [801, 435] width 536 height 71
click at [953, 413] on li "Rapid prototyping: Launching basic versions quickly to test market demand, such…" at bounding box center [801, 435] width 536 height 71
click at [676, 434] on li "Rapid prototyping: Launching basic versions quickly to test market demand, such…" at bounding box center [801, 435] width 536 height 71
click at [771, 439] on li "Rapid prototyping: Launching basic versions quickly to test market demand, such…" at bounding box center [801, 435] width 536 height 71
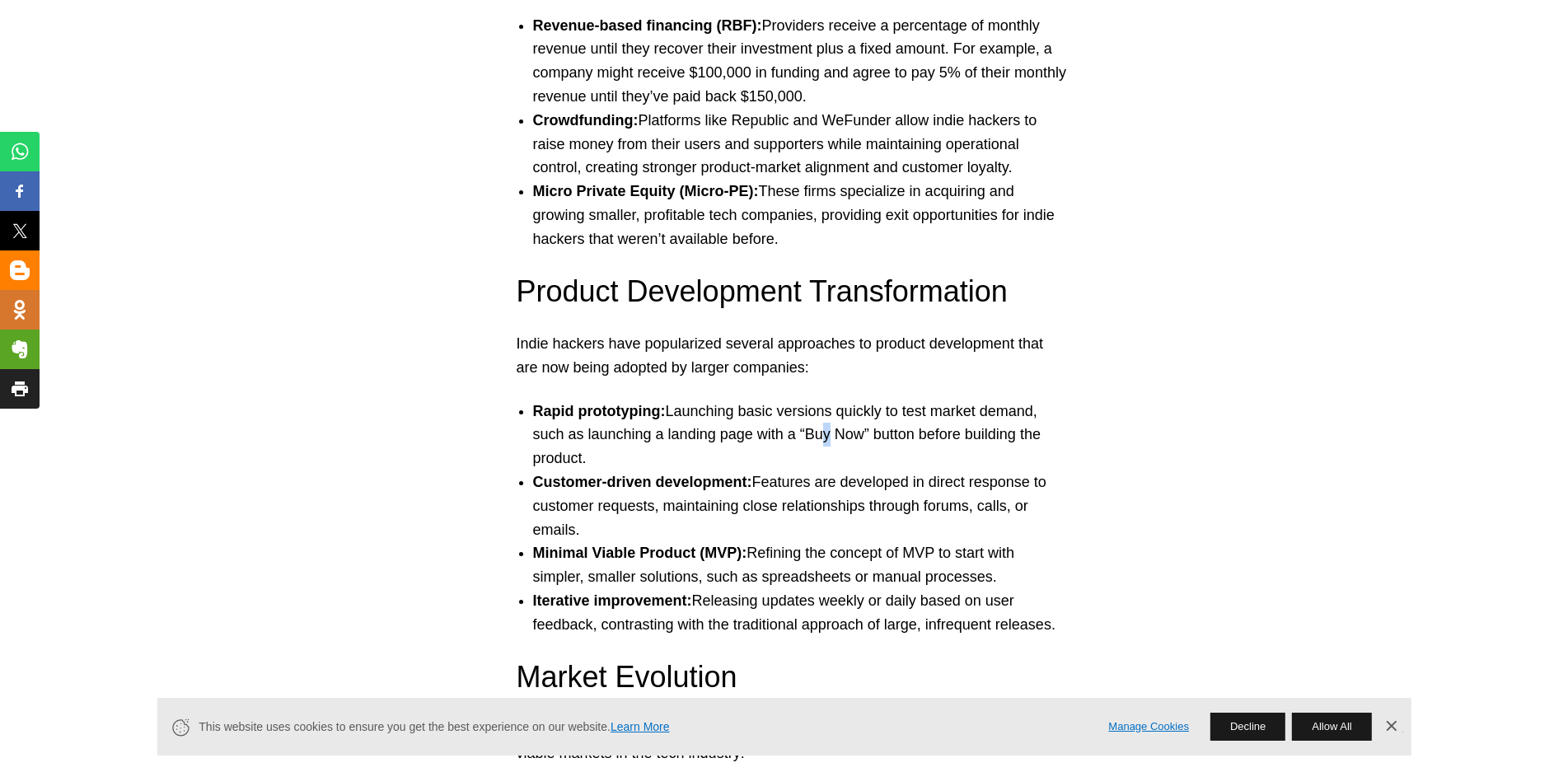
click at [836, 437] on li "Rapid prototyping: Launching basic versions quickly to test market demand, such…" at bounding box center [801, 435] width 536 height 71
click at [910, 438] on li "Rapid prototyping: Launching basic versions quickly to test market demand, such…" at bounding box center [801, 435] width 536 height 71
click at [677, 485] on strong "Customer-driven development:" at bounding box center [642, 482] width 219 height 17
click at [743, 486] on strong "Customer-driven development:" at bounding box center [642, 482] width 219 height 17
click at [814, 483] on li "Customer-driven development: Features are developed in direct response to custo…" at bounding box center [801, 506] width 536 height 71
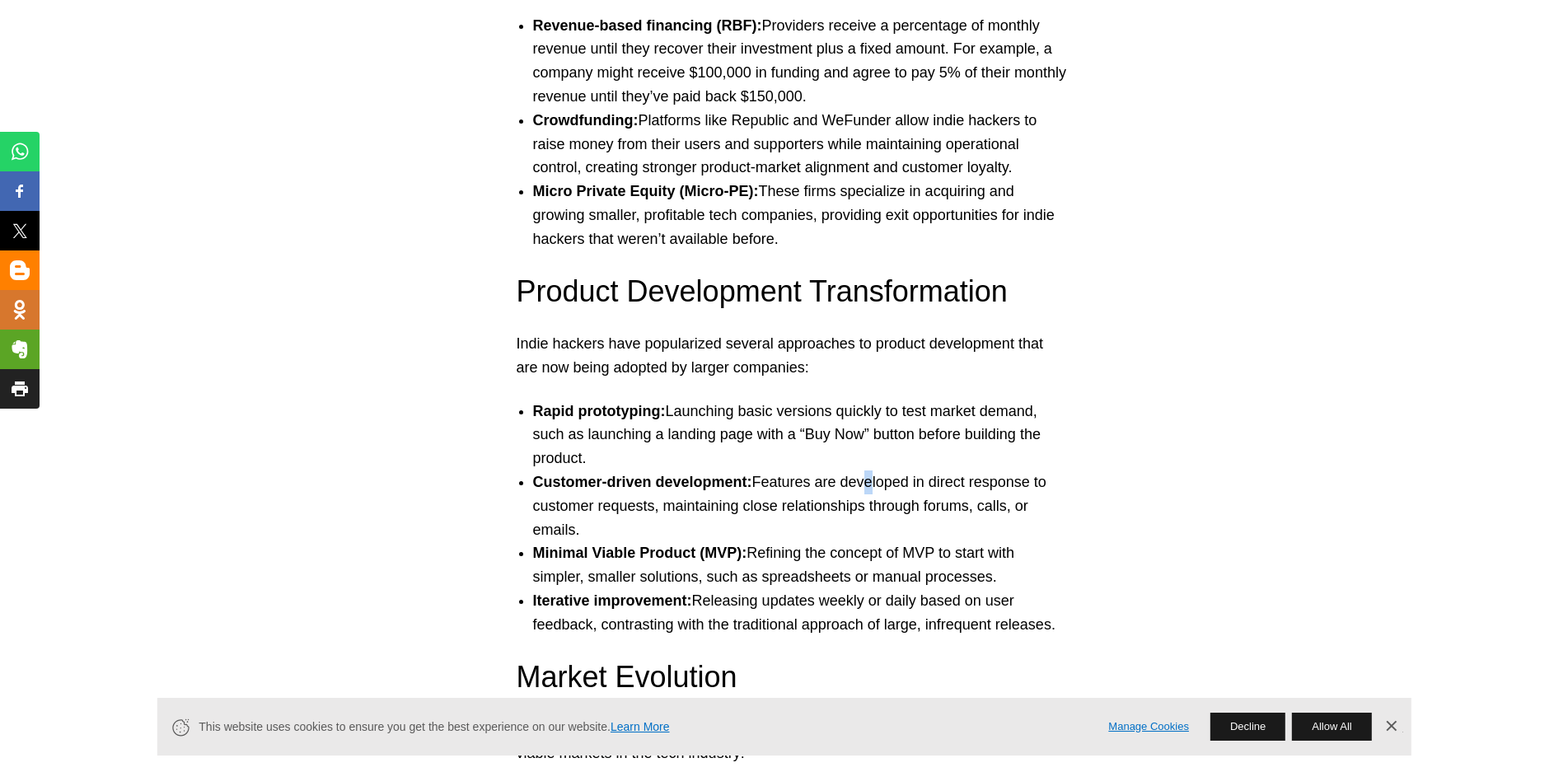
click at [871, 488] on li "Customer-driven development: Features are developed in direct response to custo…" at bounding box center [801, 506] width 536 height 71
click at [610, 509] on li "Customer-driven development: Features are developed in direct response to custo…" at bounding box center [801, 506] width 536 height 71
click at [712, 503] on li "Customer-driven development: Features are developed in direct response to custo…" at bounding box center [801, 506] width 536 height 71
click at [762, 503] on li "Customer-driven development: Features are developed in direct response to custo…" at bounding box center [801, 506] width 536 height 71
click at [836, 504] on li "Customer-driven development: Features are developed in direct response to custo…" at bounding box center [801, 506] width 536 height 71
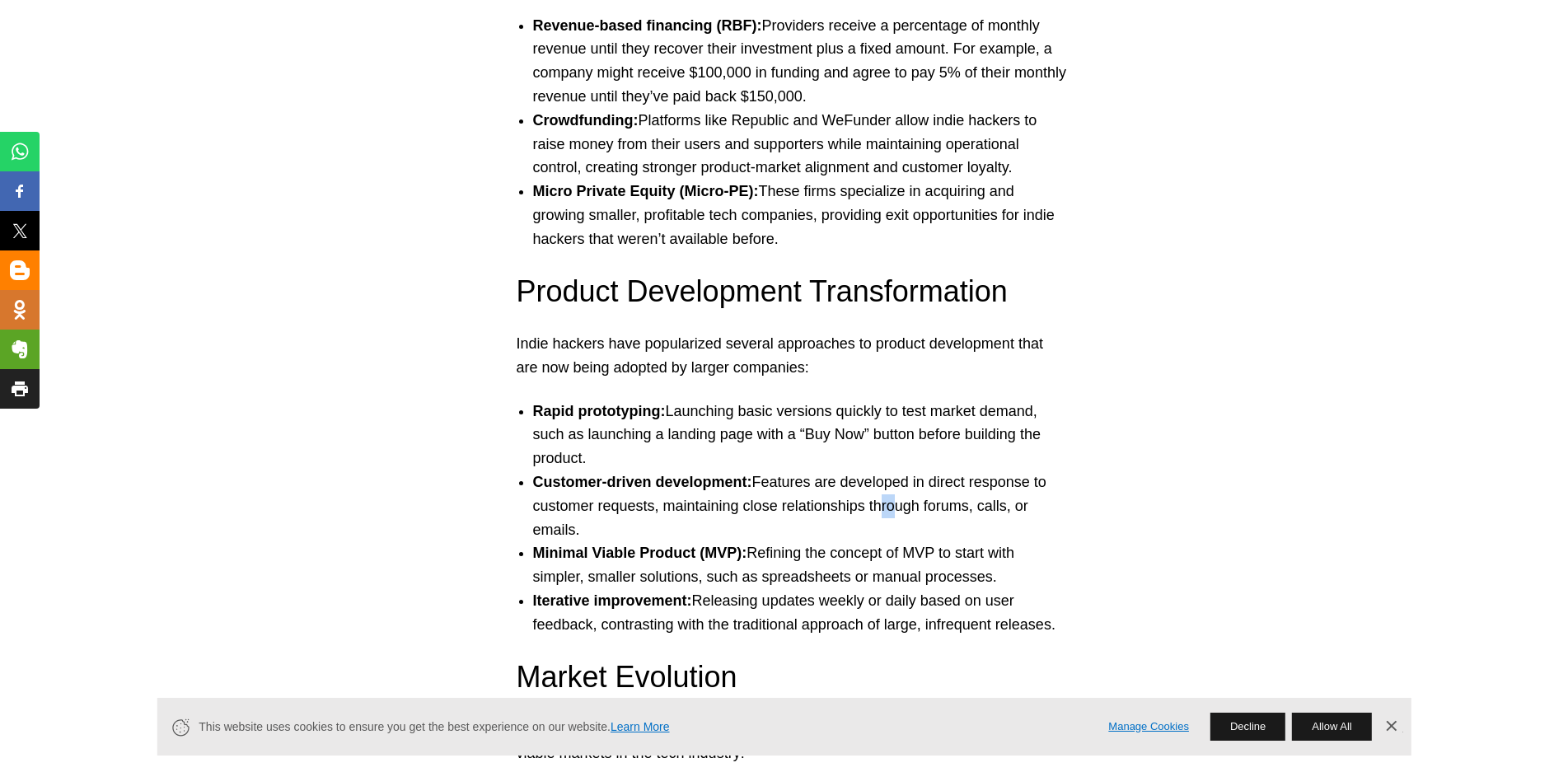
click at [906, 504] on li "Customer-driven development: Features are developed in direct response to custo…" at bounding box center [801, 506] width 536 height 71
click at [966, 510] on li "Customer-driven development: Features are developed in direct response to custo…" at bounding box center [801, 506] width 536 height 71
click at [1016, 505] on li "Customer-driven development: Features are developed in direct response to custo…" at bounding box center [801, 506] width 536 height 71
click at [589, 532] on li "Customer-driven development: Features are developed in direct response to custo…" at bounding box center [801, 506] width 536 height 71
click at [642, 554] on strong "Minimal Viable Product (MVP):" at bounding box center [640, 553] width 214 height 17
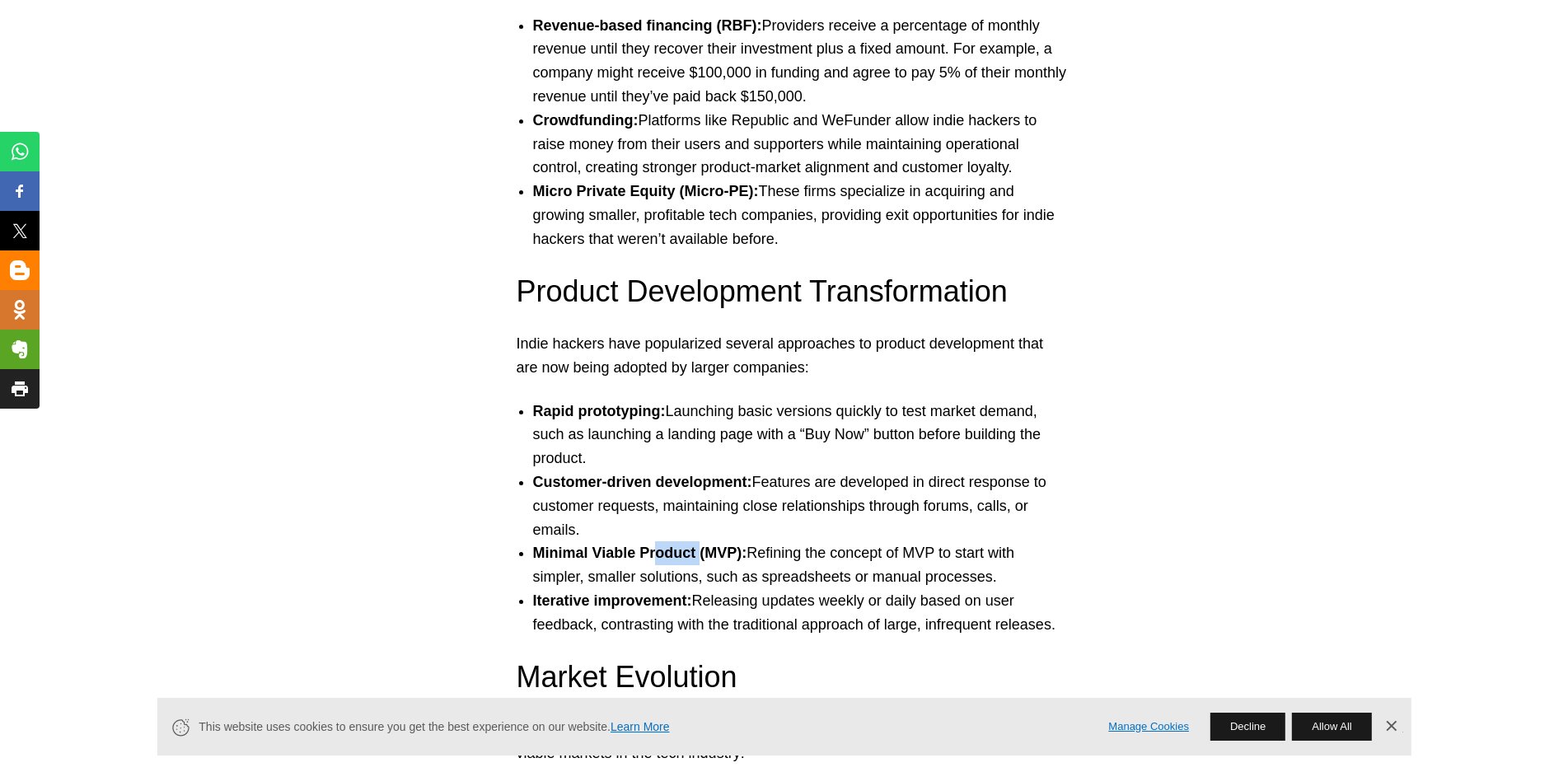
click at [705, 556] on strong "Minimal Viable Product (MVP):" at bounding box center [640, 553] width 214 height 17
click at [807, 550] on li "Minimal Viable Product (MVP): Refining the concept of MVP to start with simpler…" at bounding box center [801, 565] width 536 height 48
click at [849, 554] on li "Minimal Viable Product (MVP): Refining the concept of MVP to start with simpler…" at bounding box center [801, 565] width 536 height 48
click at [897, 549] on li "Minimal Viable Product (MVP): Refining the concept of MVP to start with simpler…" at bounding box center [801, 565] width 536 height 48
click at [926, 554] on li "Minimal Viable Product (MVP): Refining the concept of MVP to start with simpler…" at bounding box center [801, 565] width 536 height 48
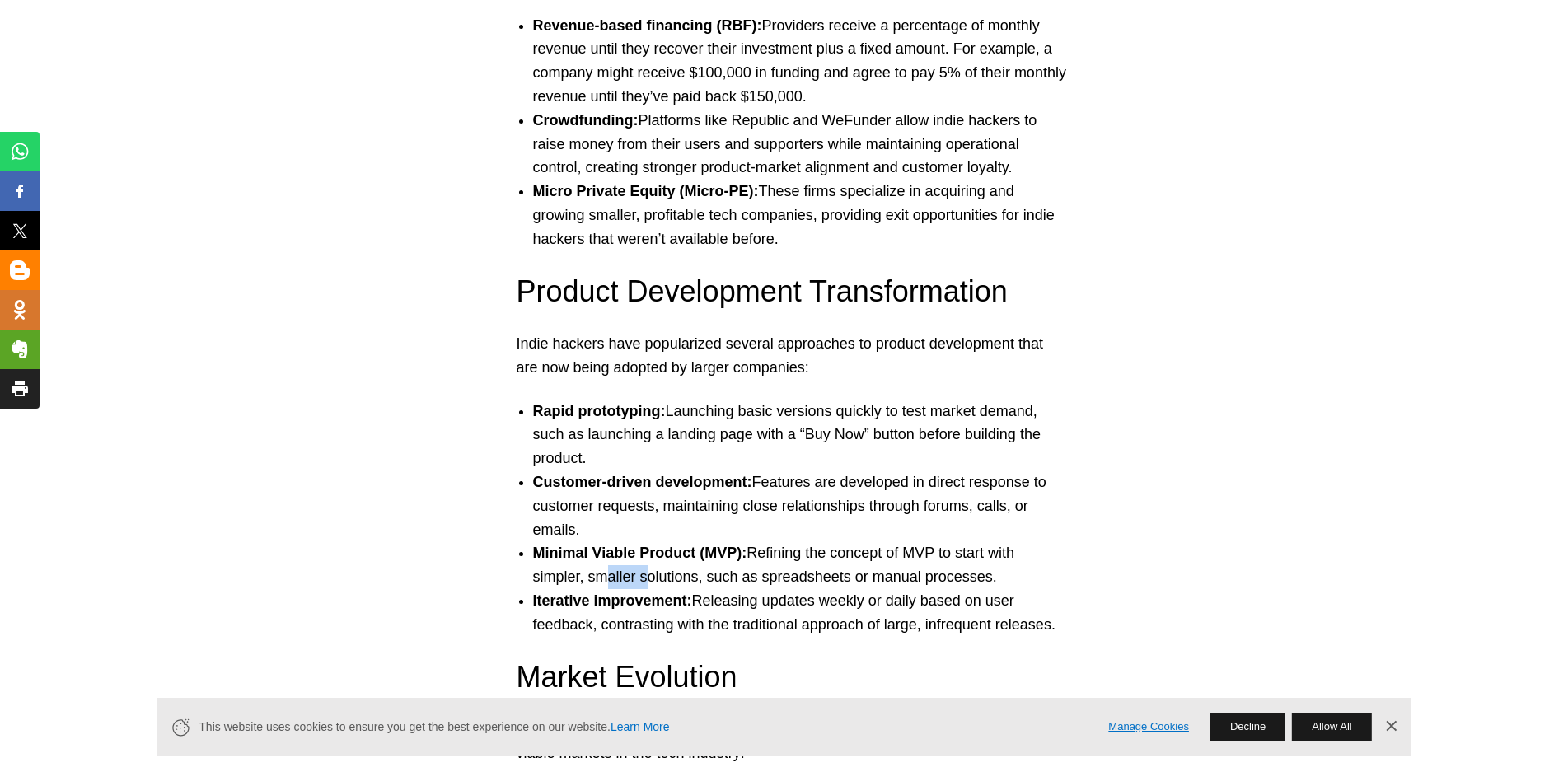
click at [655, 578] on li "Minimal Viable Product (MVP): Refining the concept of MVP to start with simpler…" at bounding box center [801, 565] width 536 height 48
click at [713, 581] on li "Minimal Viable Product (MVP): Refining the concept of MVP to start with simpler…" at bounding box center [801, 565] width 536 height 48
click at [788, 574] on li "Minimal Viable Product (MVP): Refining the concept of MVP to start with simpler…" at bounding box center [801, 565] width 536 height 48
click at [832, 572] on li "Minimal Viable Product (MVP): Refining the concept of MVP to start with simpler…" at bounding box center [801, 565] width 536 height 48
click at [884, 573] on li "Minimal Viable Product (MVP): Refining the concept of MVP to start with simpler…" at bounding box center [801, 565] width 536 height 48
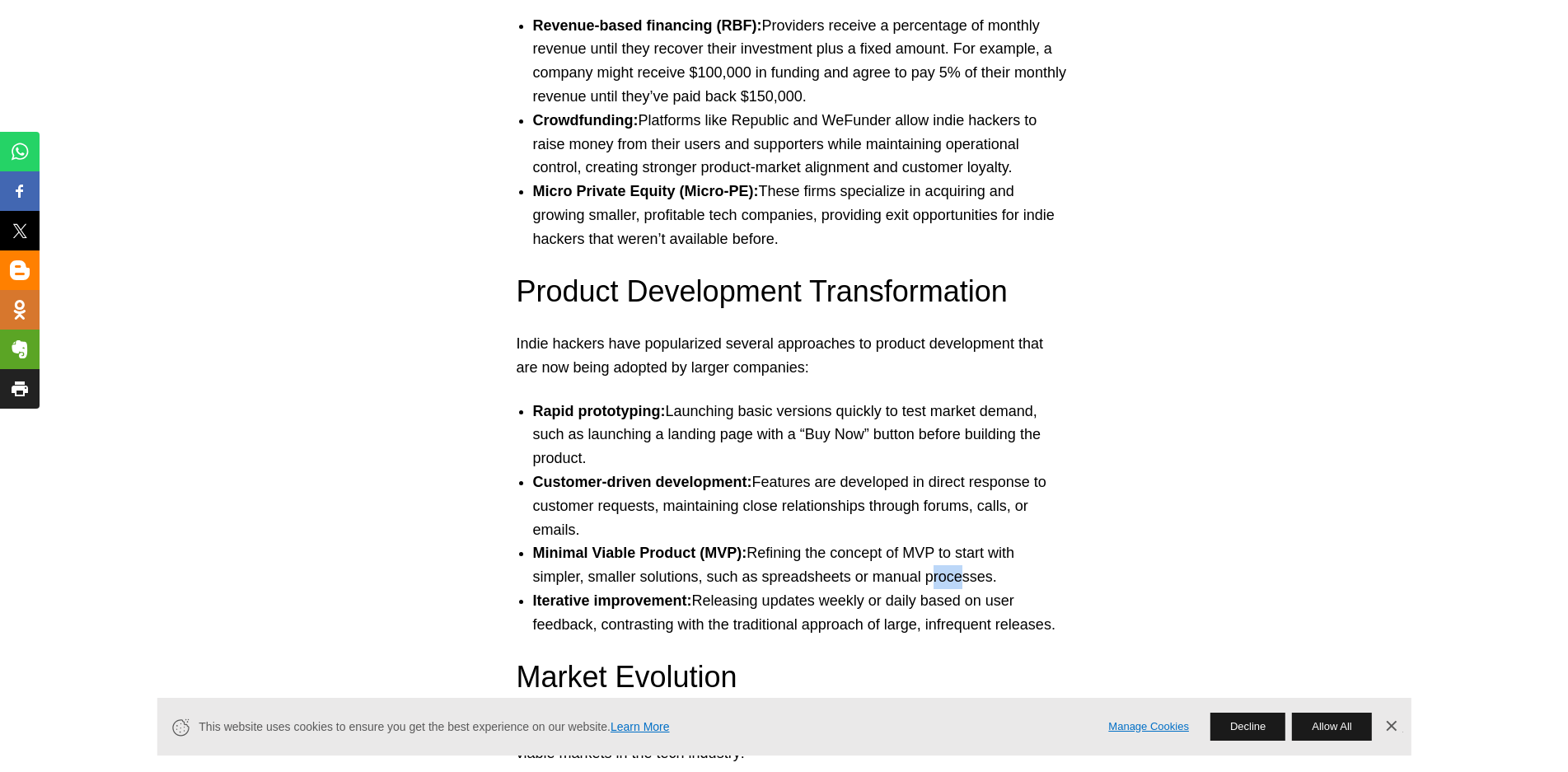
click at [952, 581] on li "Minimal Viable Product (MVP): Refining the concept of MVP to start with simpler…" at bounding box center [801, 565] width 536 height 48
click at [753, 600] on li "Iterative improvement: Releasing updates weekly or daily based on user feedback…" at bounding box center [801, 613] width 536 height 48
click at [791, 602] on li "Iterative improvement: Releasing updates weekly or daily based on user feedback…" at bounding box center [801, 613] width 536 height 48
click at [843, 601] on li "Iterative improvement: Releasing updates weekly or daily based on user feedback…" at bounding box center [801, 613] width 536 height 48
click at [887, 598] on li "Iterative improvement: Releasing updates weekly or daily based on user feedback…" at bounding box center [801, 613] width 536 height 48
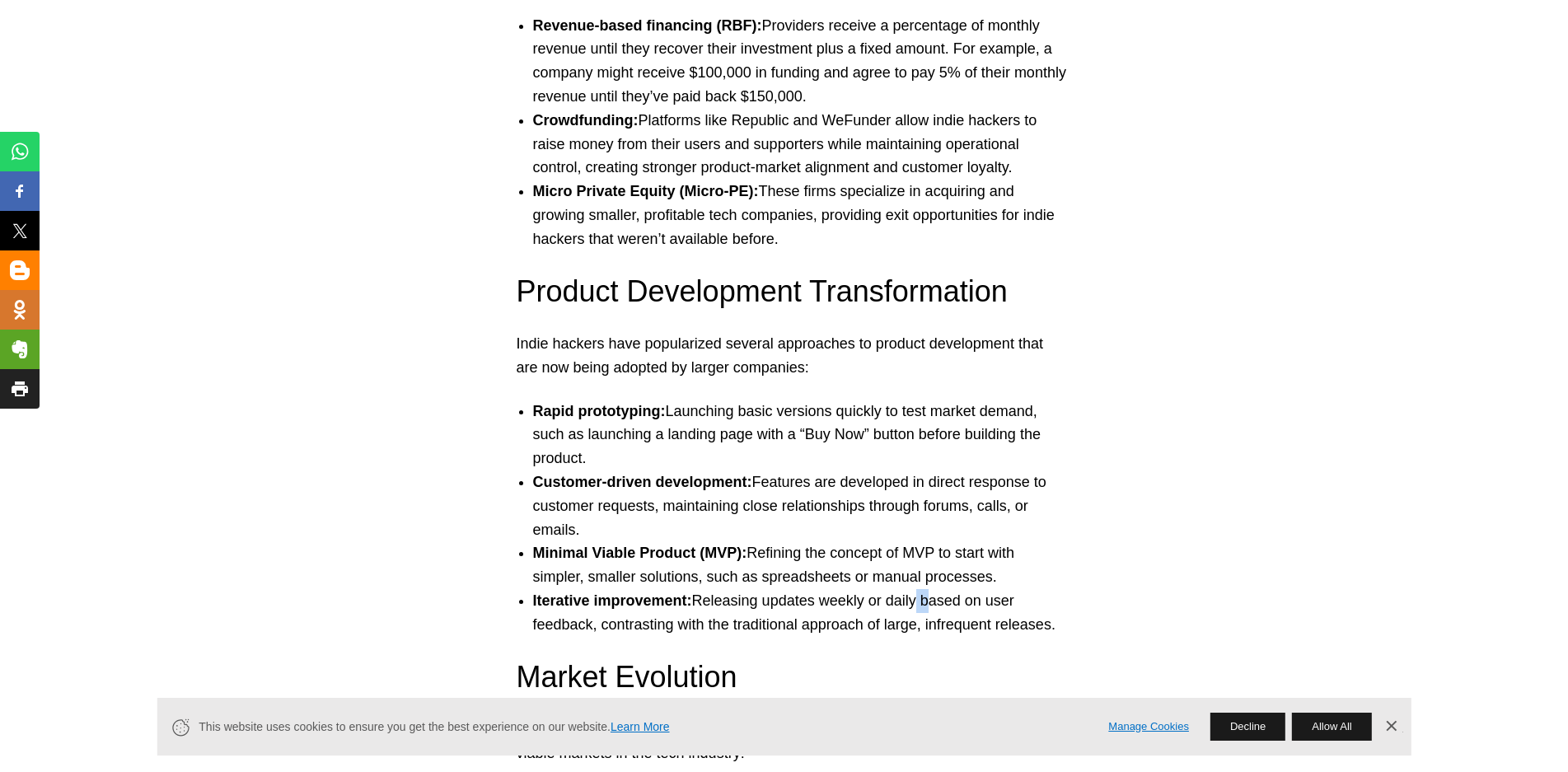
click at [931, 602] on li "Iterative improvement: Releasing updates weekly or daily based on user feedback…" at bounding box center [801, 613] width 536 height 48
click at [976, 601] on li "Iterative improvement: Releasing updates weekly or daily based on user feedback…" at bounding box center [801, 613] width 536 height 48
click at [1009, 607] on li "Iterative improvement: Releasing updates weekly or daily based on user feedback…" at bounding box center [801, 613] width 536 height 48
click at [647, 624] on li "Iterative improvement: Releasing updates weekly or daily based on user feedback…" at bounding box center [801, 613] width 536 height 48
click at [701, 621] on li "Iterative improvement: Releasing updates weekly or daily based on user feedback…" at bounding box center [801, 613] width 536 height 48
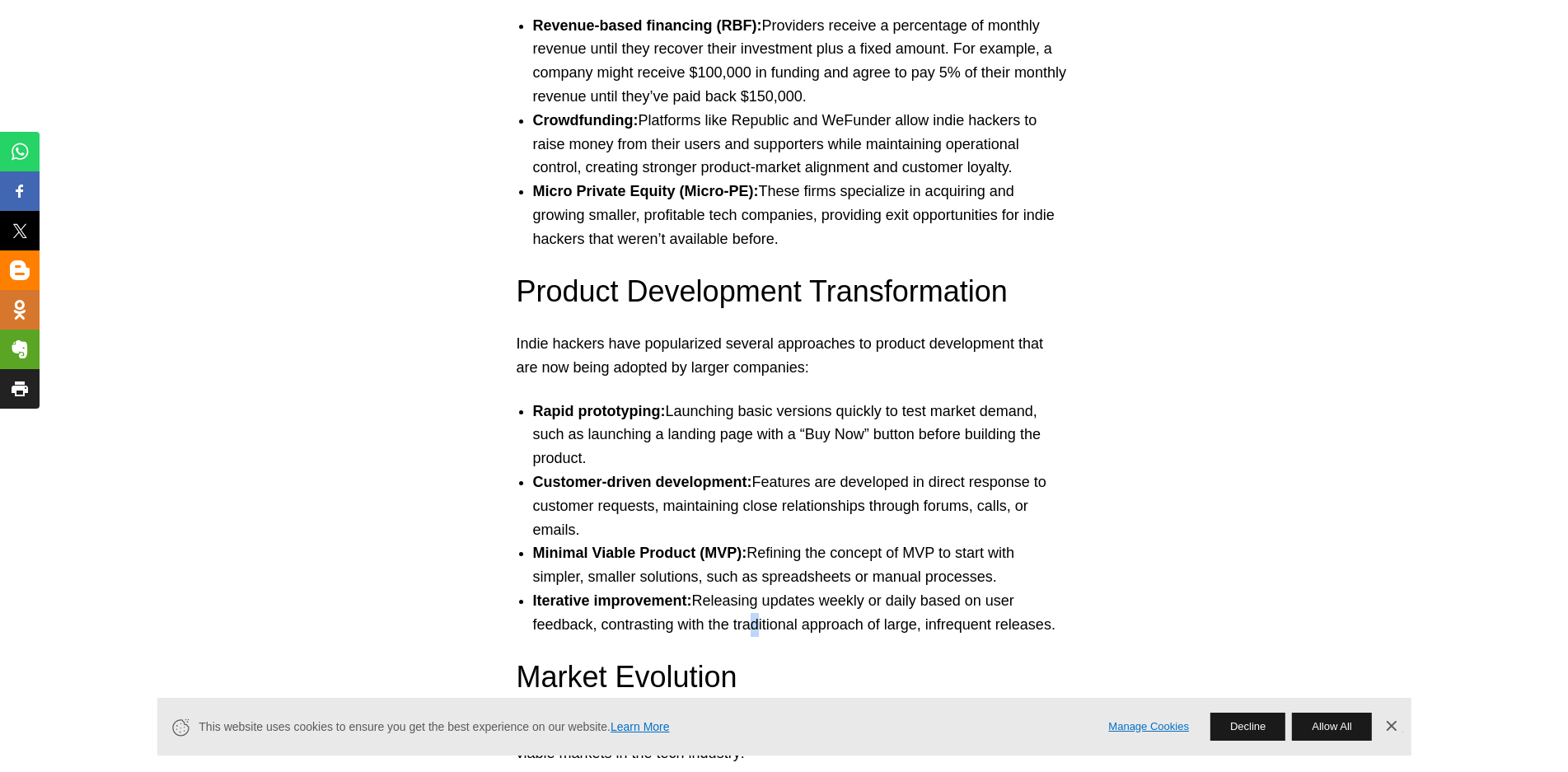
click at [767, 624] on li "Iterative improvement: Releasing updates weekly or daily based on user feedback…" at bounding box center [801, 613] width 536 height 48
click at [832, 625] on li "Iterative improvement: Releasing updates weekly or daily based on user feedback…" at bounding box center [801, 613] width 536 height 48
click at [983, 626] on li "Iterative improvement: Releasing updates weekly or daily based on user feedback…" at bounding box center [801, 613] width 536 height 48
click at [1037, 631] on li "Iterative improvement: Releasing updates weekly or daily based on user feedback…" at bounding box center [801, 613] width 536 height 48
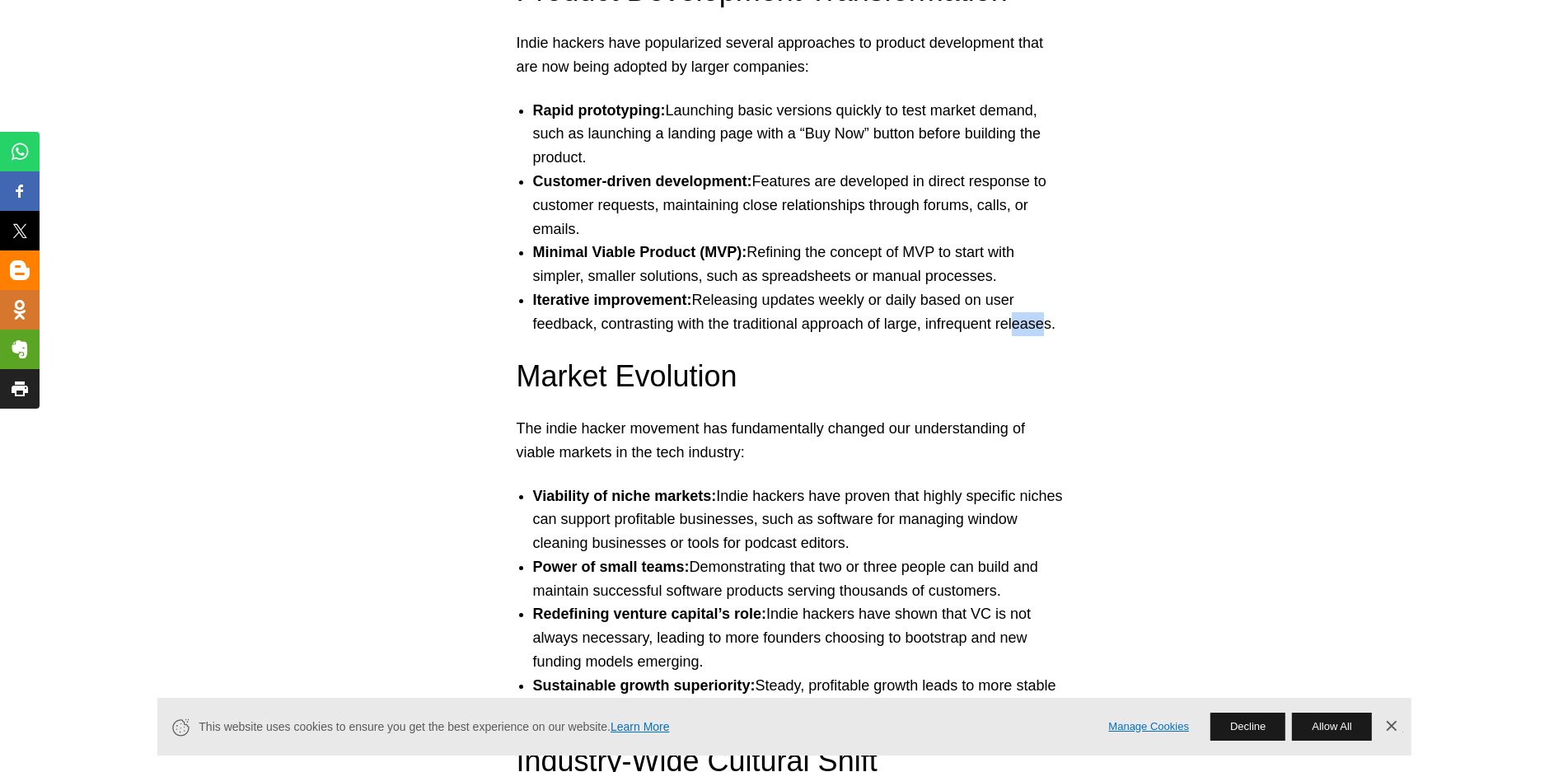
scroll to position [6178, 0]
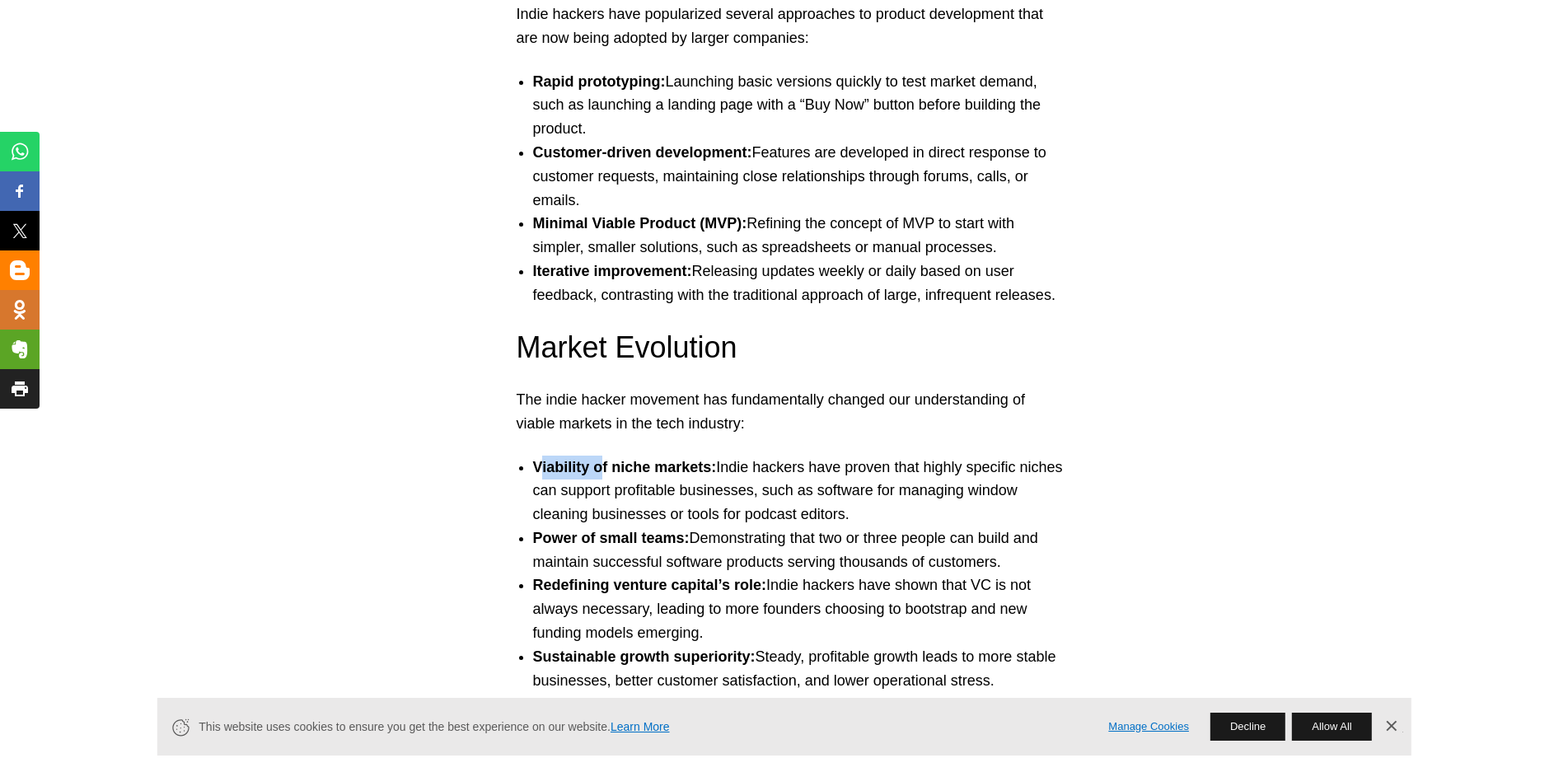
click at [623, 468] on strong "Viability of niche markets:" at bounding box center [625, 467] width 184 height 17
click at [714, 475] on strong "Viability of niche markets:" at bounding box center [625, 467] width 184 height 17
click at [809, 466] on li "Viability of niche markets: Indie hackers have proven that highly specific nich…" at bounding box center [801, 491] width 536 height 71
click at [856, 464] on li "Viability of niche markets: Indie hackers have proven that highly specific nich…" at bounding box center [801, 491] width 536 height 71
click at [923, 469] on li "Viability of niche markets: Indie hackers have proven that highly specific nich…" at bounding box center [801, 491] width 536 height 71
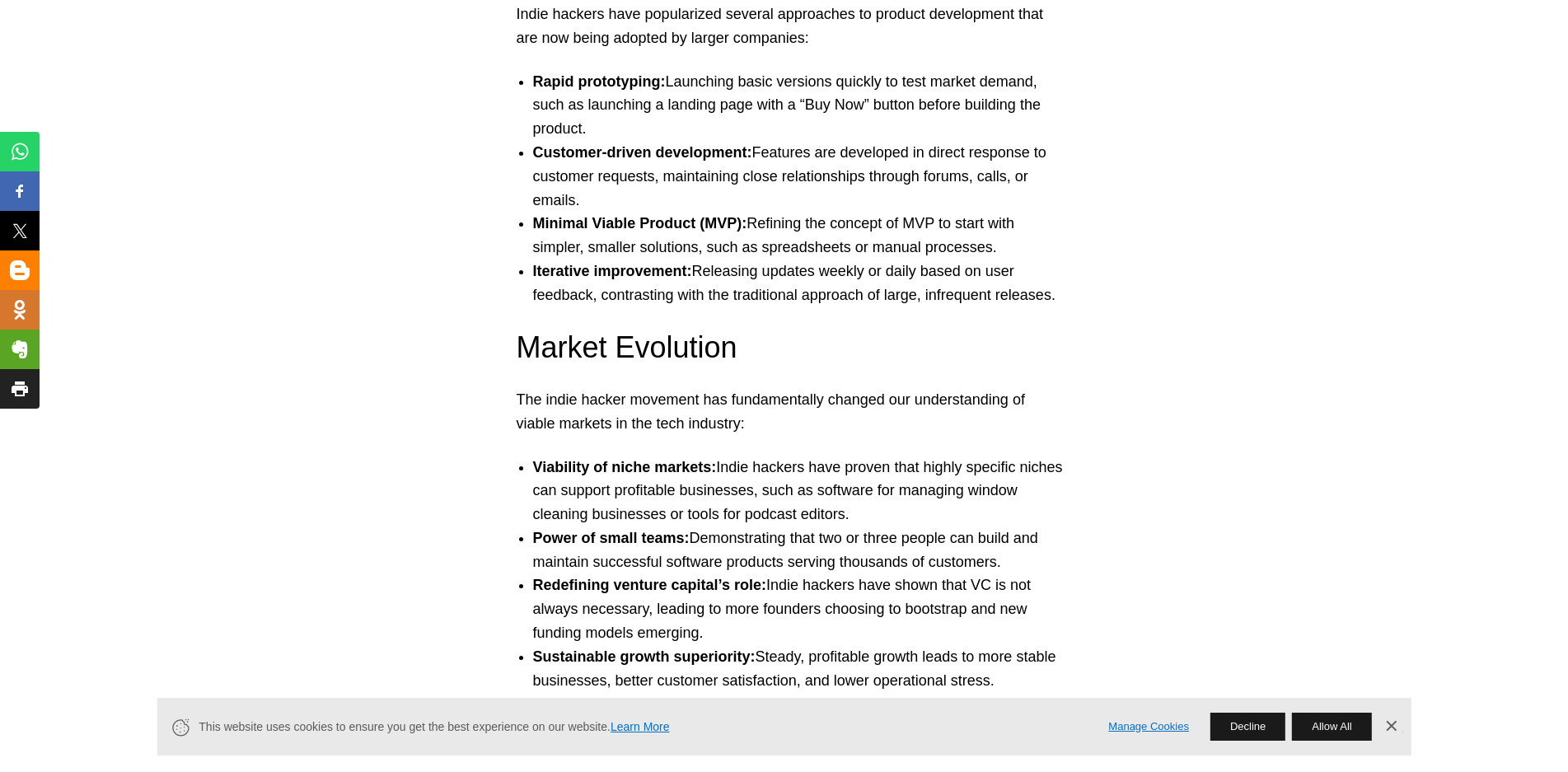
click at [954, 468] on li "Viability of niche markets: Indie hackers have proven that highly specific nich…" at bounding box center [801, 491] width 536 height 71
click at [1003, 469] on li "Viability of niche markets: Indie hackers have proven that highly specific nich…" at bounding box center [801, 491] width 536 height 71
click at [1056, 472] on li "Viability of niche markets: Indie hackers have proven that highly specific nich…" at bounding box center [801, 491] width 536 height 71
click at [622, 493] on li "Viability of niche markets: Indie hackers have proven that highly specific nich…" at bounding box center [801, 491] width 536 height 71
click at [676, 494] on li "Viability of niche markets: Indie hackers have proven that highly specific nich…" at bounding box center [801, 491] width 536 height 71
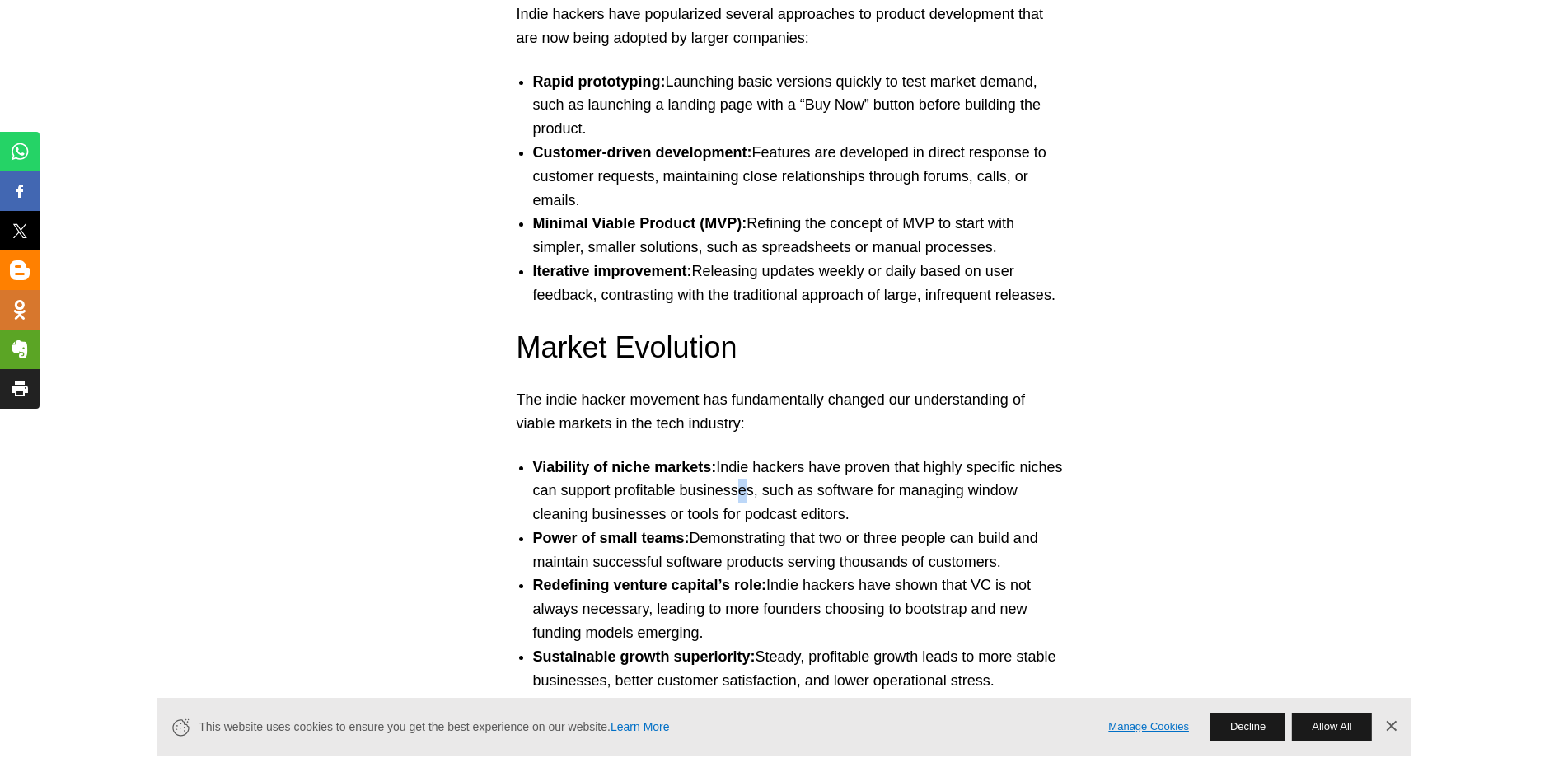
click at [755, 499] on li "Viability of niche markets: Indie hackers have proven that highly specific nich…" at bounding box center [801, 491] width 536 height 71
click at [839, 487] on li "Viability of niche markets: Indie hackers have proven that highly specific nich…" at bounding box center [801, 491] width 536 height 71
click at [880, 493] on li "Viability of niche markets: Indie hackers have proven that highly specific nich…" at bounding box center [801, 491] width 536 height 71
click at [641, 514] on li "Viability of niche markets: Indie hackers have proven that highly specific nich…" at bounding box center [801, 491] width 536 height 71
click at [703, 514] on li "Viability of niche markets: Indie hackers have proven that highly specific nich…" at bounding box center [801, 491] width 536 height 71
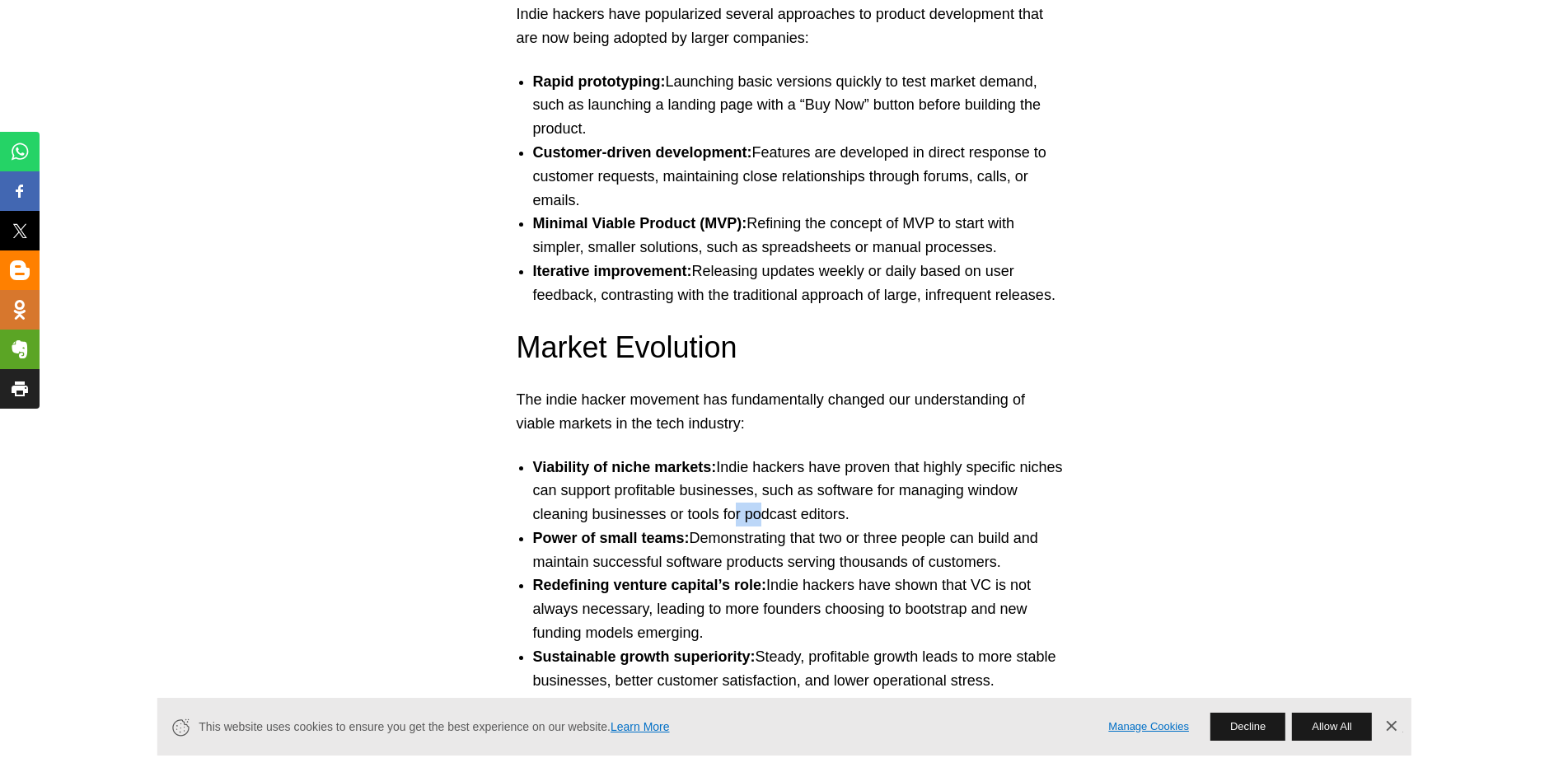
click at [751, 515] on li "Viability of niche markets: Indie hackers have proven that highly specific nich…" at bounding box center [801, 491] width 536 height 71
click at [806, 510] on li "Viability of niche markets: Indie hackers have proven that highly specific nich…" at bounding box center [801, 491] width 536 height 71
click at [842, 513] on li "Viability of niche markets: Indie hackers have proven that highly specific nich…" at bounding box center [801, 491] width 536 height 71
click at [755, 537] on li "Power of small teams: Demonstrating that two or three people can build and main…" at bounding box center [801, 550] width 536 height 48
click at [803, 538] on li "Power of small teams: Demonstrating that two or three people can build and main…" at bounding box center [801, 550] width 536 height 48
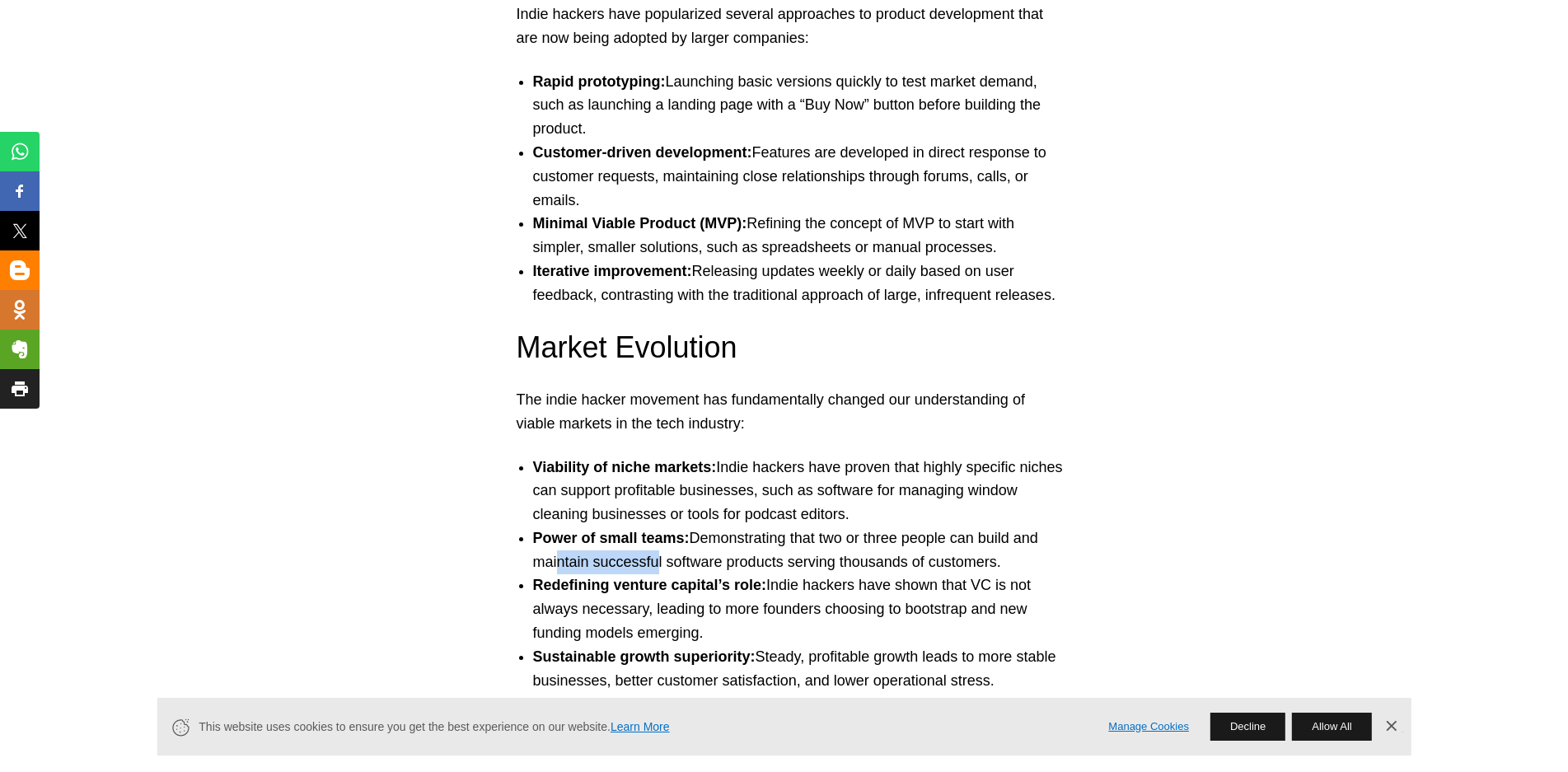
click at [671, 560] on li "Power of small teams: Demonstrating that two or three people can build and main…" at bounding box center [801, 550] width 536 height 48
click at [733, 559] on li "Power of small teams: Demonstrating that two or three people can build and main…" at bounding box center [801, 550] width 536 height 48
click at [933, 556] on li "Power of small teams: Demonstrating that two or three people can build and main…" at bounding box center [801, 550] width 536 height 48
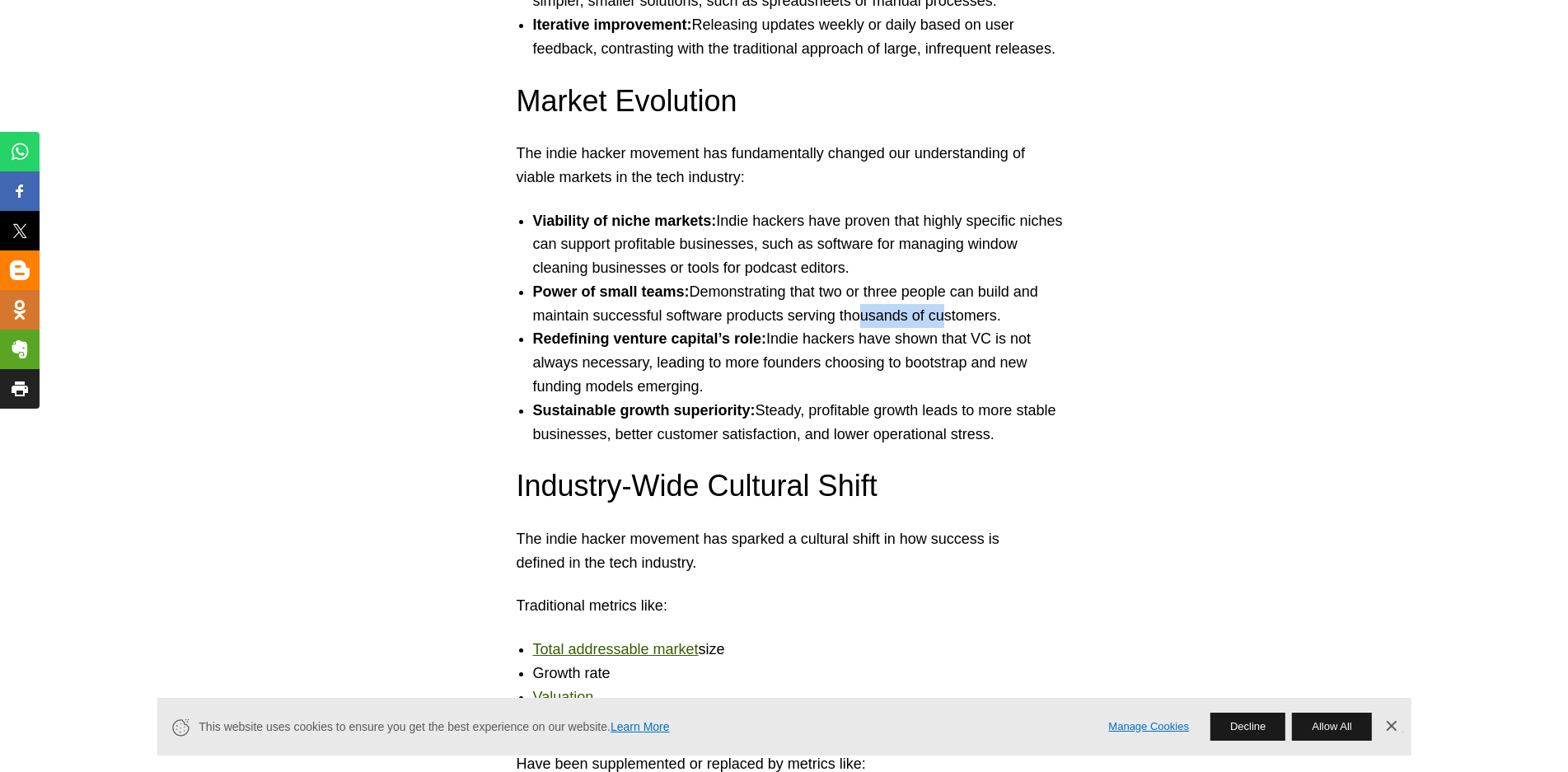
scroll to position [6425, 0]
click at [612, 360] on li "Redefining venture capital’s role: Indie hackers have shown that VC is not alwa…" at bounding box center [801, 362] width 536 height 71
click at [741, 362] on li "Redefining venture capital’s role: Indie hackers have shown that VC is not alwa…" at bounding box center [801, 362] width 536 height 71
click at [814, 362] on li "Redefining venture capital’s role: Indie hackers have shown that VC is not alwa…" at bounding box center [801, 362] width 536 height 71
click at [893, 367] on li "Redefining venture capital’s role: Indie hackers have shown that VC is not alwa…" at bounding box center [801, 362] width 536 height 71
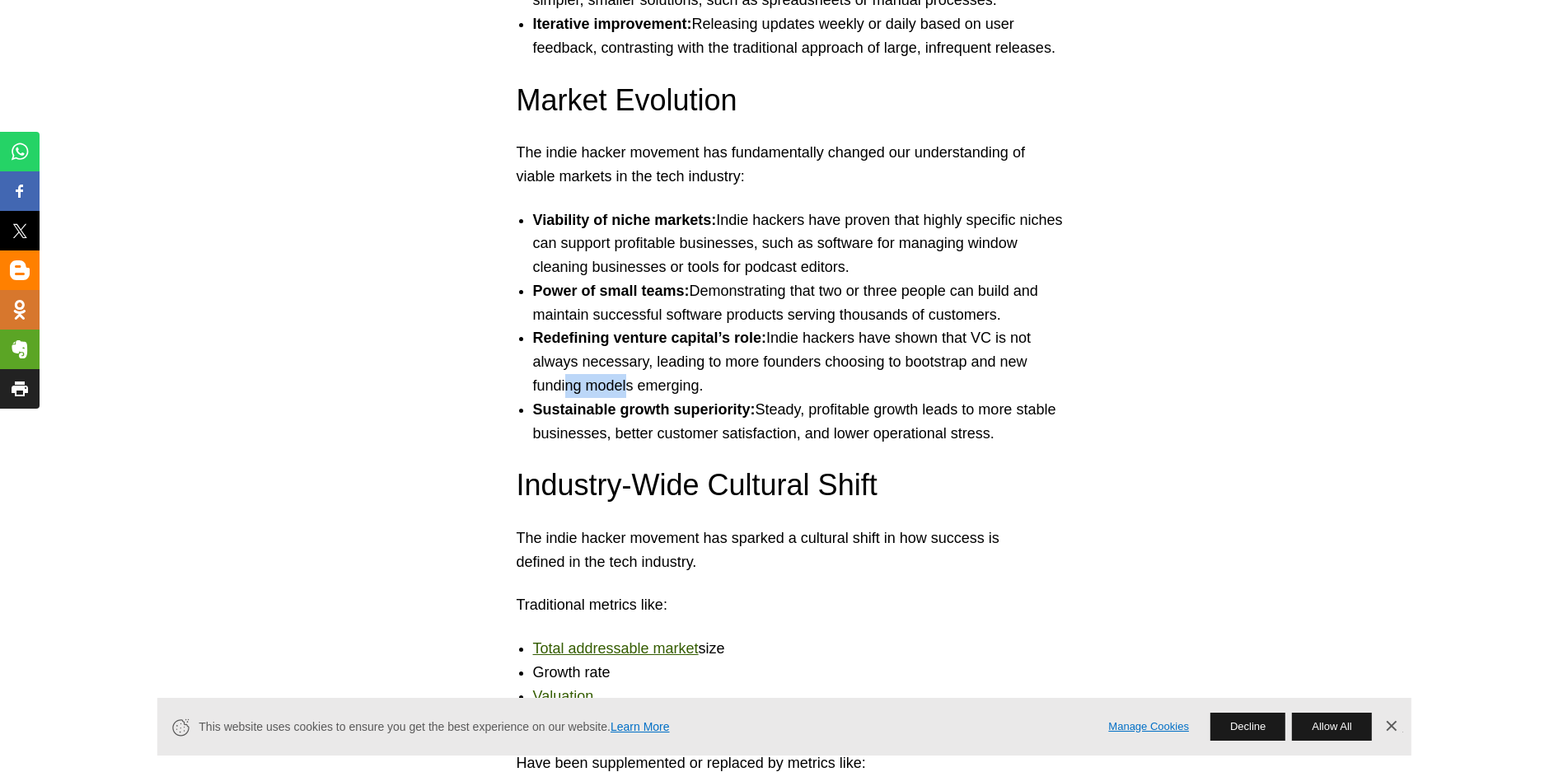
click at [651, 393] on li "Redefining venture capital’s role: Indie hackers have shown that VC is not alwa…" at bounding box center [801, 362] width 536 height 71
click at [719, 432] on li "Sustainable growth superiority: Steady, profitable growth leads to more stable …" at bounding box center [801, 422] width 536 height 48
click at [786, 431] on li "Sustainable growth superiority: Steady, profitable growth leads to more stable …" at bounding box center [801, 422] width 536 height 48
click at [841, 405] on li "Sustainable growth superiority: Steady, profitable growth leads to more stable …" at bounding box center [801, 422] width 536 height 48
click at [920, 410] on li "Sustainable growth superiority: Steady, profitable growth leads to more stable …" at bounding box center [801, 422] width 536 height 48
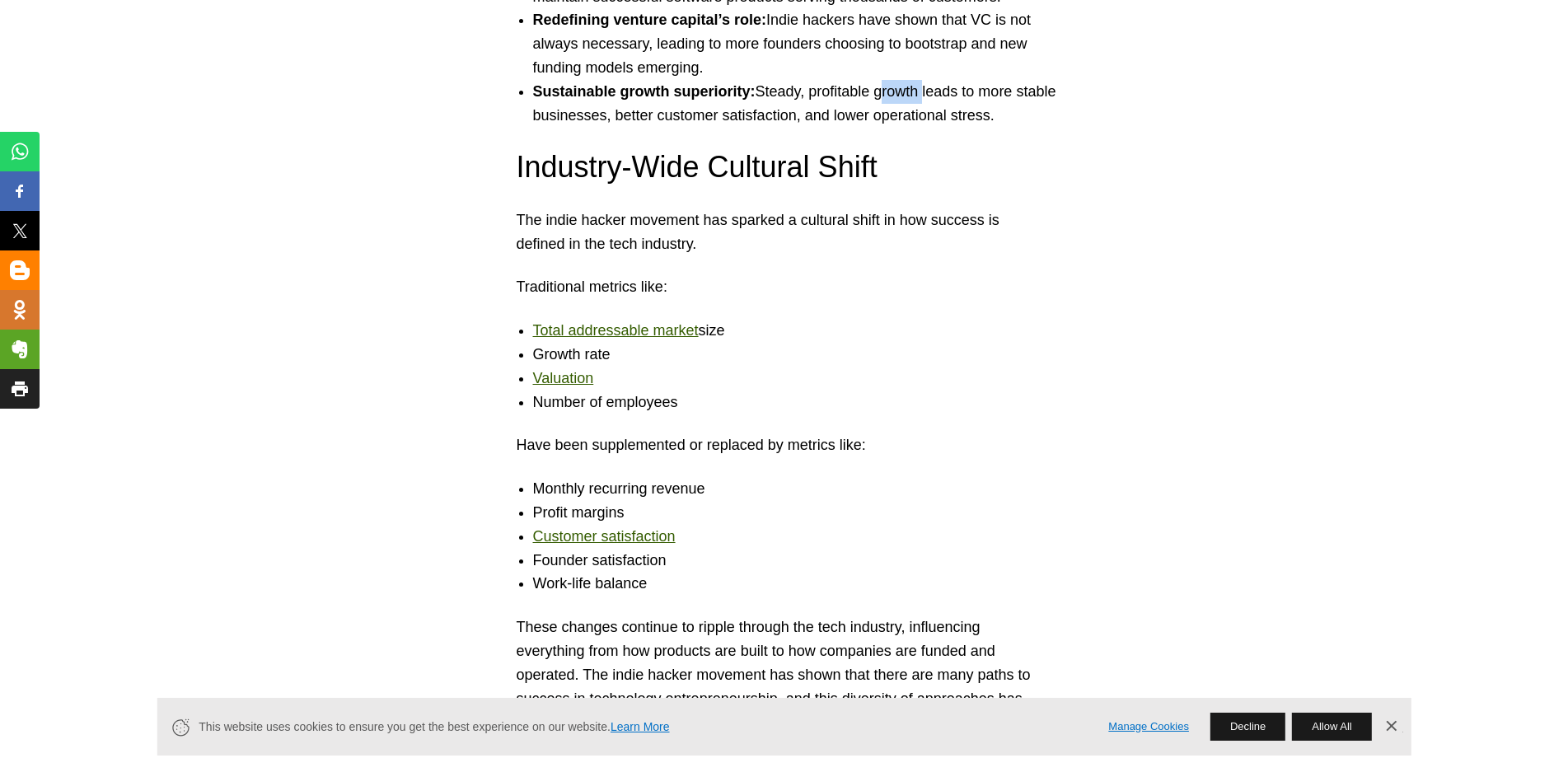
scroll to position [6754, 0]
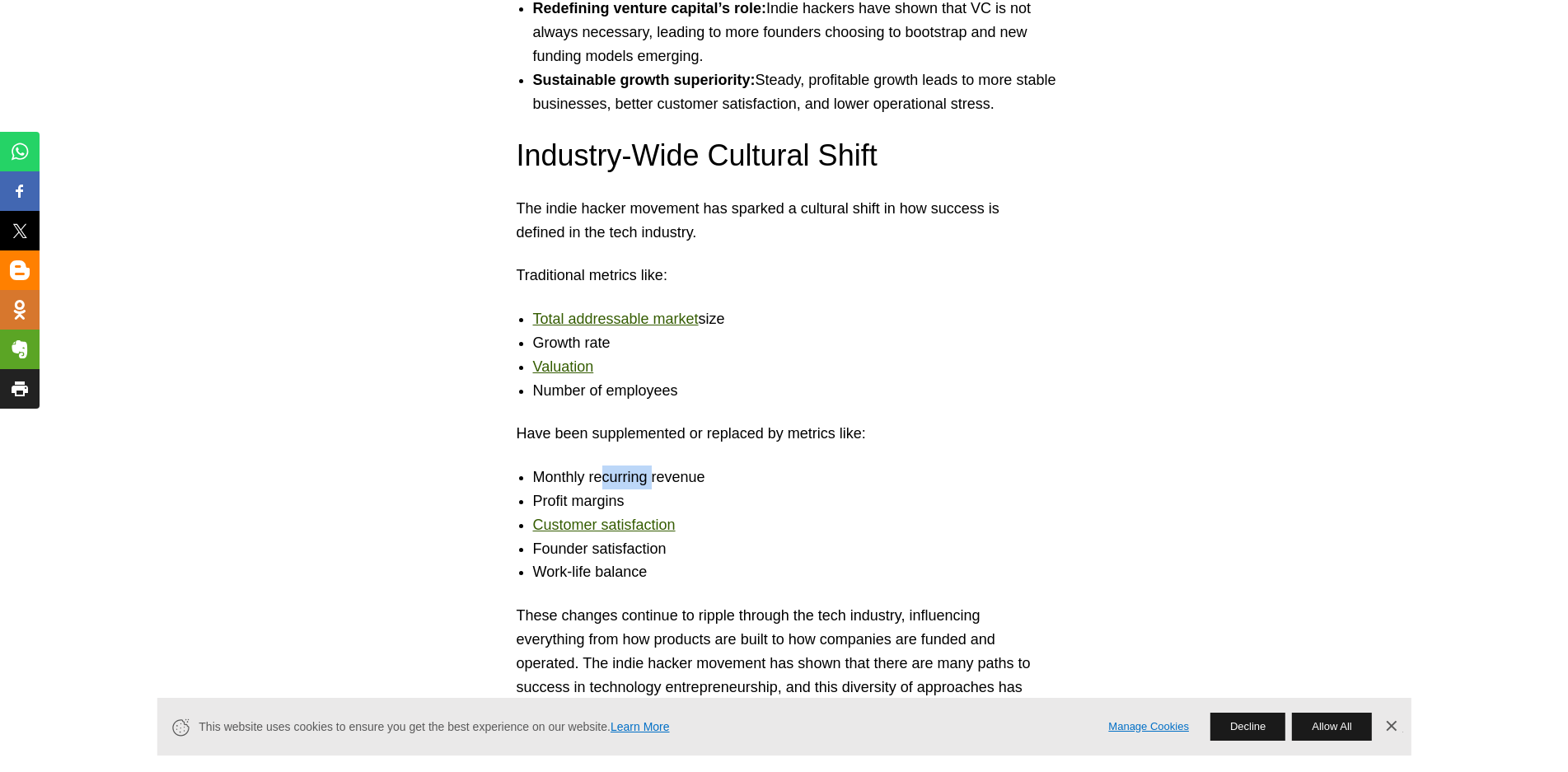
click at [657, 474] on li "Monthly recurring revenue" at bounding box center [801, 477] width 536 height 24
click at [614, 501] on li "Profit margins" at bounding box center [801, 501] width 536 height 24
click at [623, 551] on li "Founder satisfaction" at bounding box center [801, 549] width 536 height 24
click at [623, 577] on li "Work-life balance" at bounding box center [801, 572] width 536 height 24
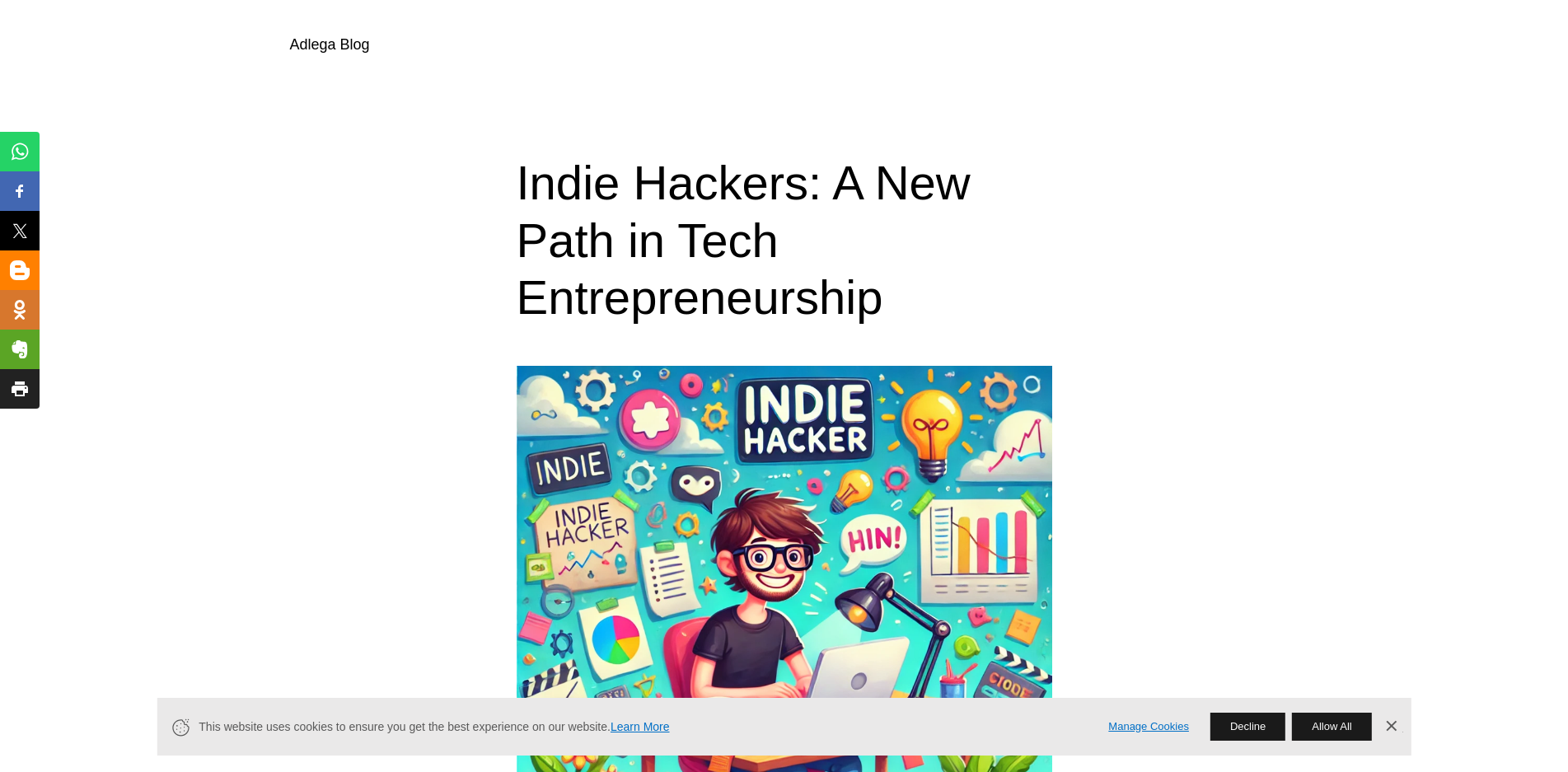
scroll to position [0, 0]
